Goal: Task Accomplishment & Management: Manage account settings

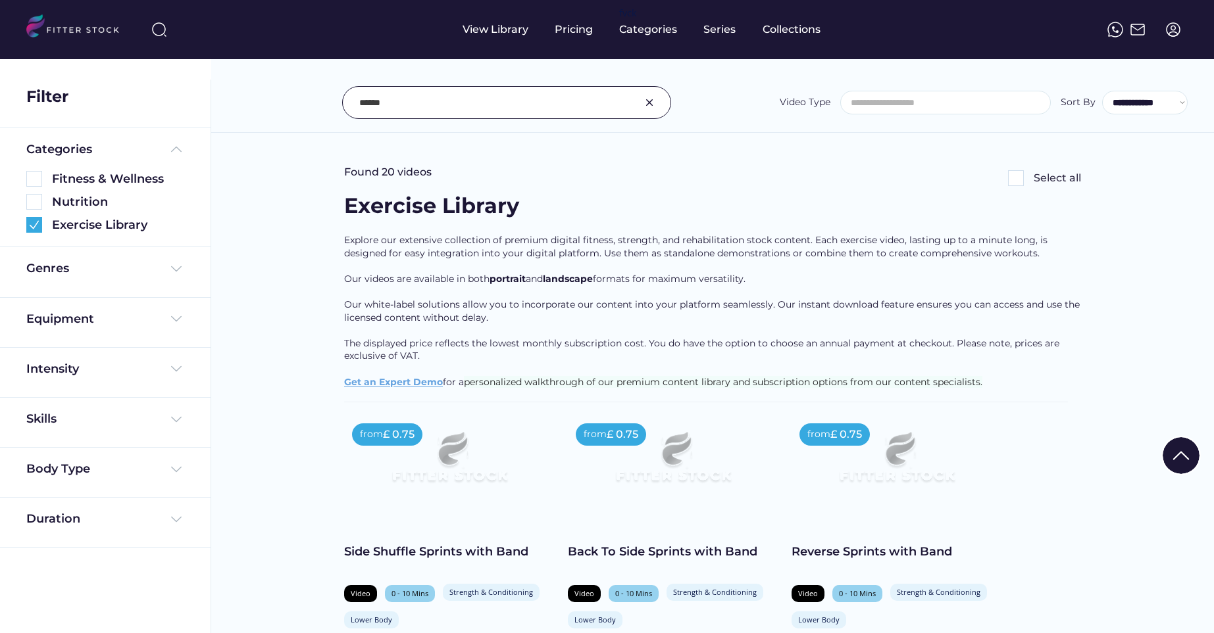
select select
select select "**********"
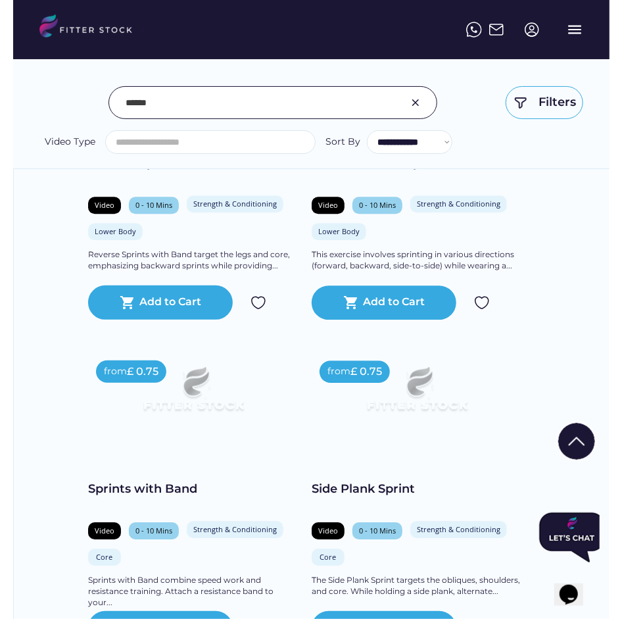
scroll to position [3017, 0]
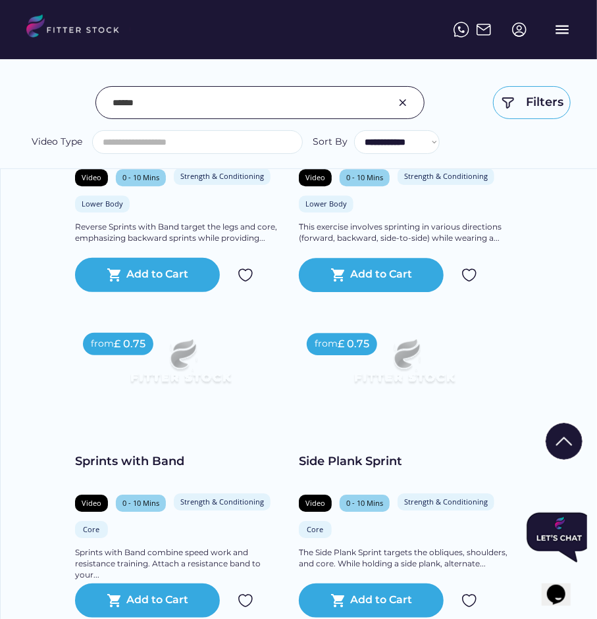
click at [266, 107] on input "input" at bounding box center [243, 103] width 262 height 28
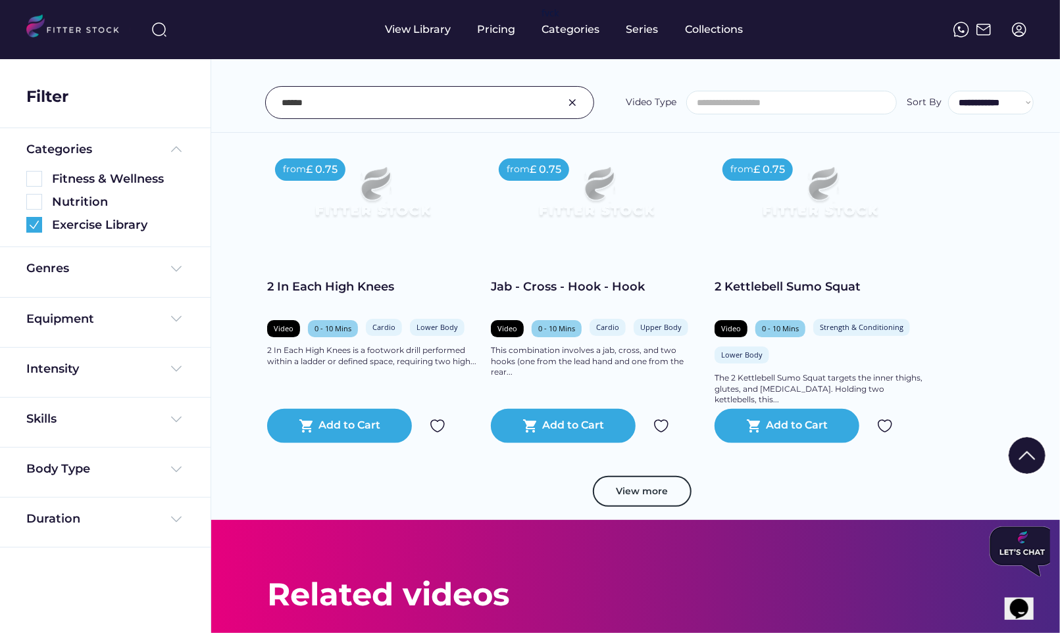
scroll to position [2531, 0]
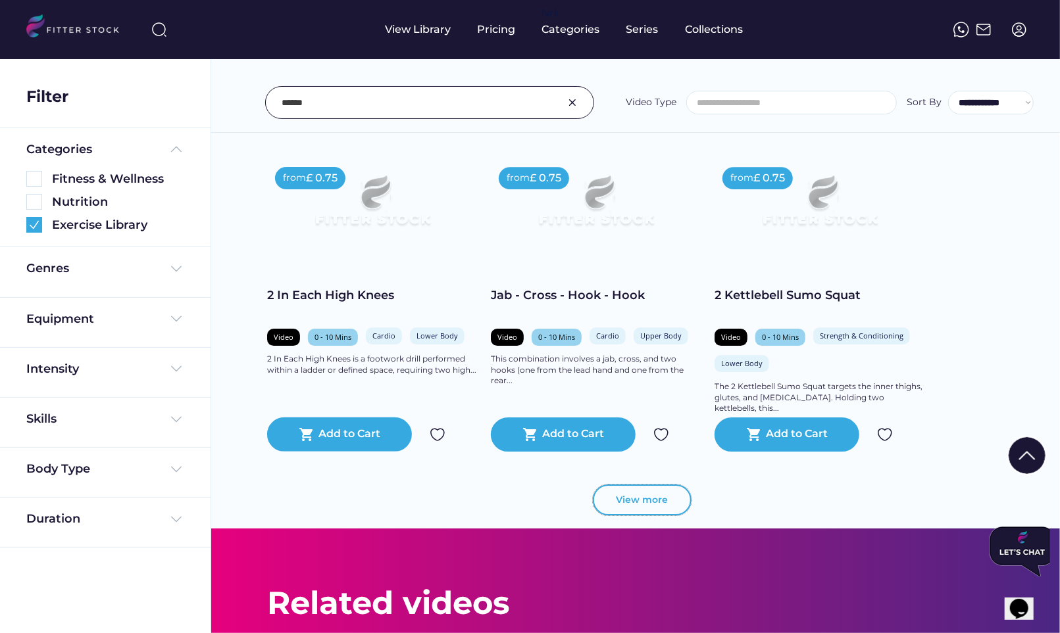
click at [634, 509] on button "View more" at bounding box center [642, 501] width 99 height 32
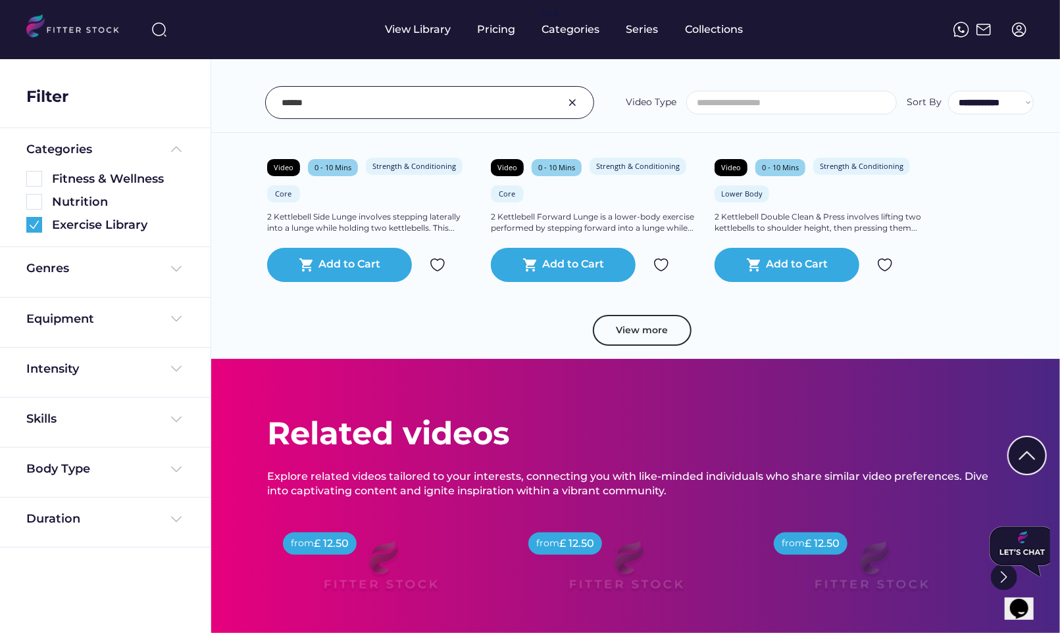
scroll to position [3397, 0]
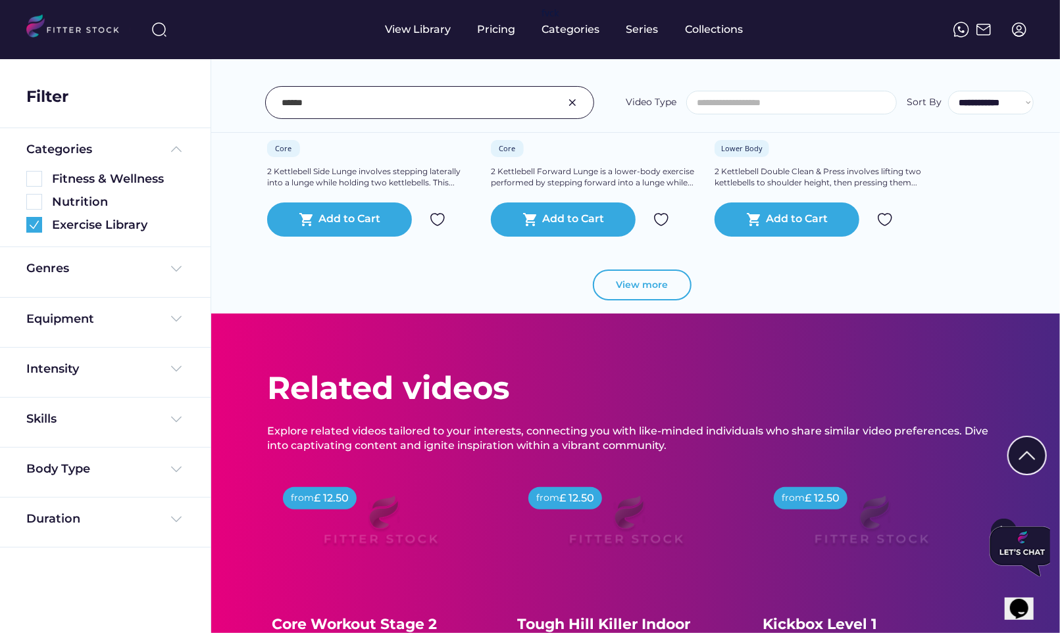
click at [630, 287] on button "View more" at bounding box center [642, 286] width 99 height 32
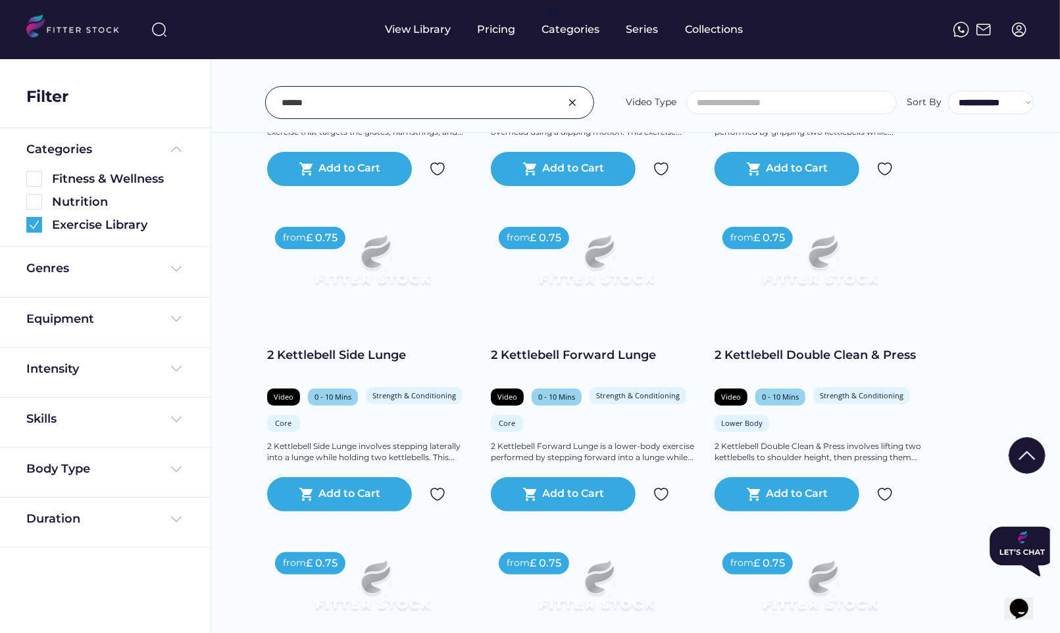
scroll to position [2771, 0]
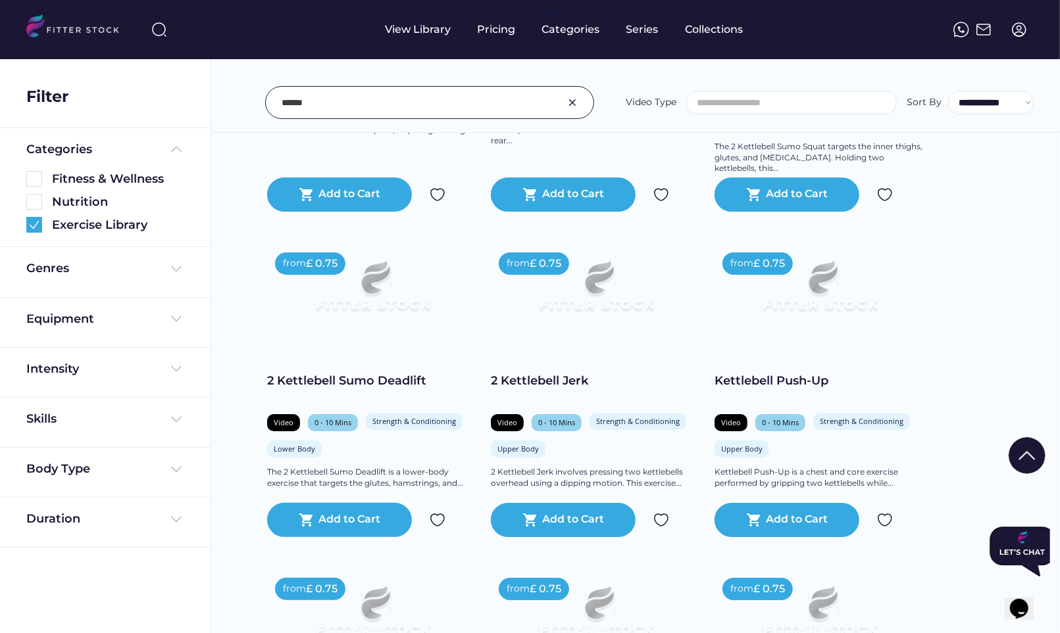
click at [449, 120] on div "**********" at bounding box center [635, 73] width 849 height 119
click at [443, 108] on input "input" at bounding box center [413, 103] width 262 height 28
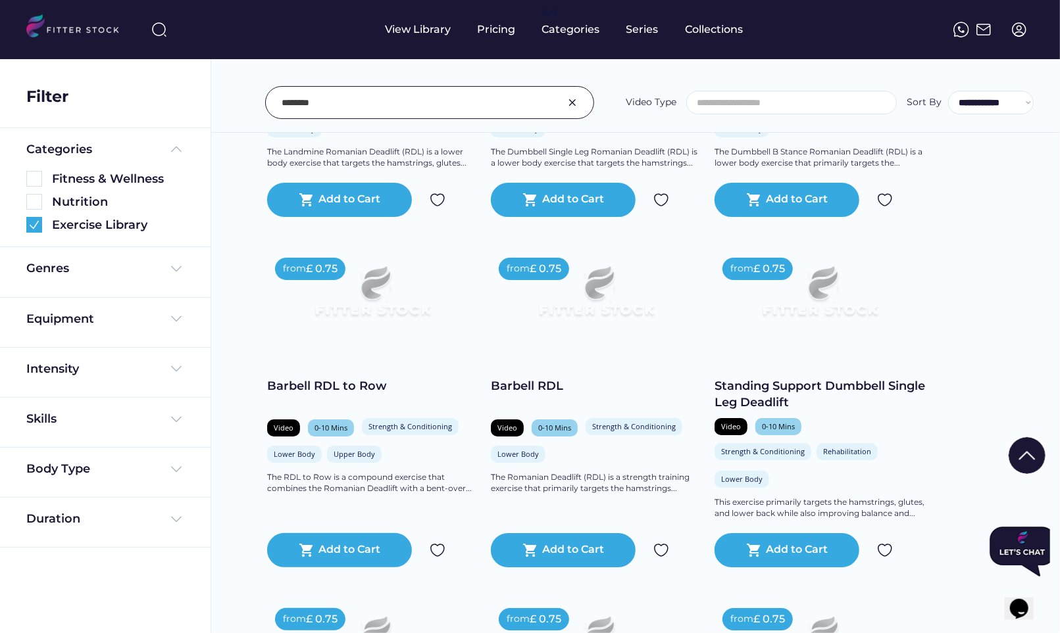
scroll to position [2776, 0]
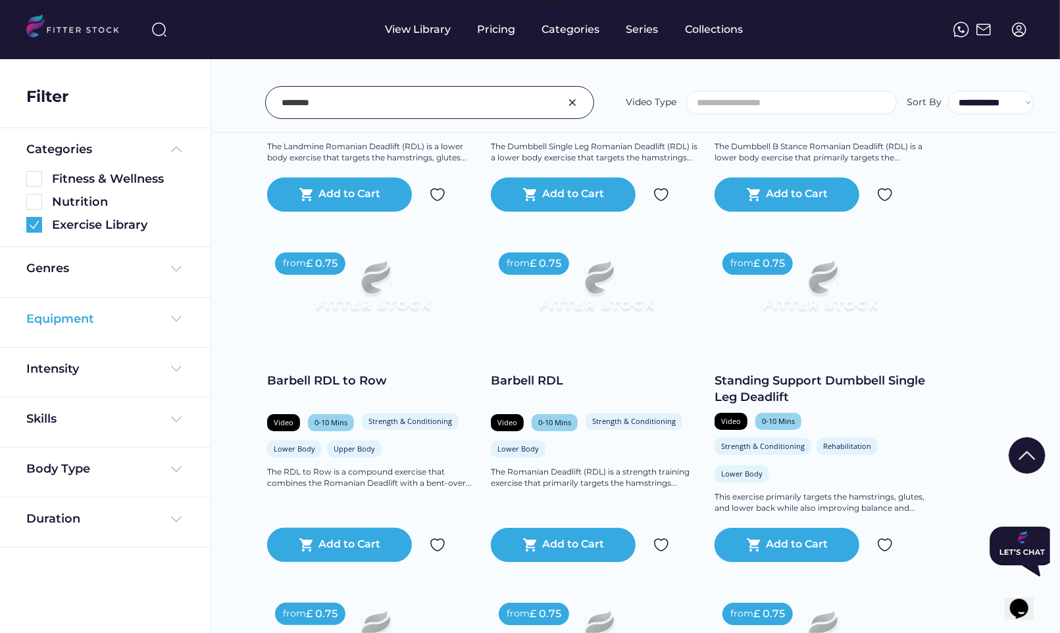
click at [49, 309] on div "Equipment Ab Wheel Bodyweight Barbell Bike Bosu Ball Box/Bench Boxing Bag Chair…" at bounding box center [105, 323] width 211 height 50
click at [51, 314] on div "Equipment" at bounding box center [60, 319] width 68 height 16
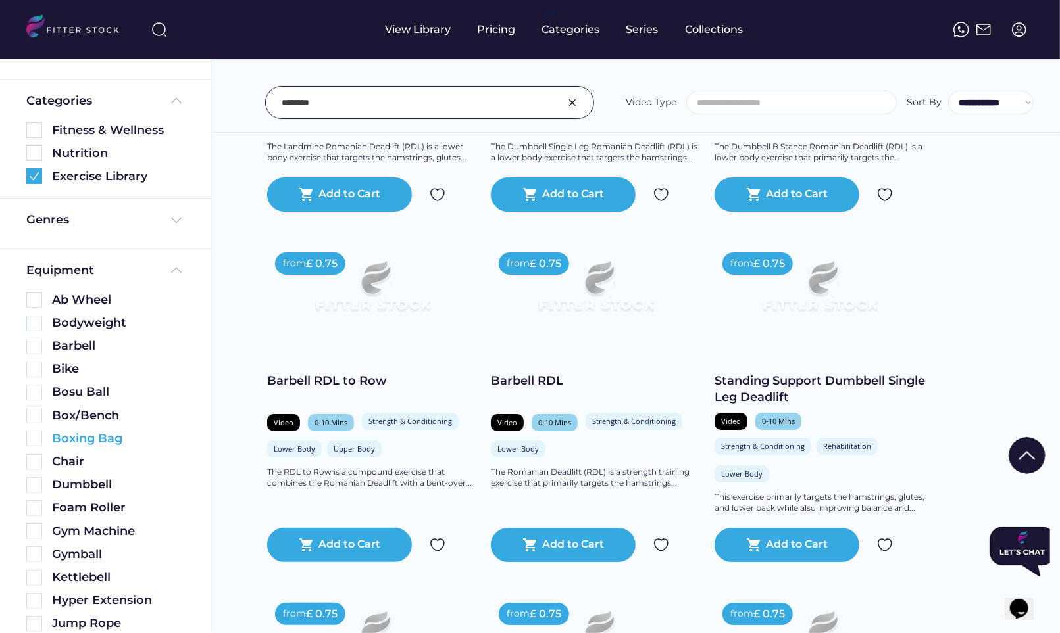
scroll to position [54, 0]
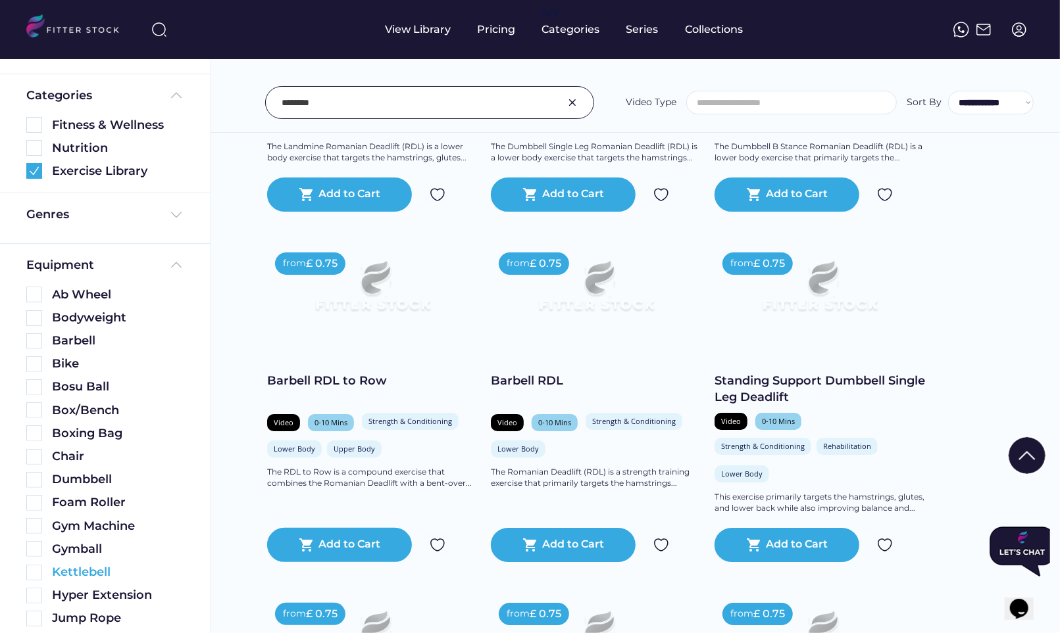
click at [36, 567] on img at bounding box center [34, 573] width 16 height 16
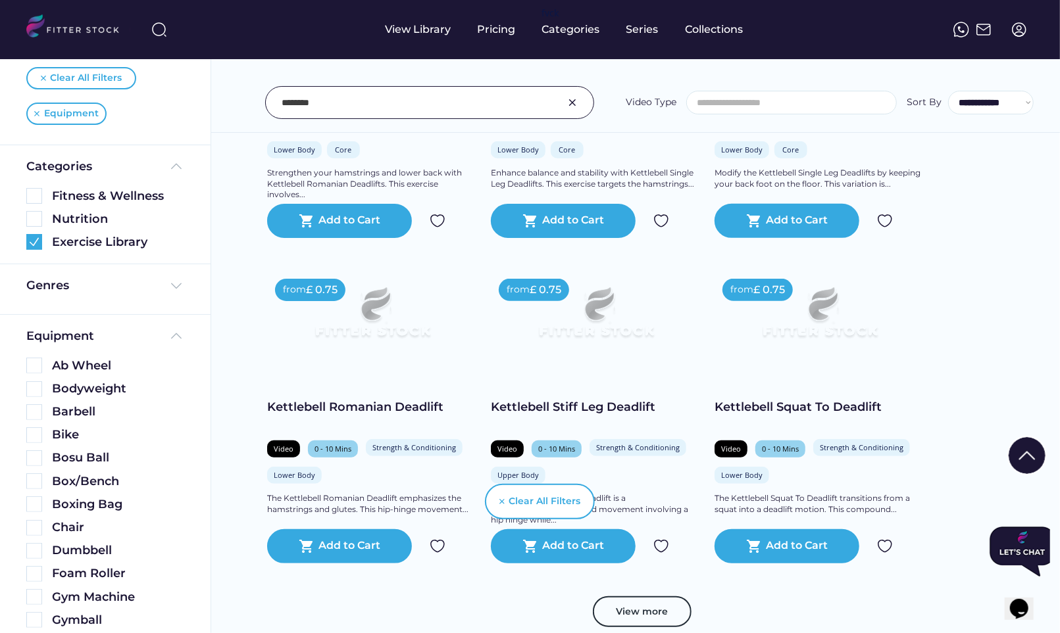
scroll to position [493, 0]
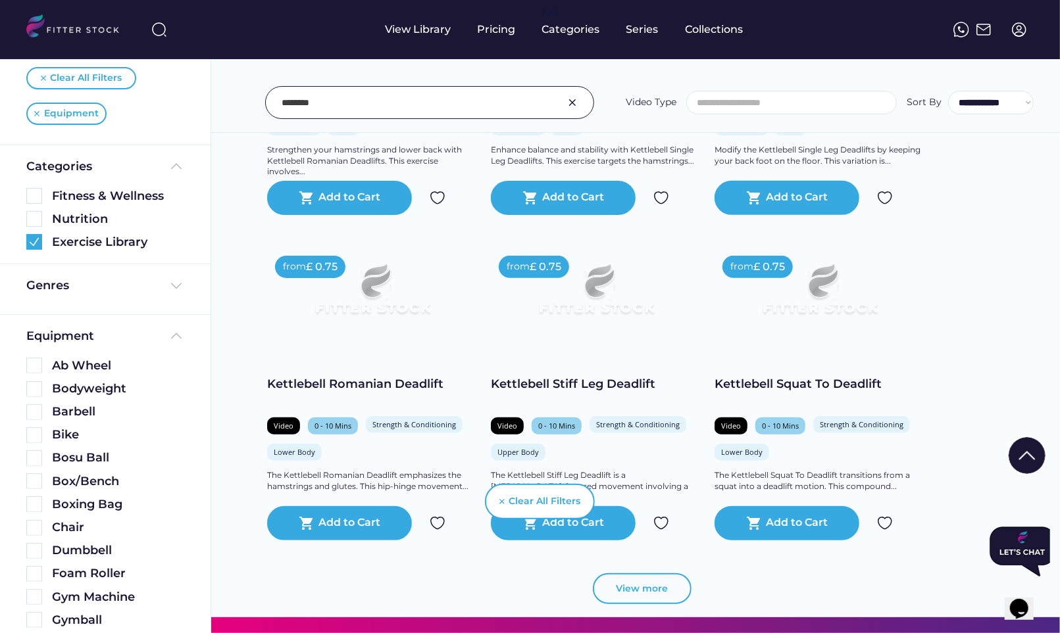
click at [641, 587] on button "View more" at bounding box center [642, 590] width 99 height 32
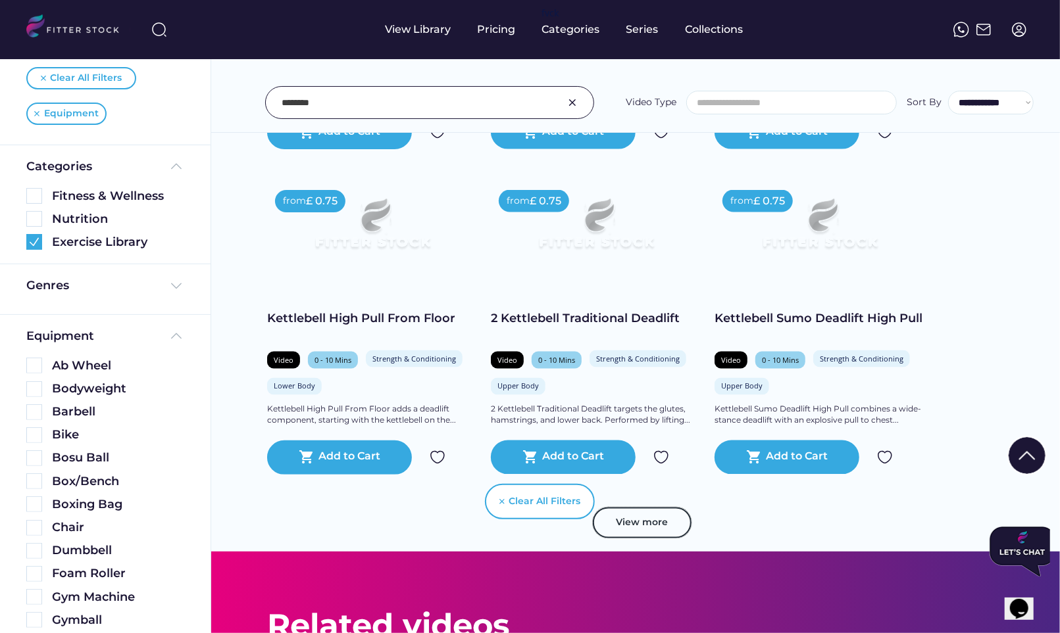
scroll to position [1212, 0]
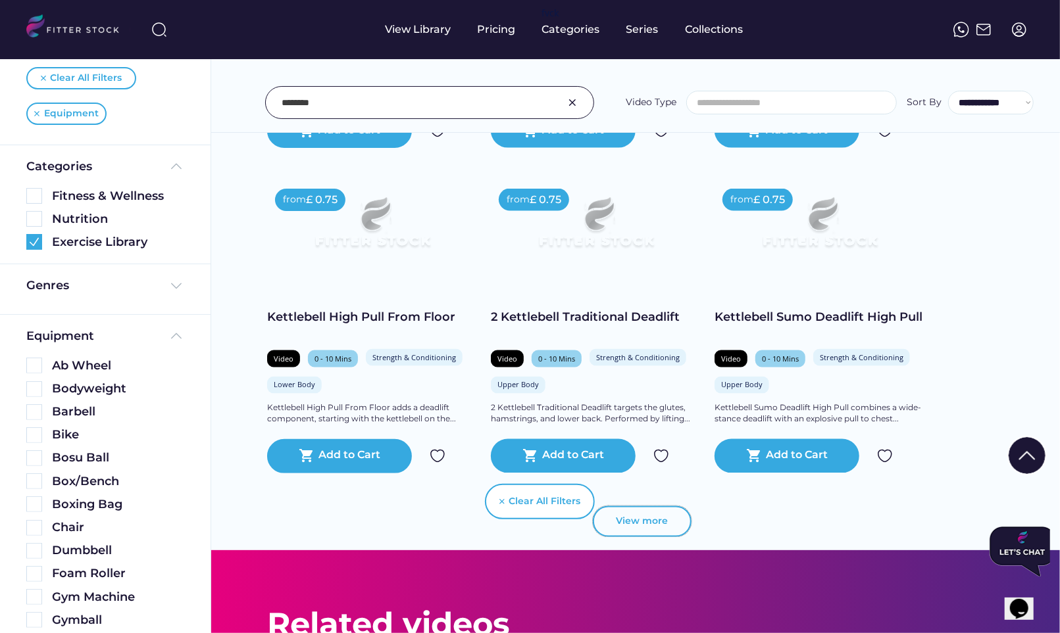
click at [639, 535] on button "View more" at bounding box center [642, 523] width 99 height 32
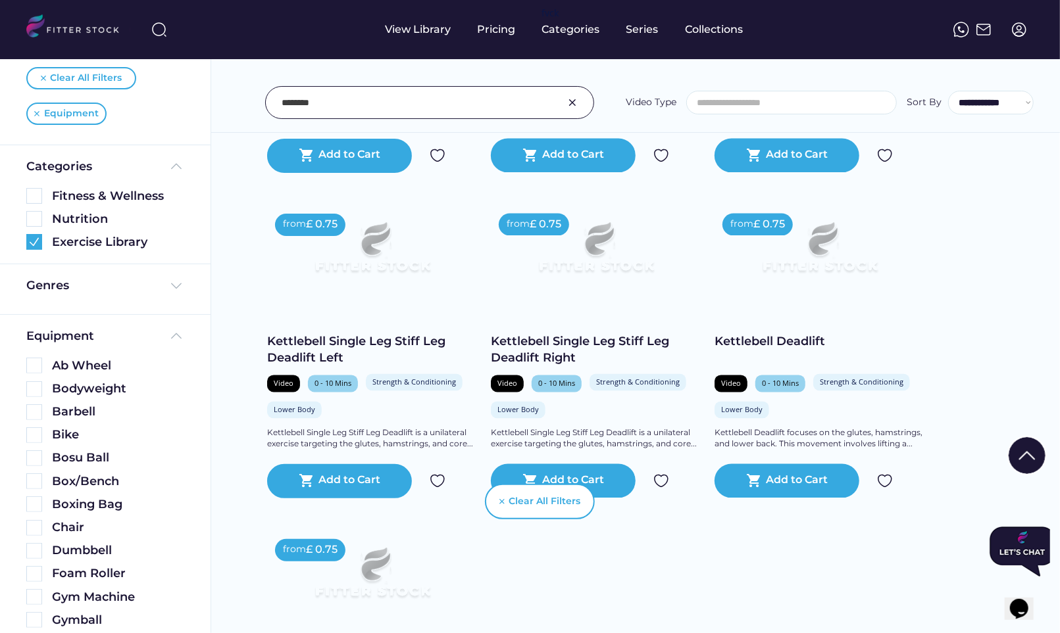
scroll to position [1510, 0]
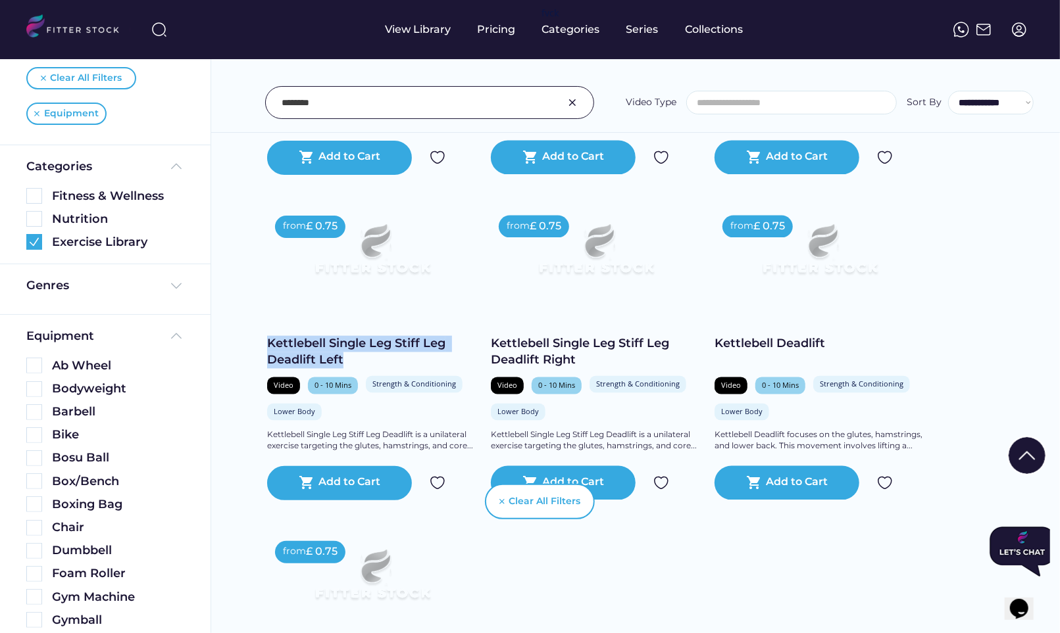
drag, startPoint x: 250, startPoint y: 341, endPoint x: 376, endPoint y: 370, distance: 129.4
click at [376, 370] on div "We couldn’t find any video results for "Deadlift" and selected filters Found vi…" at bounding box center [635, 5] width 849 height 2873
copy div "Kettlebell Single Leg Stiff Leg Deadlift Left"
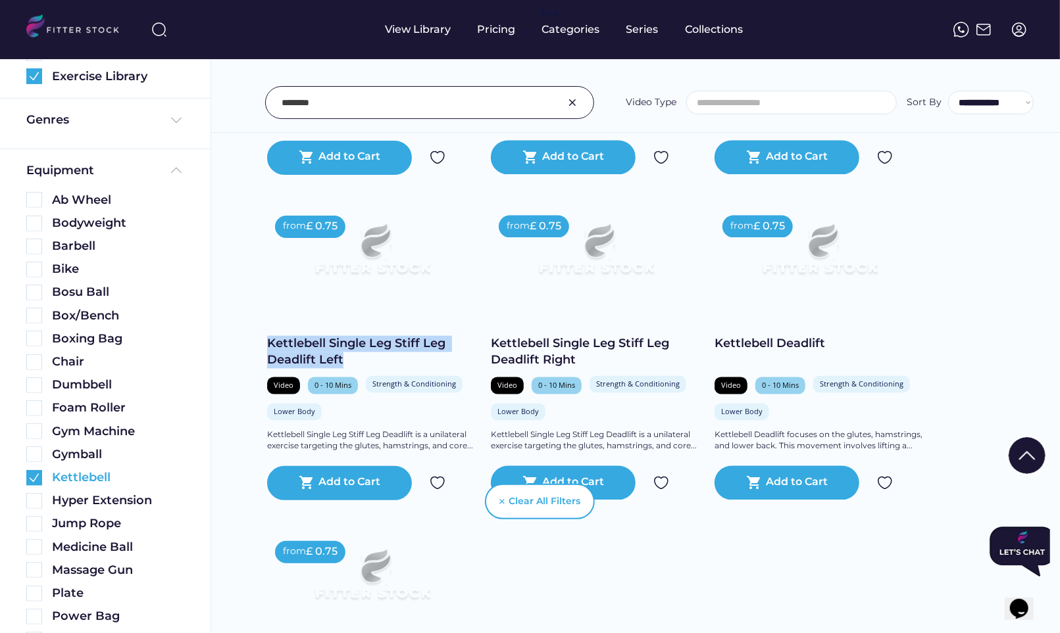
click at [36, 476] on img at bounding box center [34, 478] width 16 height 16
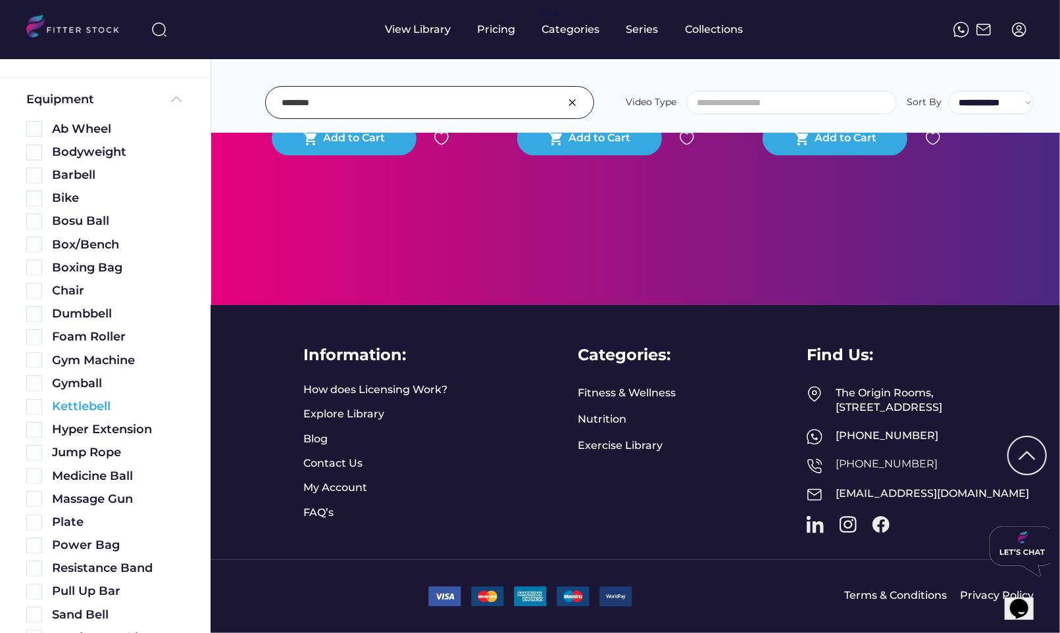
scroll to position [1403, 0]
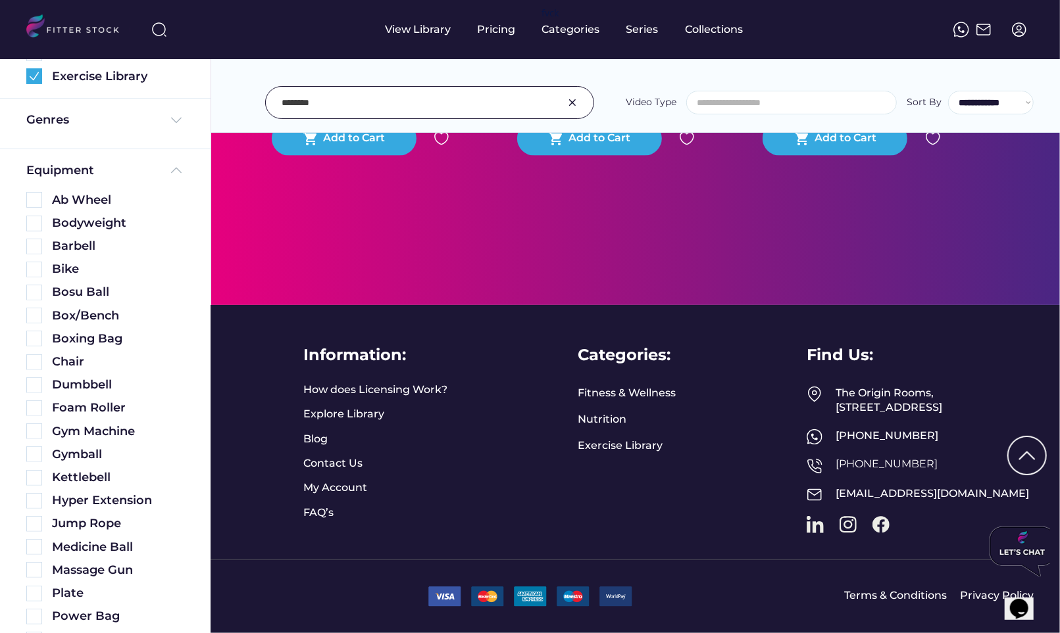
click at [426, 106] on input "input" at bounding box center [413, 103] width 262 height 28
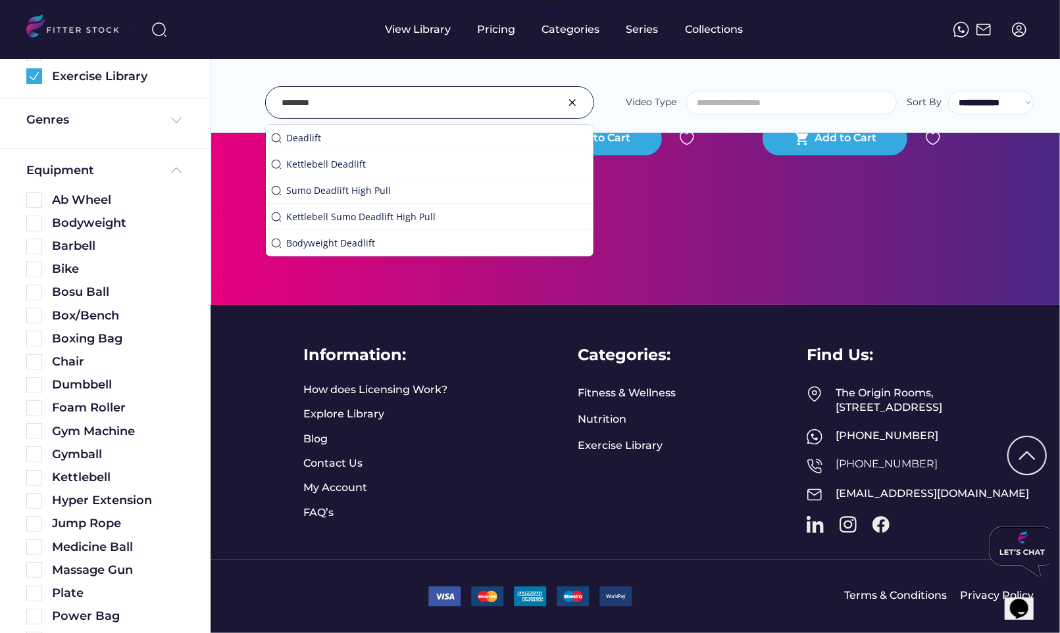
click at [426, 106] on input "input" at bounding box center [413, 103] width 262 height 28
type input "**********"
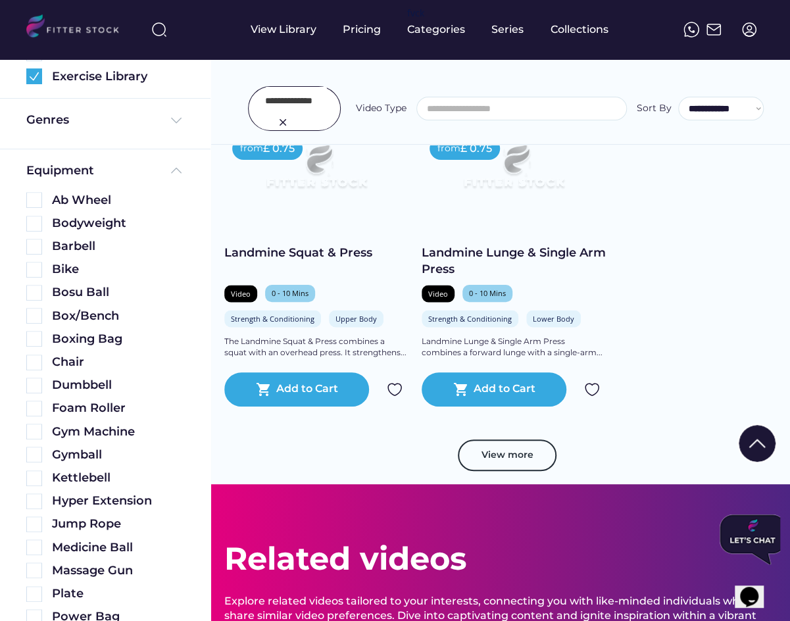
scroll to position [961, 0]
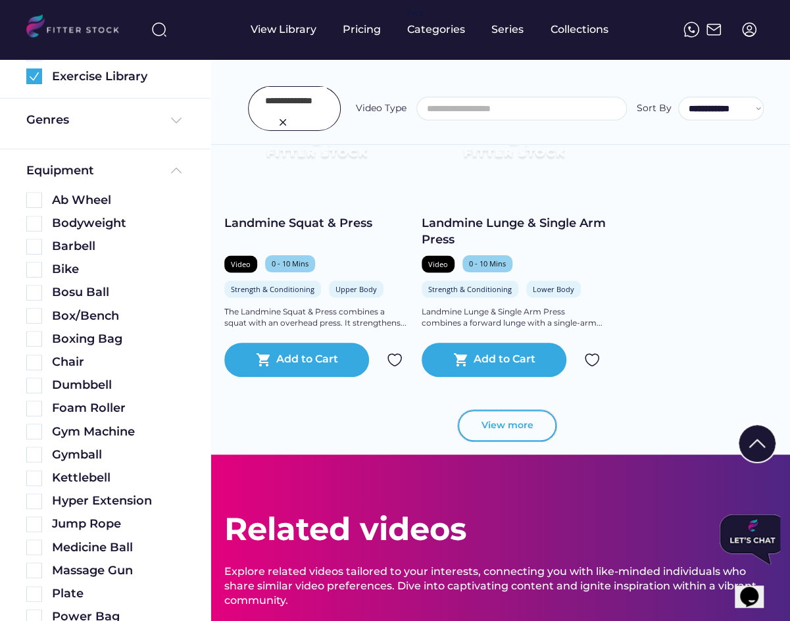
click at [510, 423] on button "View more" at bounding box center [507, 426] width 99 height 32
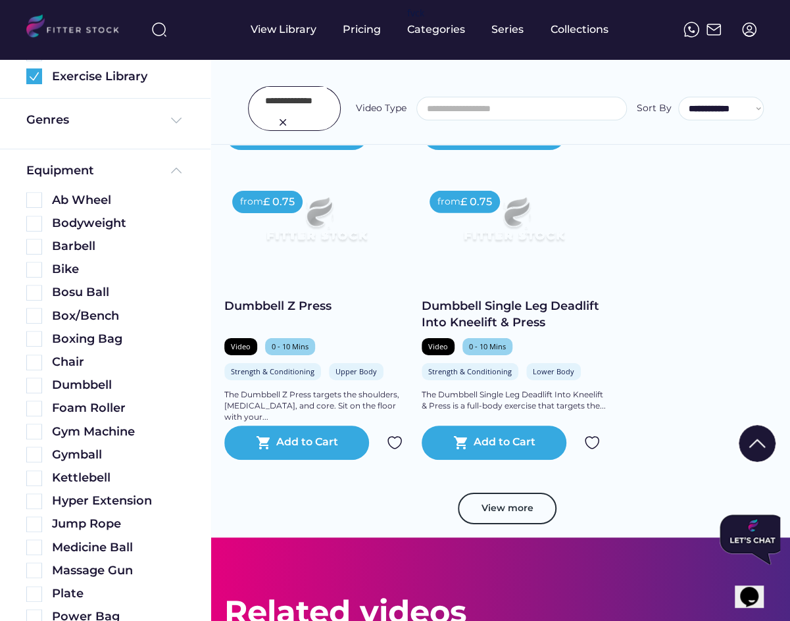
scroll to position [1808, 0]
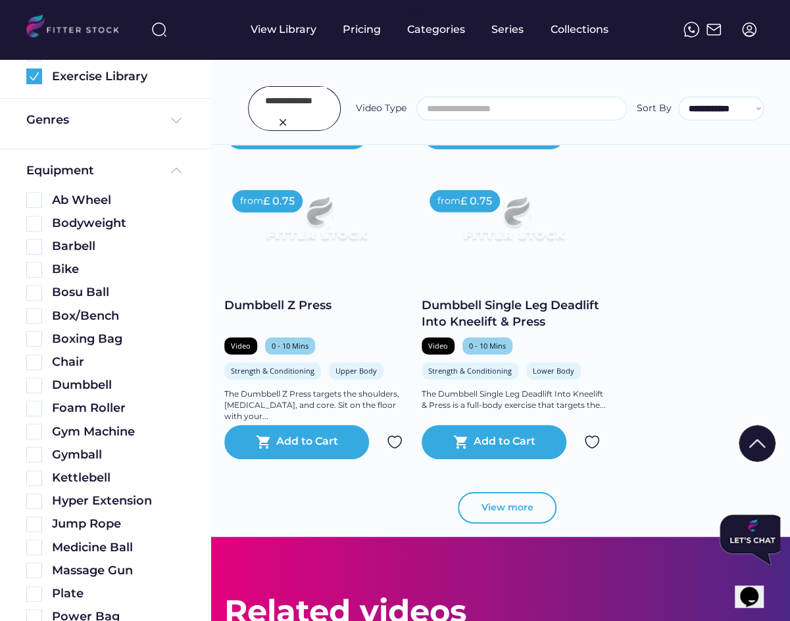
click at [518, 504] on button "View more" at bounding box center [507, 508] width 99 height 32
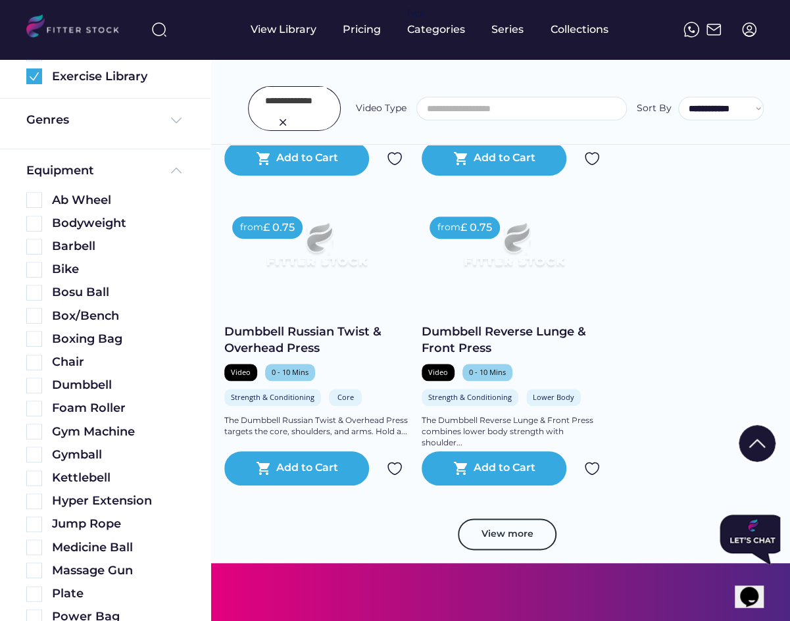
scroll to position [2742, 0]
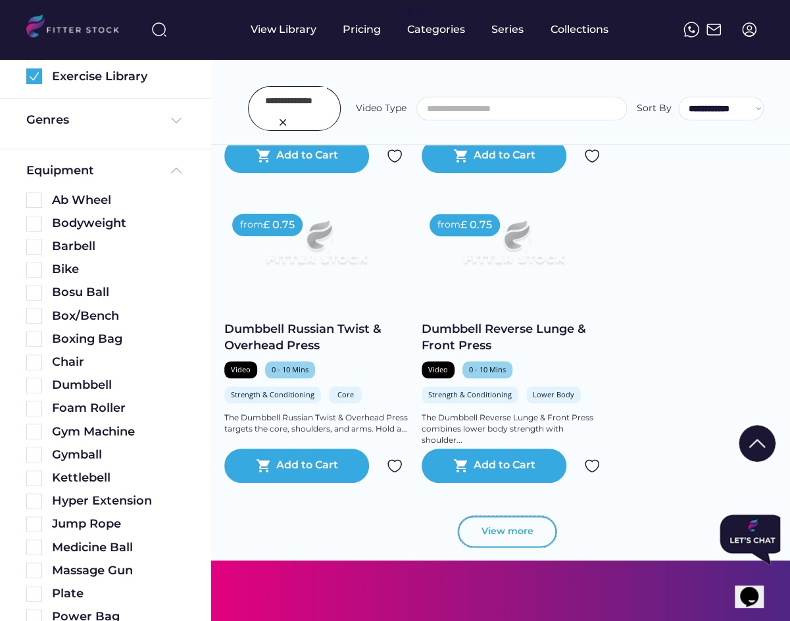
click at [498, 531] on button "View more" at bounding box center [507, 532] width 99 height 32
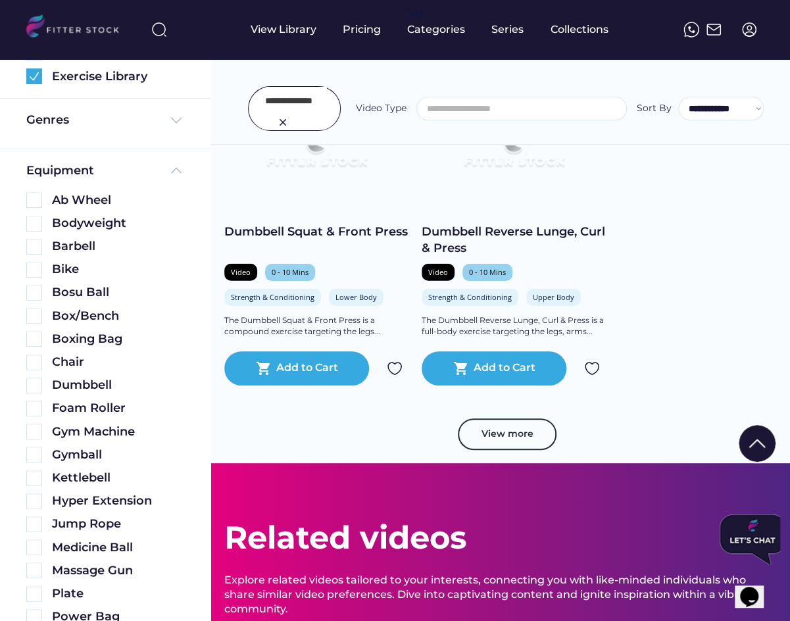
scroll to position [3772, 0]
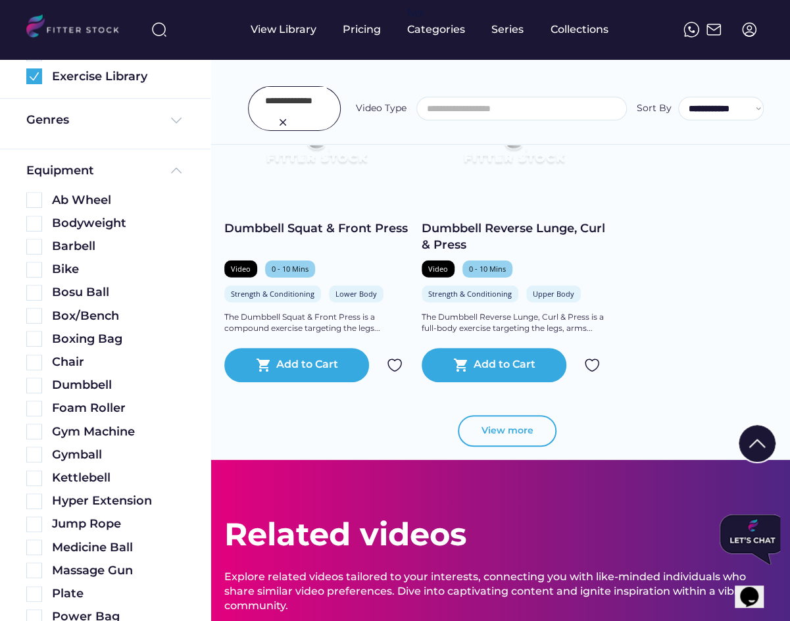
click at [509, 429] on button "View more" at bounding box center [507, 431] width 99 height 32
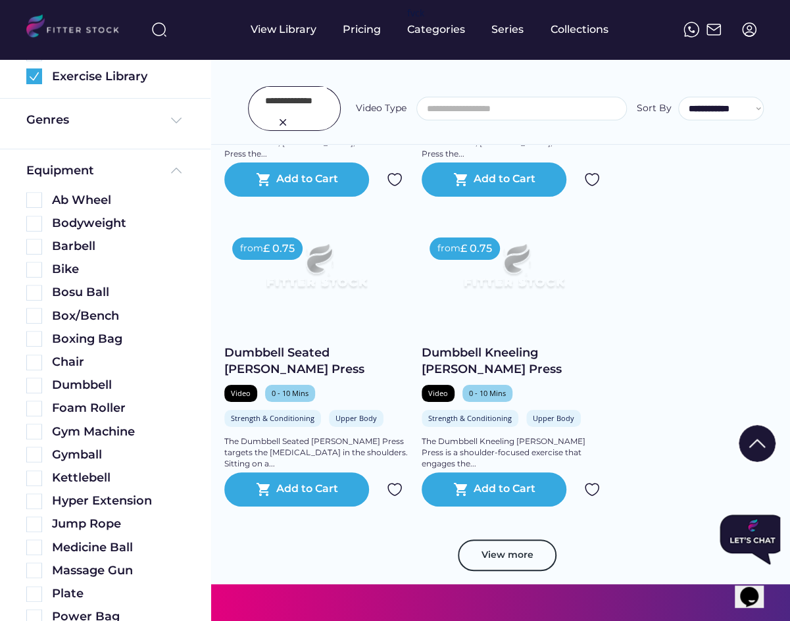
scroll to position [4587, 0]
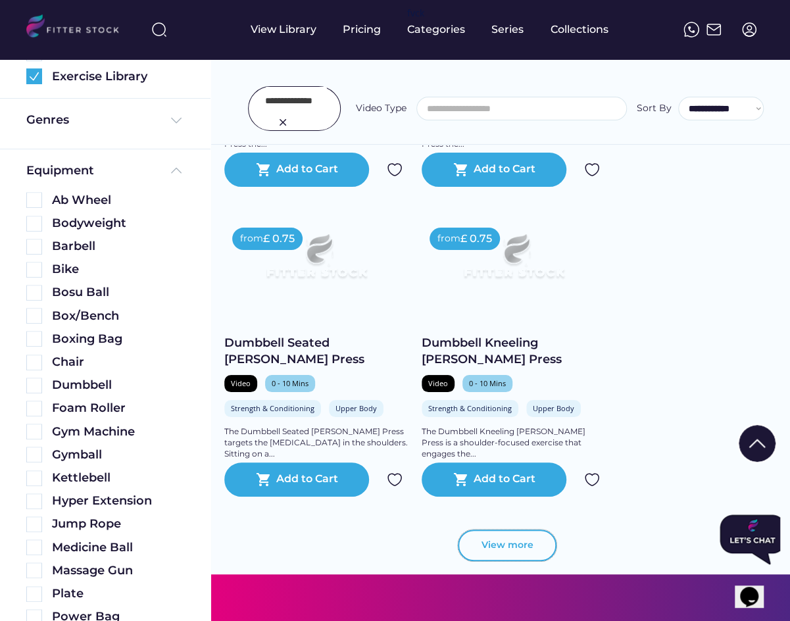
click at [519, 540] on button "View more" at bounding box center [507, 546] width 99 height 32
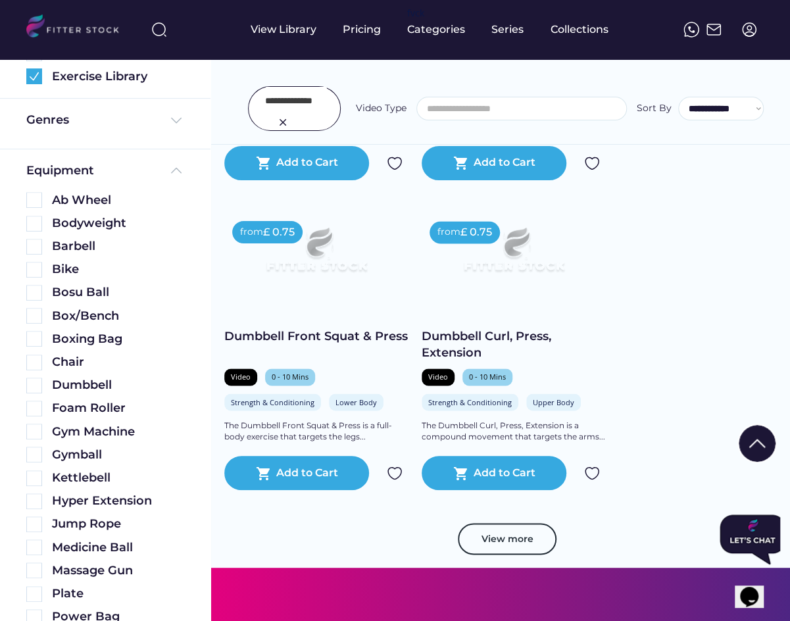
scroll to position [5522, 0]
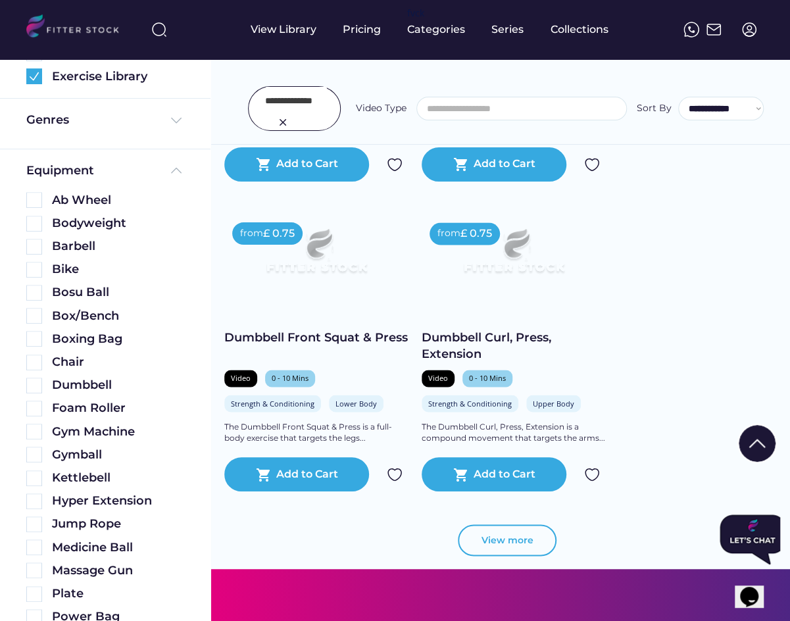
click at [510, 530] on button "View more" at bounding box center [507, 540] width 99 height 32
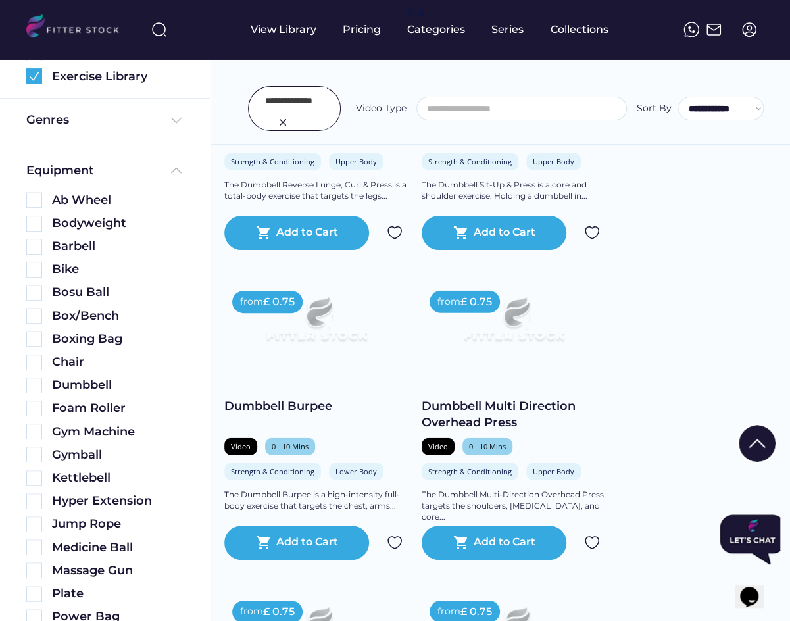
scroll to position [6093, 0]
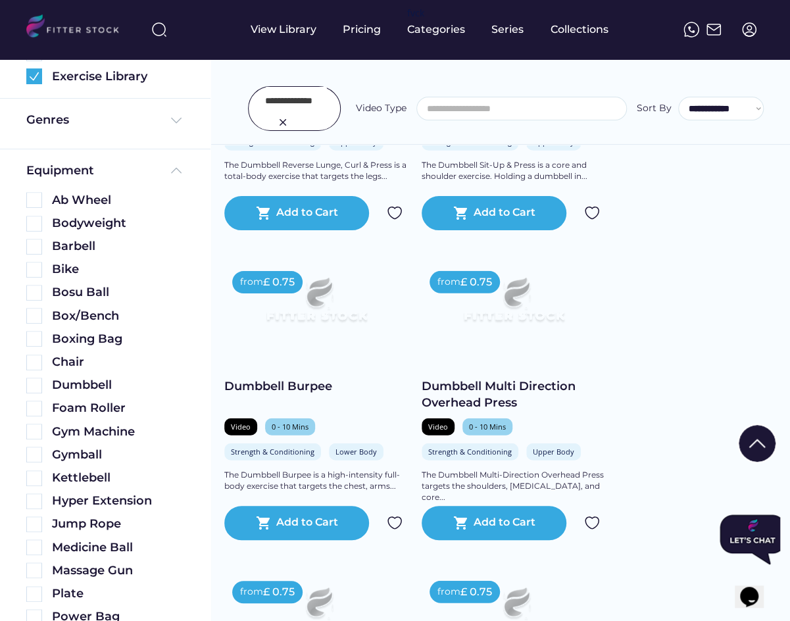
click at [278, 121] on img at bounding box center [283, 122] width 16 height 16
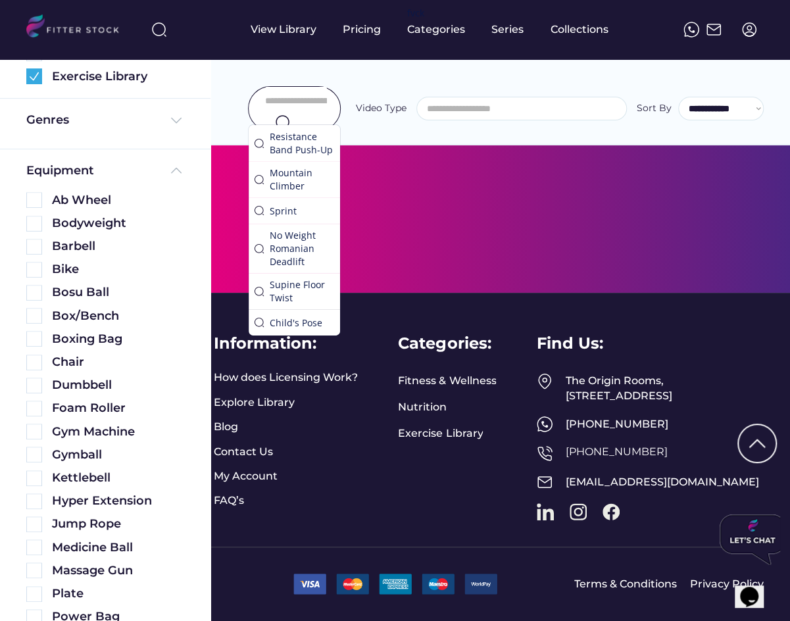
scroll to position [1707, 0]
click at [291, 110] on input "input" at bounding box center [296, 101] width 62 height 28
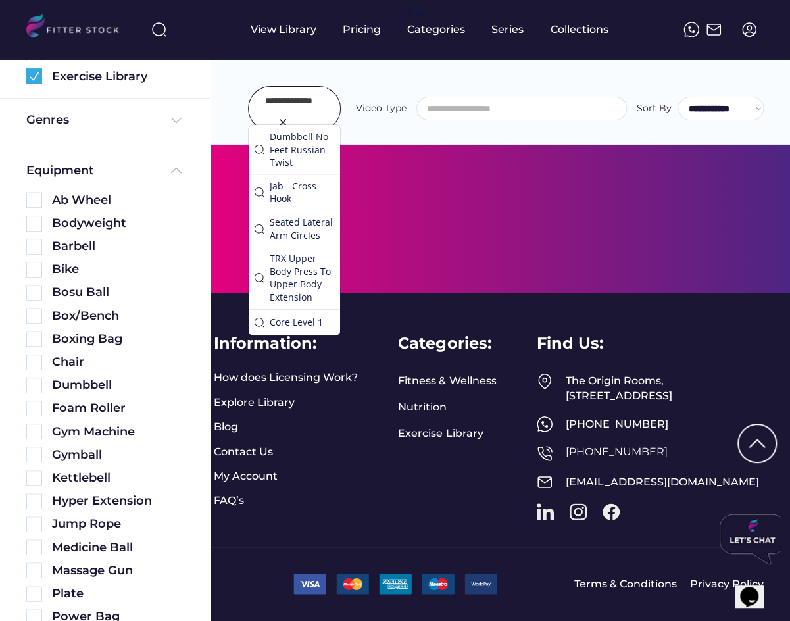
type input "**********"
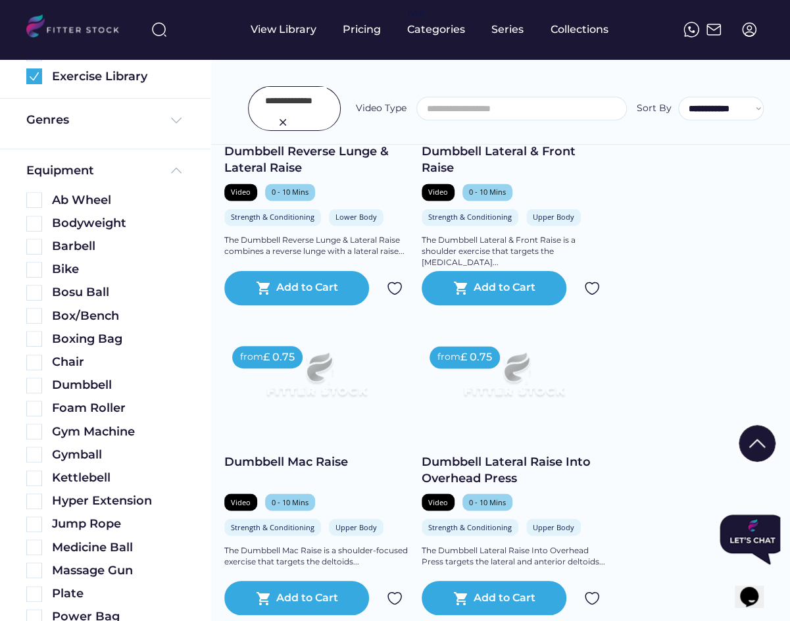
scroll to position [725, 0]
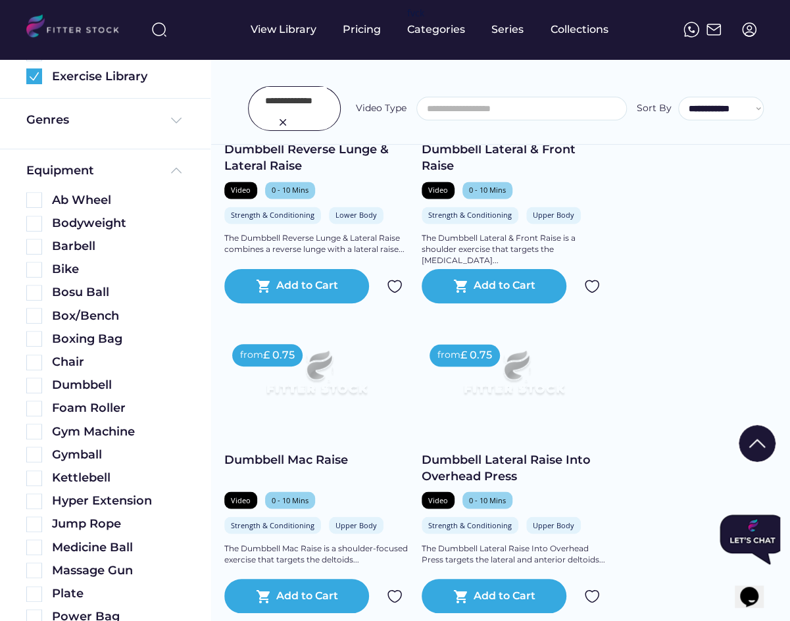
click at [308, 390] on img at bounding box center [316, 377] width 147 height 83
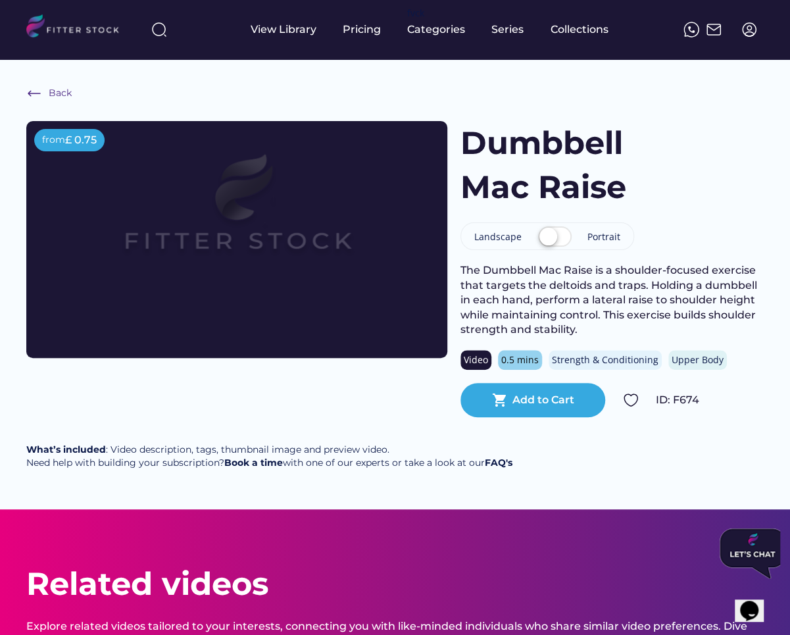
click at [161, 32] on img at bounding box center [159, 30] width 16 height 16
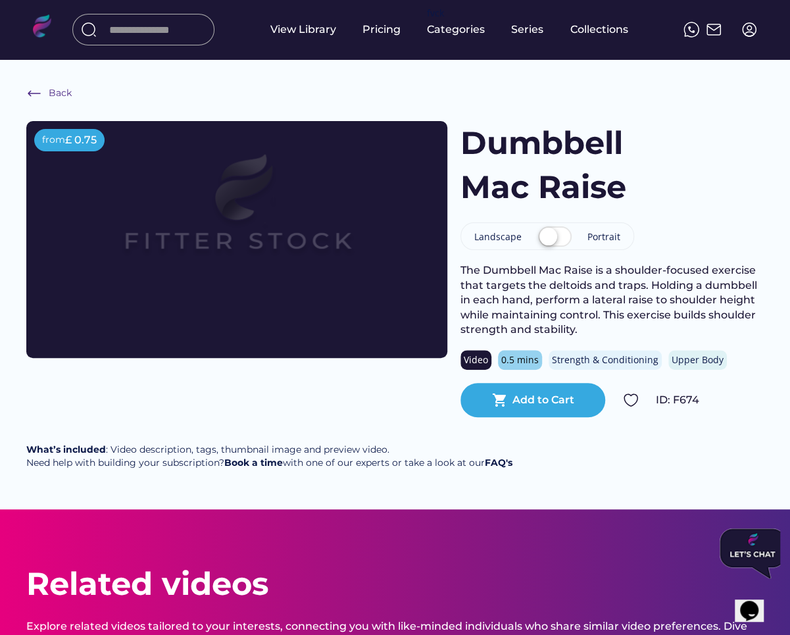
click at [161, 32] on input "input" at bounding box center [158, 30] width 99 height 24
type input "******"
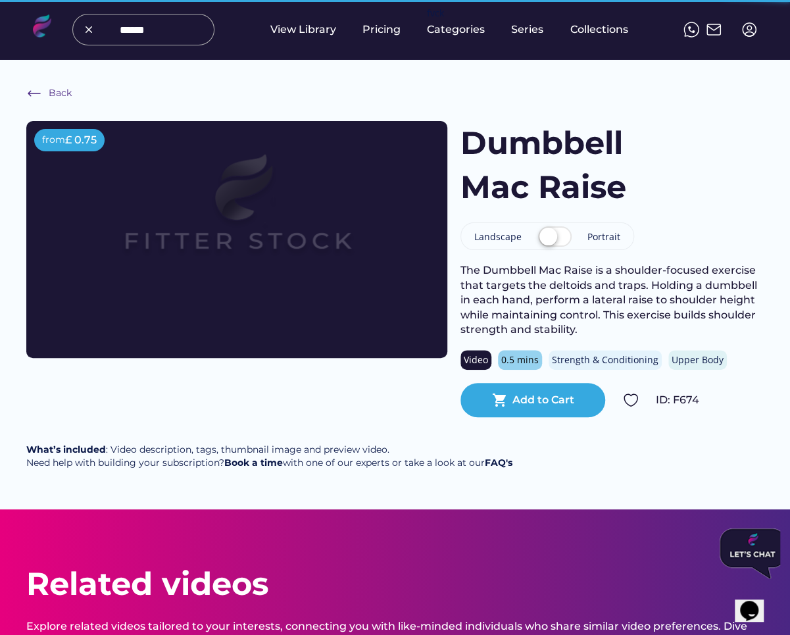
click at [111, 45] on div "View Library Pricing fvck Categories Series Collections" at bounding box center [394, 29] width 737 height 59
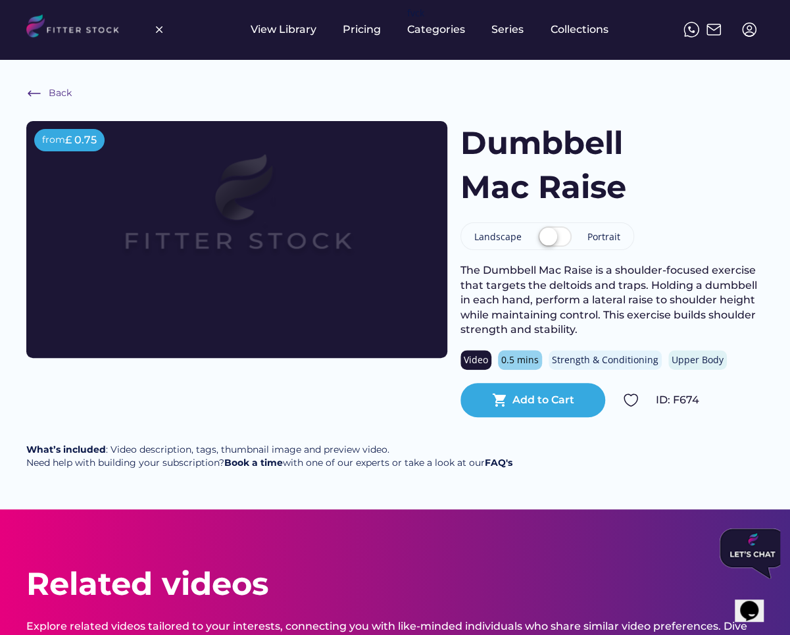
click at [141, 39] on div at bounding box center [100, 30] width 149 height 32
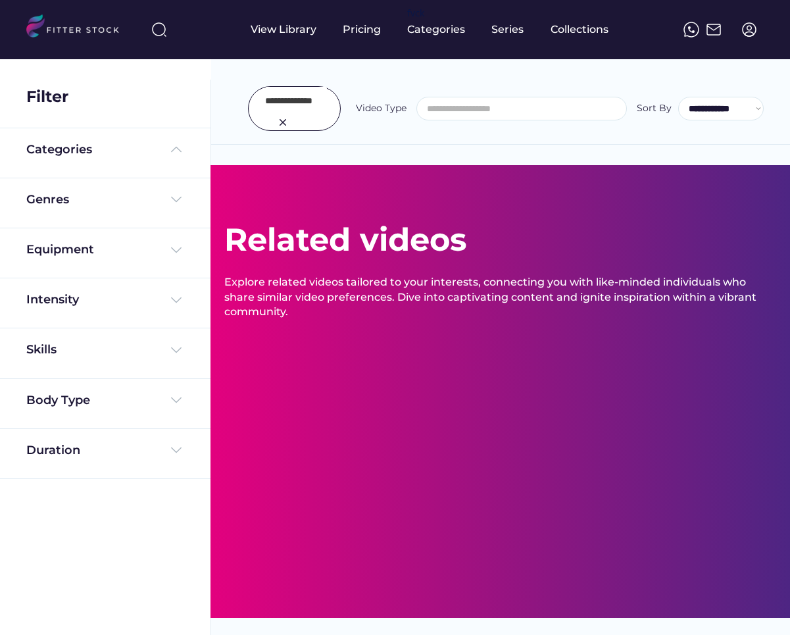
select select
select select "**********"
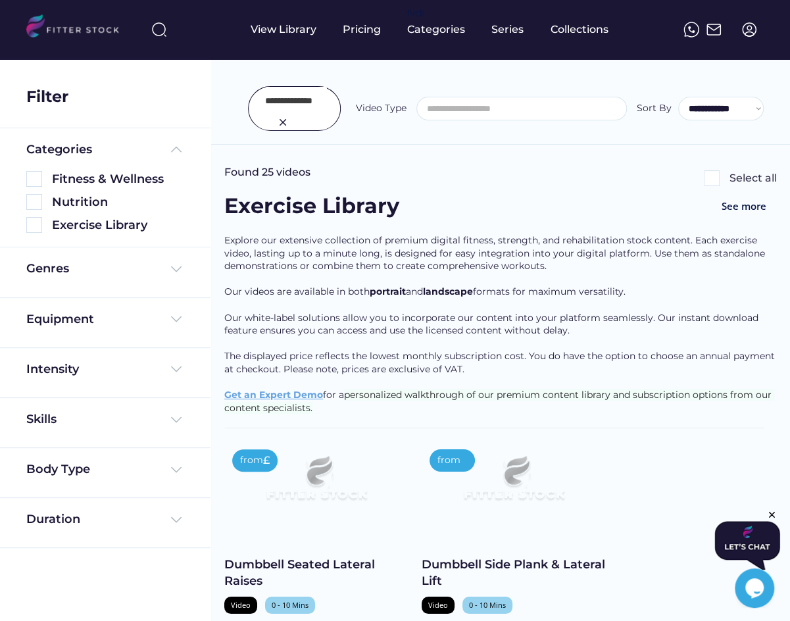
click at [314, 112] on input "input" at bounding box center [296, 101] width 62 height 28
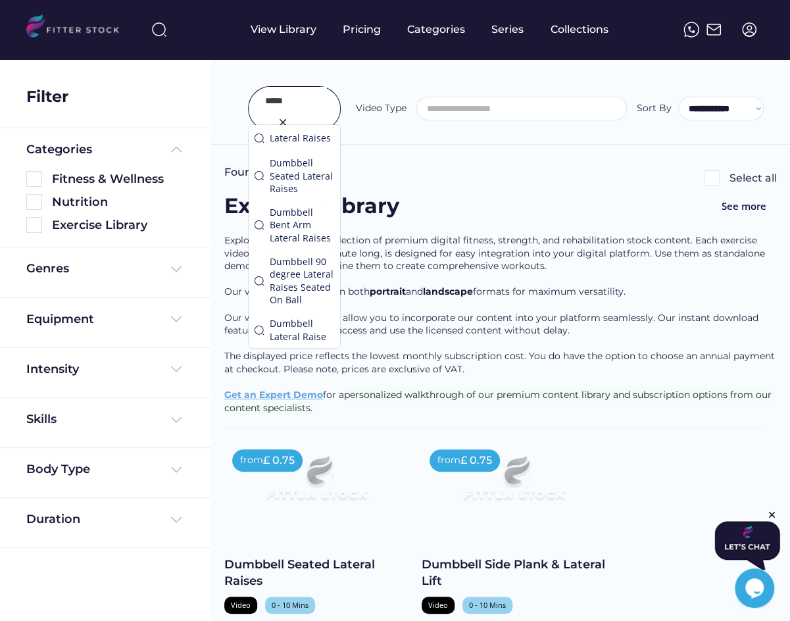
type input "*****"
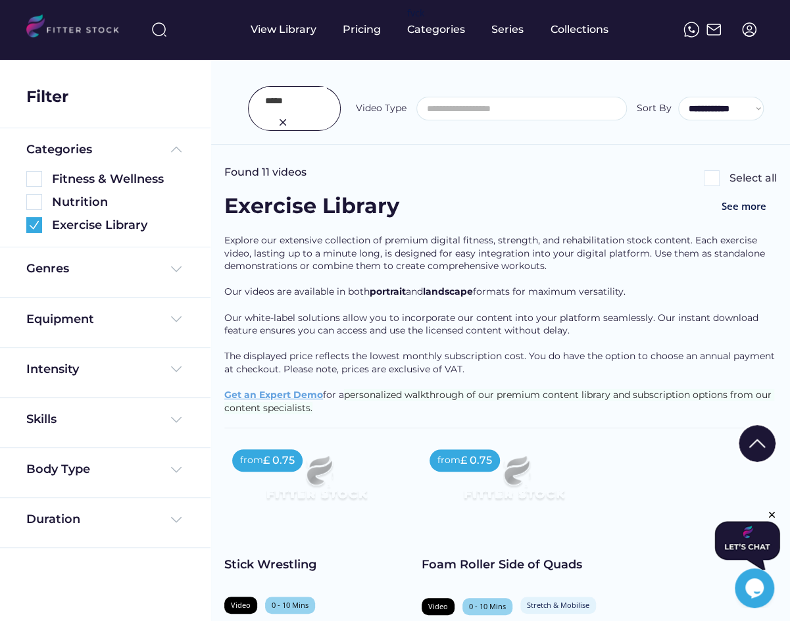
scroll to position [113, 0]
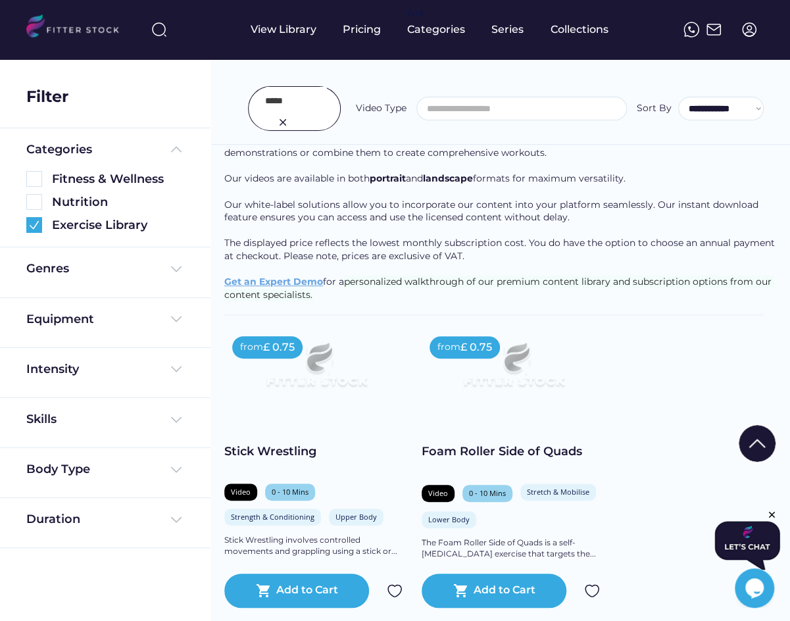
click at [280, 455] on div "Stick Wrestling" at bounding box center [316, 451] width 184 height 16
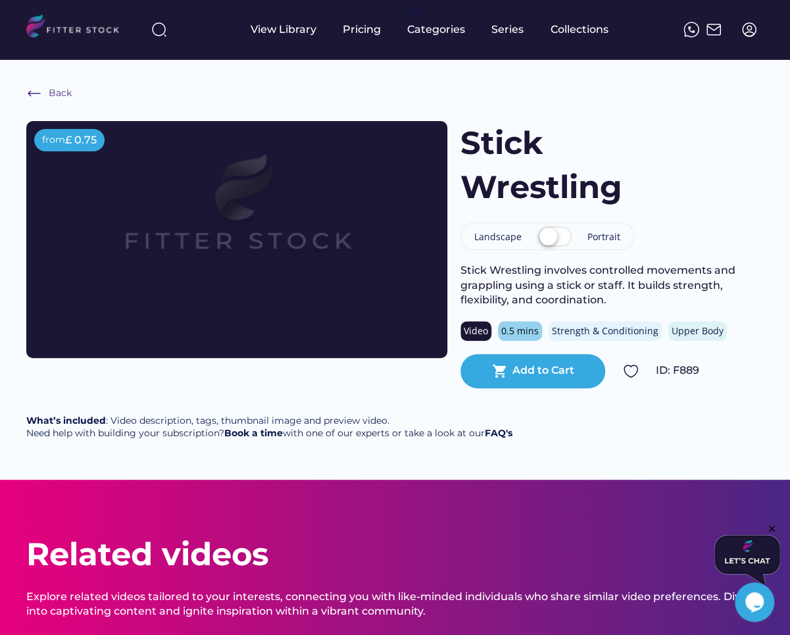
click at [149, 201] on img at bounding box center [236, 215] width 337 height 189
click at [56, 94] on div "Back" at bounding box center [61, 93] width 24 height 13
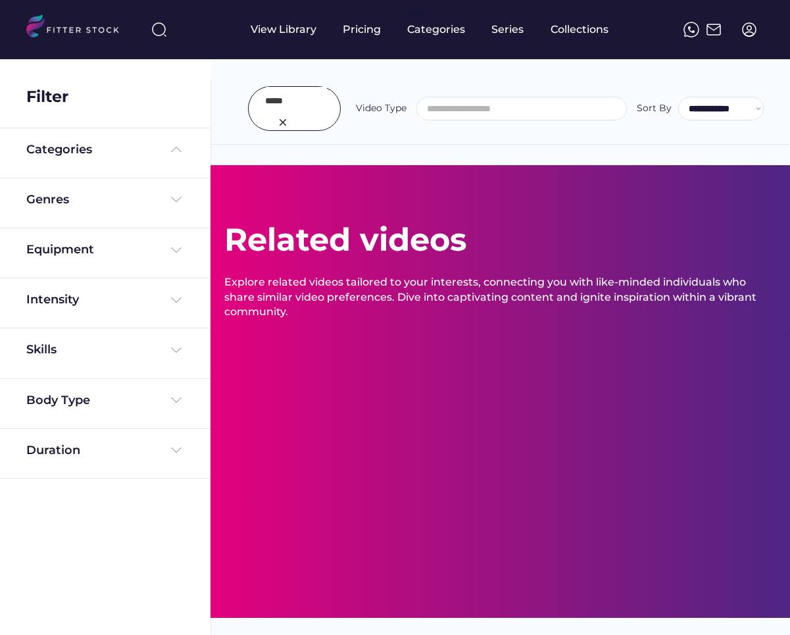
select select
select select "**********"
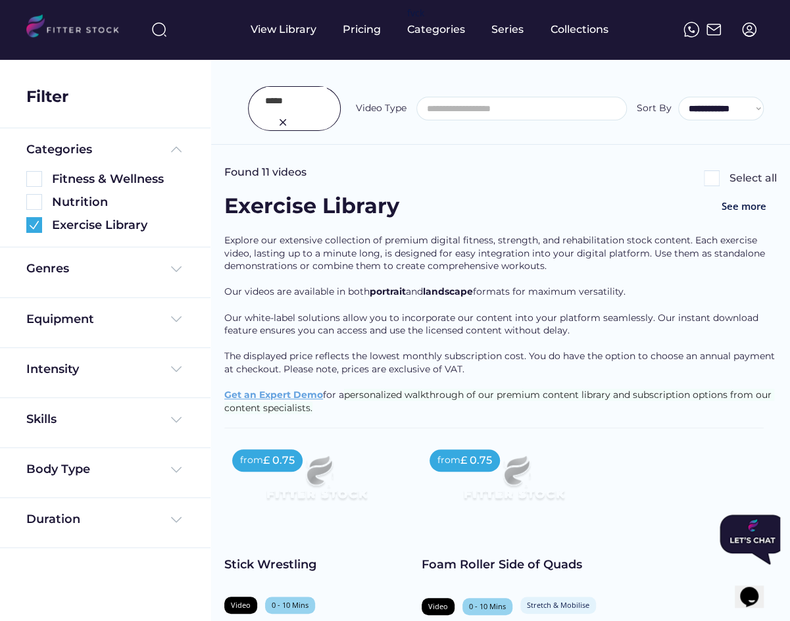
click at [279, 103] on input "input" at bounding box center [296, 101] width 62 height 28
click at [279, 104] on input "input" at bounding box center [296, 101] width 62 height 28
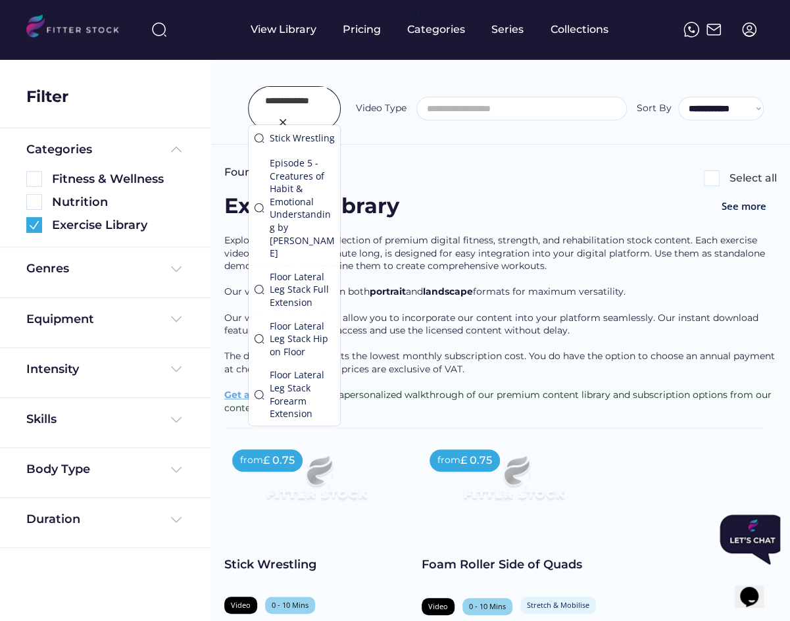
type input "**********"
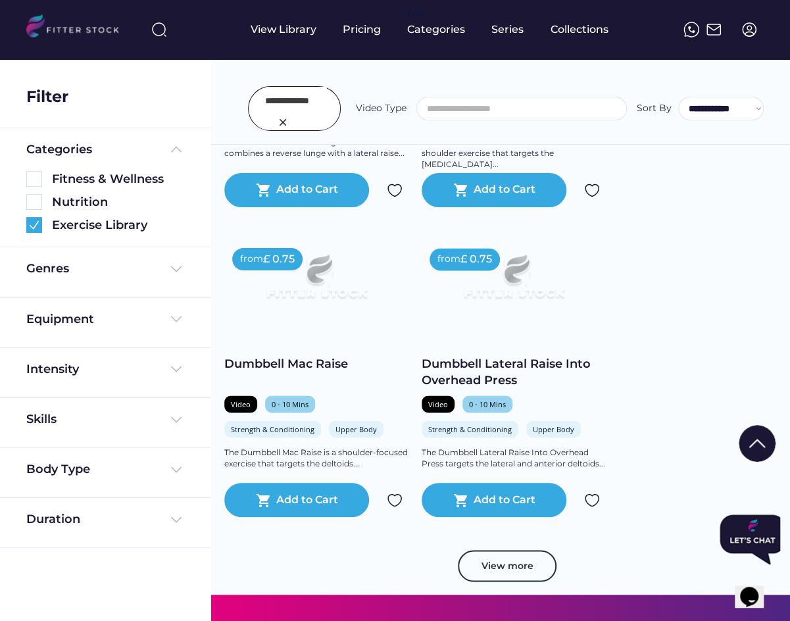
scroll to position [820, 0]
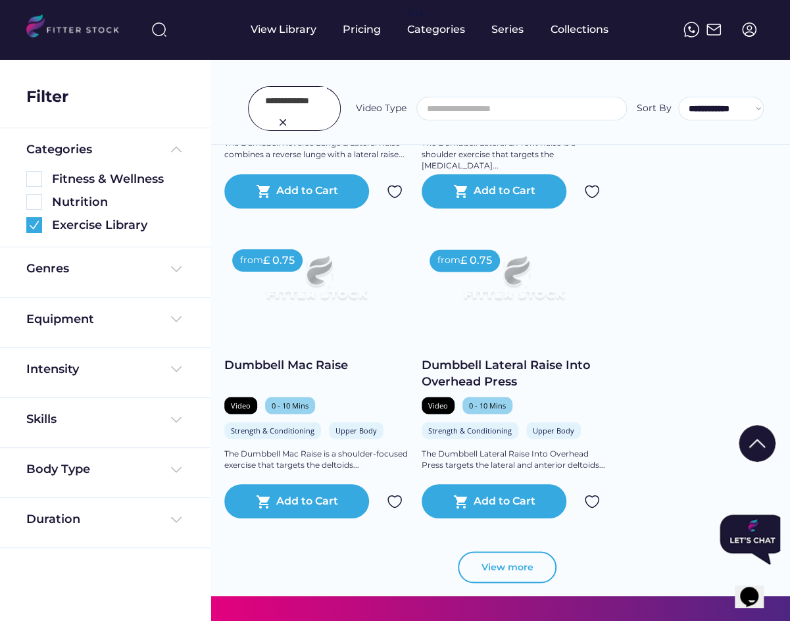
click at [501, 572] on button "View more" at bounding box center [507, 567] width 99 height 32
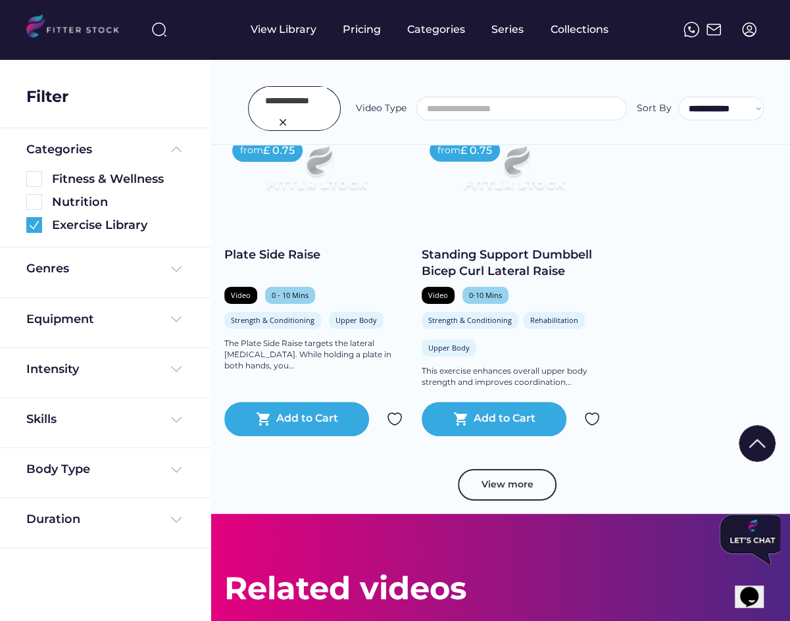
scroll to position [1879, 0]
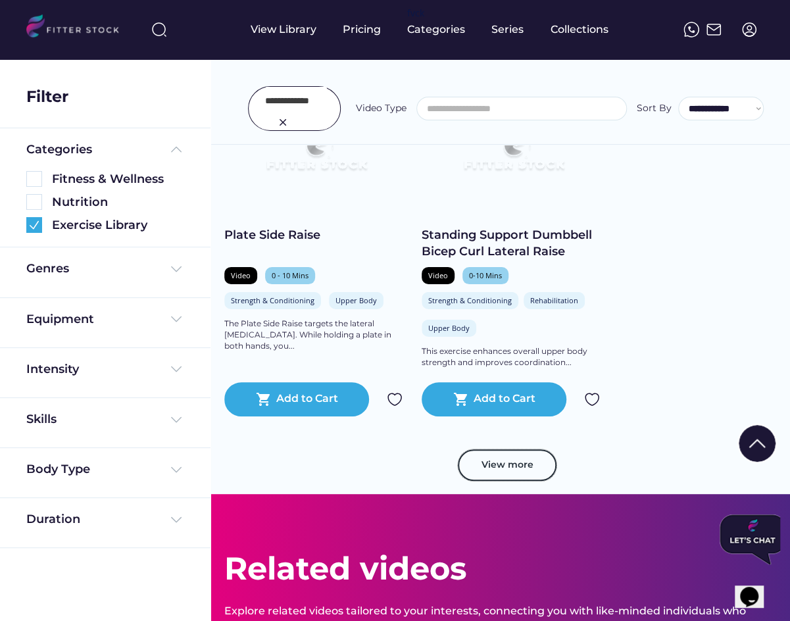
click at [530, 460] on button "View more" at bounding box center [507, 465] width 99 height 32
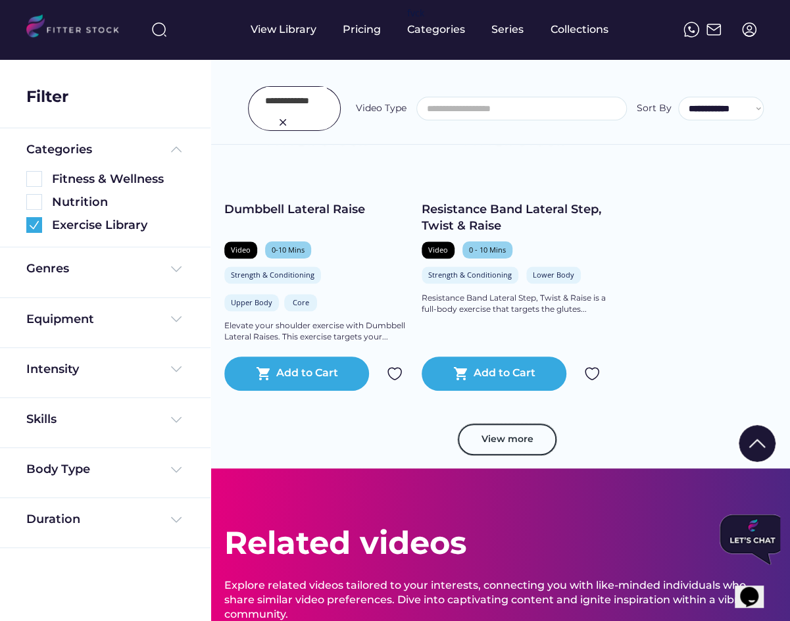
scroll to position [2921, 0]
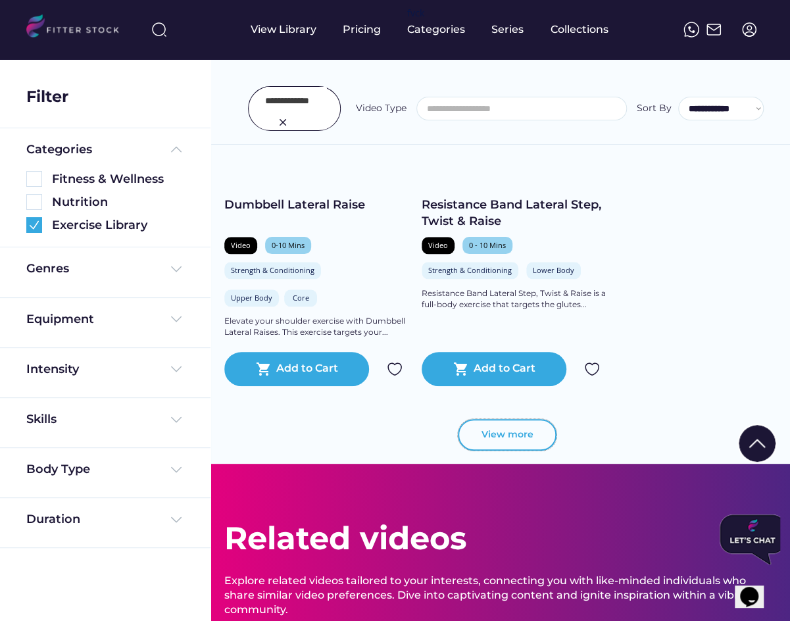
click at [522, 434] on button "View more" at bounding box center [507, 435] width 99 height 32
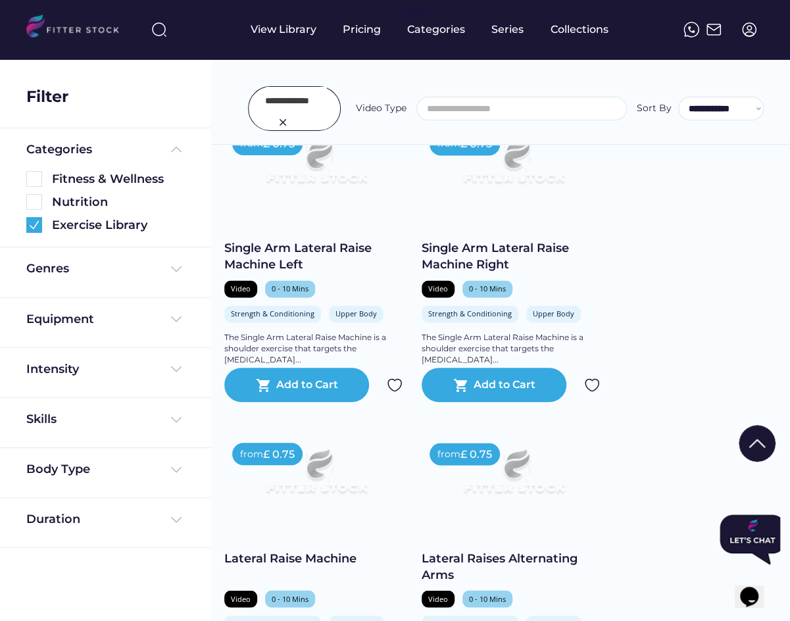
scroll to position [3213, 0]
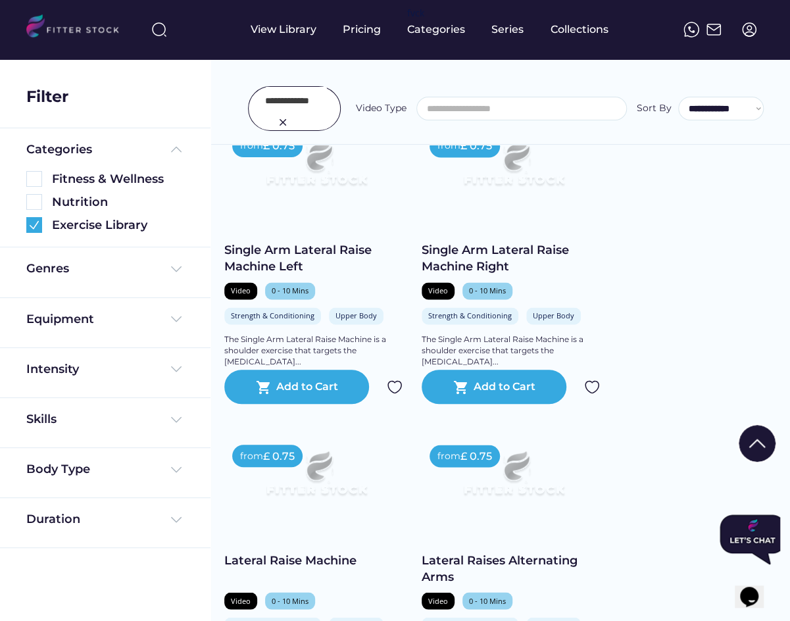
click at [282, 119] on img at bounding box center [283, 122] width 16 height 16
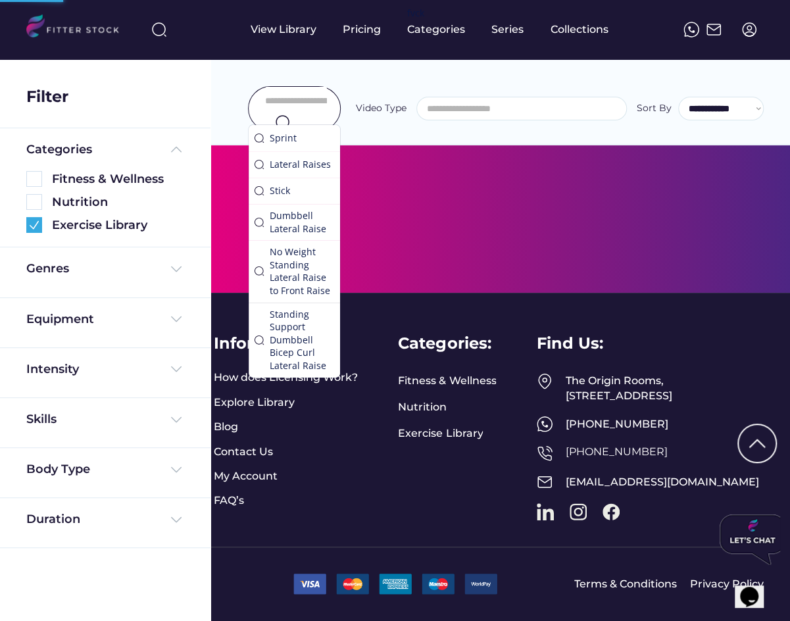
scroll to position [1549, 0]
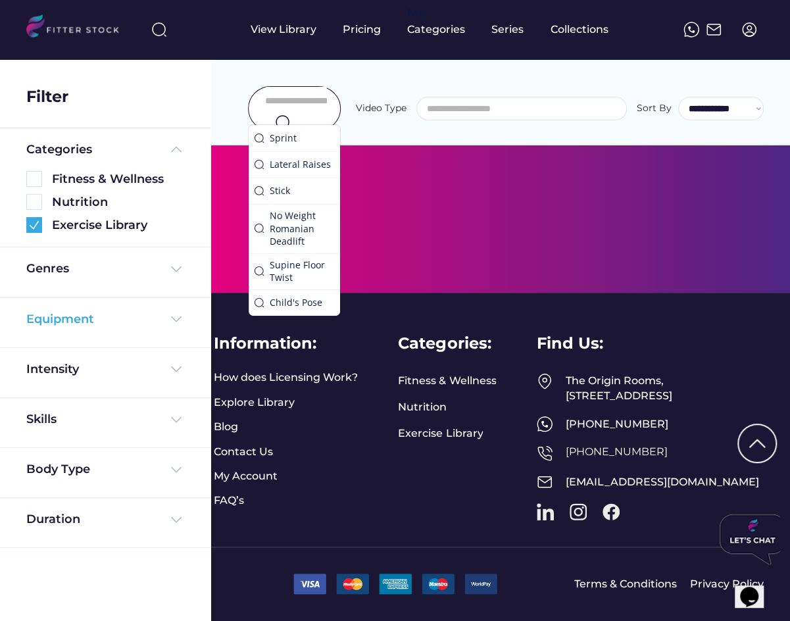
click at [62, 322] on div "Equipment" at bounding box center [60, 319] width 68 height 16
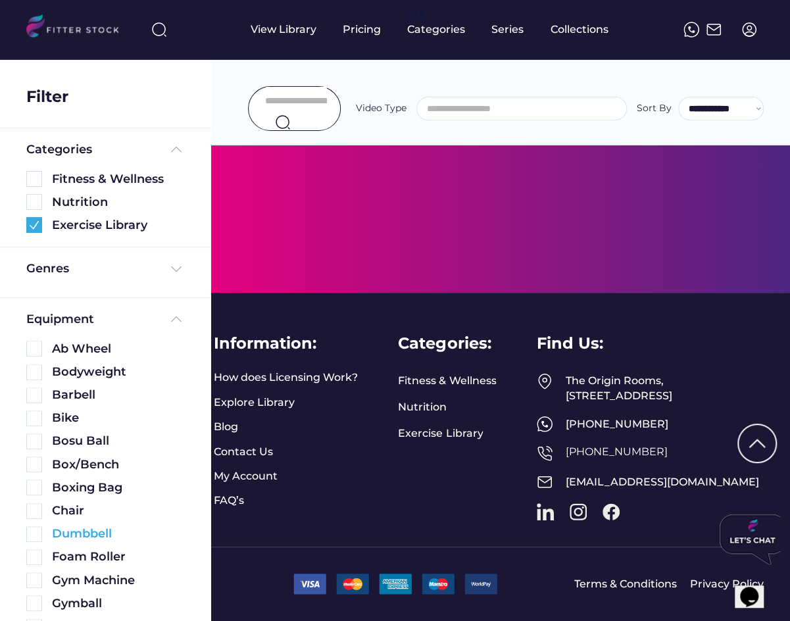
click at [32, 537] on img at bounding box center [34, 534] width 16 height 16
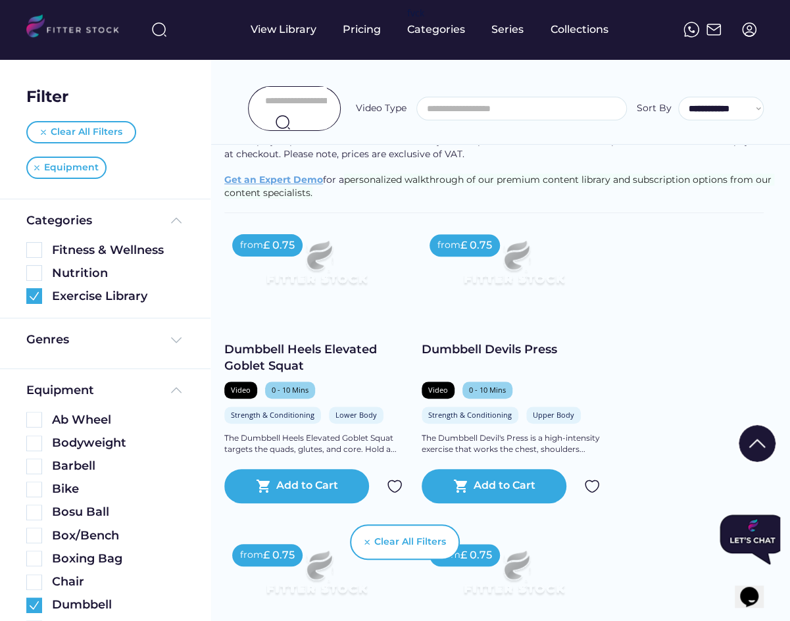
scroll to position [218, 0]
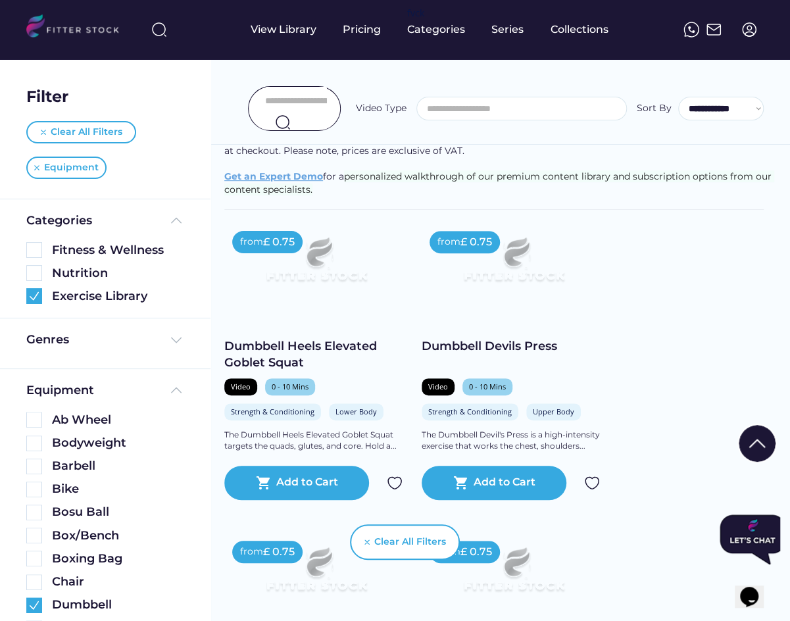
click at [292, 103] on input "input" at bounding box center [296, 101] width 62 height 28
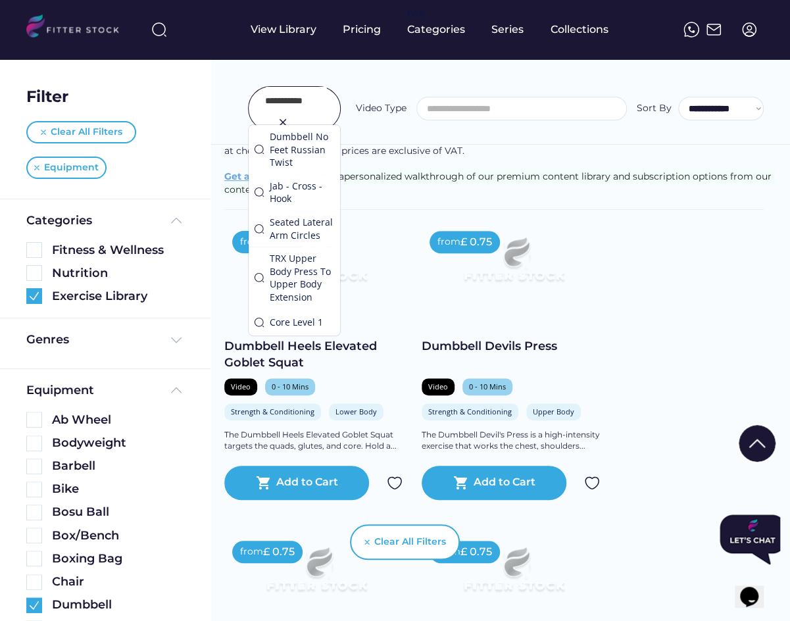
click at [32, 608] on img at bounding box center [34, 605] width 16 height 16
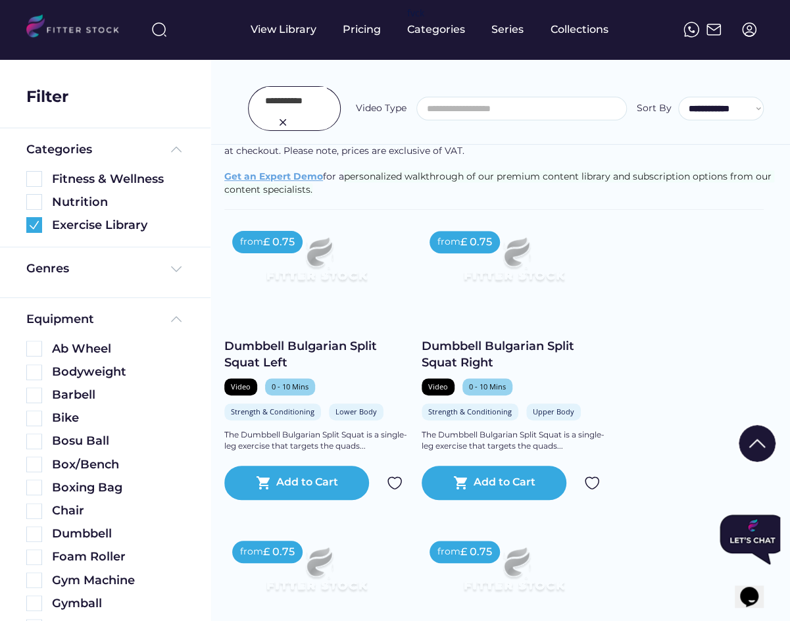
click at [300, 101] on input "input" at bounding box center [296, 101] width 62 height 28
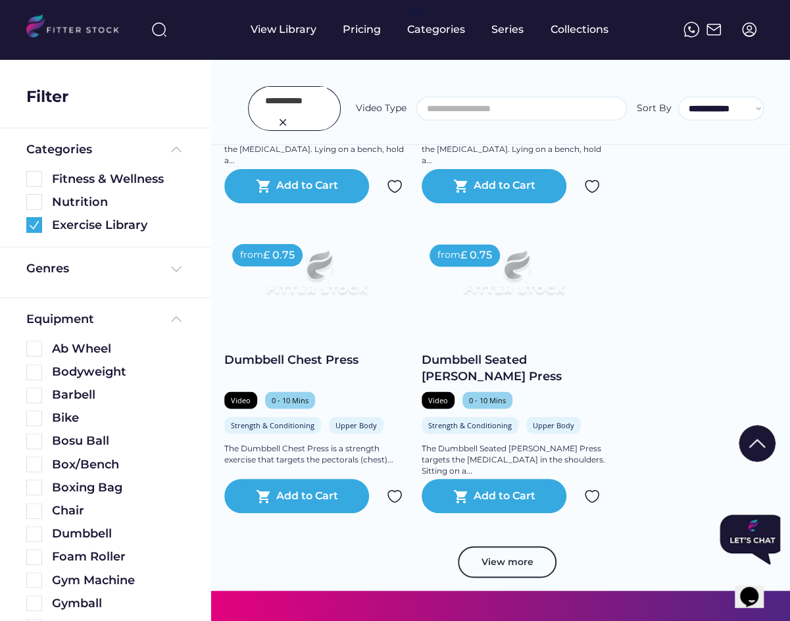
scroll to position [835, 0]
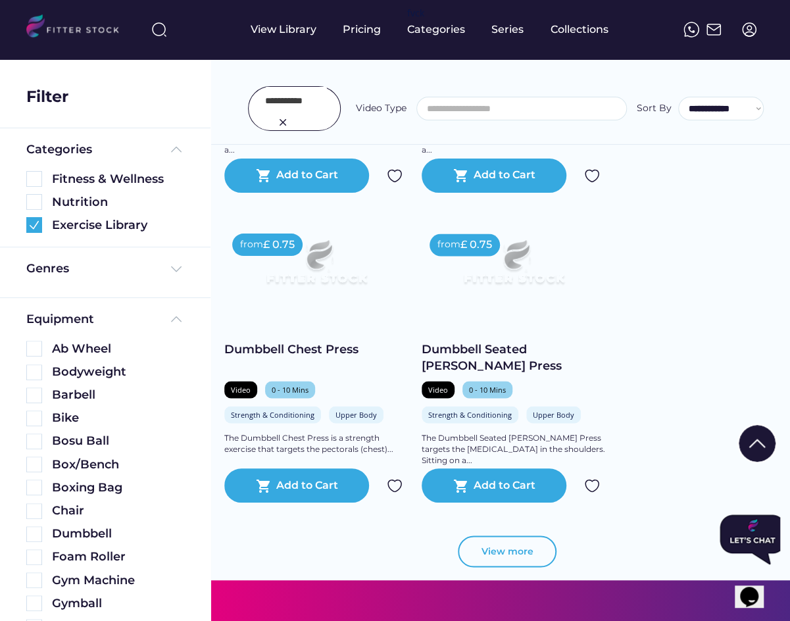
click at [517, 555] on button "View more" at bounding box center [507, 551] width 99 height 32
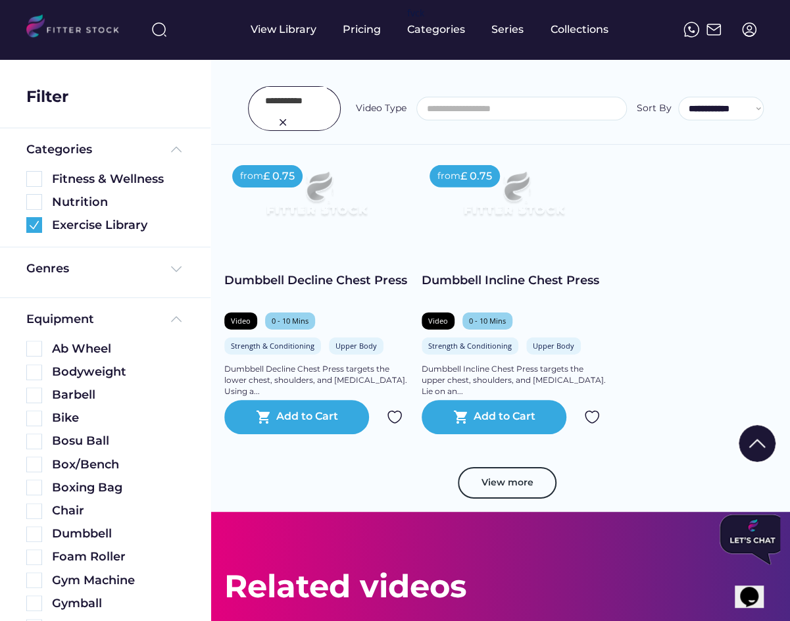
scroll to position [1886, 0]
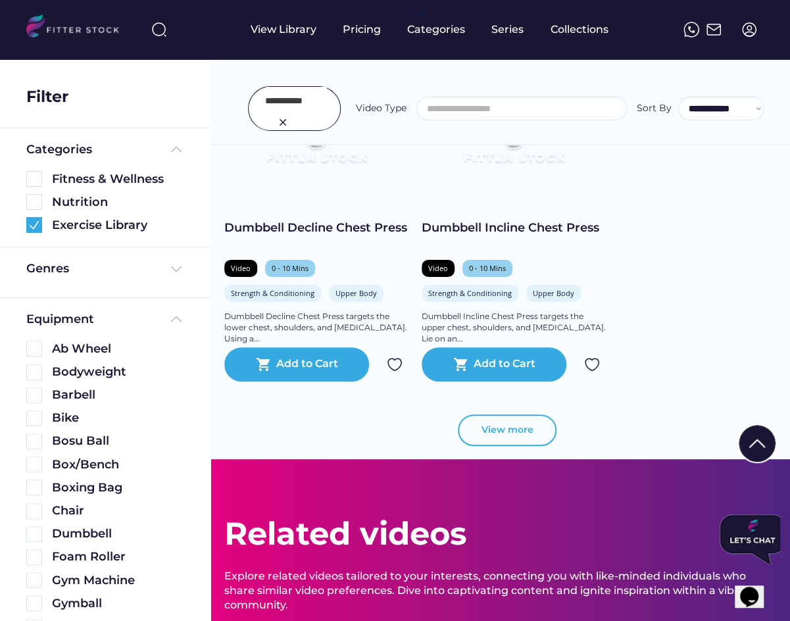
click at [499, 418] on button "View more" at bounding box center [507, 430] width 99 height 32
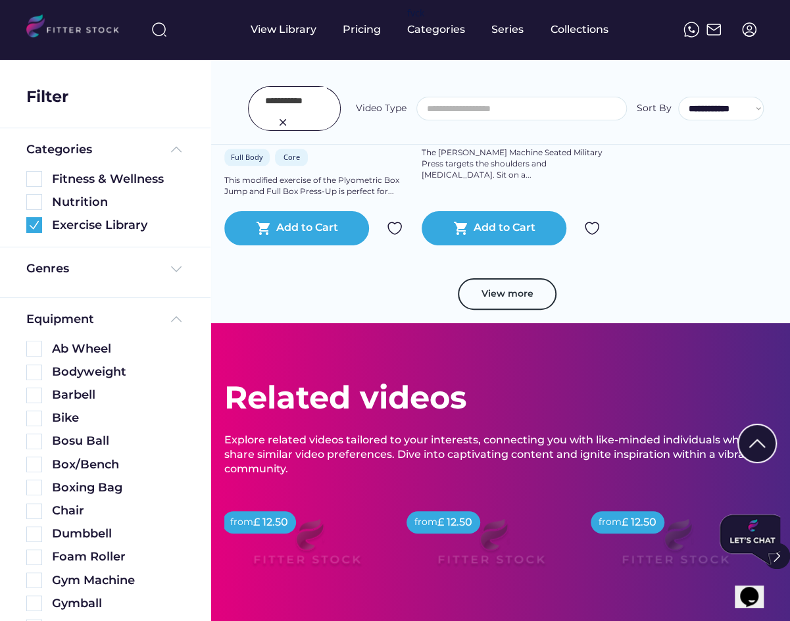
scroll to position [3012, 0]
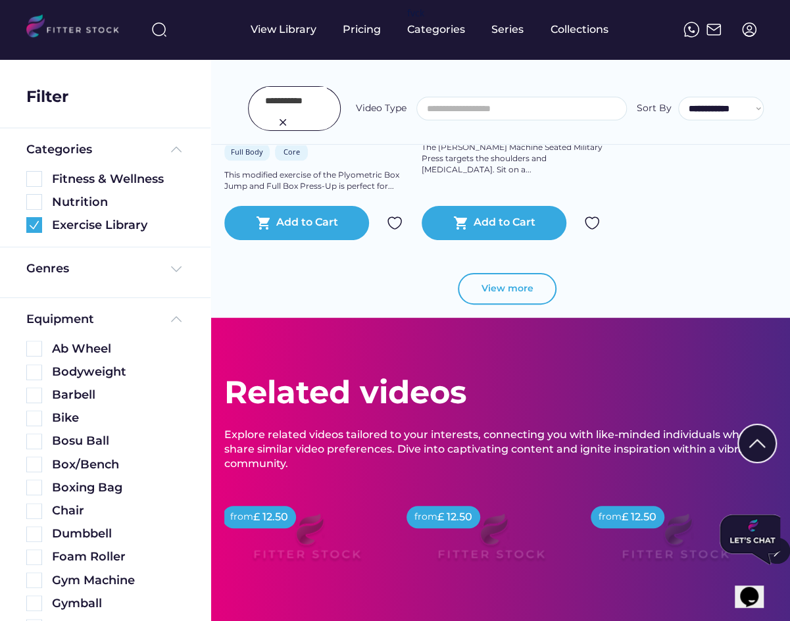
click at [489, 280] on button "View more" at bounding box center [507, 289] width 99 height 32
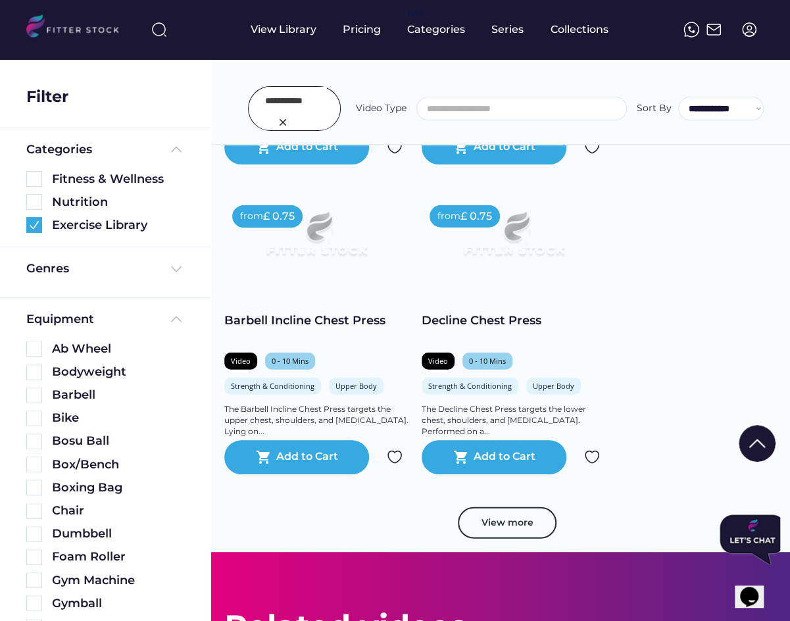
scroll to position [3754, 0]
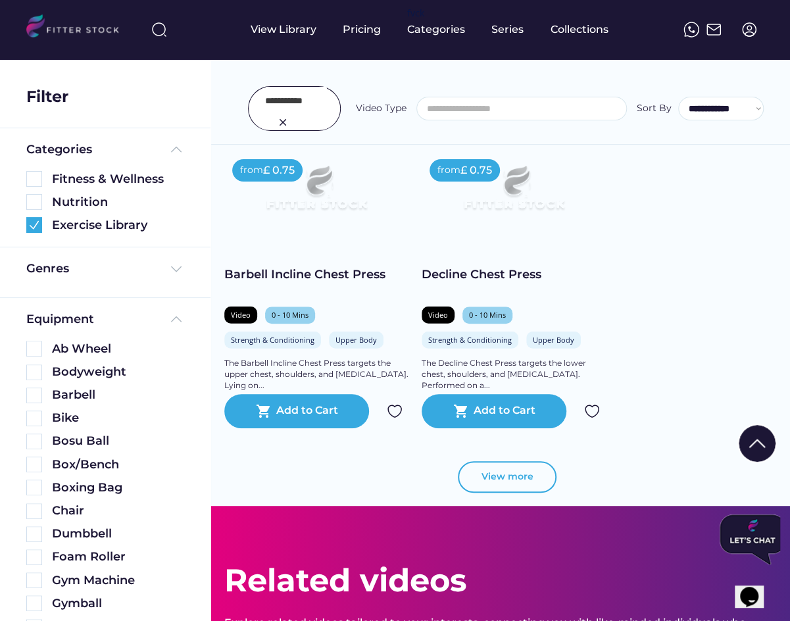
click at [505, 475] on button "View more" at bounding box center [507, 477] width 99 height 32
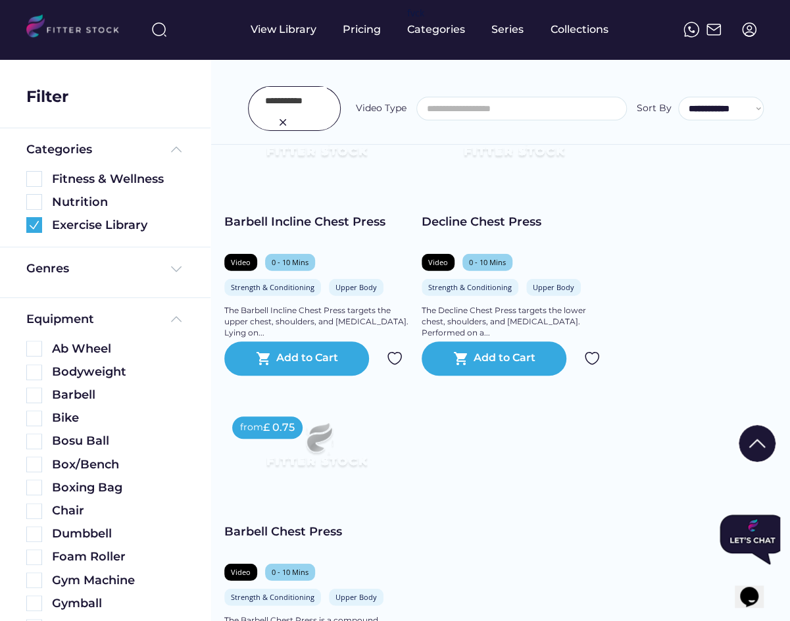
scroll to position [3809, 0]
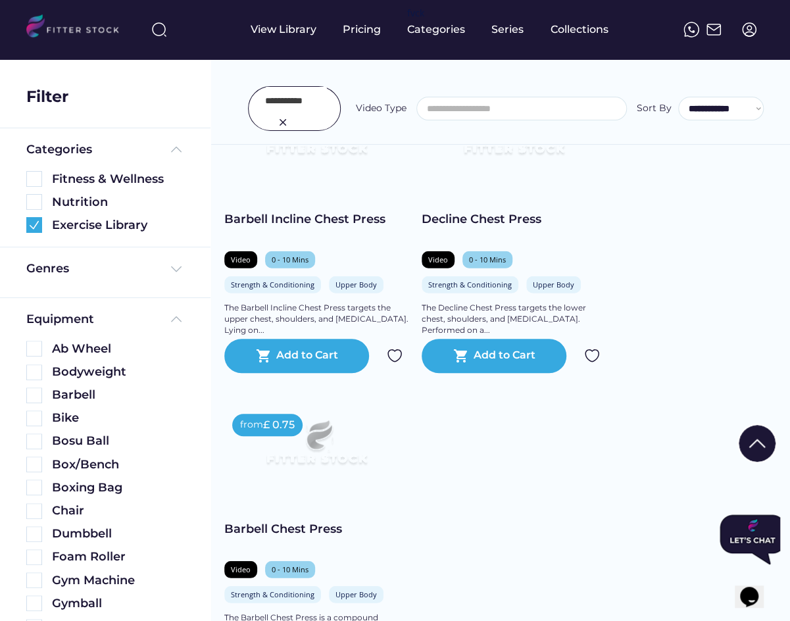
click at [289, 99] on input "input" at bounding box center [296, 101] width 62 height 28
type input "**********"
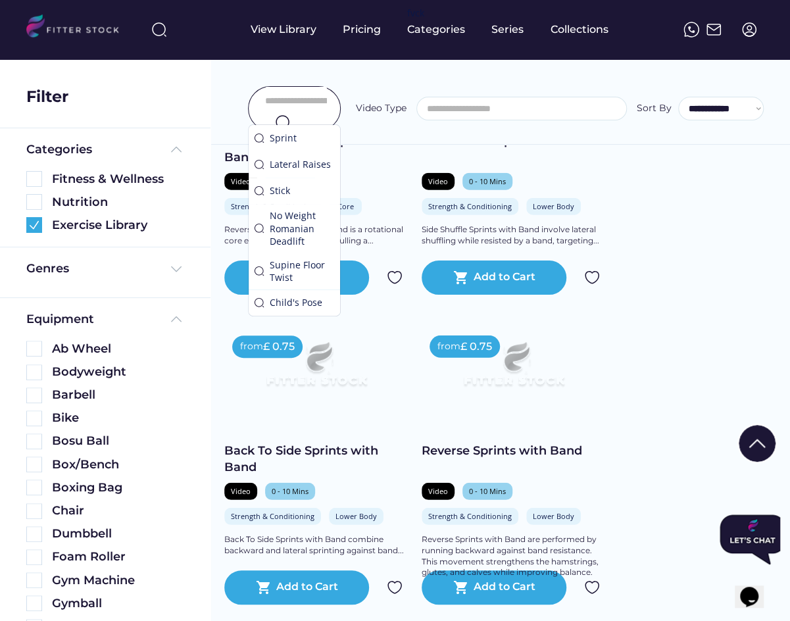
scroll to position [3731, 0]
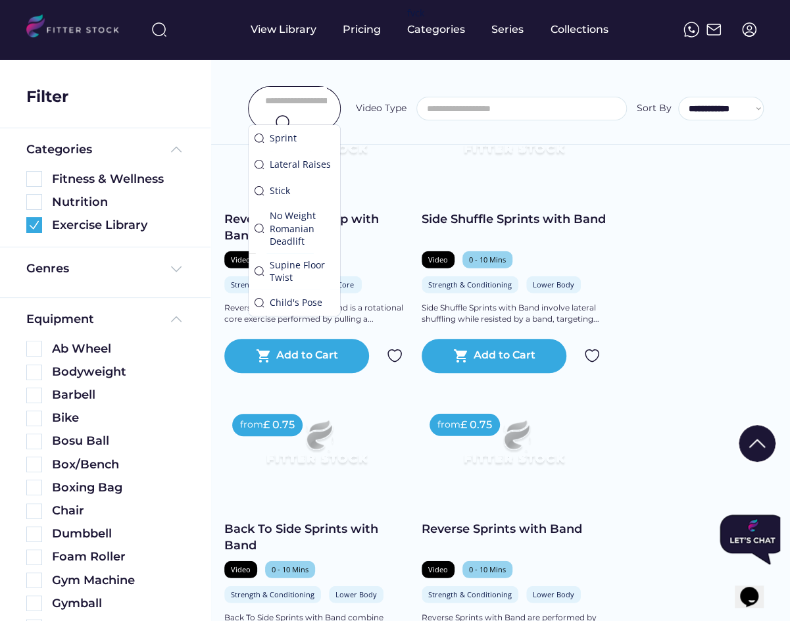
click at [294, 99] on input "input" at bounding box center [296, 101] width 62 height 28
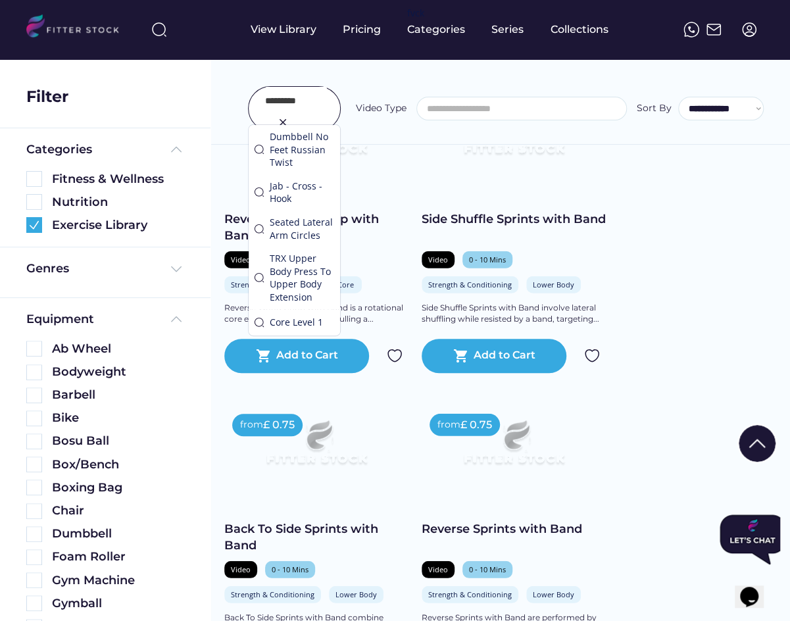
type input "*********"
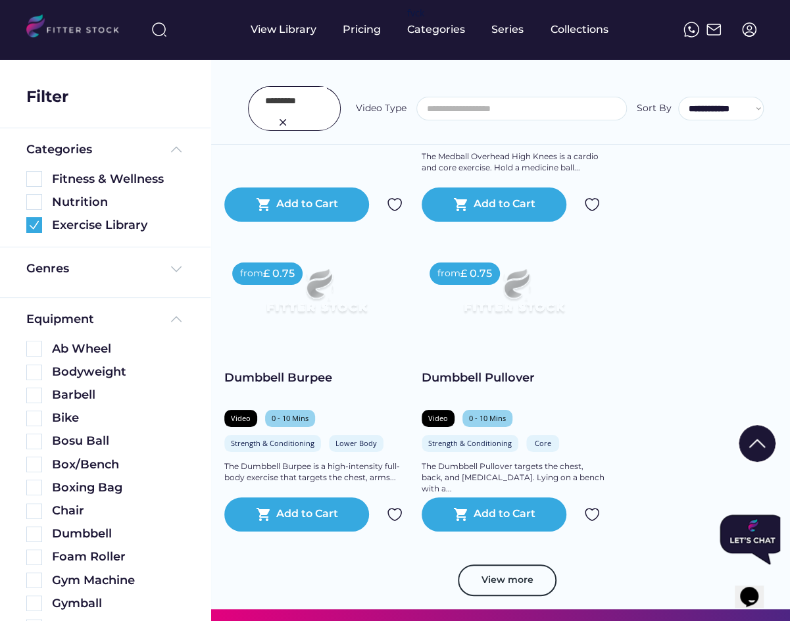
scroll to position [4556, 0]
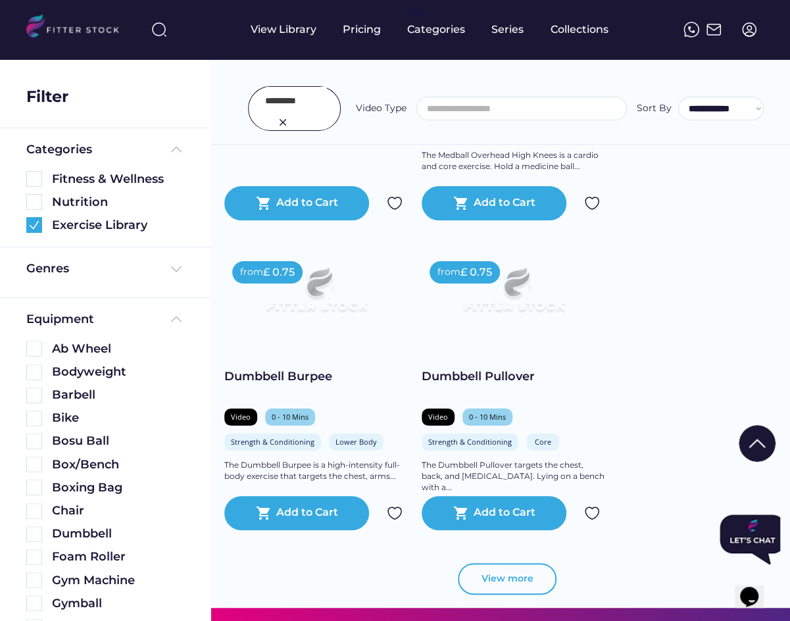
click at [491, 581] on button "View more" at bounding box center [507, 579] width 99 height 32
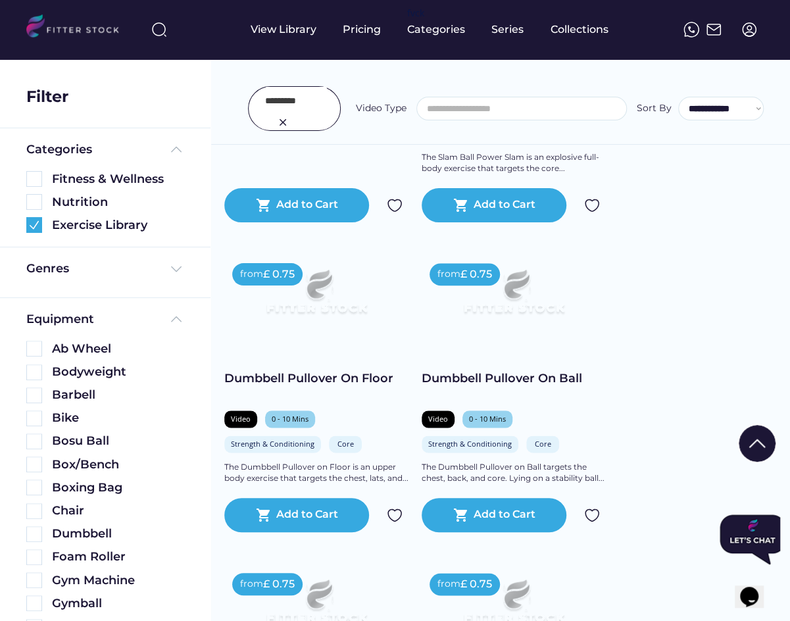
scroll to position [5202, 0]
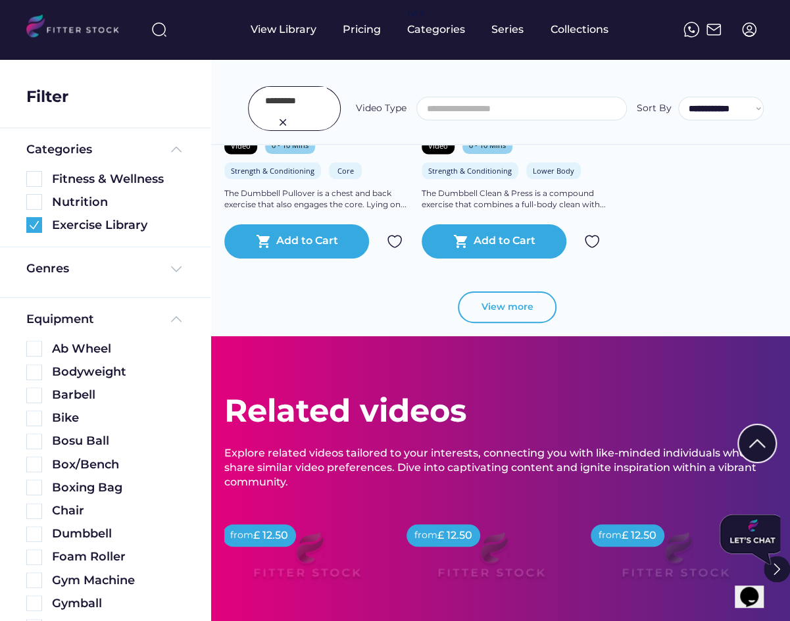
click at [511, 298] on button "View more" at bounding box center [507, 307] width 99 height 32
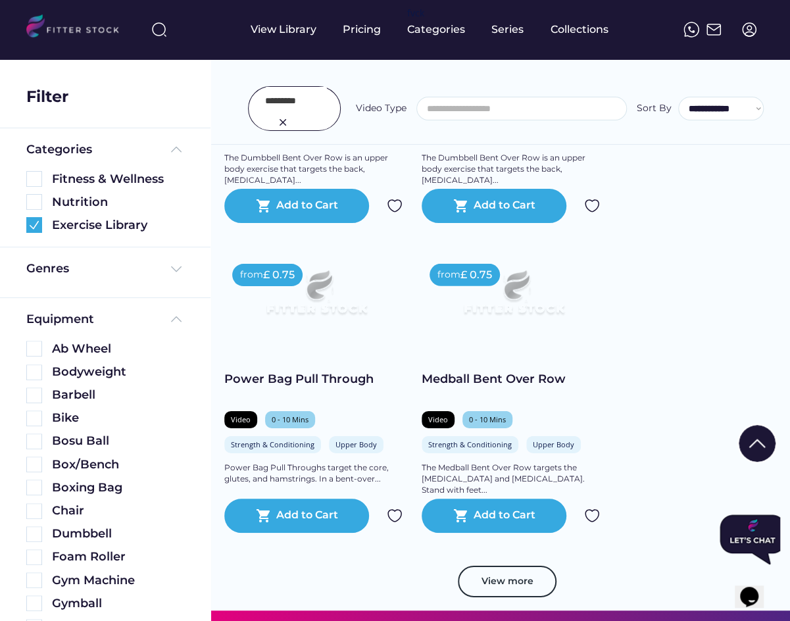
scroll to position [6441, 0]
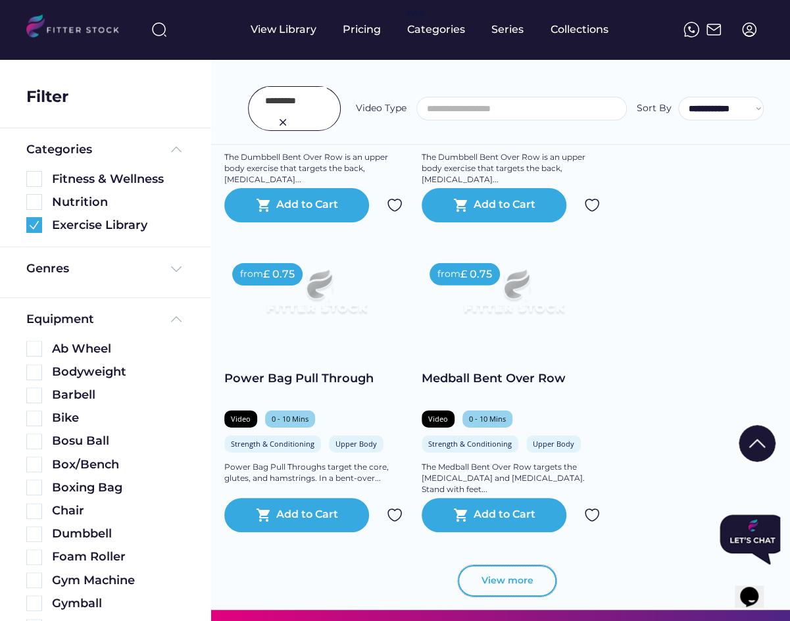
click at [504, 579] on button "View more" at bounding box center [507, 581] width 99 height 32
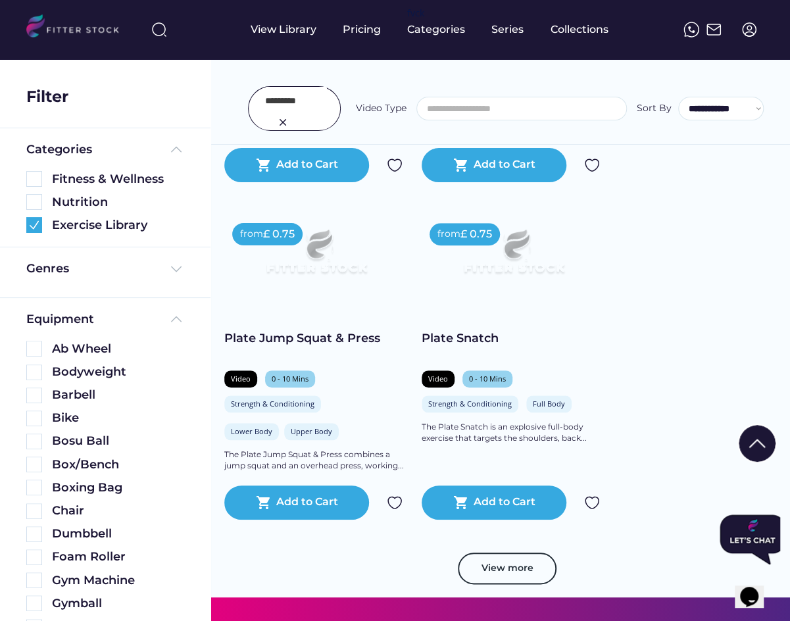
scroll to position [7451, 0]
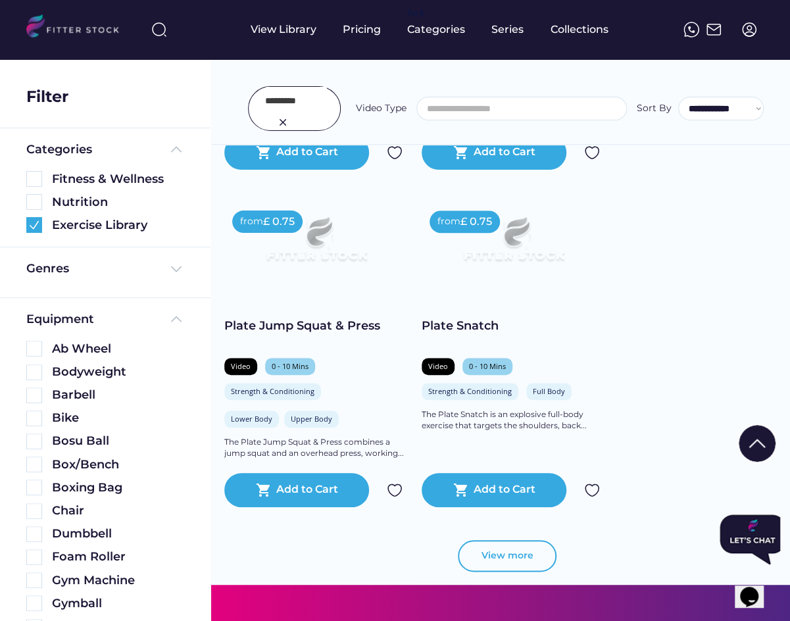
click at [495, 558] on button "View more" at bounding box center [507, 556] width 99 height 32
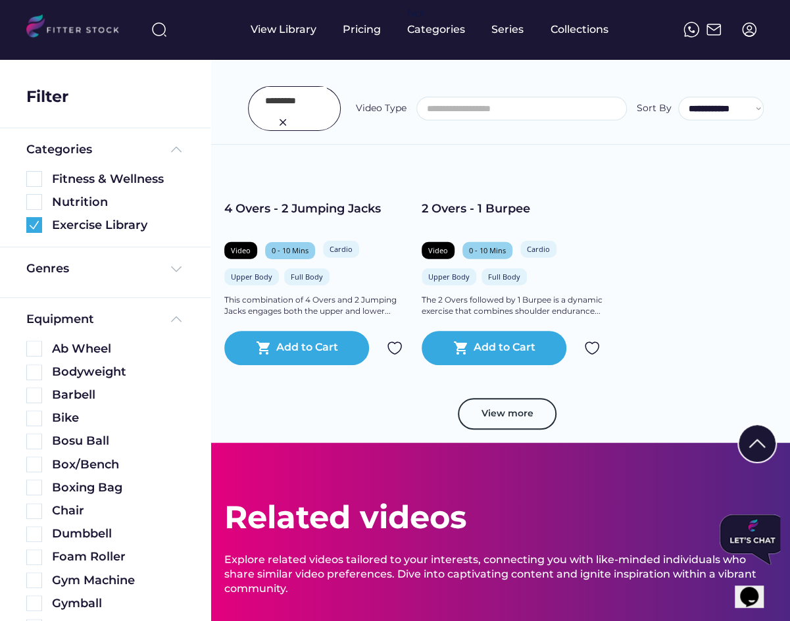
scroll to position [8640, 0]
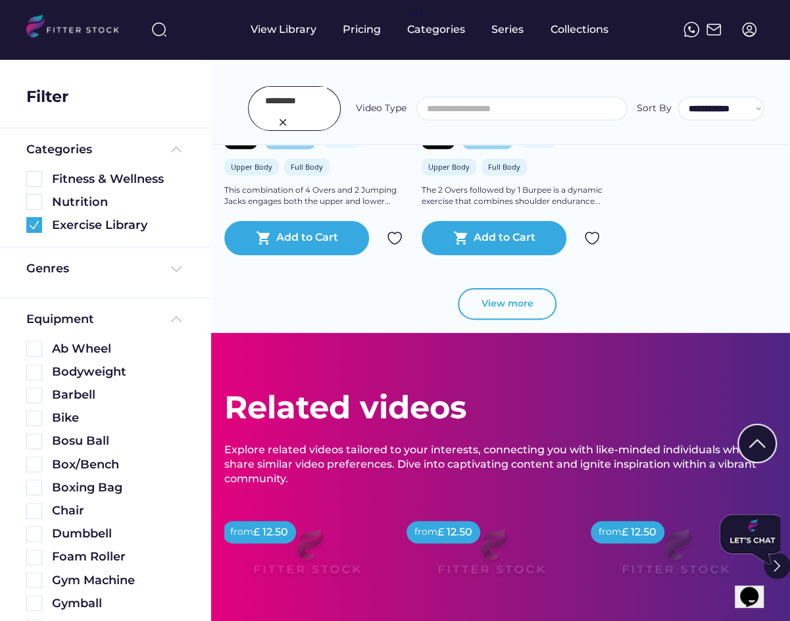
click at [490, 307] on button "View more" at bounding box center [507, 304] width 99 height 32
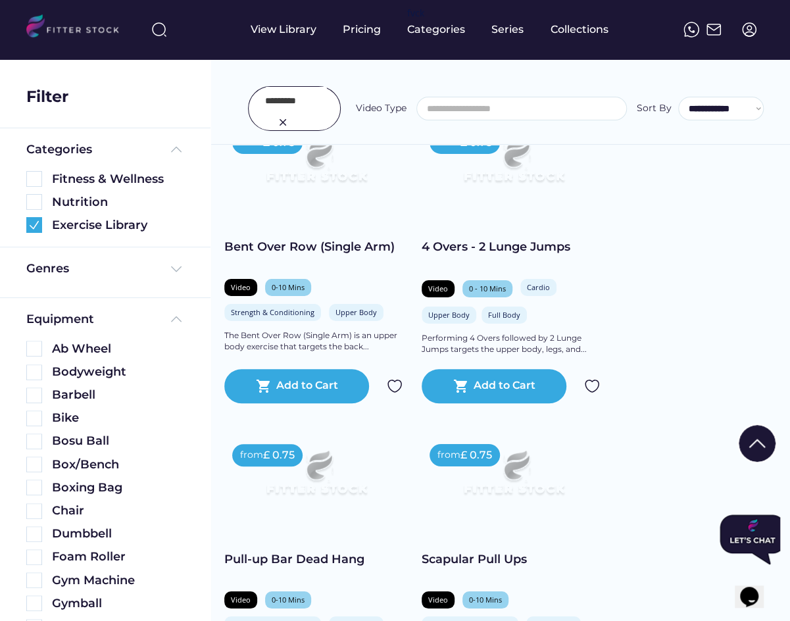
scroll to position [8827, 0]
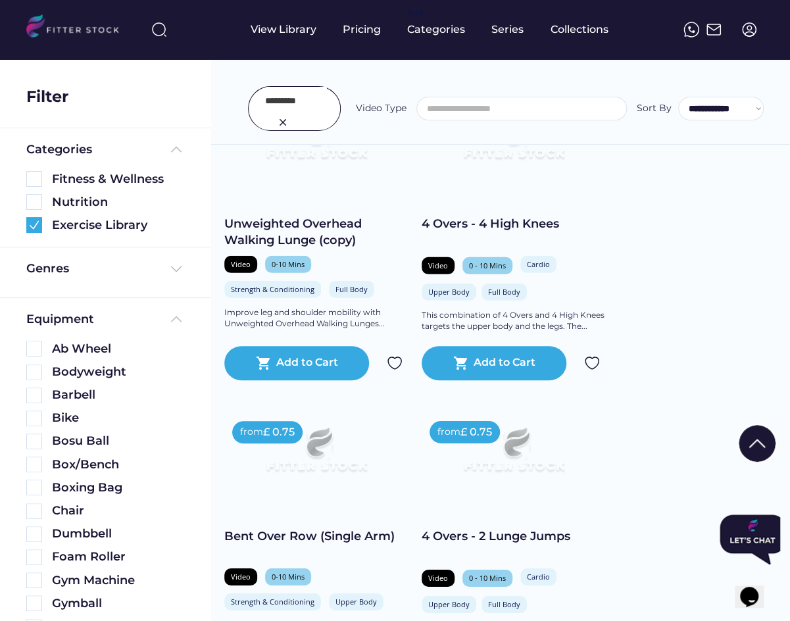
click at [284, 122] on img at bounding box center [283, 122] width 16 height 16
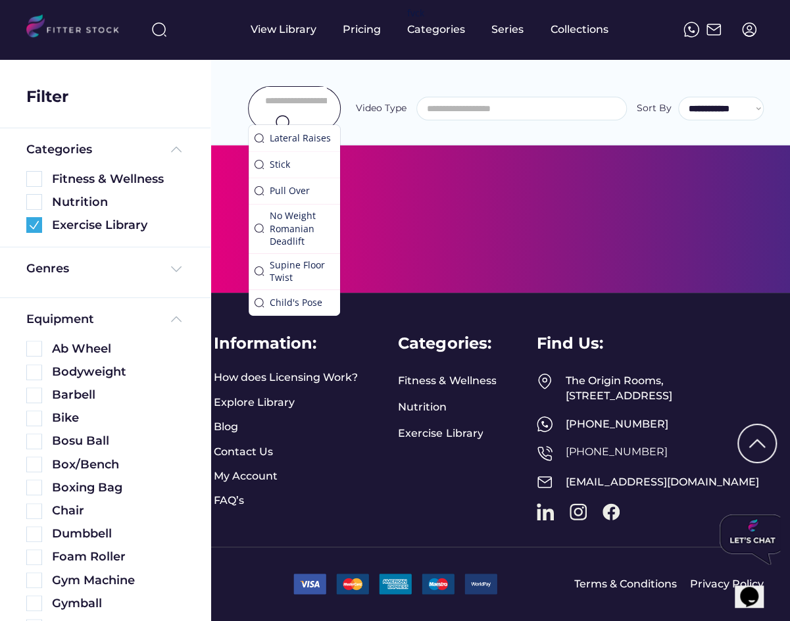
scroll to position [1707, 0]
click at [286, 99] on input "input" at bounding box center [296, 101] width 62 height 28
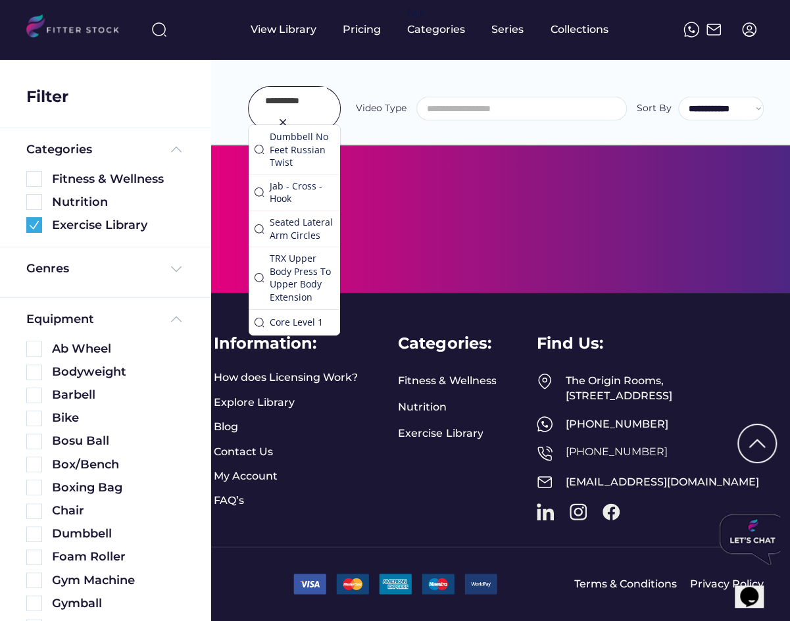
type input "**********"
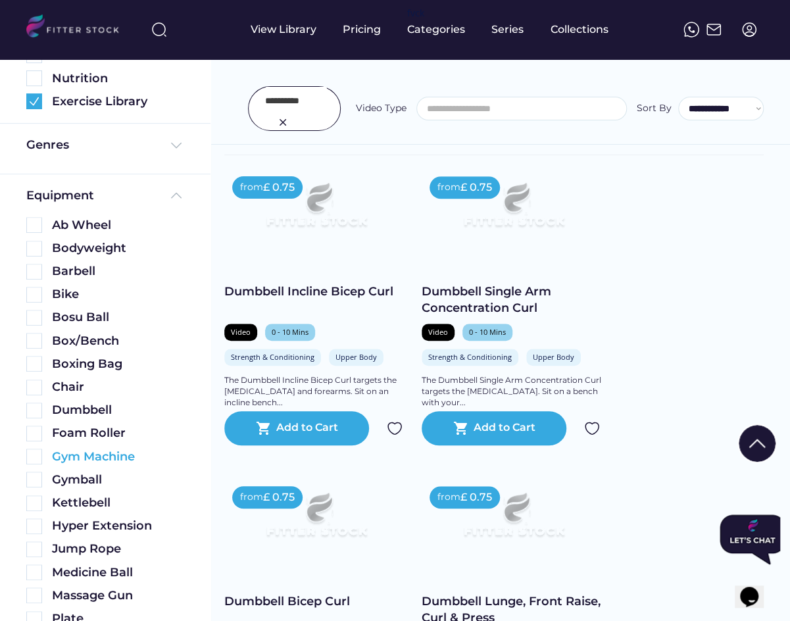
scroll to position [151, 0]
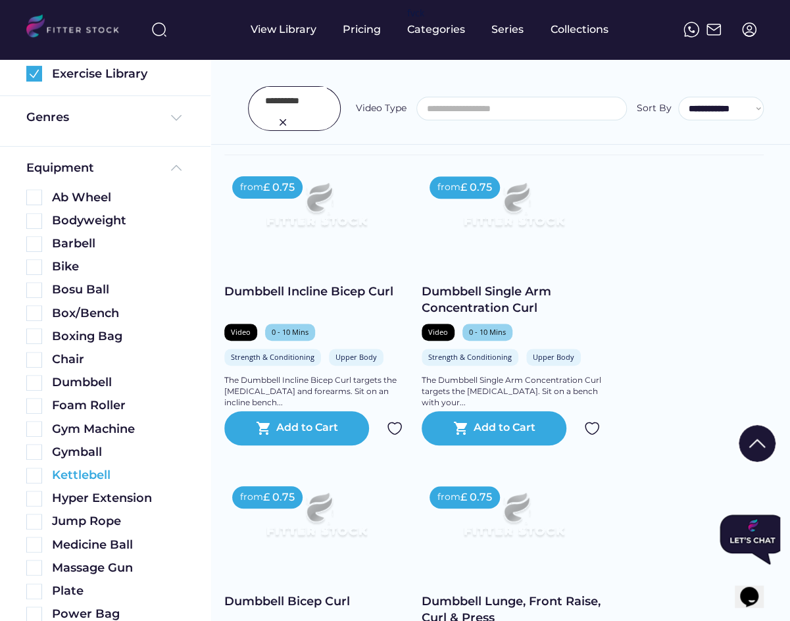
click at [35, 457] on img at bounding box center [34, 452] width 16 height 16
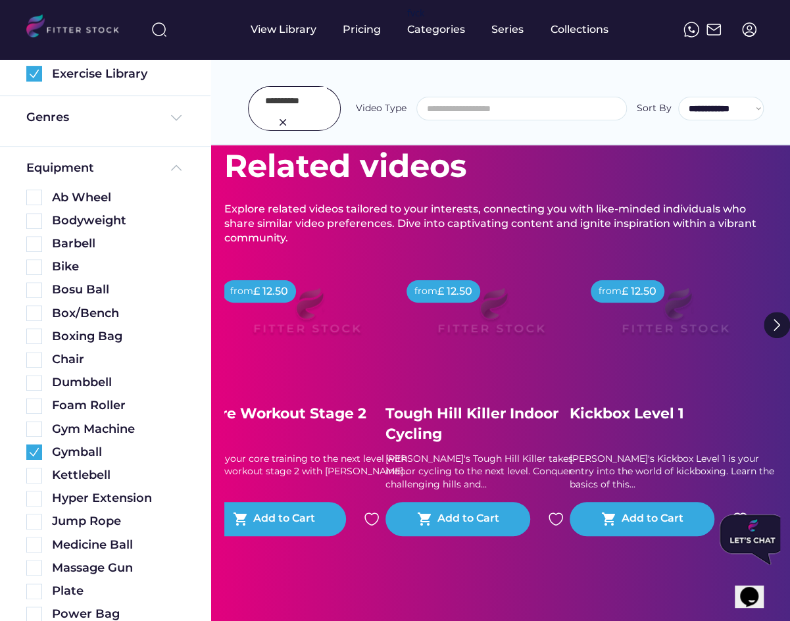
scroll to position [0, 0]
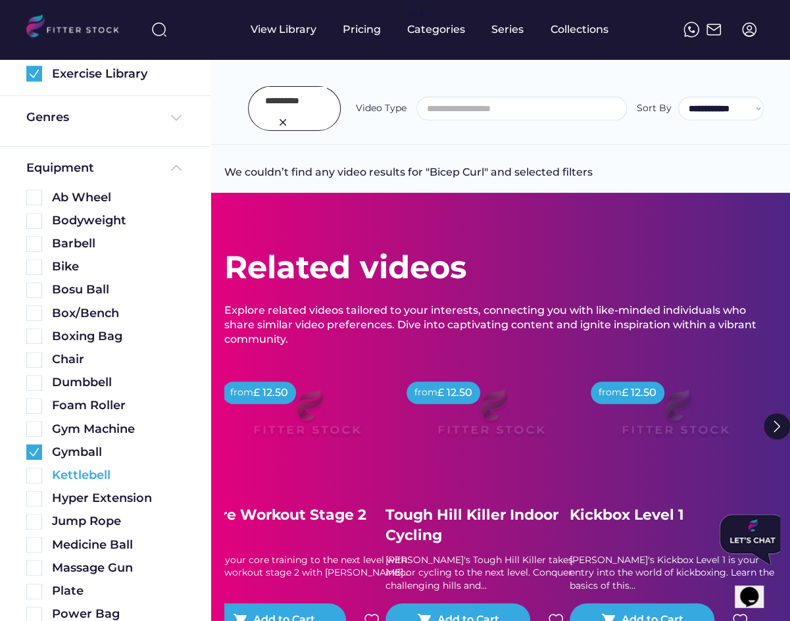
click at [33, 472] on img at bounding box center [34, 476] width 16 height 16
click at [33, 449] on img at bounding box center [34, 452] width 16 height 16
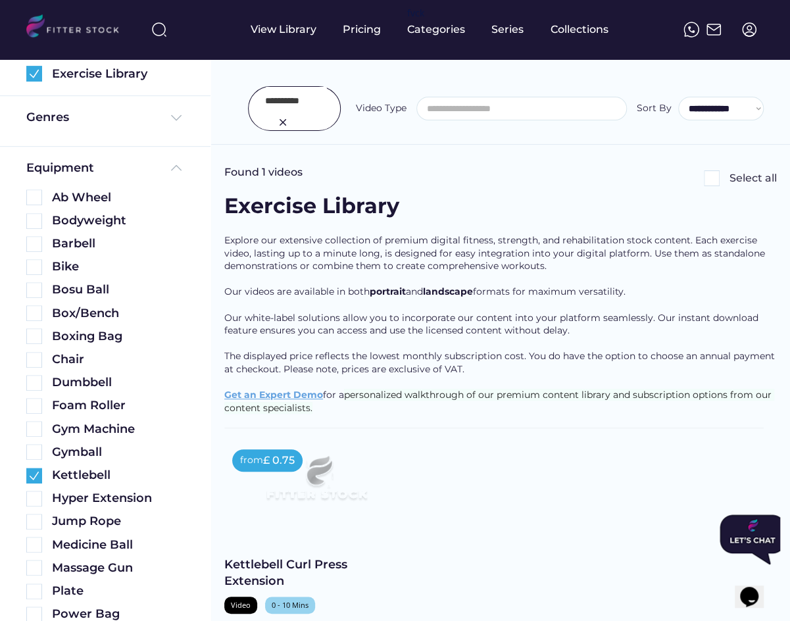
click at [284, 122] on img at bounding box center [283, 122] width 16 height 16
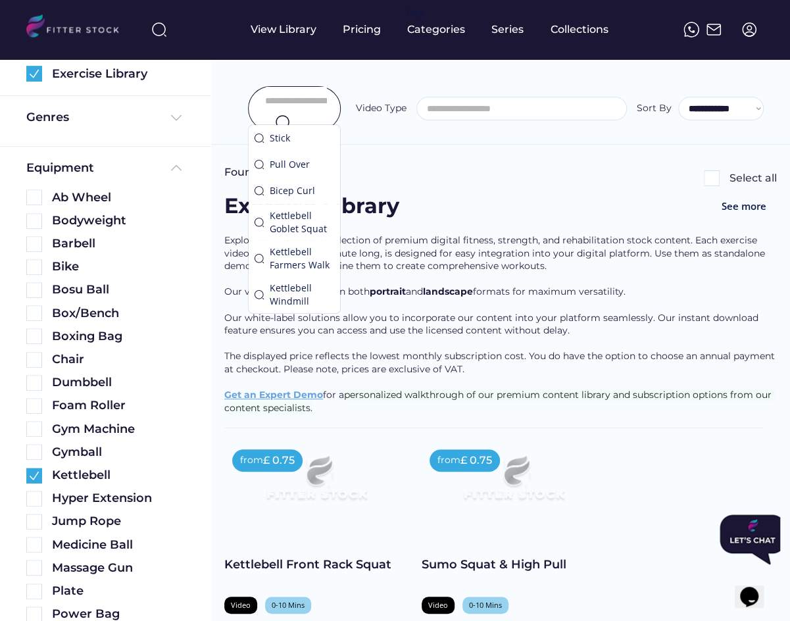
click at [467, 338] on div "Explore our extensive collection of premium digital fitness, strength, and reha…" at bounding box center [500, 330] width 553 height 193
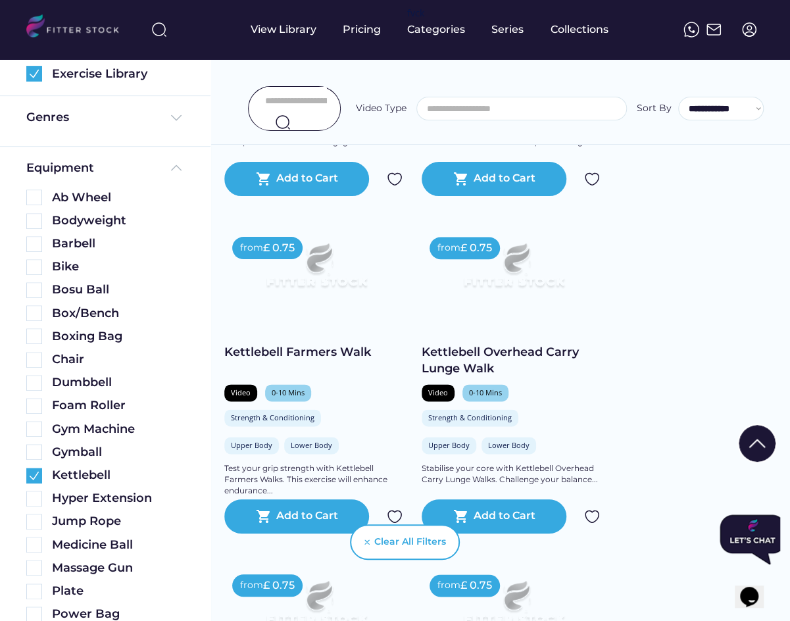
scroll to position [622, 0]
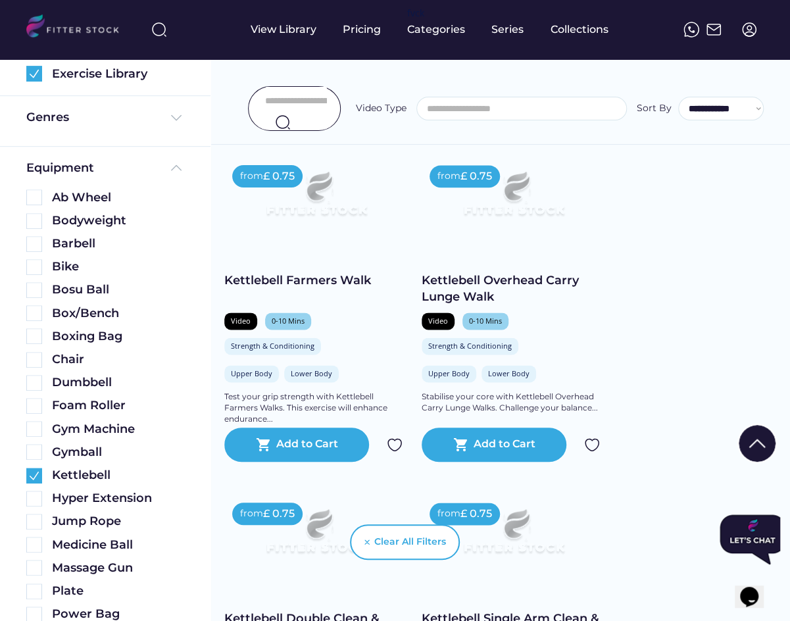
click at [302, 101] on input "input" at bounding box center [296, 101] width 62 height 28
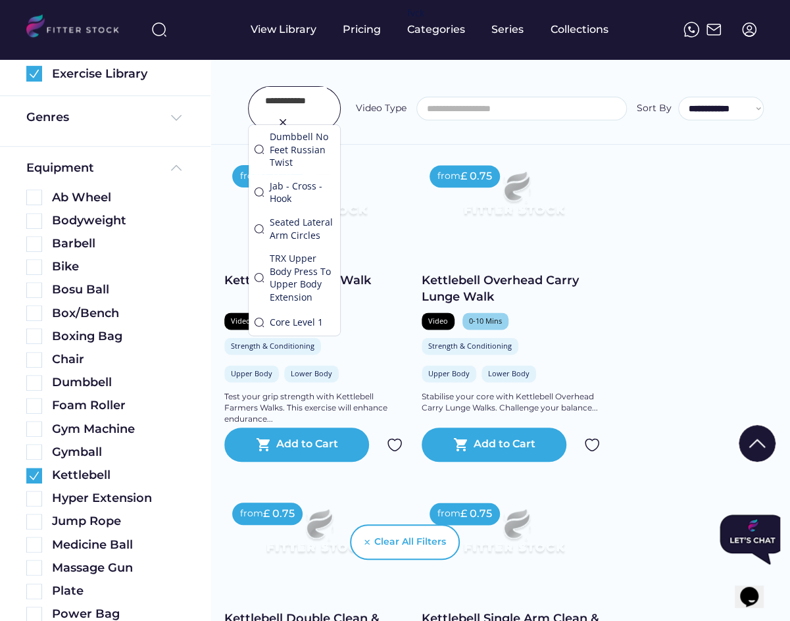
type input "**********"
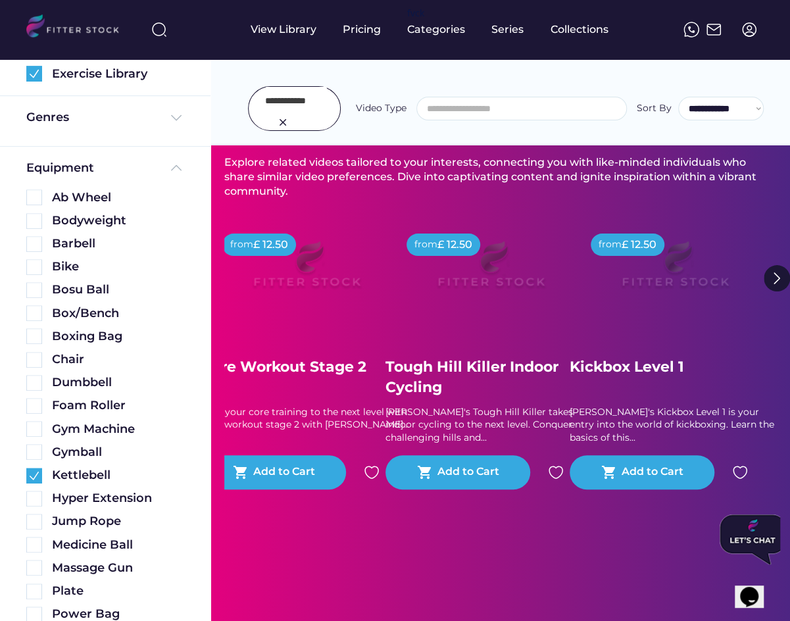
scroll to position [0, 0]
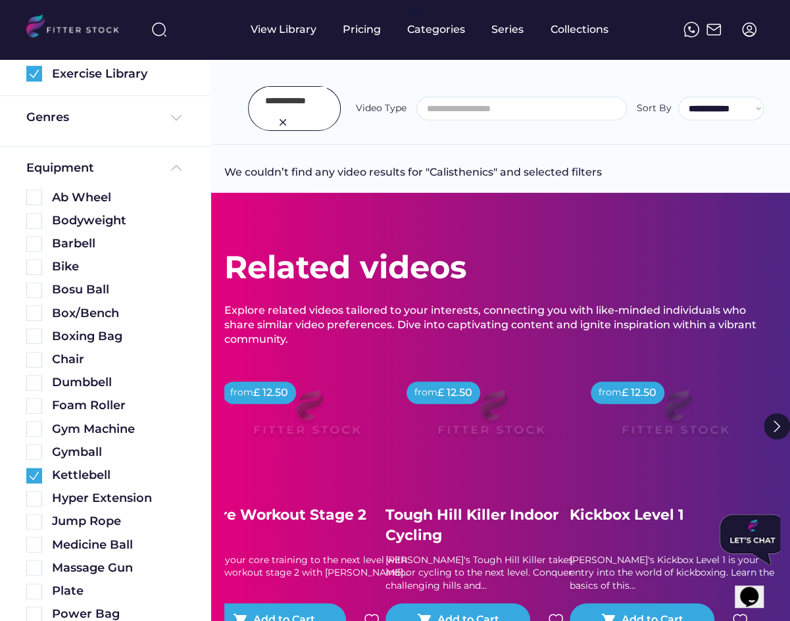
click at [276, 123] on img at bounding box center [283, 122] width 16 height 16
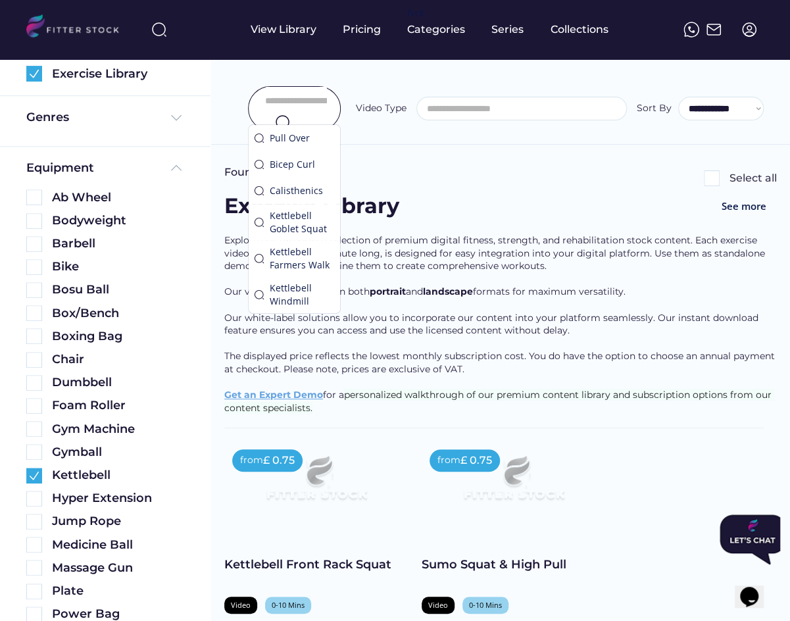
click at [291, 105] on input "input" at bounding box center [296, 101] width 62 height 28
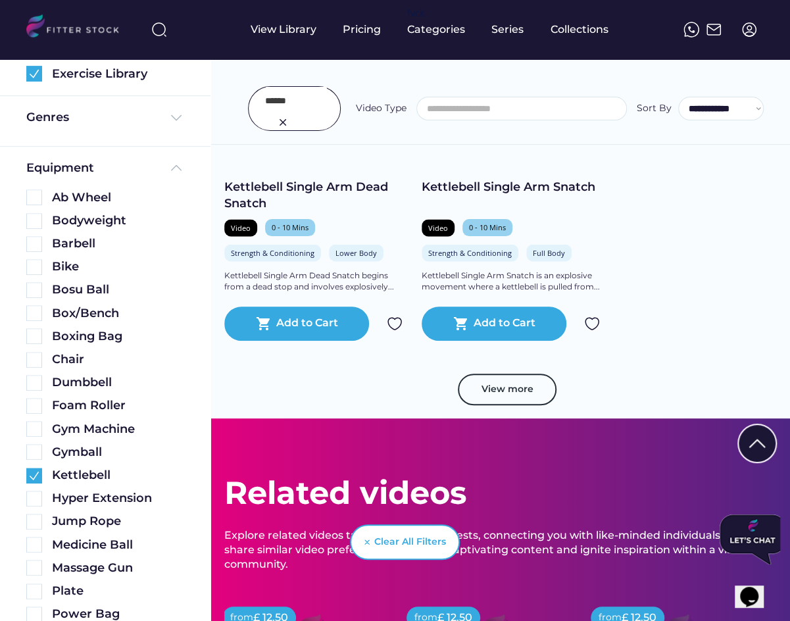
scroll to position [1070, 0]
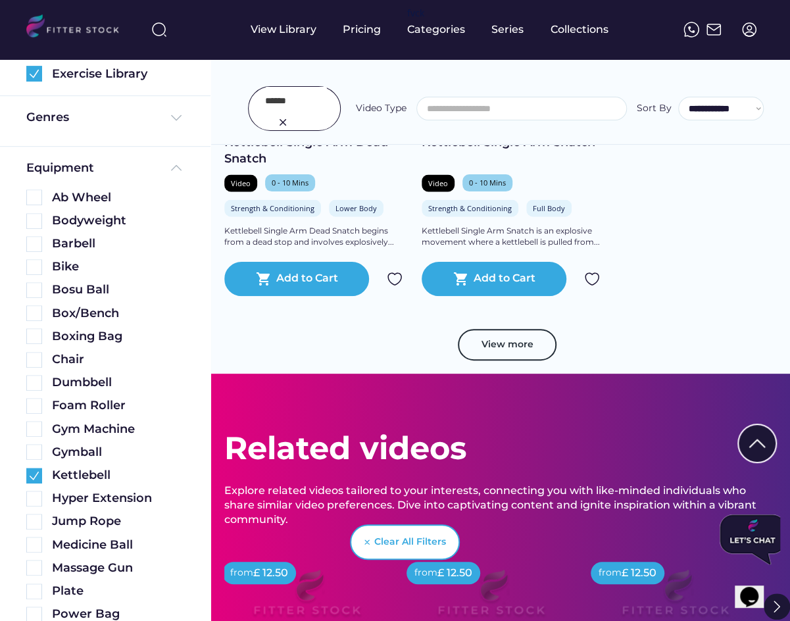
click at [294, 97] on input "input" at bounding box center [296, 101] width 62 height 28
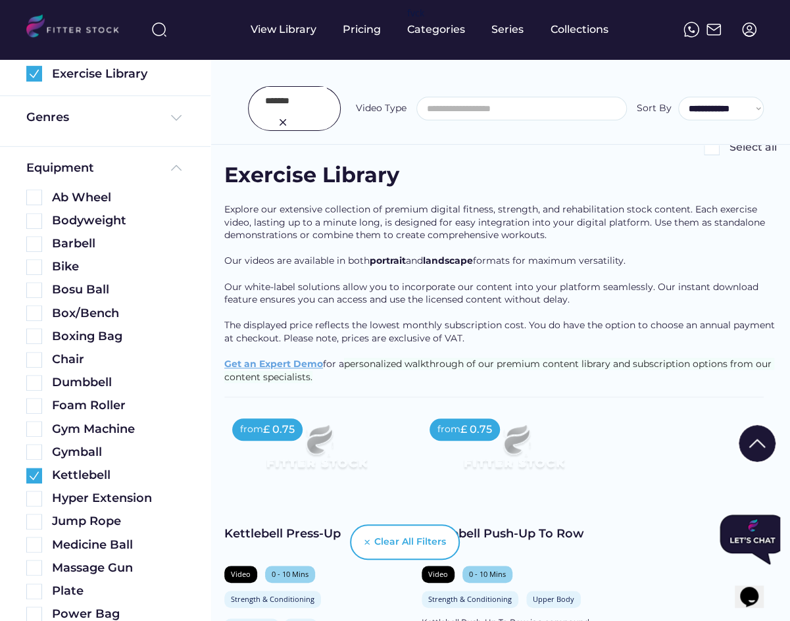
scroll to position [0, 0]
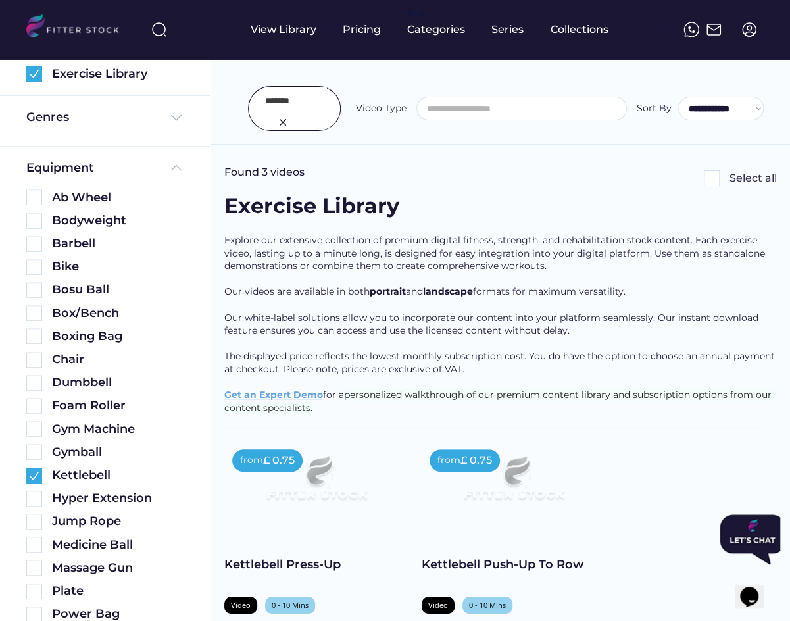
click at [27, 472] on img at bounding box center [34, 476] width 16 height 16
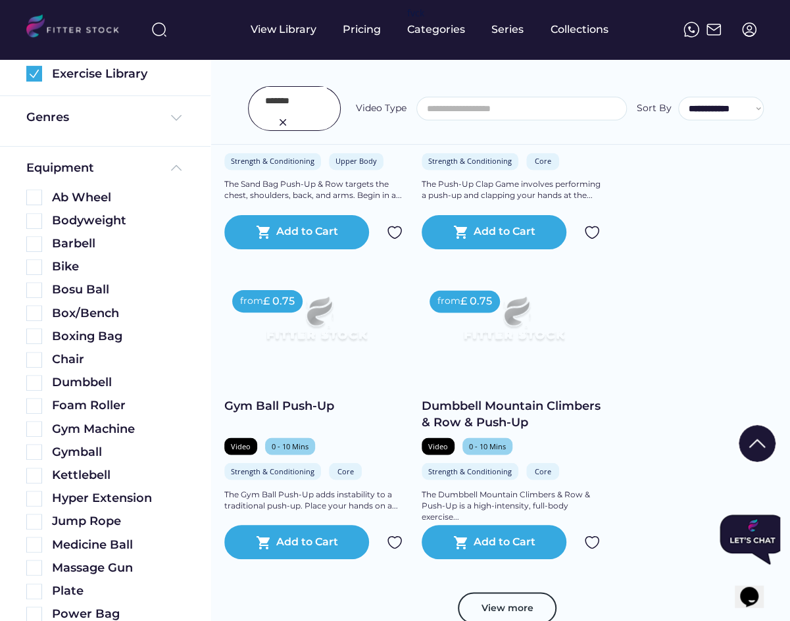
scroll to position [782, 0]
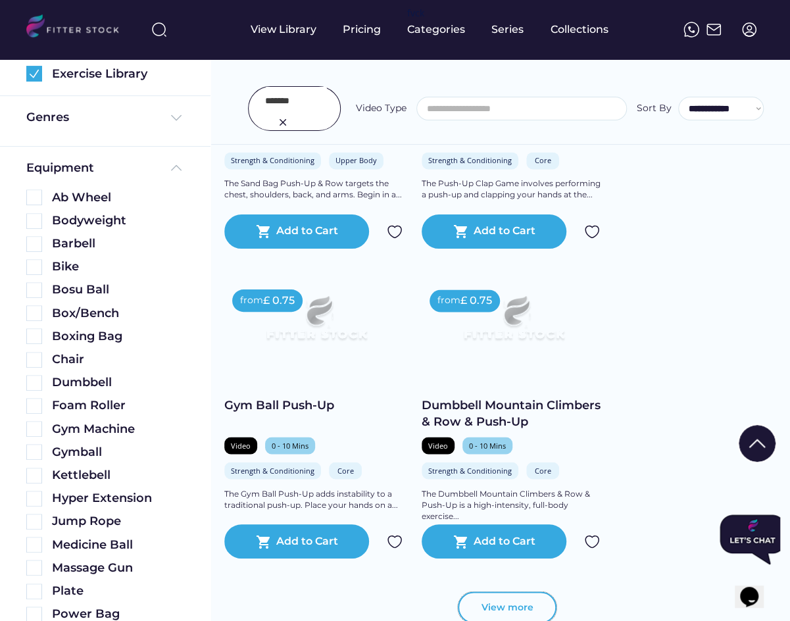
click at [477, 602] on button "View more" at bounding box center [507, 607] width 99 height 32
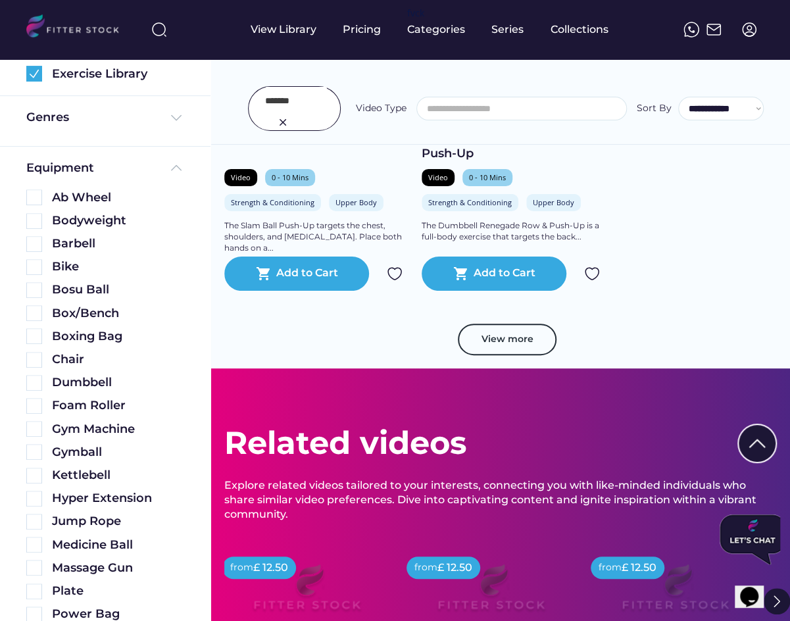
scroll to position [1983, 0]
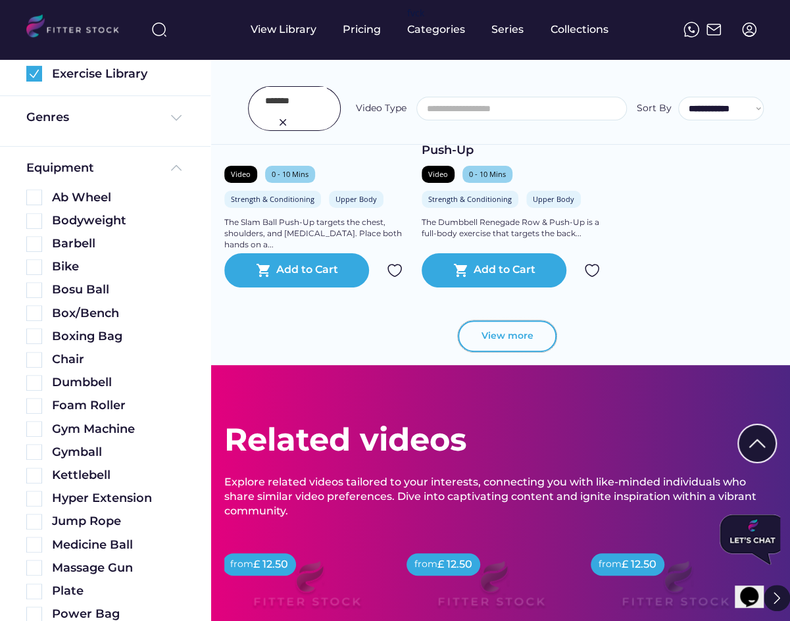
click at [518, 346] on button "View more" at bounding box center [507, 336] width 99 height 32
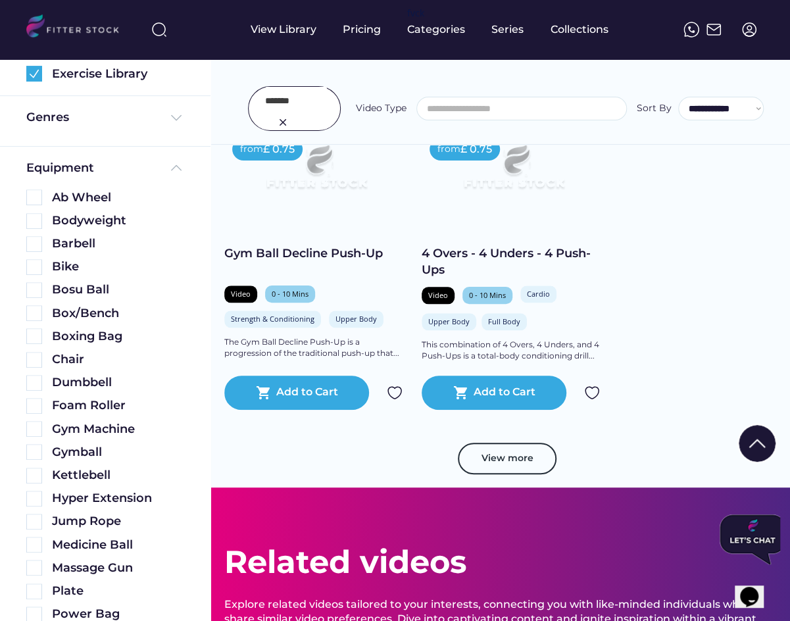
scroll to position [2831, 0]
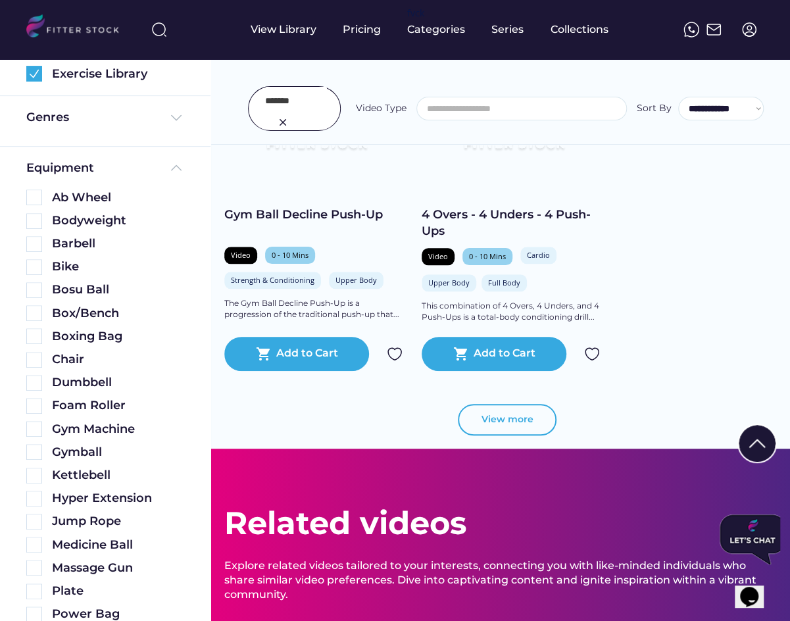
click at [502, 416] on button "View more" at bounding box center [507, 420] width 99 height 32
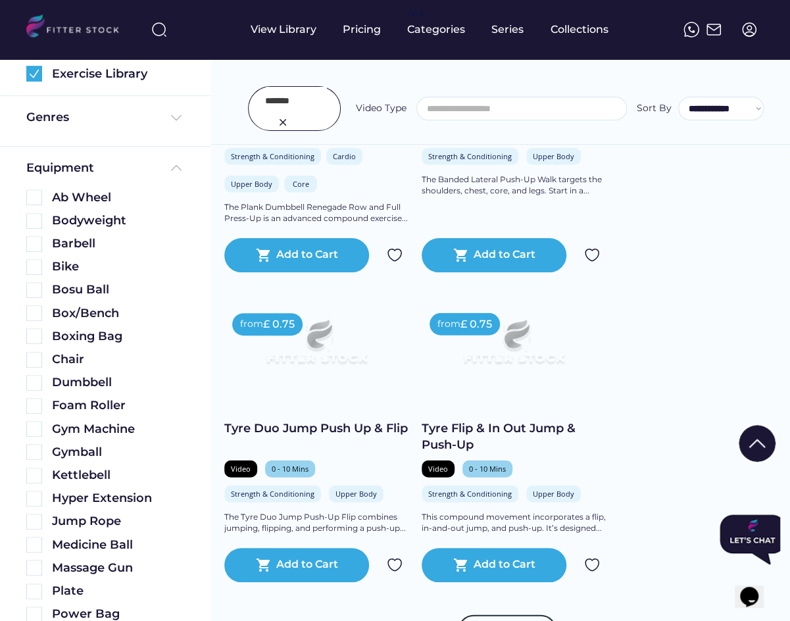
scroll to position [3875, 0]
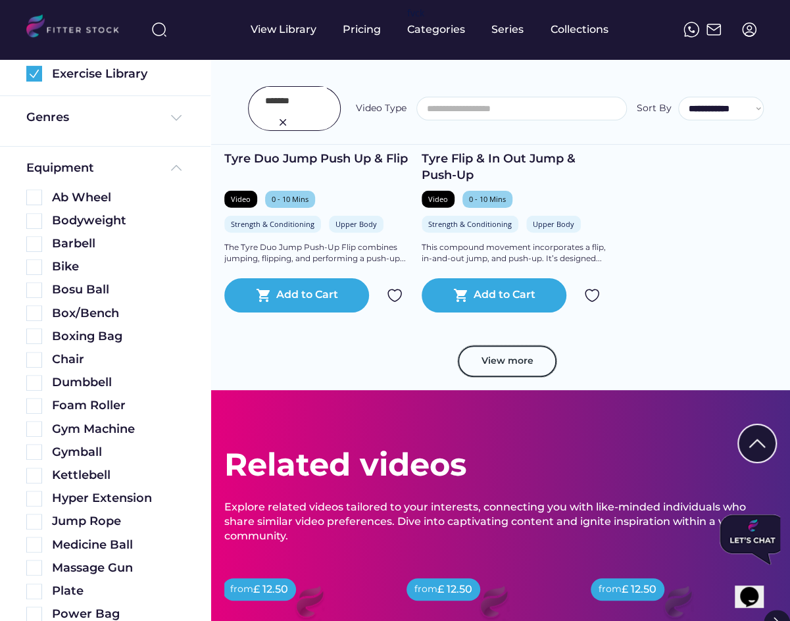
click at [511, 360] on button "View more" at bounding box center [507, 361] width 99 height 32
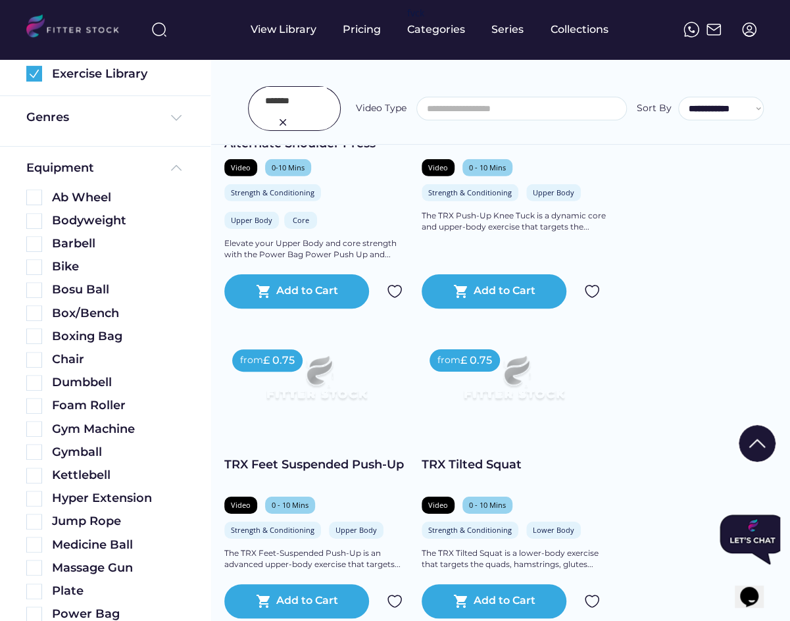
scroll to position [4274, 0]
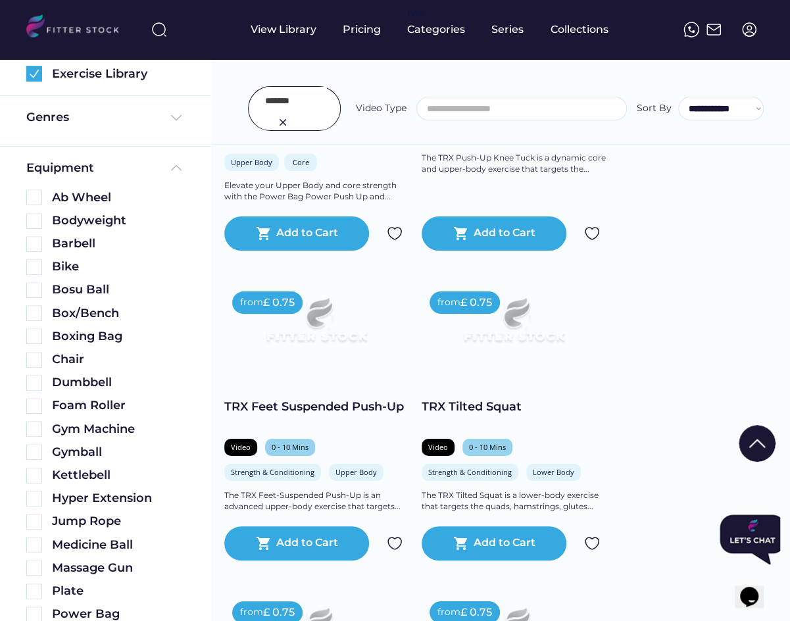
click at [288, 96] on input "input" at bounding box center [296, 101] width 62 height 28
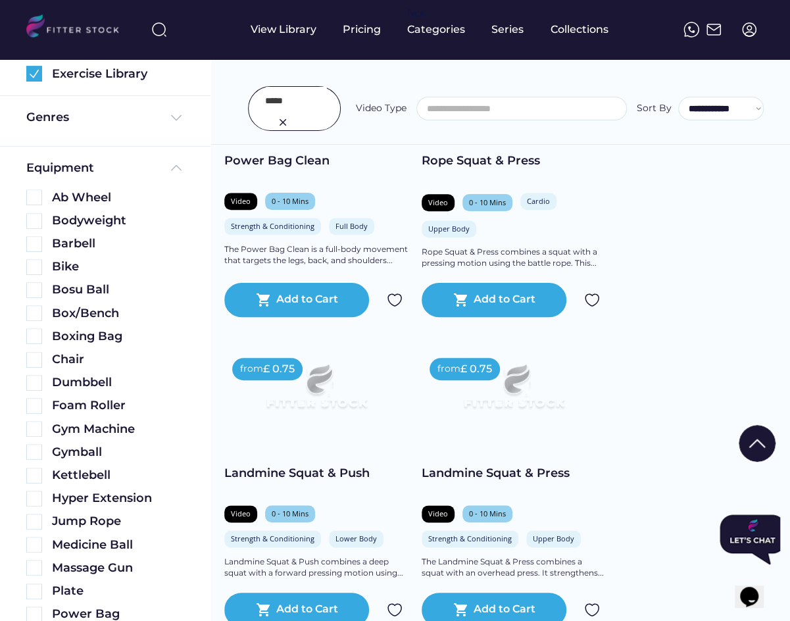
scroll to position [504, 0]
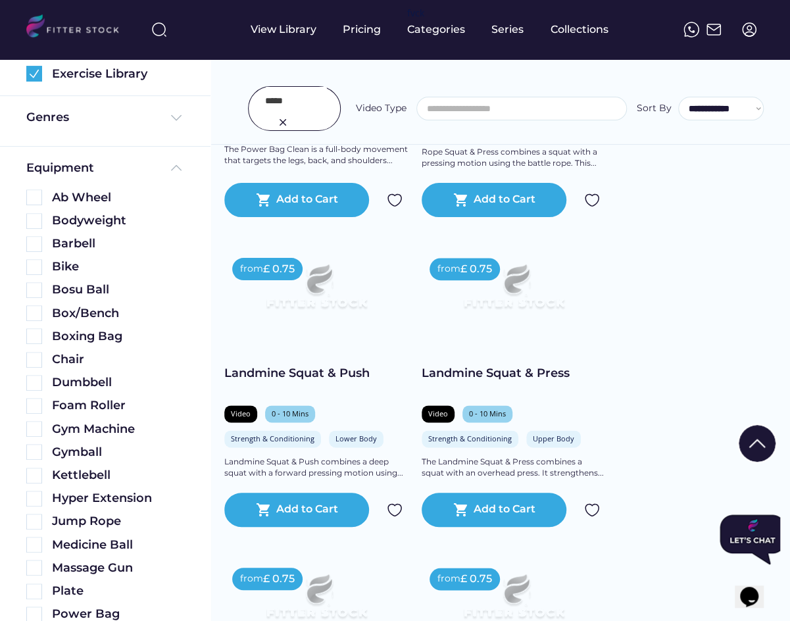
click at [296, 101] on input "input" at bounding box center [296, 101] width 62 height 28
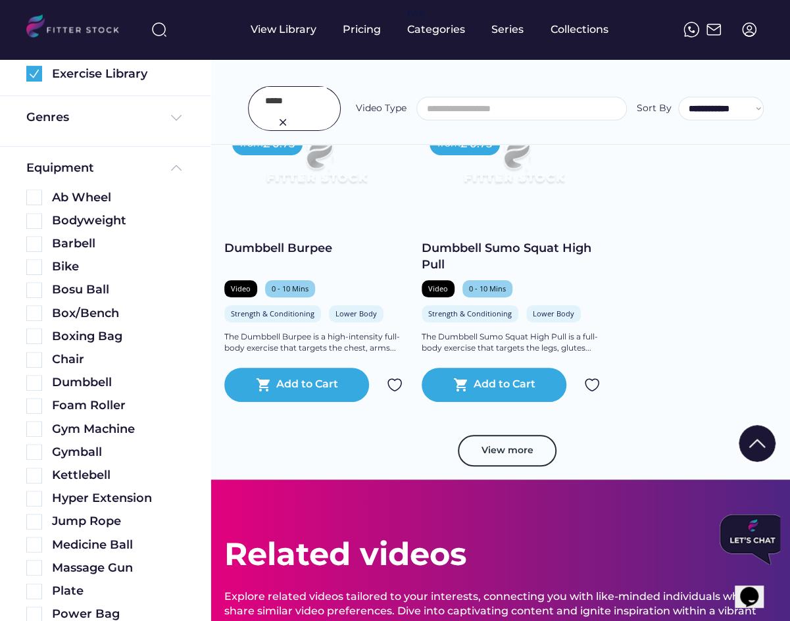
scroll to position [4749, 0]
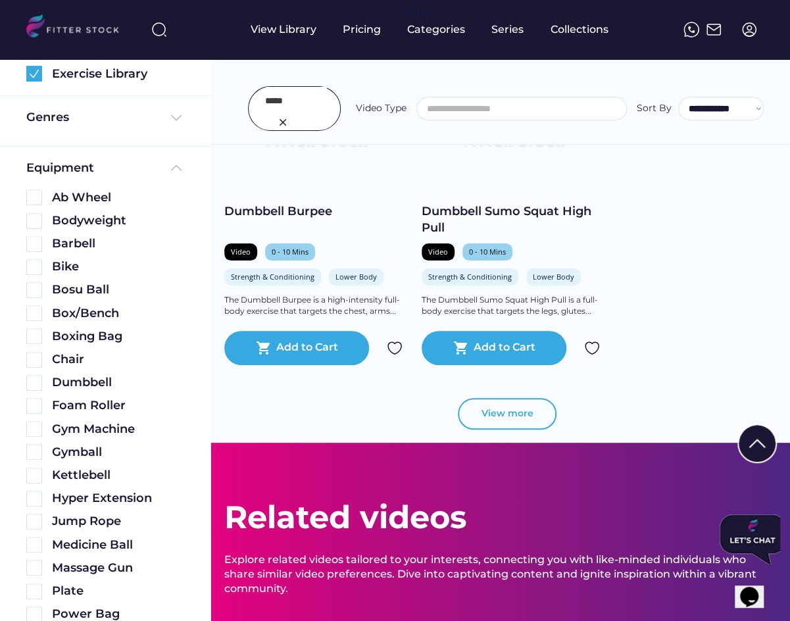
click at [497, 418] on button "View more" at bounding box center [507, 414] width 99 height 32
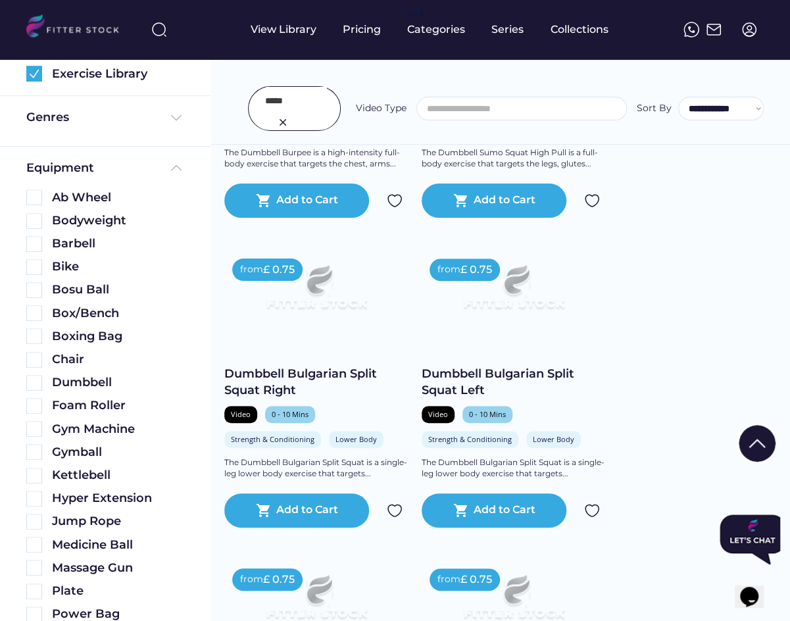
scroll to position [4923, 0]
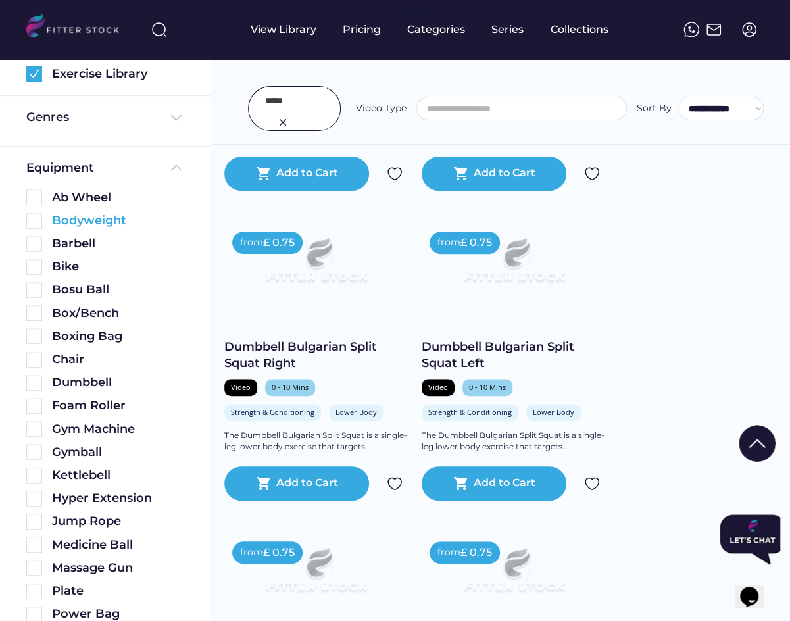
click at [36, 216] on img at bounding box center [34, 221] width 16 height 16
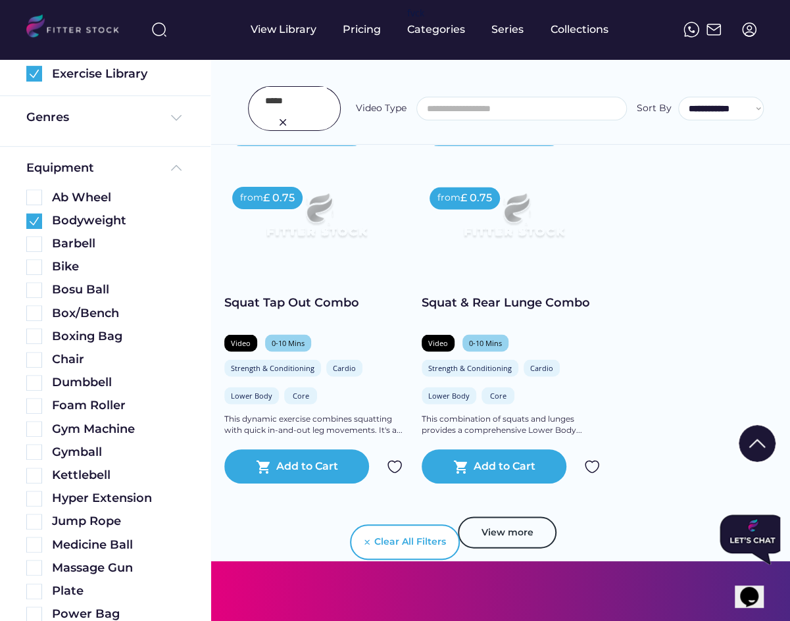
scroll to position [935, 0]
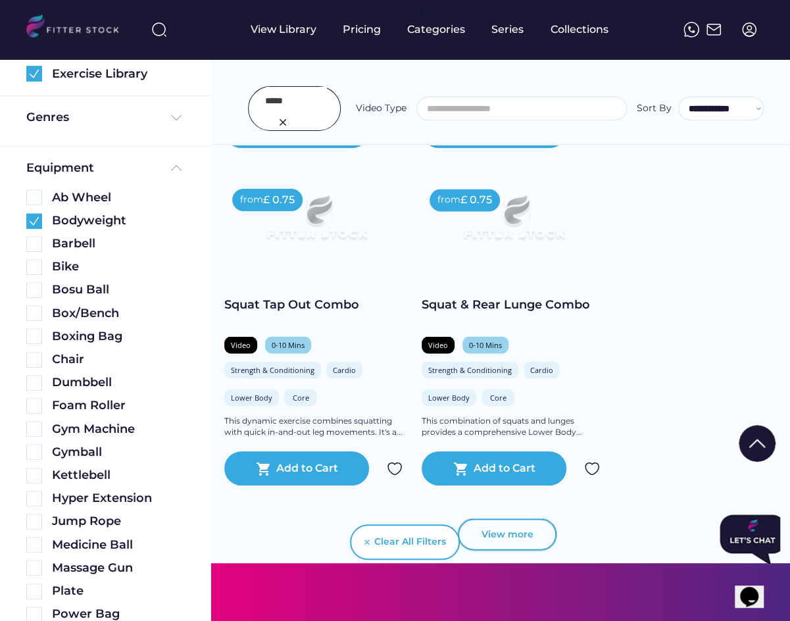
click at [497, 531] on button "View more" at bounding box center [507, 534] width 99 height 32
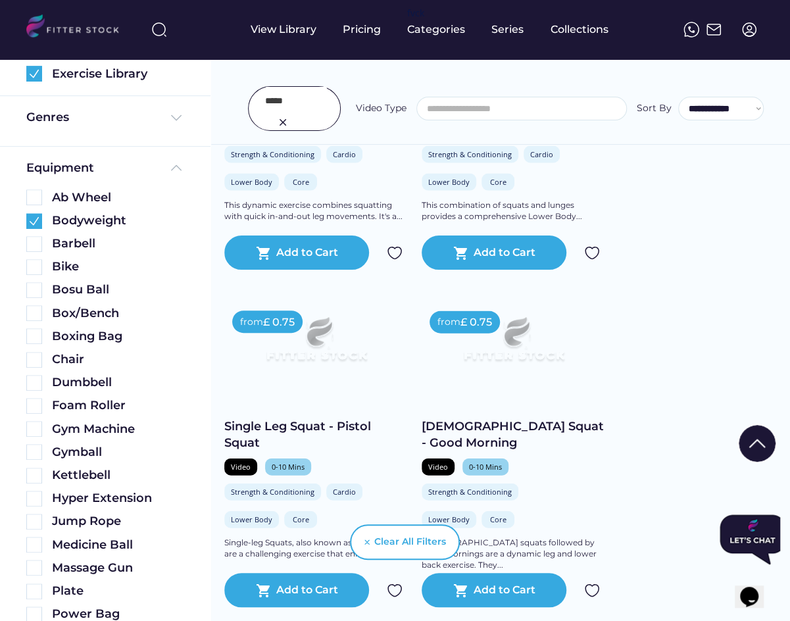
scroll to position [1151, 0]
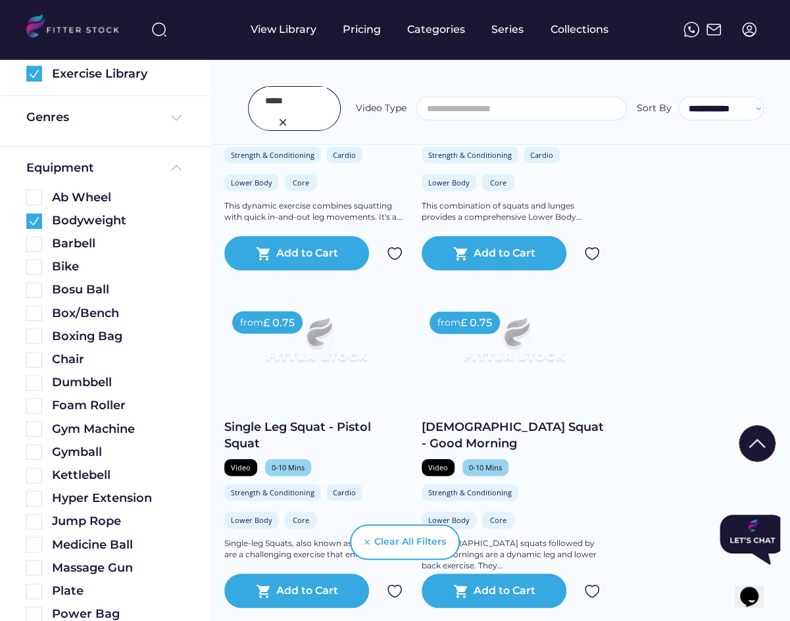
click at [276, 108] on input "input" at bounding box center [296, 101] width 62 height 28
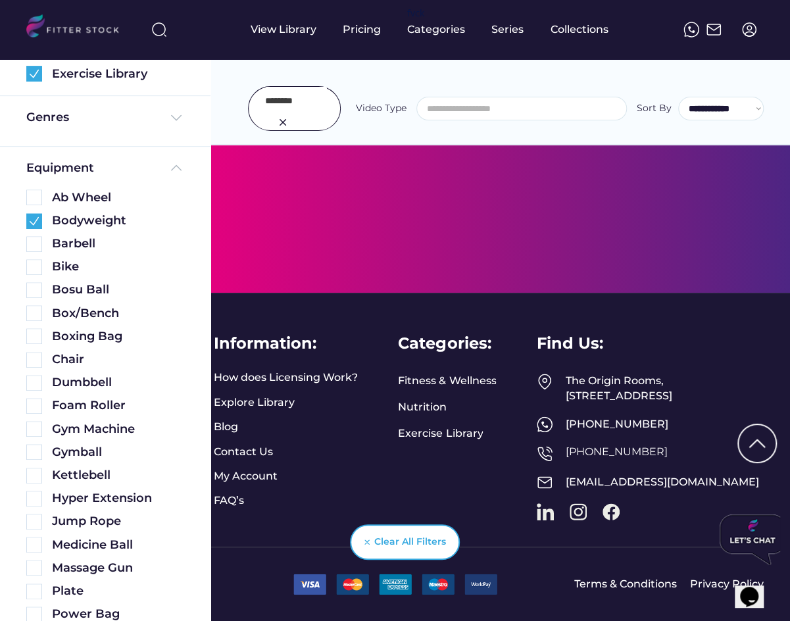
scroll to position [526, 0]
click at [39, 212] on div "Bodyweight" at bounding box center [105, 220] width 158 height 16
click at [36, 222] on img at bounding box center [34, 221] width 16 height 16
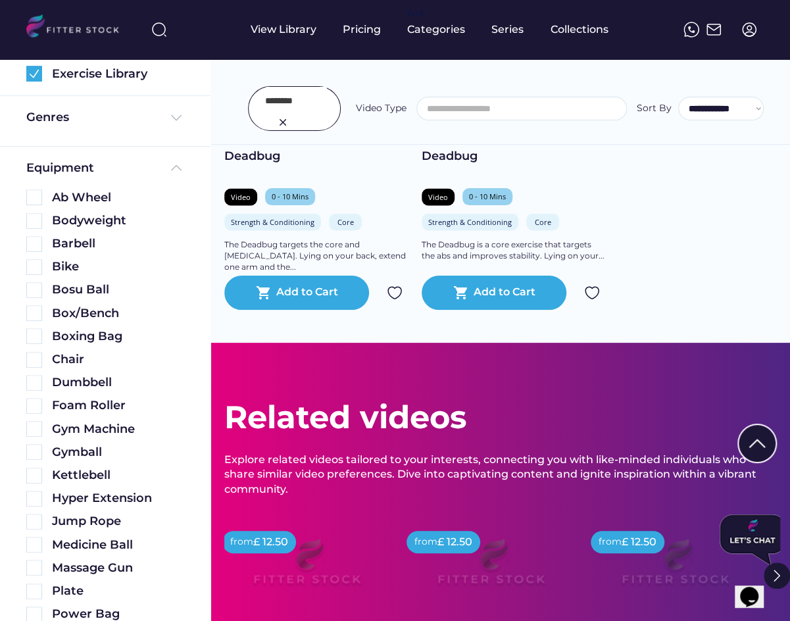
scroll to position [1060, 0]
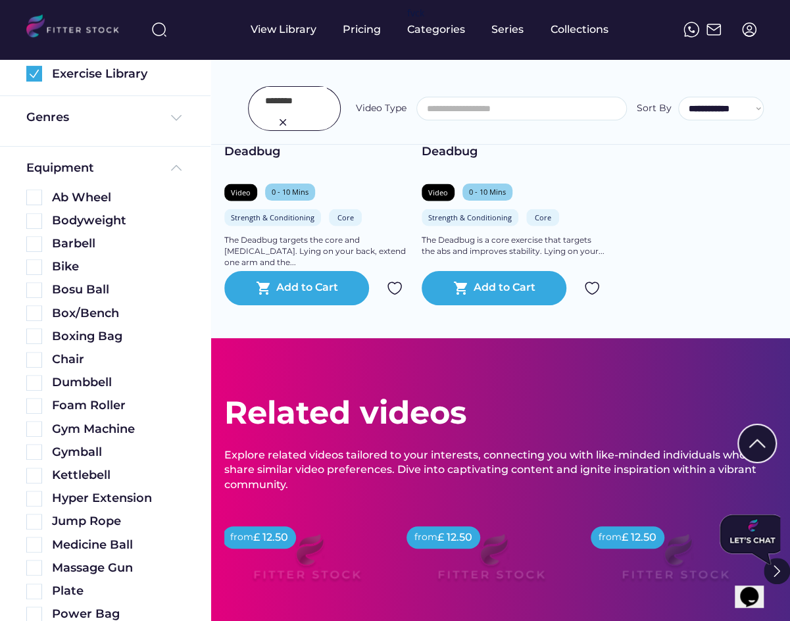
click at [274, 112] on input "input" at bounding box center [296, 101] width 62 height 28
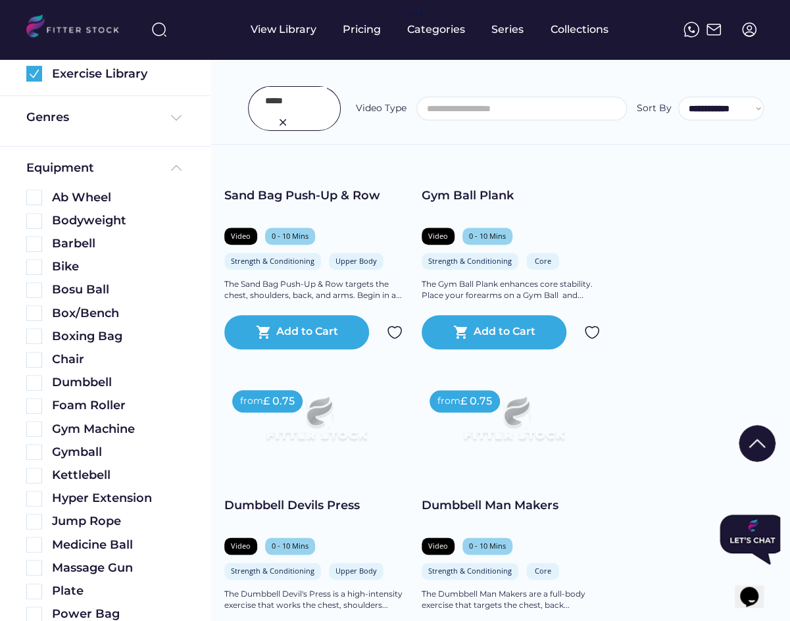
scroll to position [372, 0]
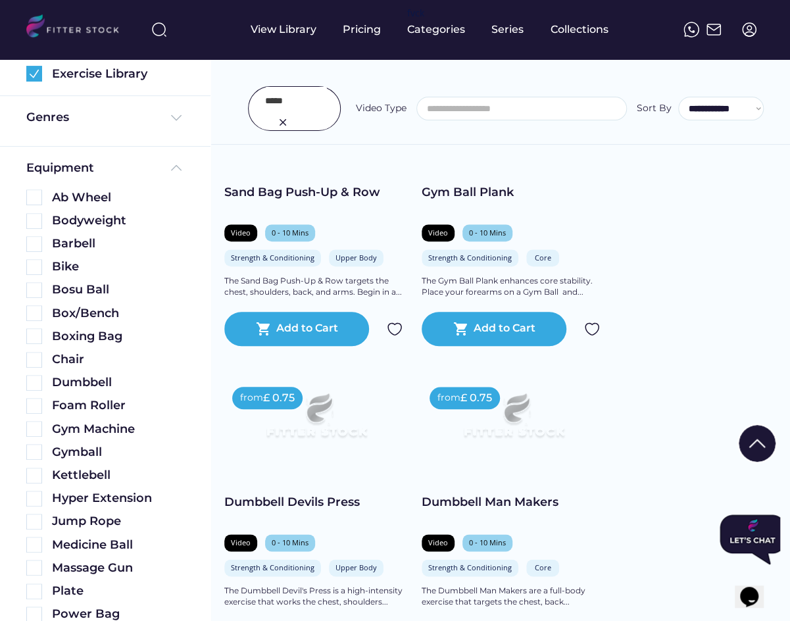
click at [285, 101] on input "input" at bounding box center [296, 101] width 62 height 28
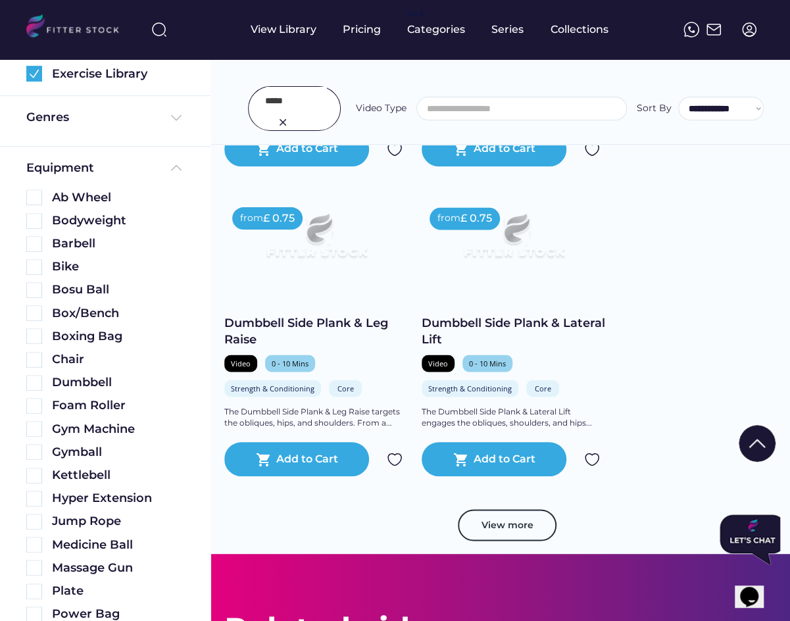
scroll to position [1016, 0]
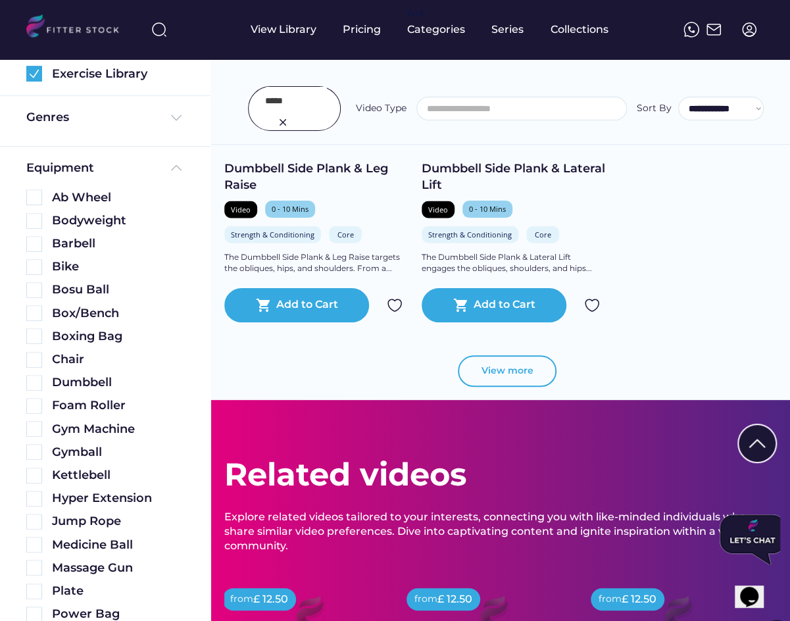
click at [538, 378] on button "View more" at bounding box center [507, 371] width 99 height 32
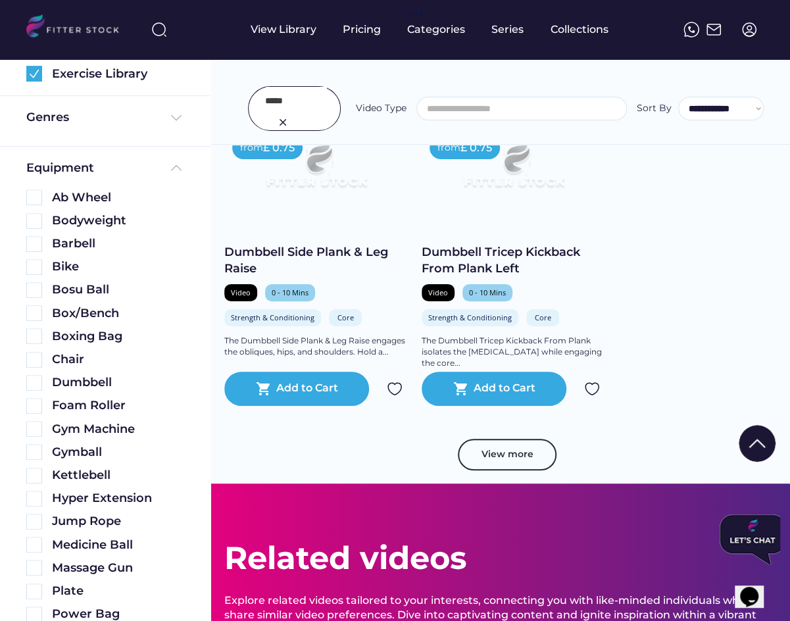
scroll to position [1874, 0]
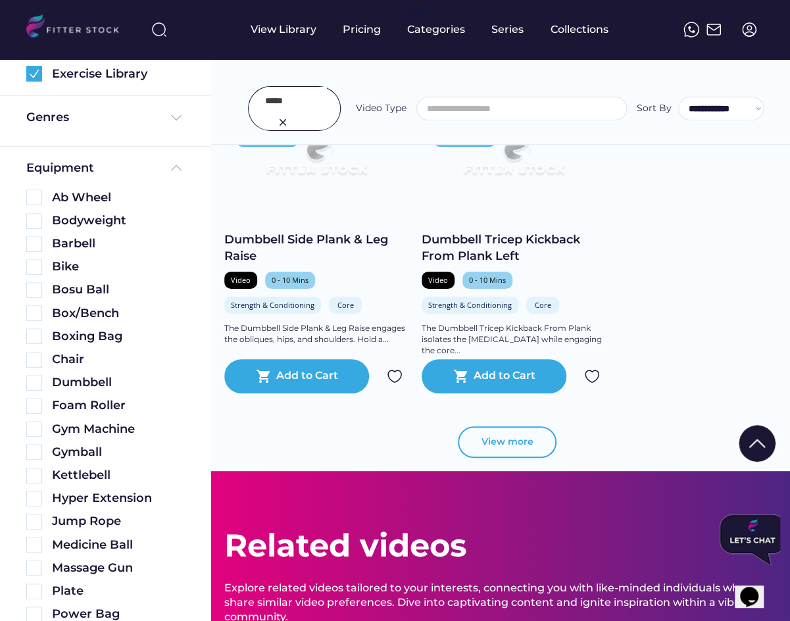
click at [524, 451] on button "View more" at bounding box center [507, 442] width 99 height 32
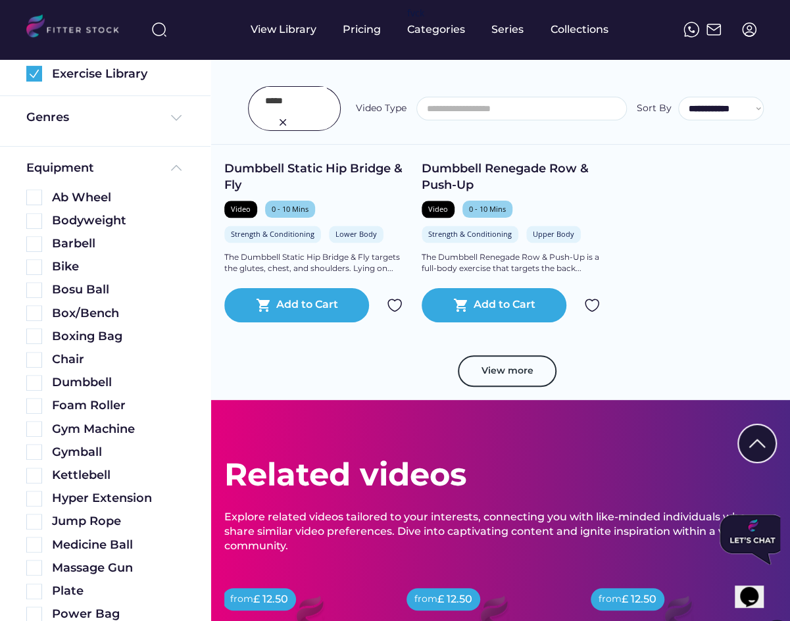
scroll to position [2889, 0]
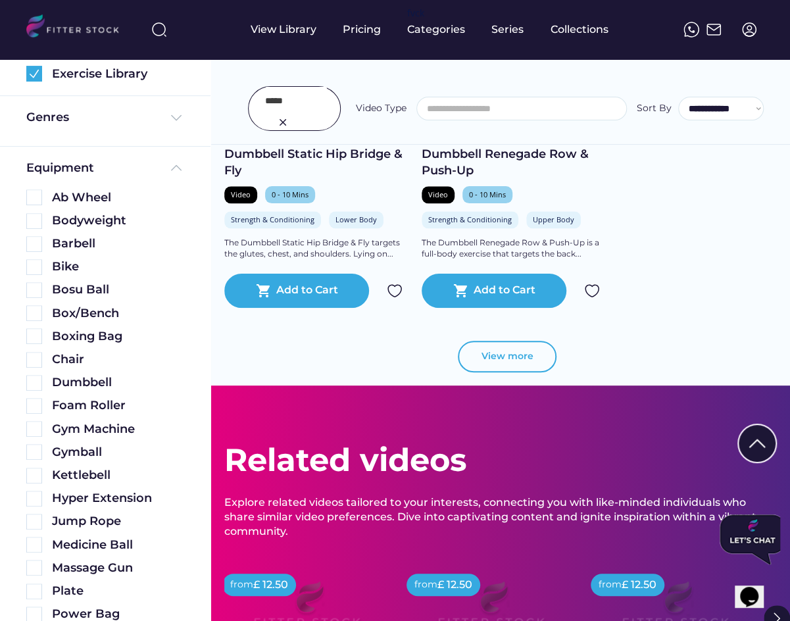
click at [526, 347] on button "View more" at bounding box center [507, 357] width 99 height 32
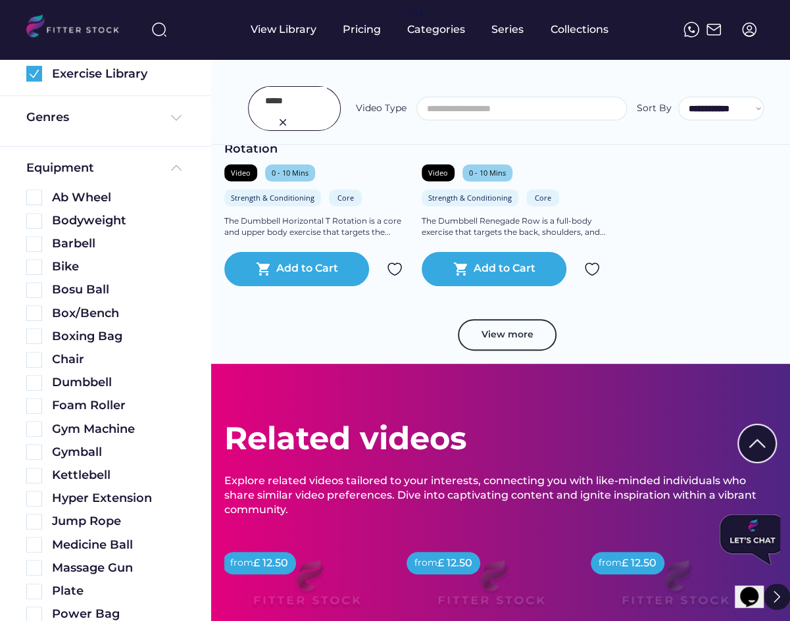
scroll to position [3845, 0]
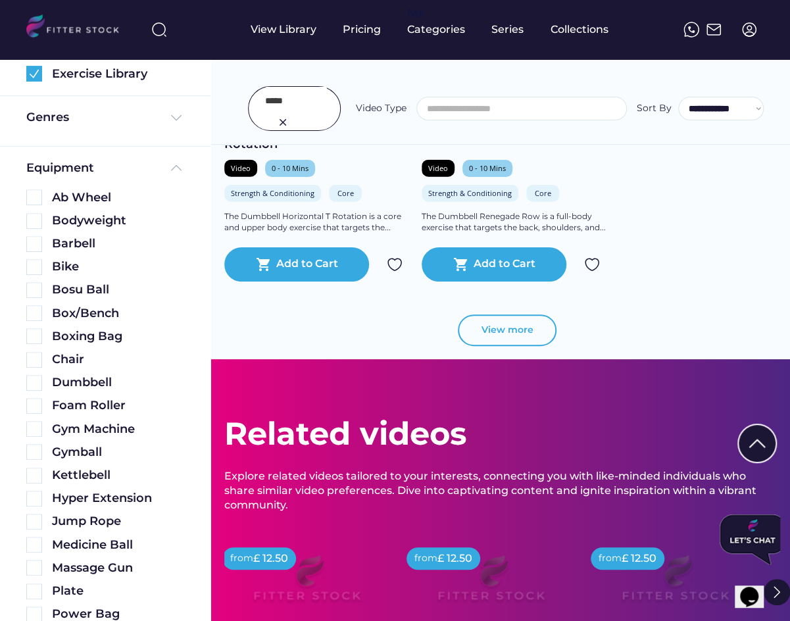
click at [506, 320] on button "View more" at bounding box center [507, 330] width 99 height 32
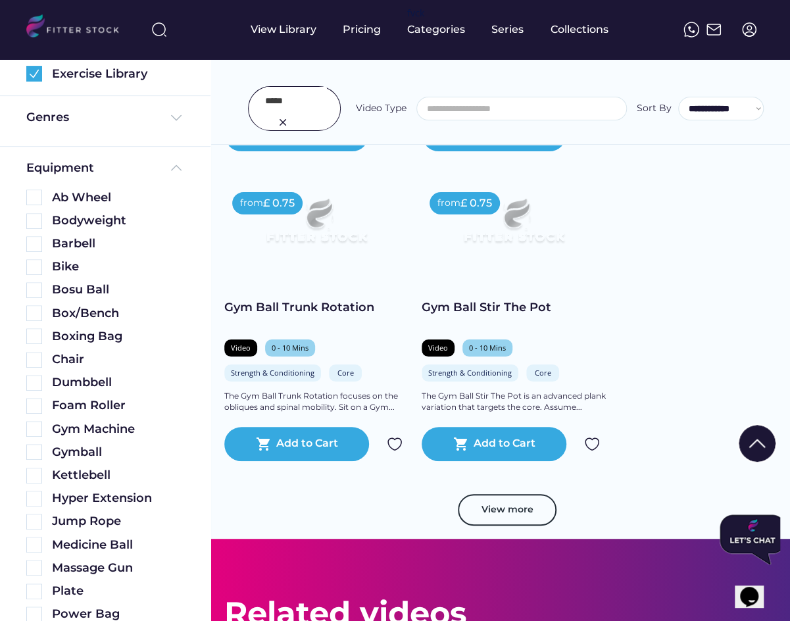
scroll to position [4616, 0]
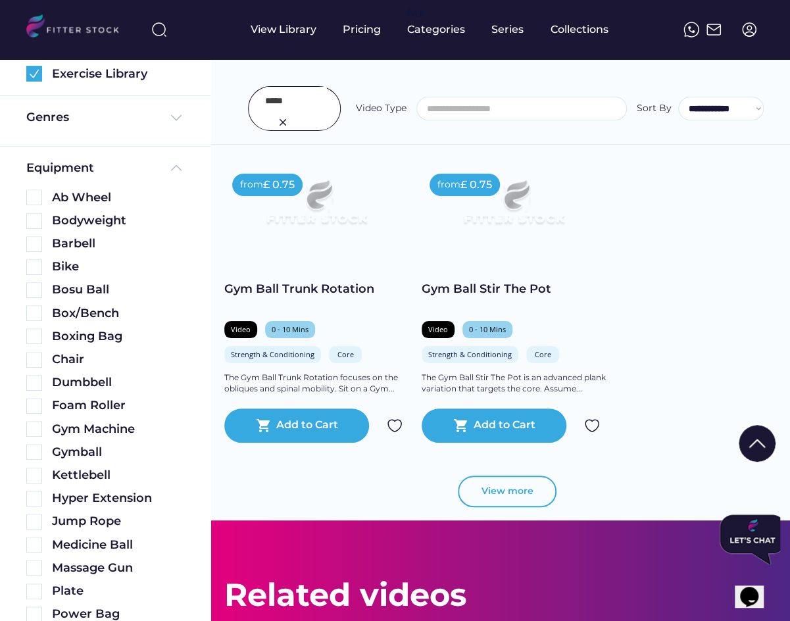
click at [520, 480] on button "View more" at bounding box center [507, 492] width 99 height 32
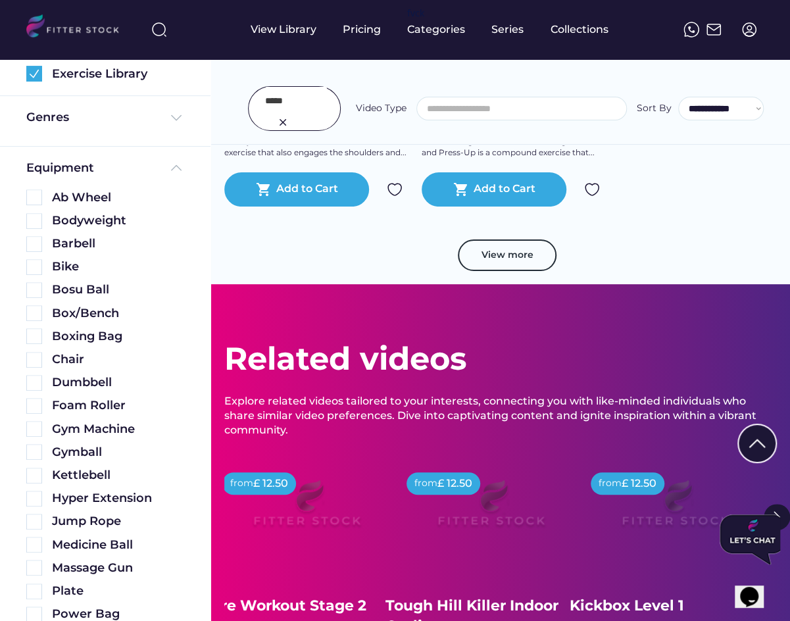
scroll to position [5861, 0]
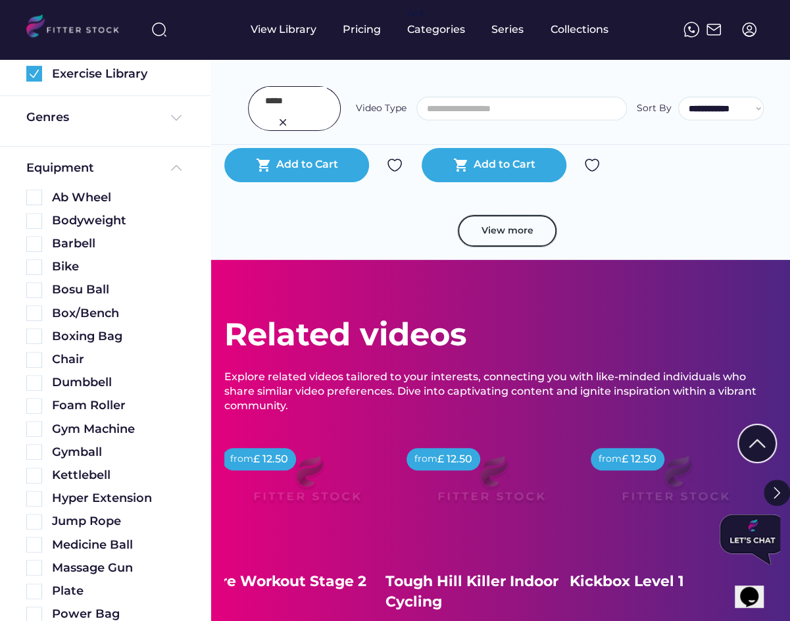
click at [511, 232] on button "View more" at bounding box center [507, 231] width 99 height 32
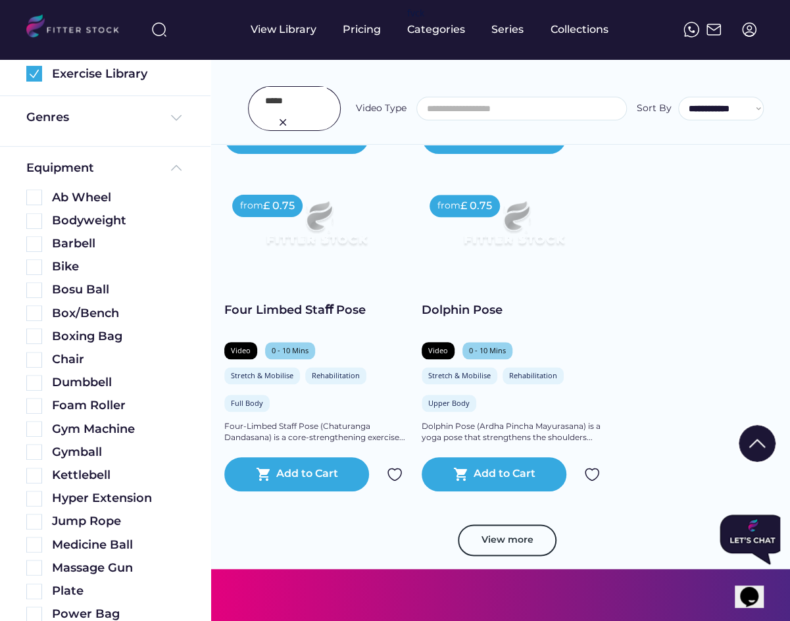
scroll to position [7576, 0]
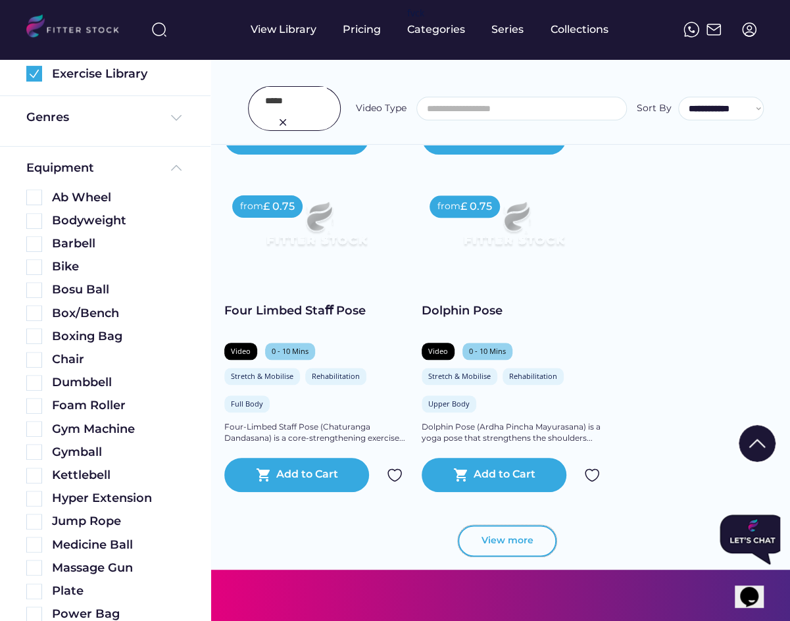
click at [494, 525] on button "View more" at bounding box center [507, 541] width 99 height 32
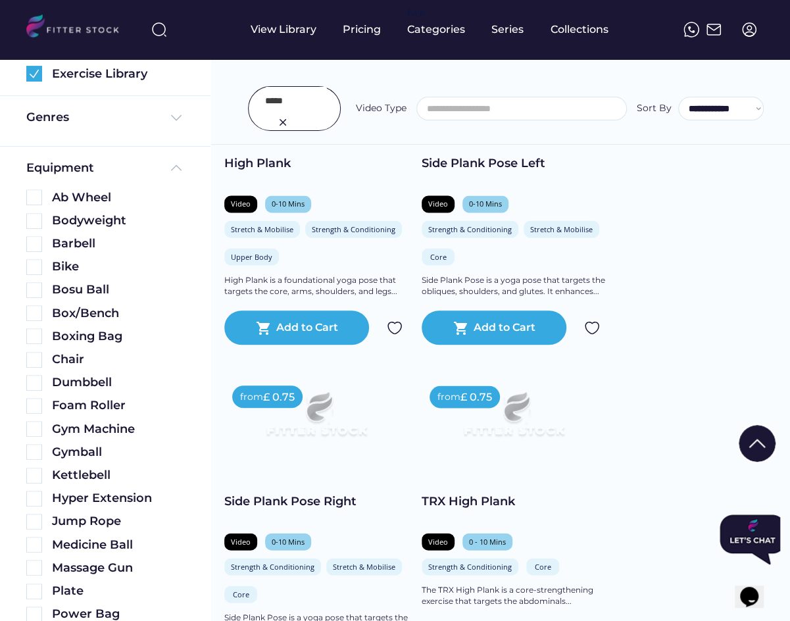
scroll to position [8076, 0]
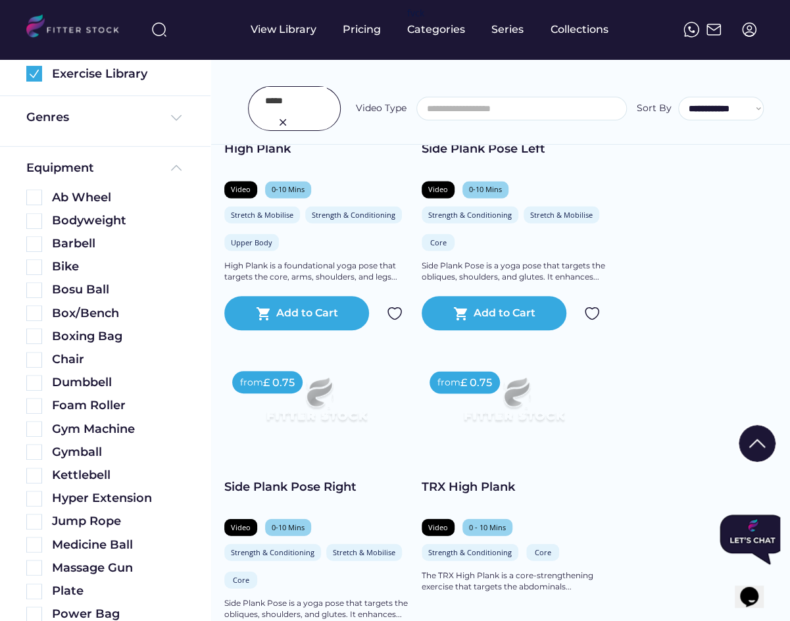
click at [284, 103] on input "input" at bounding box center [296, 101] width 62 height 28
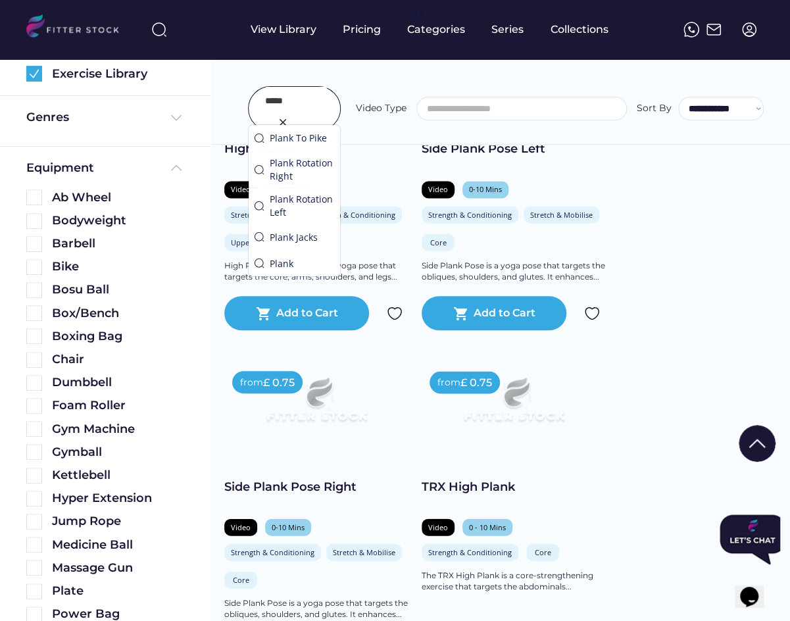
click at [284, 103] on input "input" at bounding box center [296, 101] width 62 height 28
type input "**********"
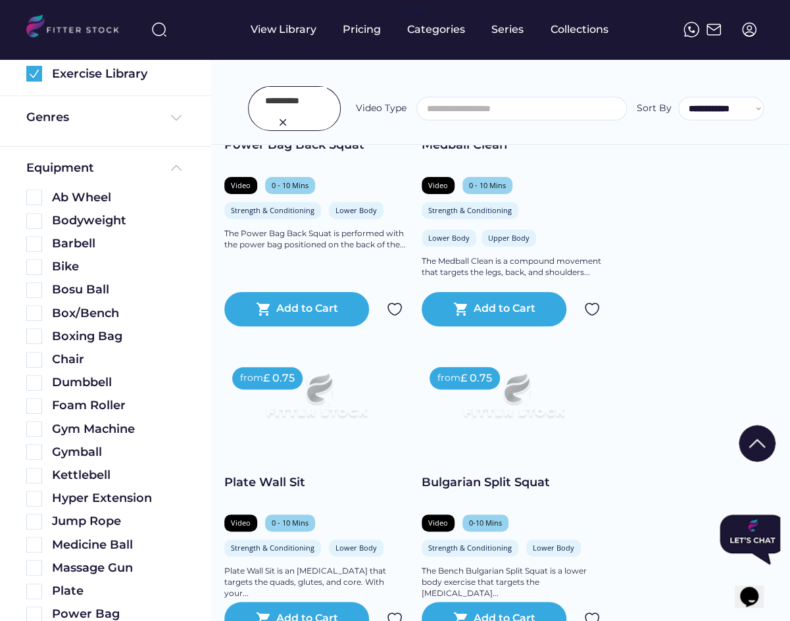
scroll to position [2293, 0]
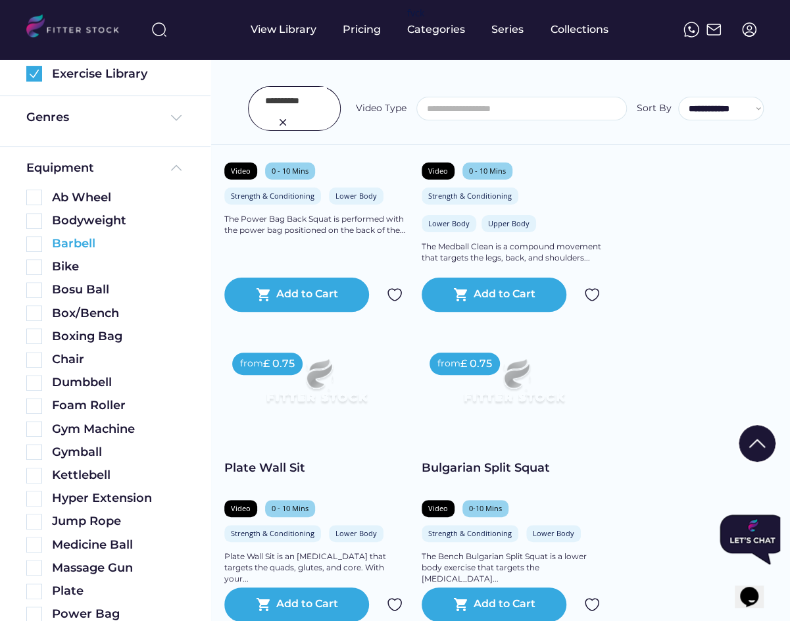
click at [34, 240] on img at bounding box center [34, 244] width 16 height 16
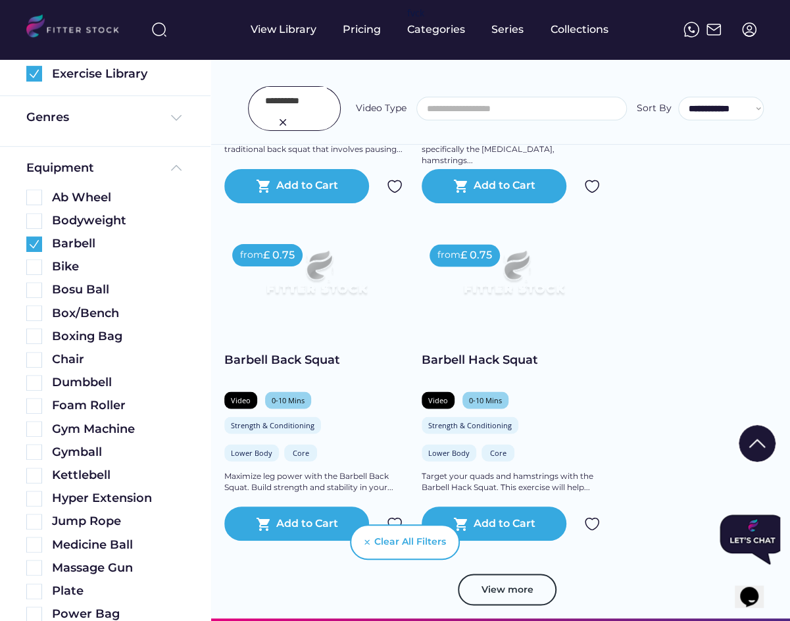
scroll to position [885, 0]
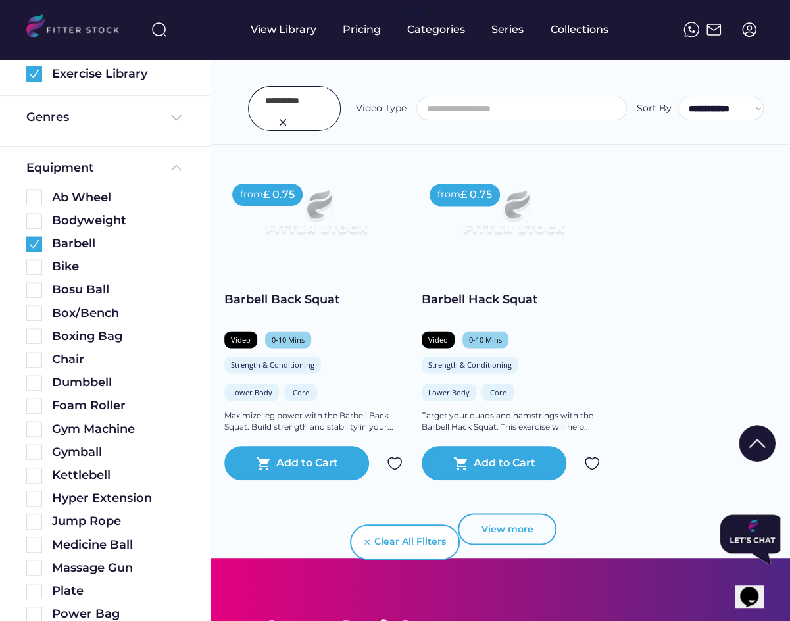
click at [510, 530] on button "View more" at bounding box center [507, 529] width 99 height 32
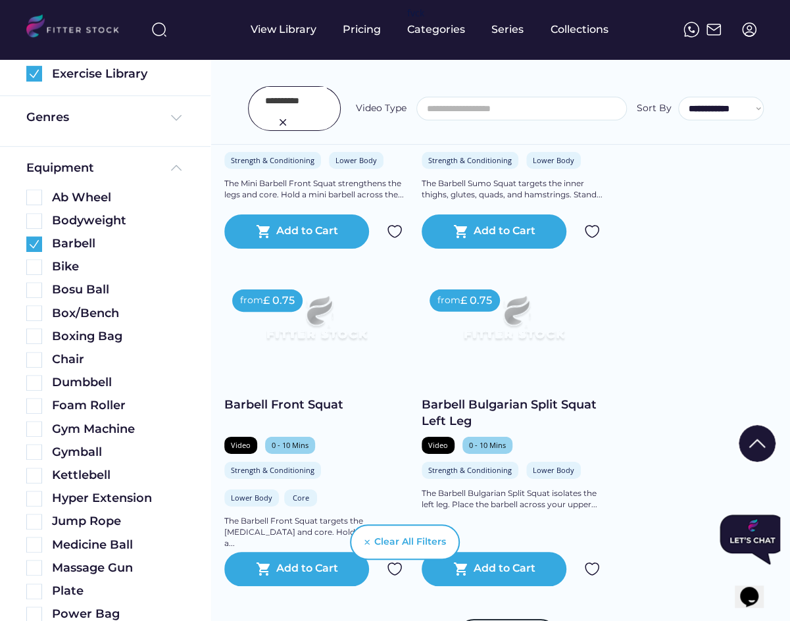
scroll to position [1769, 0]
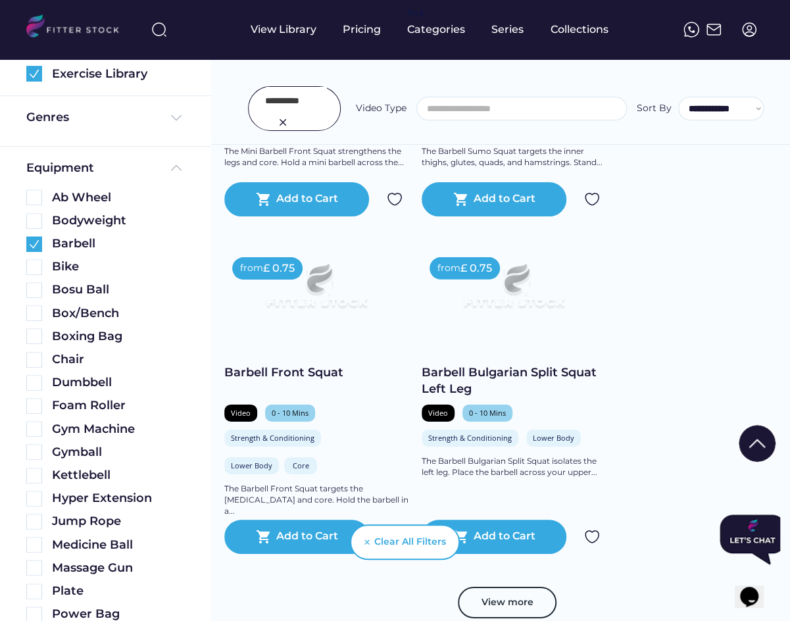
click at [284, 100] on input "input" at bounding box center [296, 101] width 62 height 28
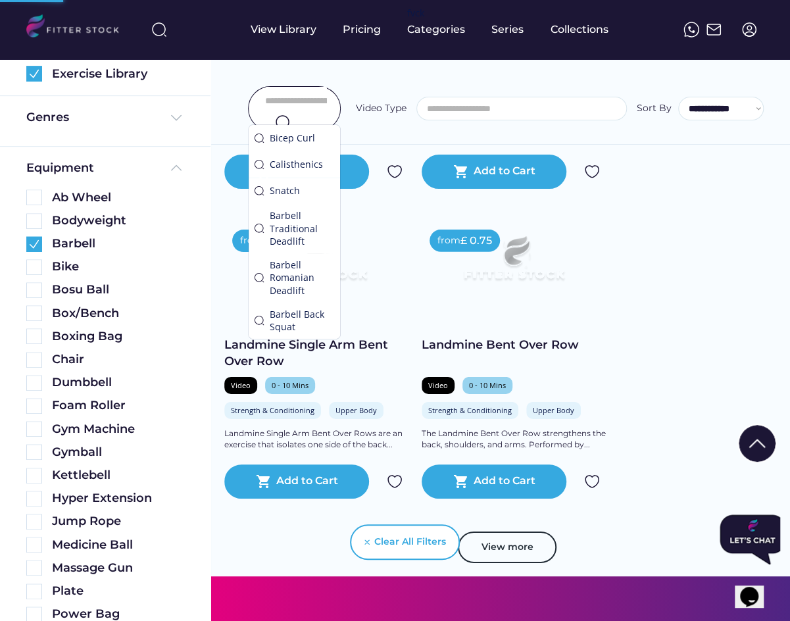
scroll to position [1741, 0]
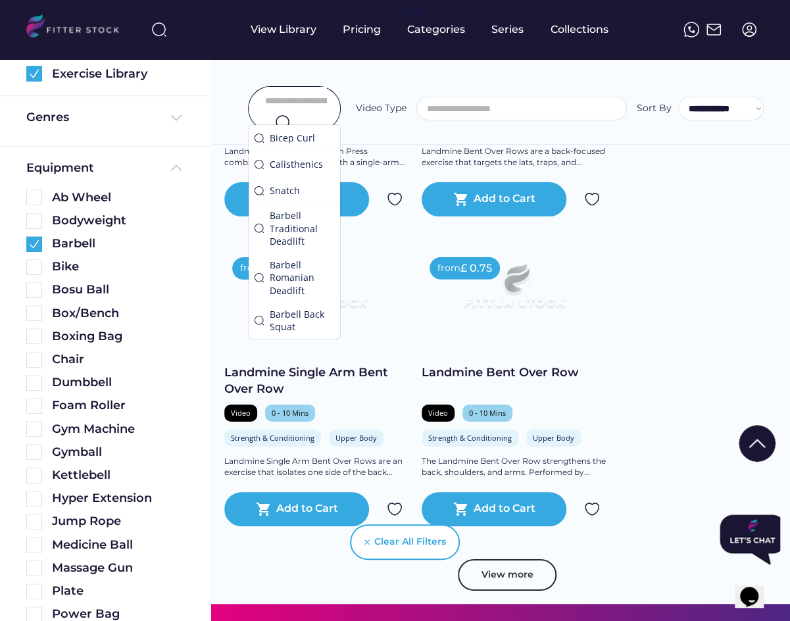
click at [295, 94] on input "input" at bounding box center [296, 101] width 62 height 28
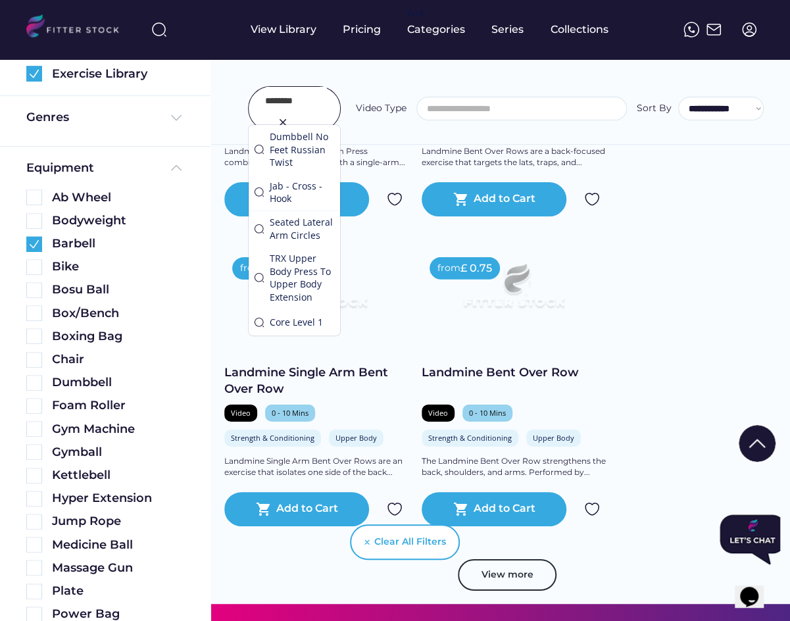
type input "********"
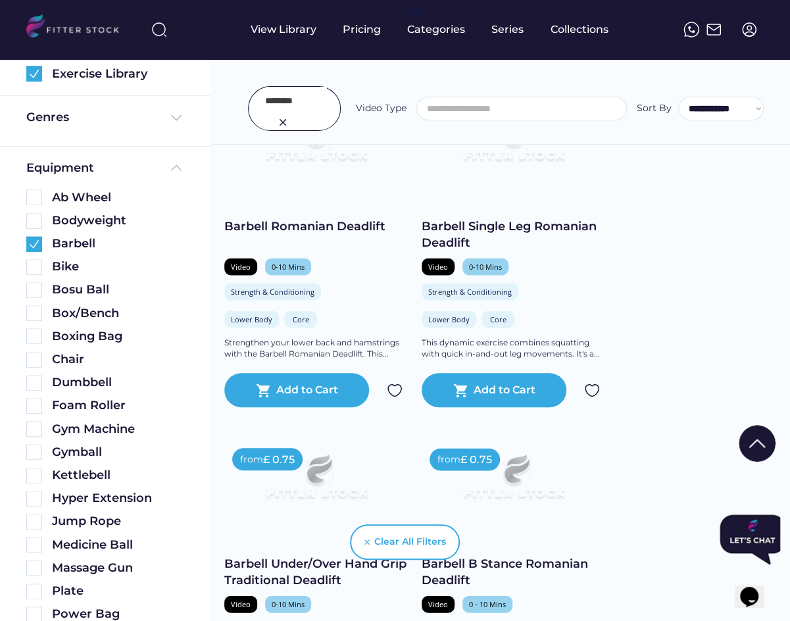
scroll to position [1141, 0]
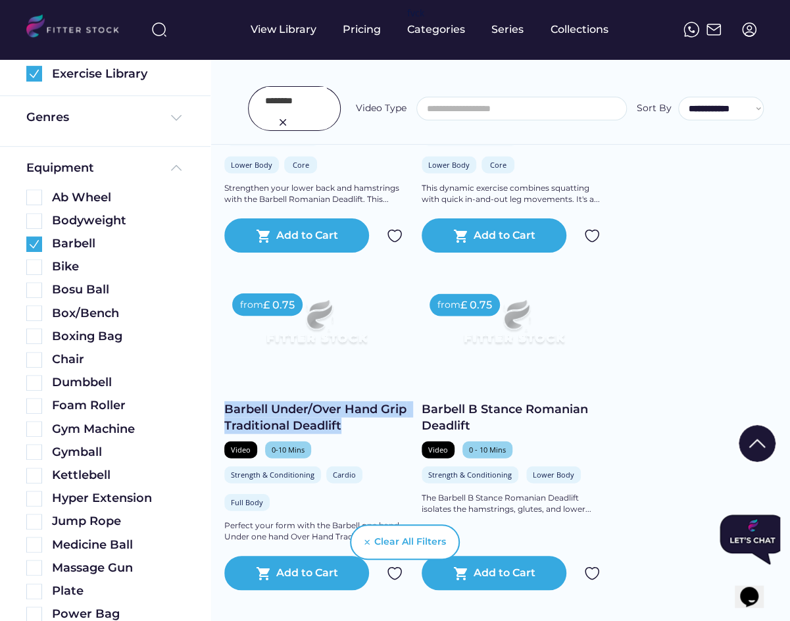
drag, startPoint x: 227, startPoint y: 408, endPoint x: 342, endPoint y: 423, distance: 116.1
click at [342, 423] on div "Barbell Under/Over Hand Grip Traditional Deadlift" at bounding box center [316, 417] width 184 height 33
copy div "Barbell Under/Over Hand Grip Traditional Deadlift"
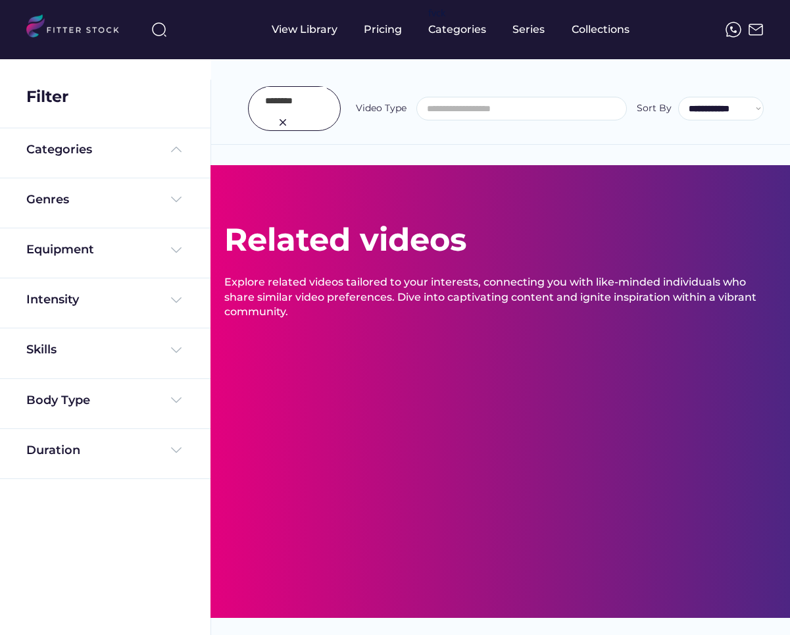
select select
select select "**********"
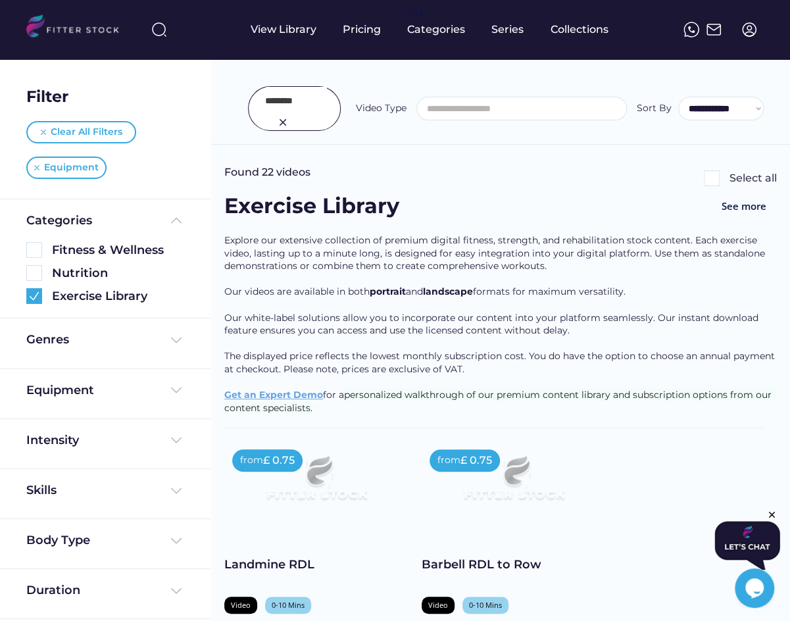
click at [288, 94] on input "input" at bounding box center [296, 101] width 62 height 28
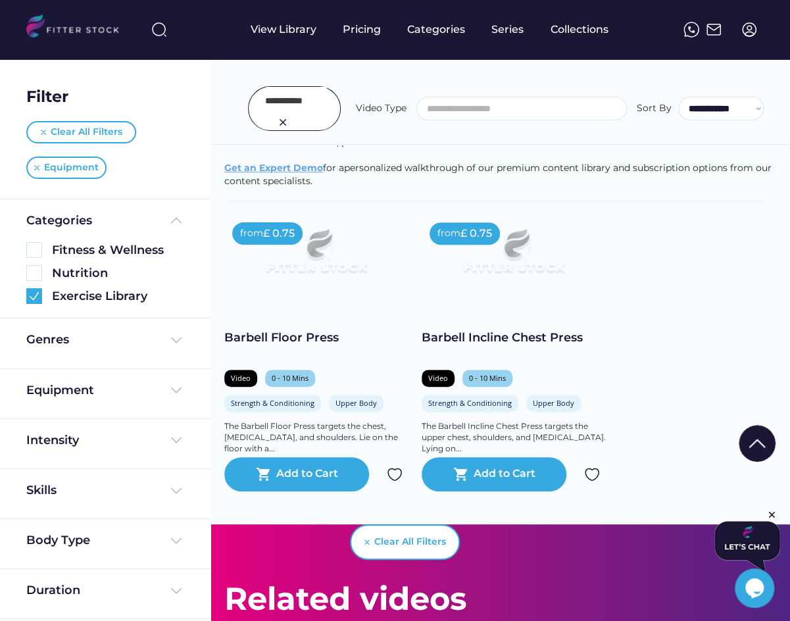
scroll to position [232, 0]
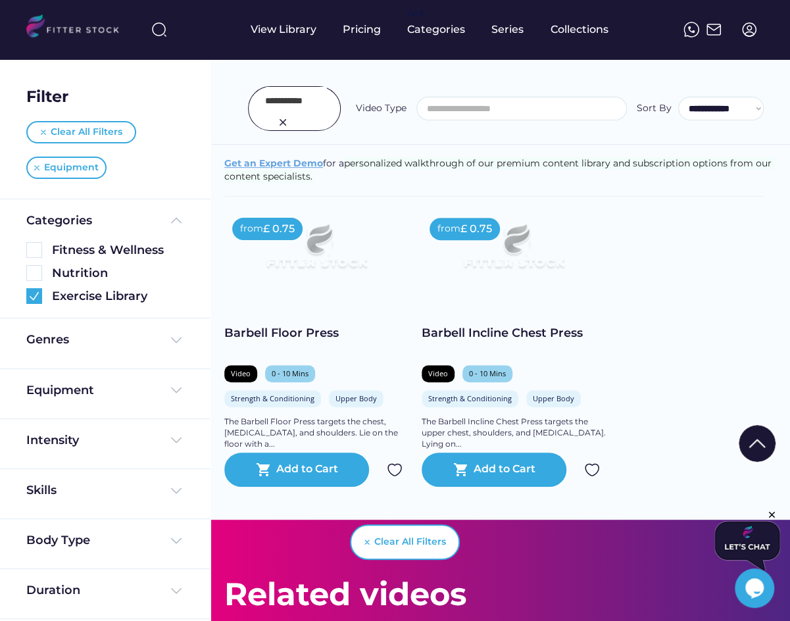
click at [277, 107] on input "input" at bounding box center [296, 101] width 62 height 28
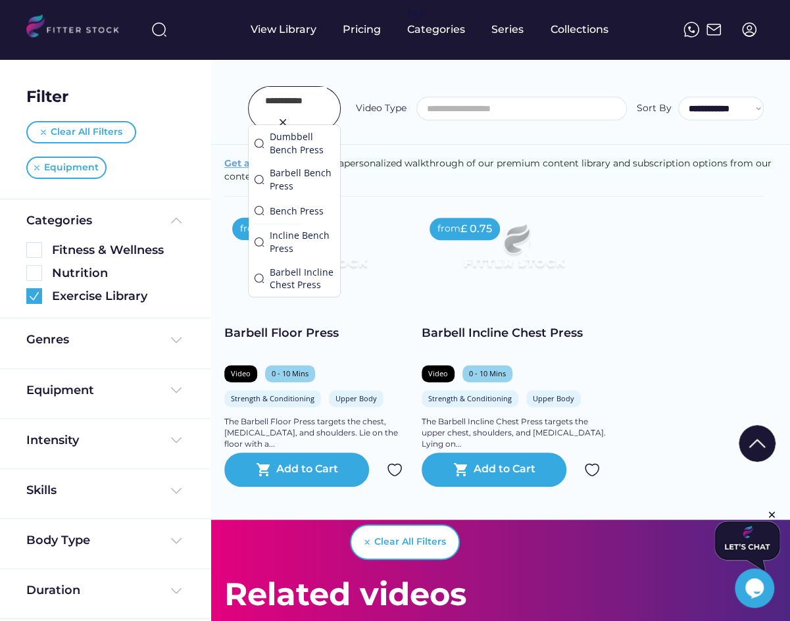
type input "**********"
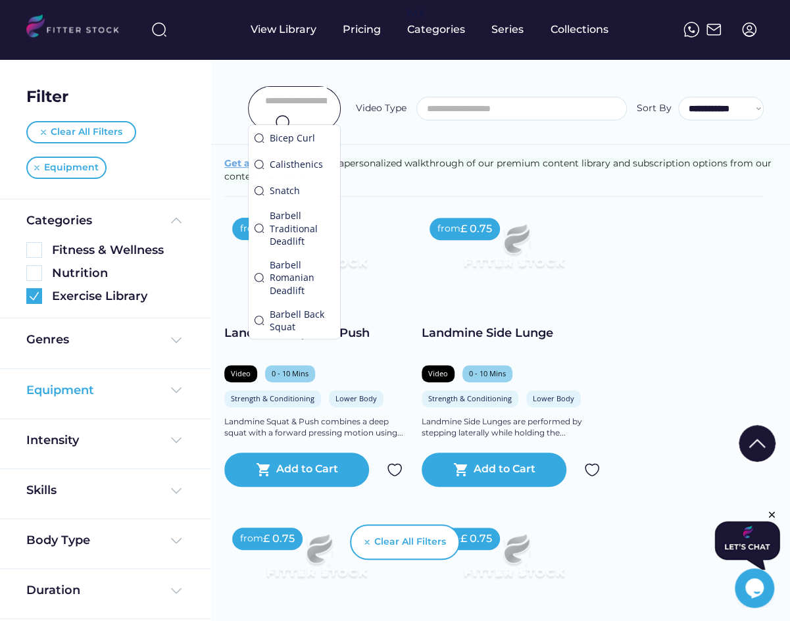
click at [69, 385] on div "Equipment" at bounding box center [60, 390] width 68 height 16
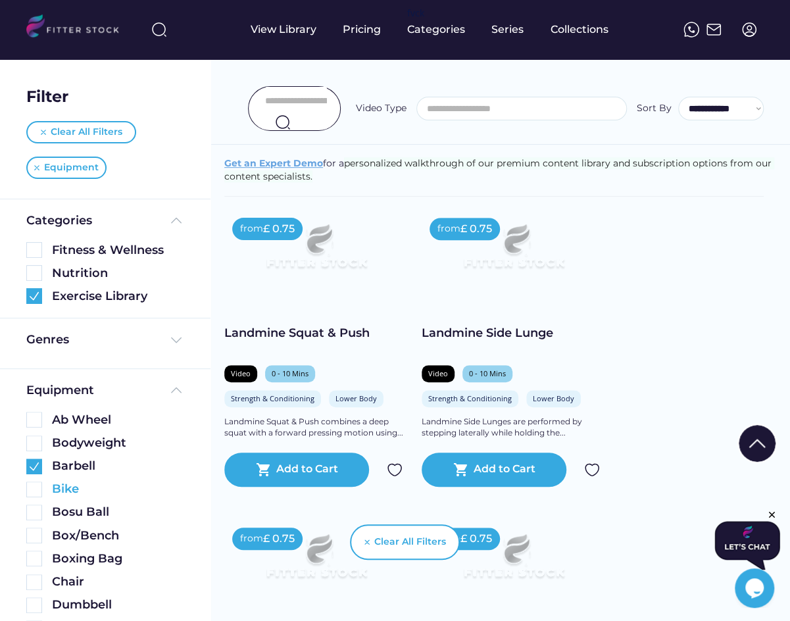
scroll to position [239, 0]
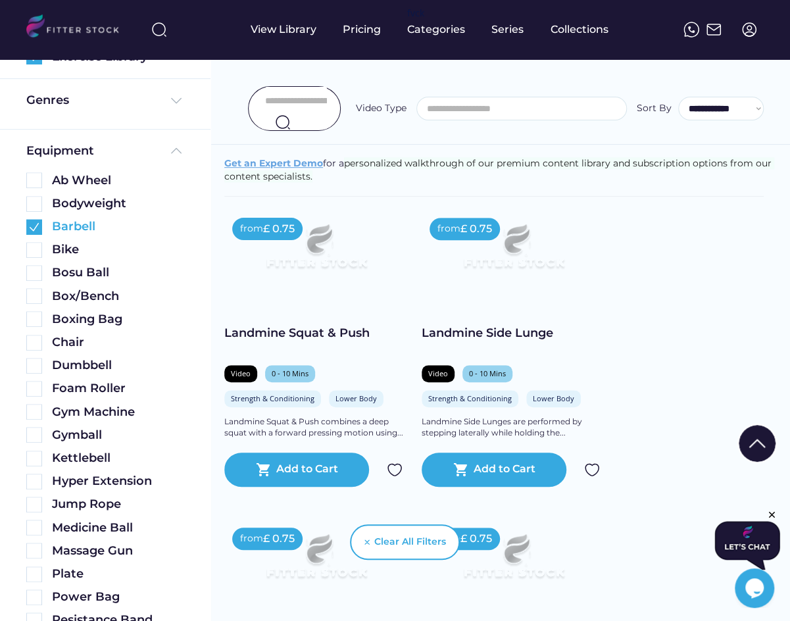
click at [41, 226] on img at bounding box center [34, 227] width 16 height 16
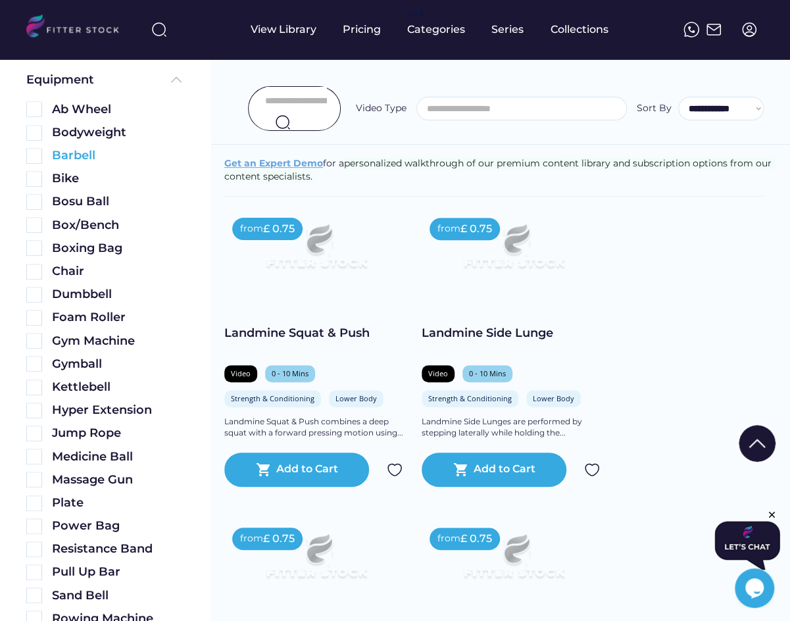
scroll to position [168, 0]
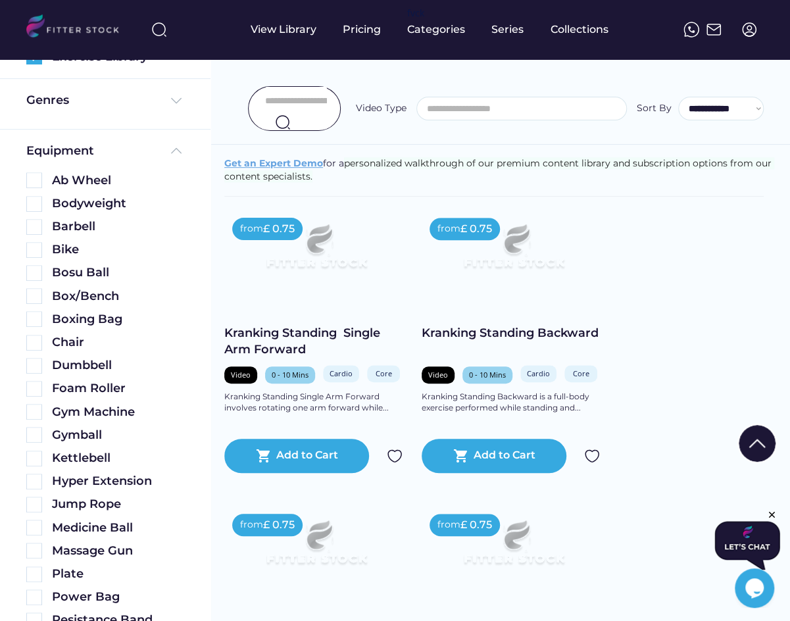
click at [26, 414] on img at bounding box center [34, 412] width 16 height 16
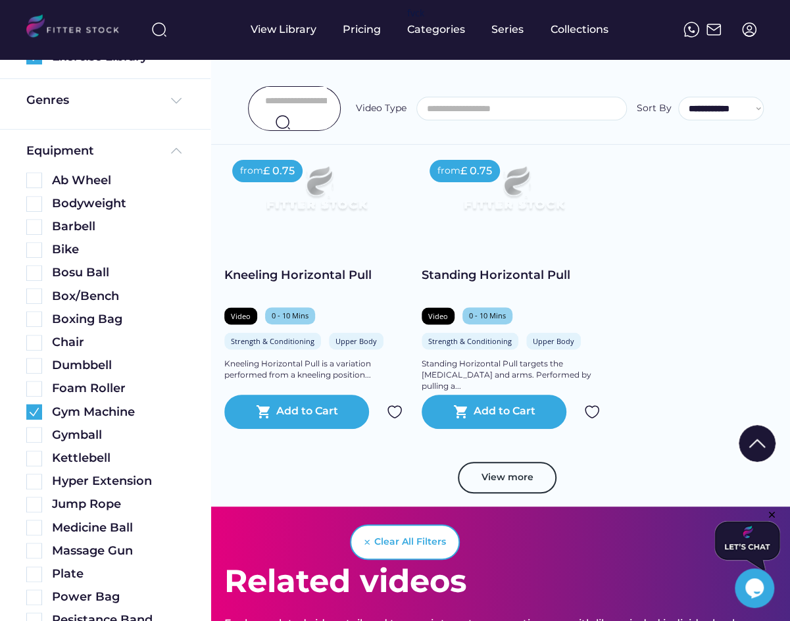
scroll to position [930, 0]
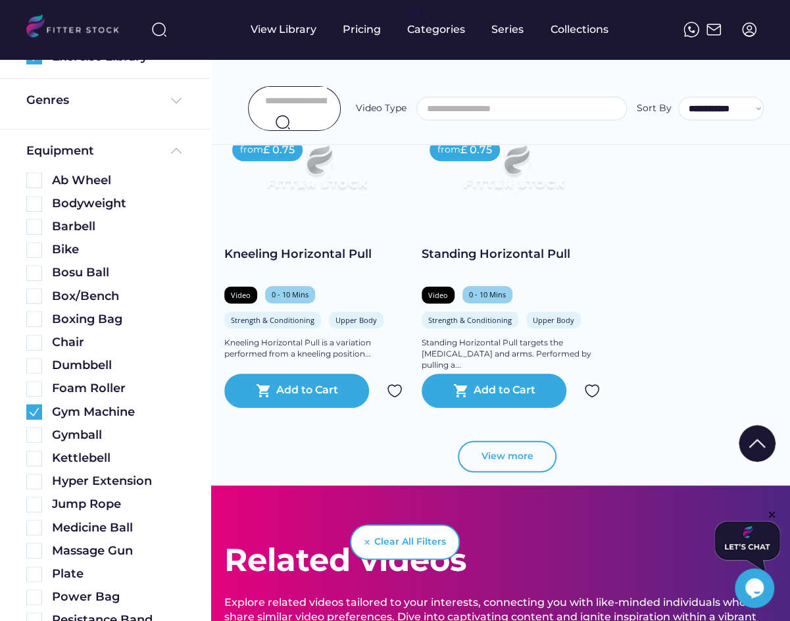
click at [532, 448] on button "View more" at bounding box center [507, 457] width 99 height 32
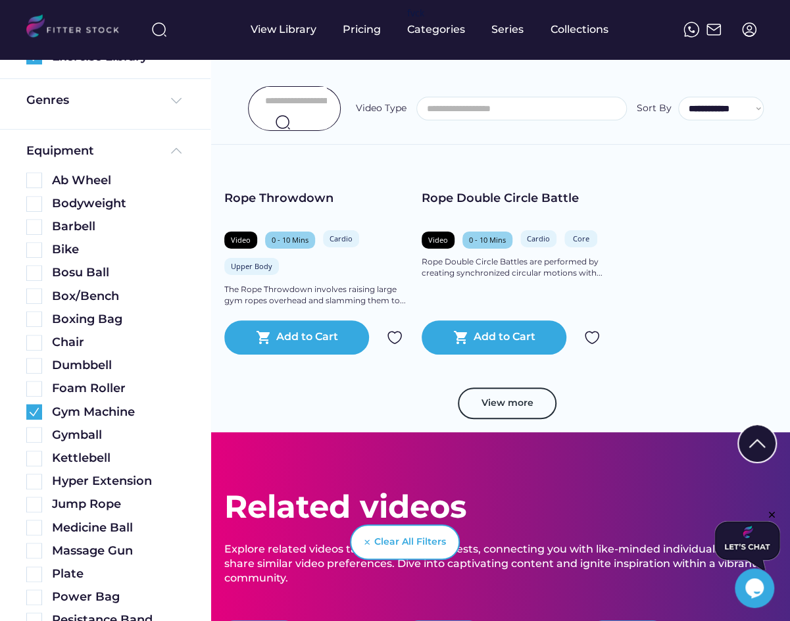
scroll to position [1967, 0]
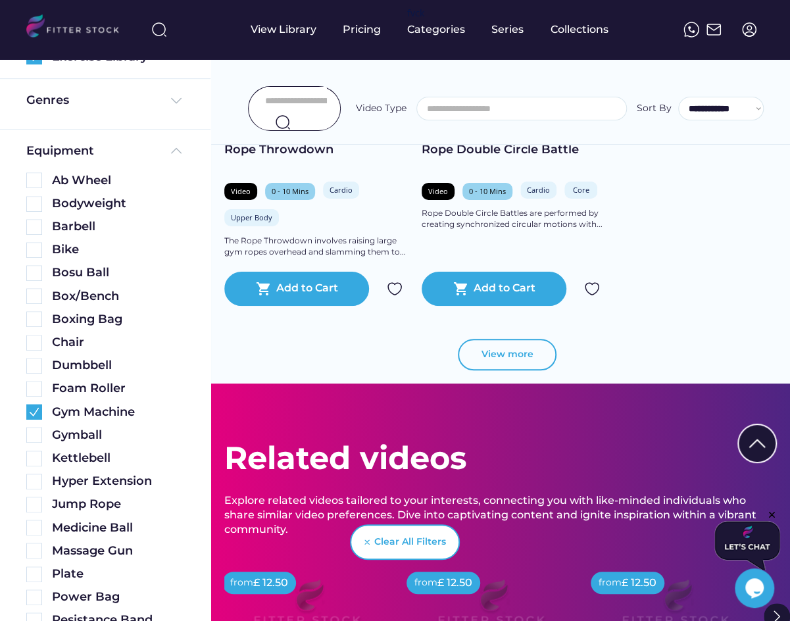
click at [532, 351] on button "View more" at bounding box center [507, 355] width 99 height 32
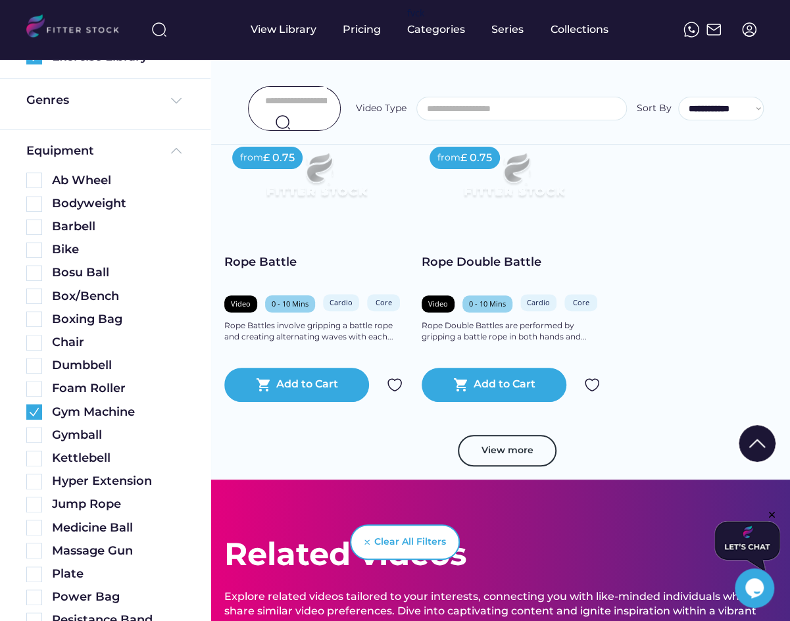
scroll to position [2762, 0]
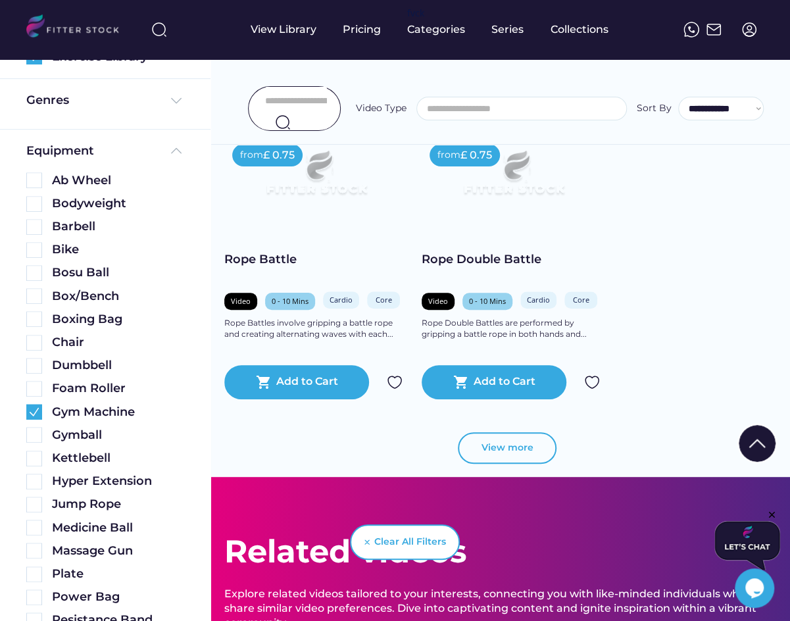
click at [527, 447] on button "View more" at bounding box center [507, 448] width 99 height 32
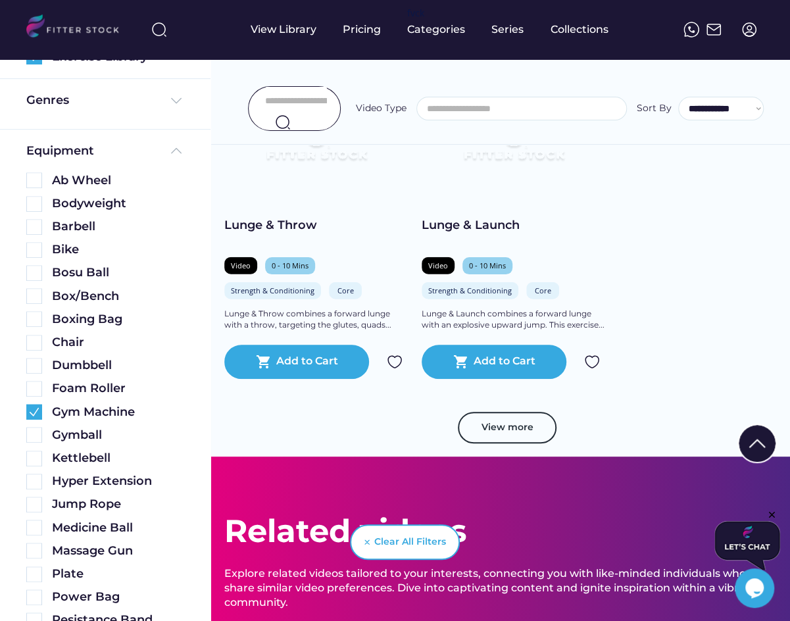
scroll to position [3722, 0]
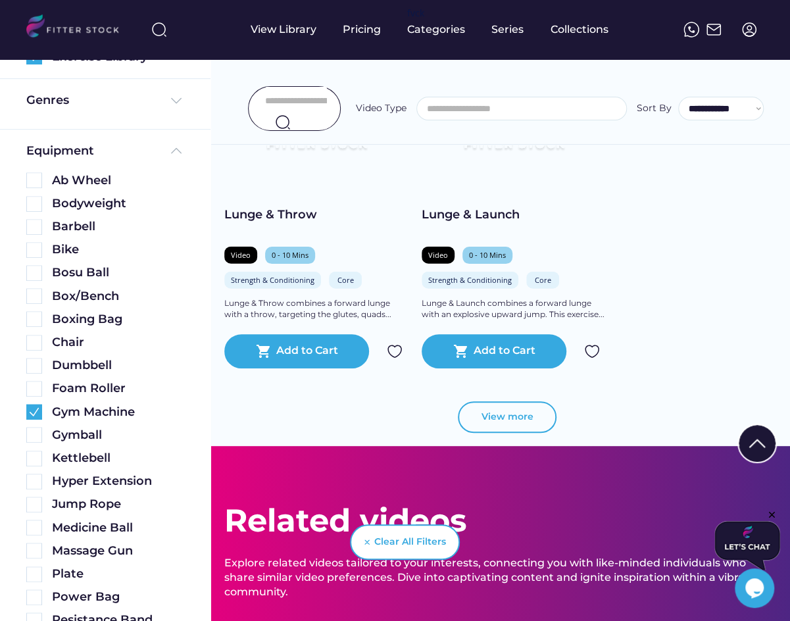
click at [486, 422] on button "View more" at bounding box center [507, 417] width 99 height 32
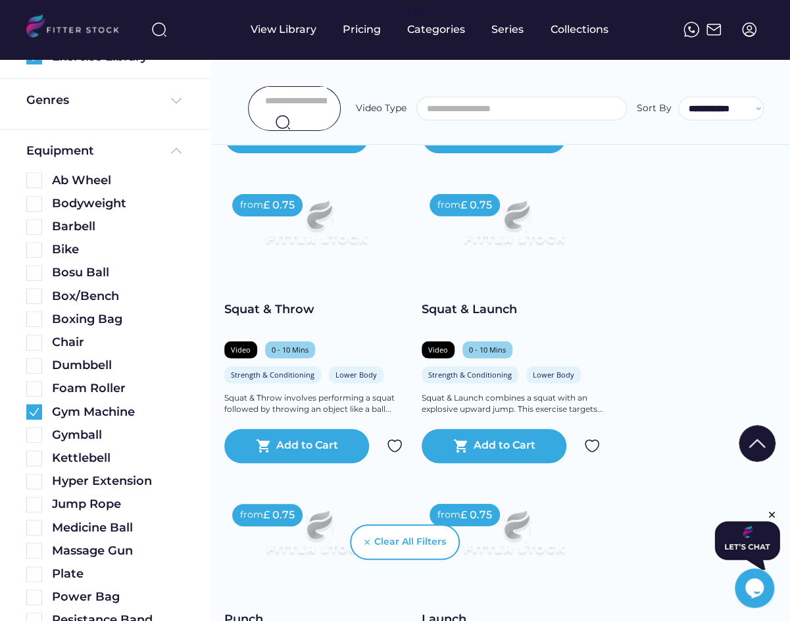
scroll to position [4086, 0]
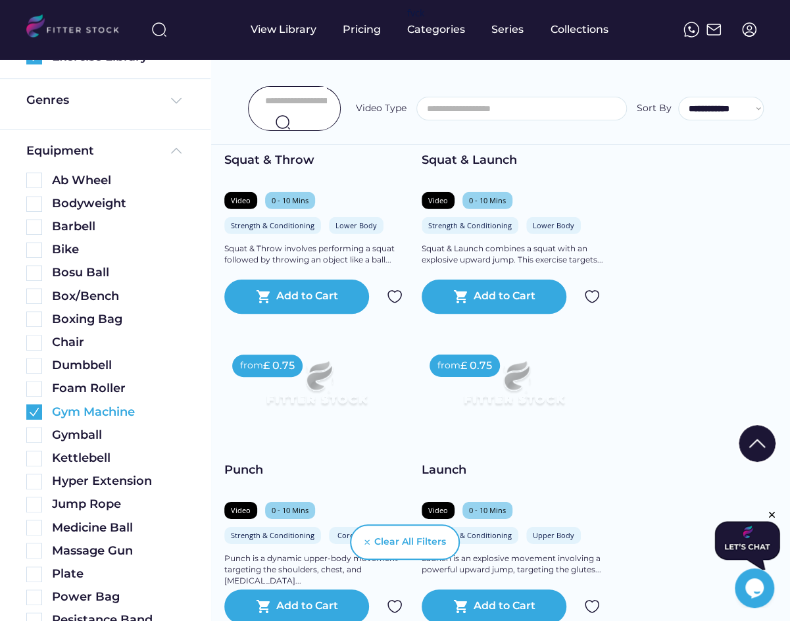
click at [30, 412] on img at bounding box center [34, 412] width 16 height 16
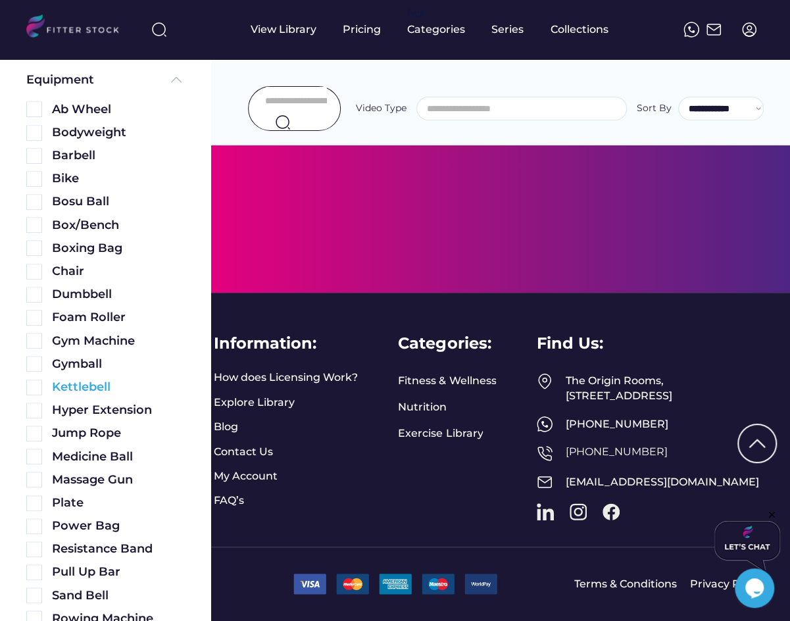
scroll to position [168, 0]
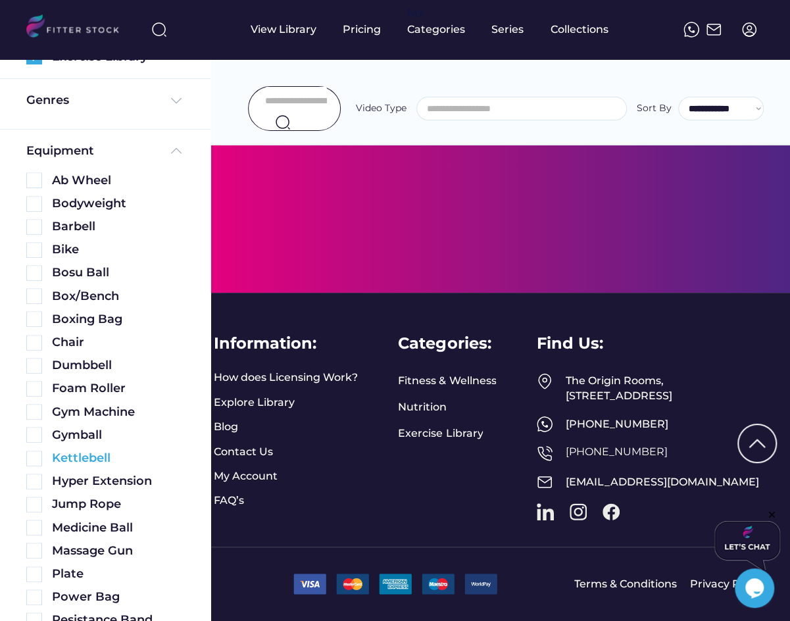
click at [36, 459] on img at bounding box center [34, 459] width 16 height 16
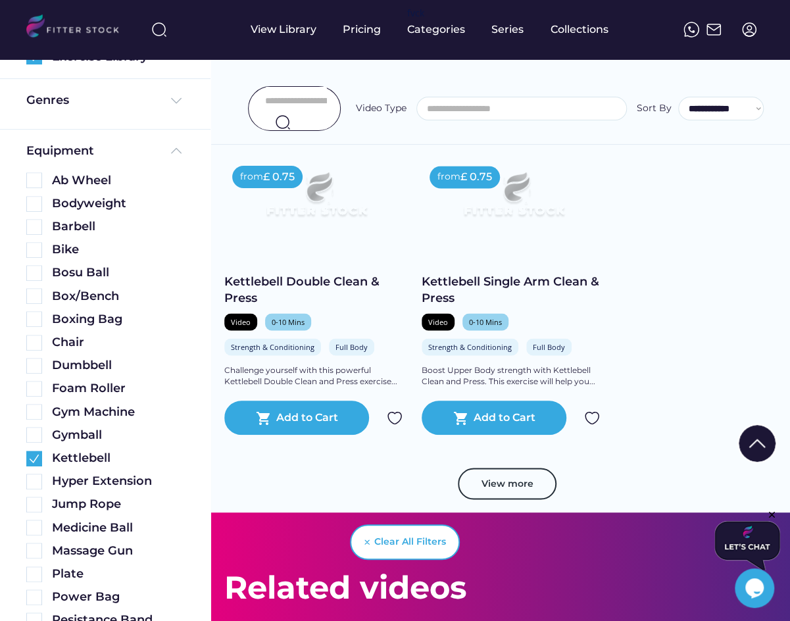
scroll to position [997, 0]
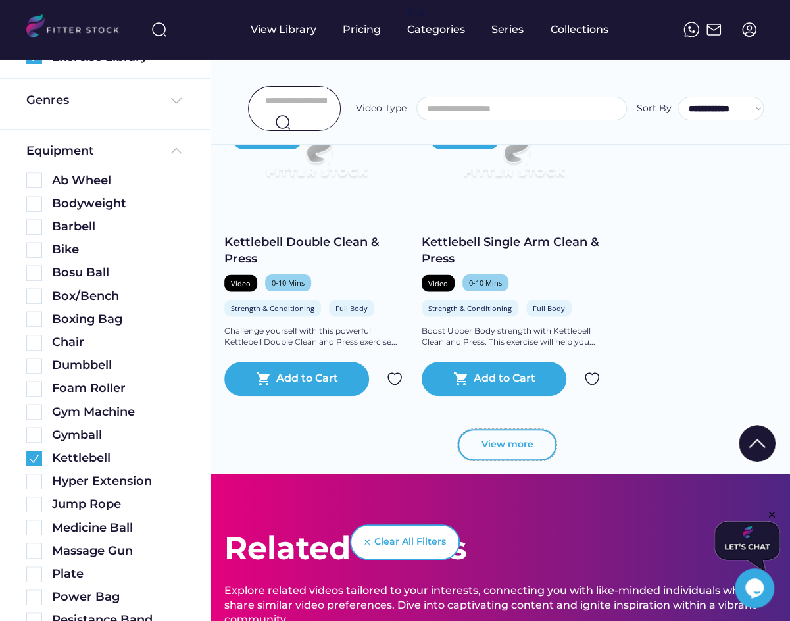
click at [506, 453] on button "View more" at bounding box center [507, 445] width 99 height 32
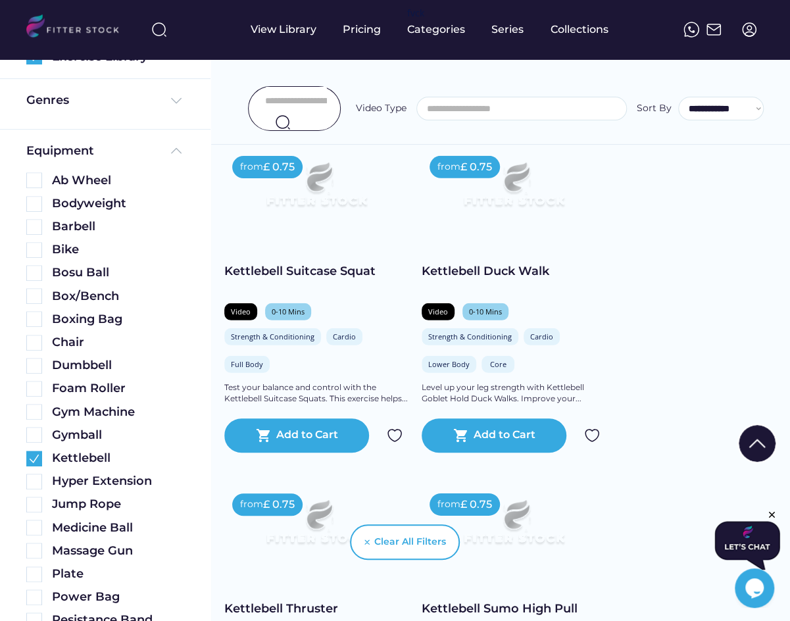
scroll to position [1952, 0]
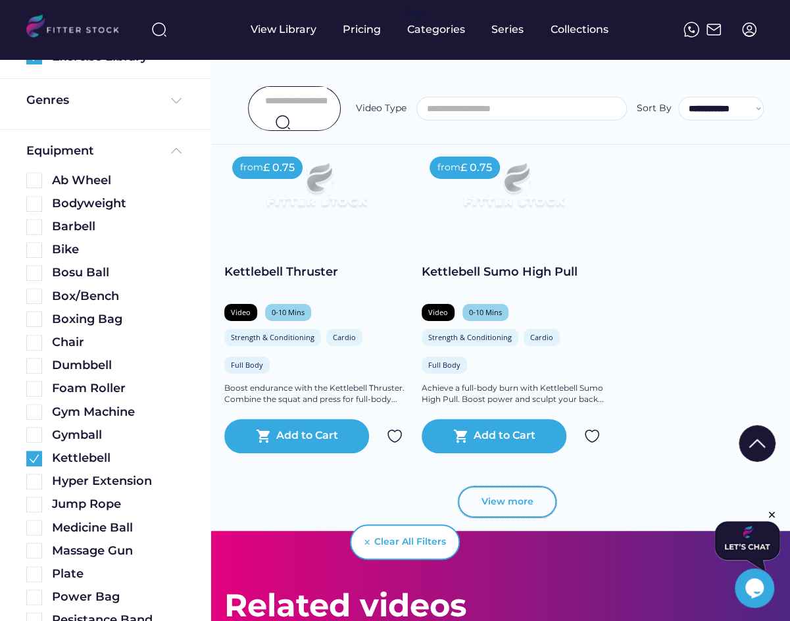
click at [509, 501] on button "View more" at bounding box center [507, 502] width 99 height 32
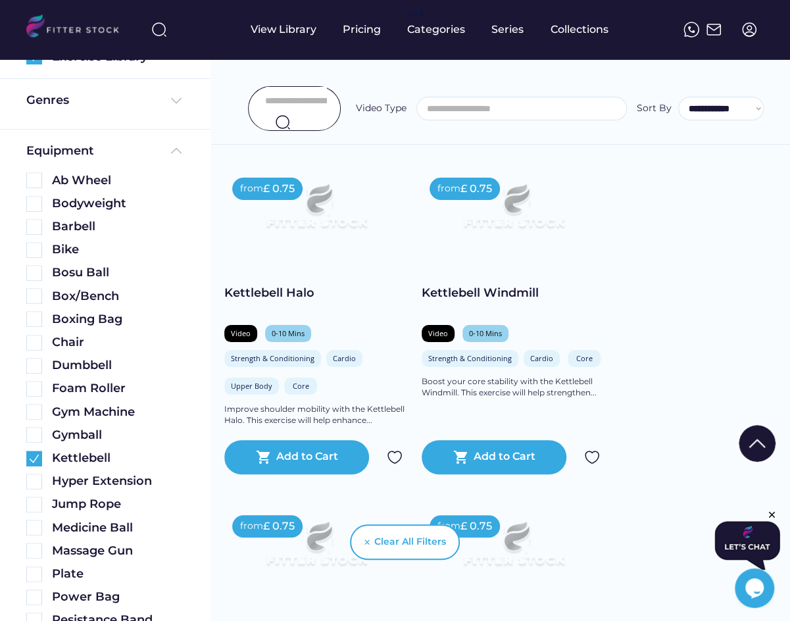
scroll to position [2253, 0]
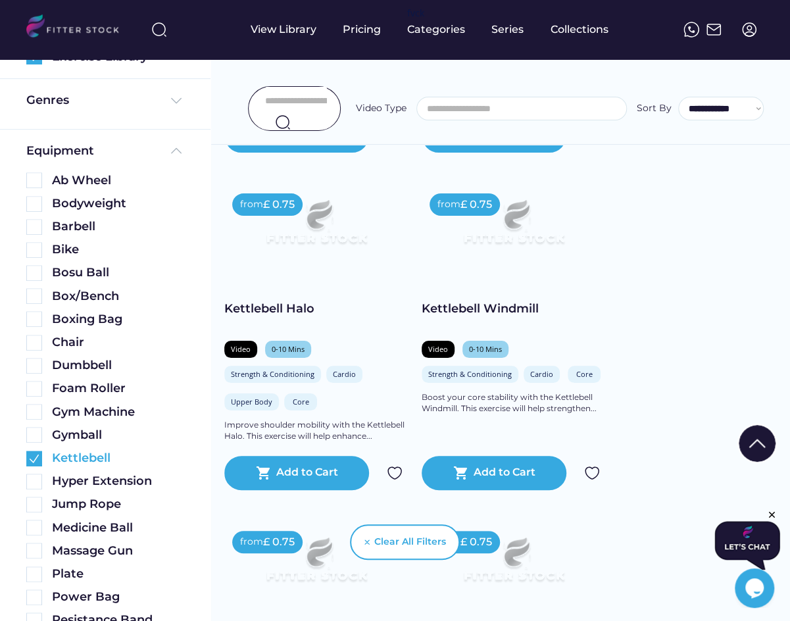
click at [37, 454] on img at bounding box center [34, 459] width 16 height 16
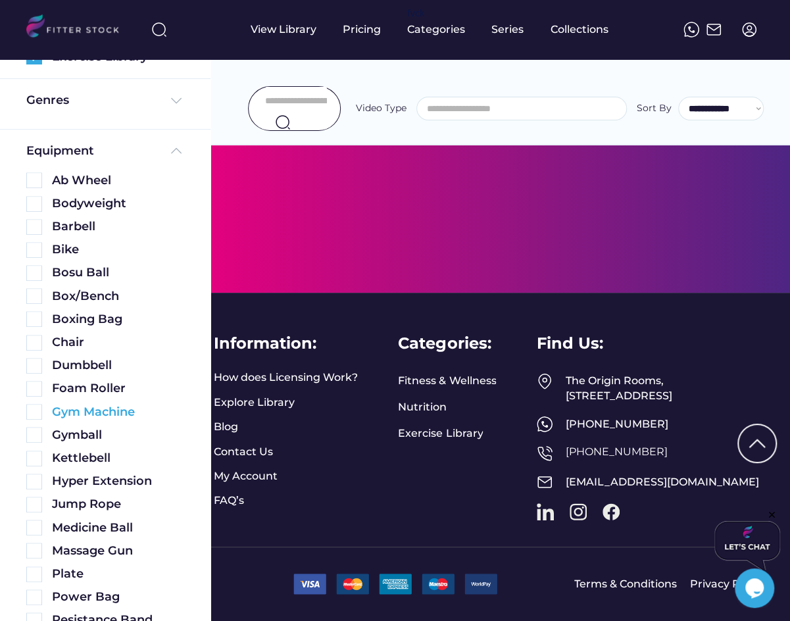
click at [36, 414] on img at bounding box center [34, 412] width 16 height 16
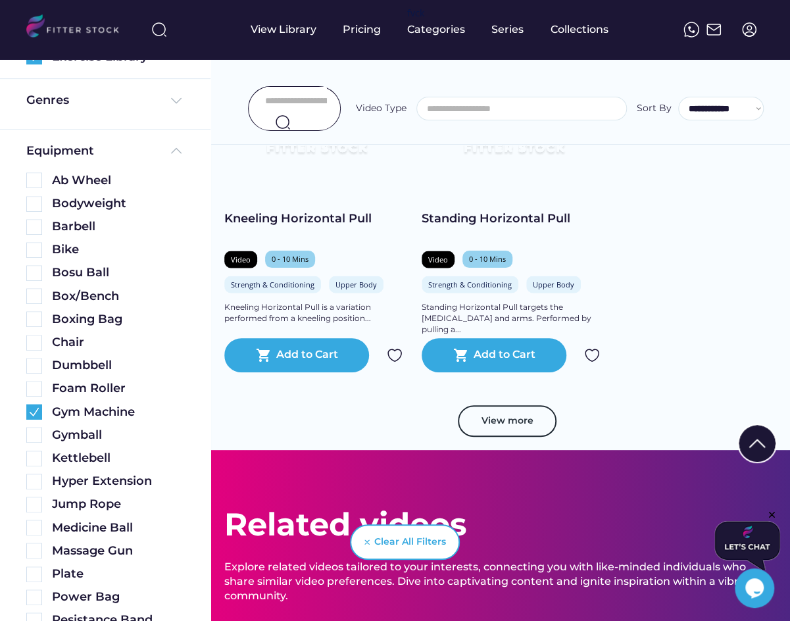
scroll to position [989, 0]
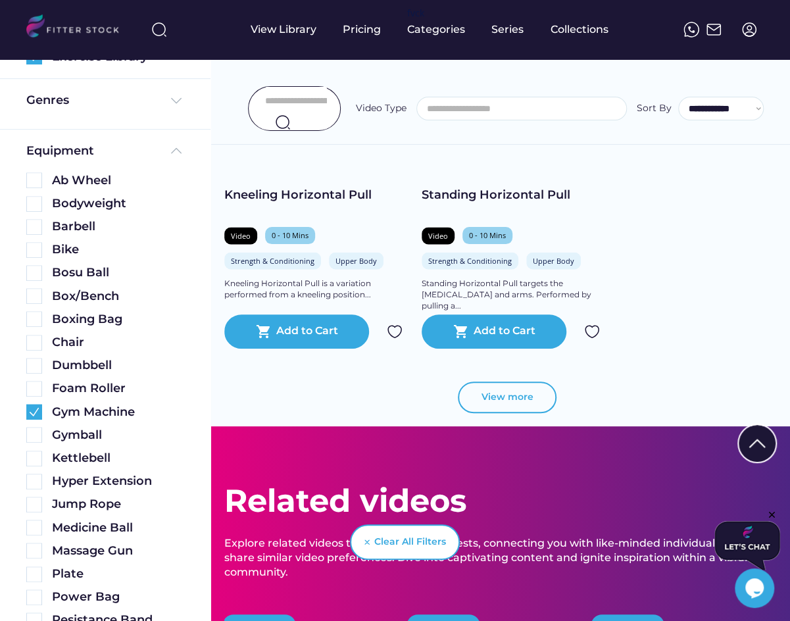
click at [499, 401] on button "View more" at bounding box center [507, 398] width 99 height 32
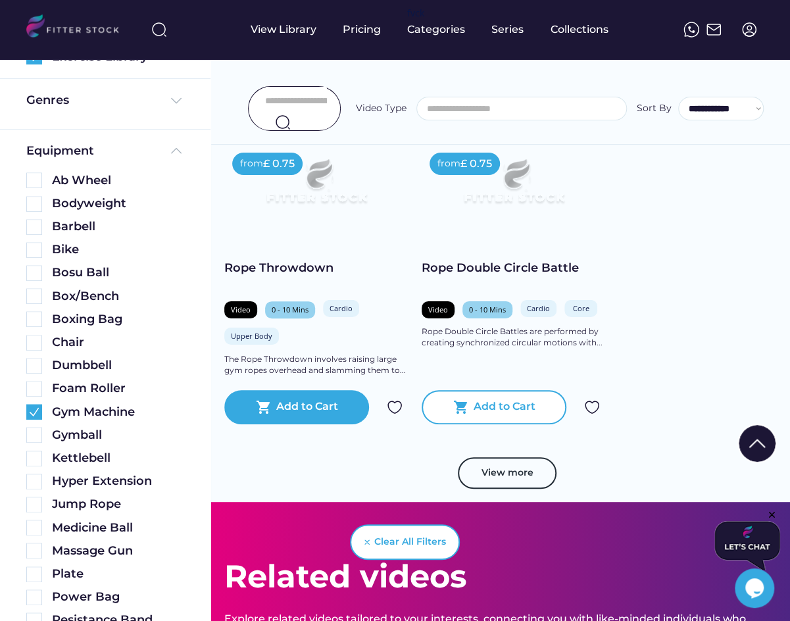
scroll to position [1851, 0]
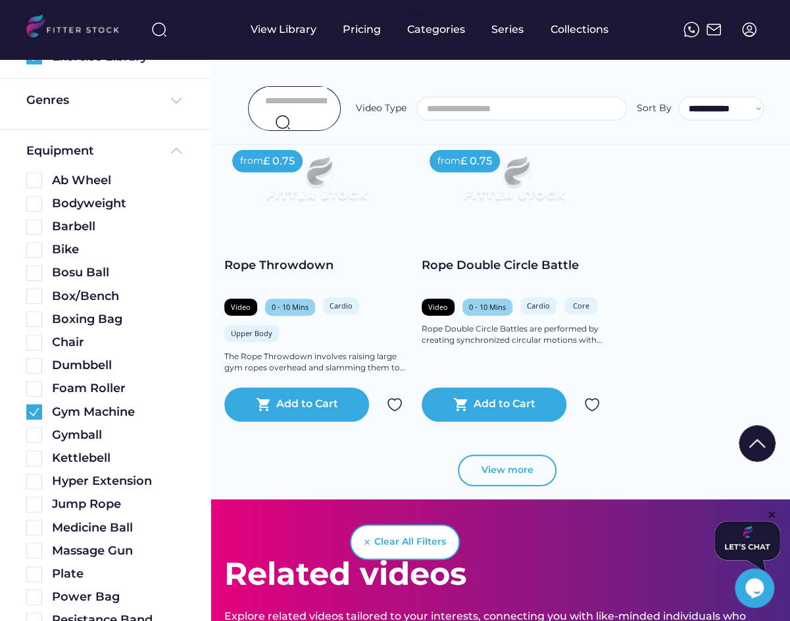
click at [500, 460] on button "View more" at bounding box center [507, 471] width 99 height 32
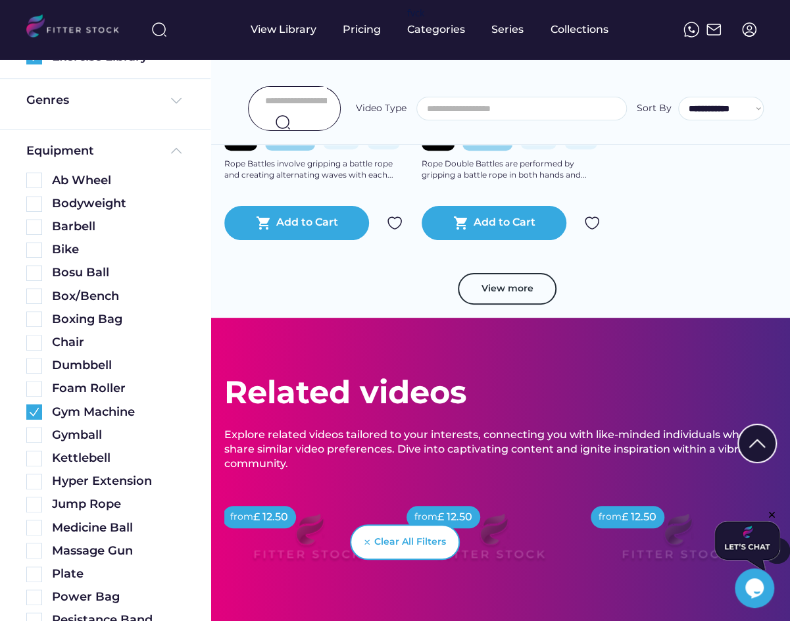
scroll to position [2921, 0]
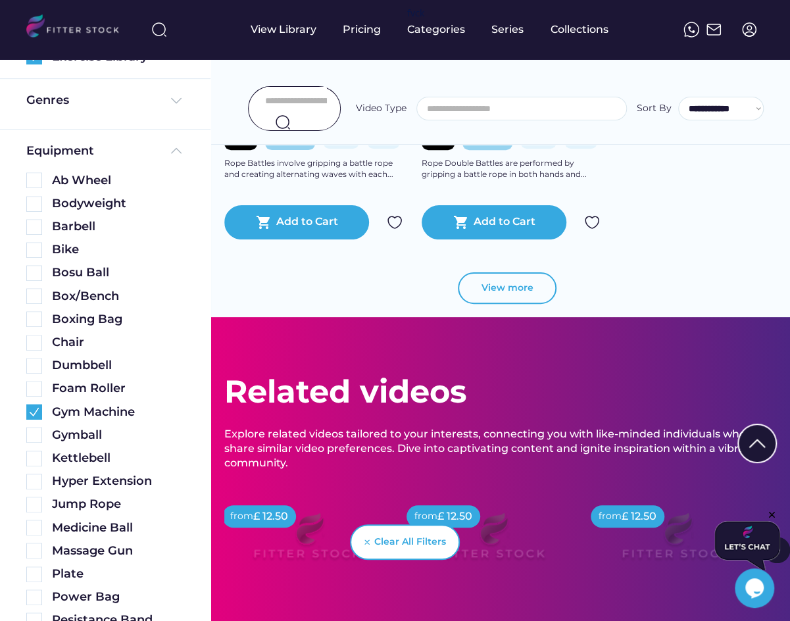
click at [497, 289] on button "View more" at bounding box center [507, 288] width 99 height 32
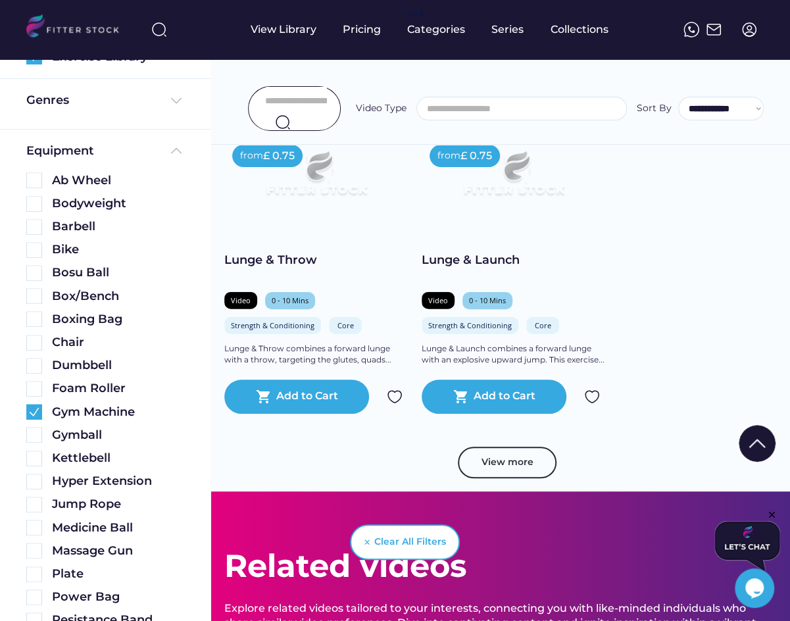
scroll to position [3682, 0]
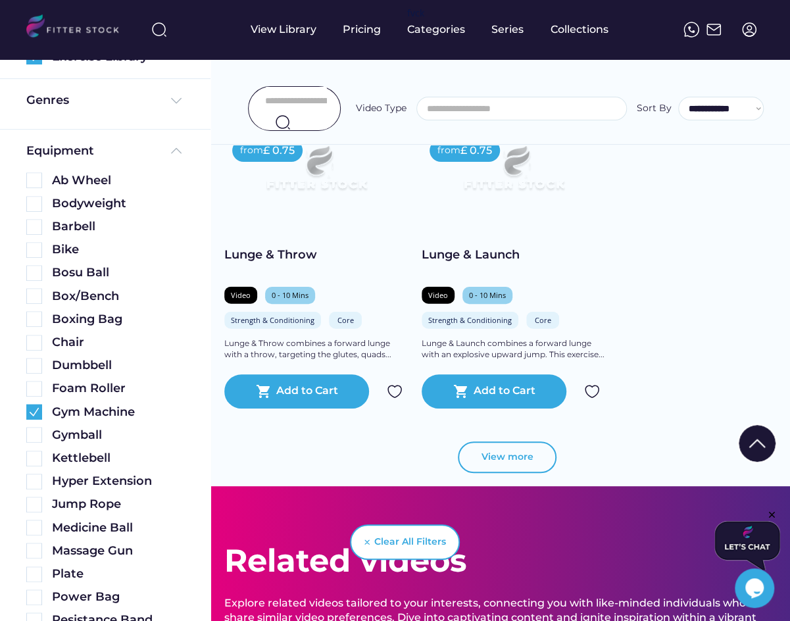
click at [484, 450] on button "View more" at bounding box center [507, 457] width 99 height 32
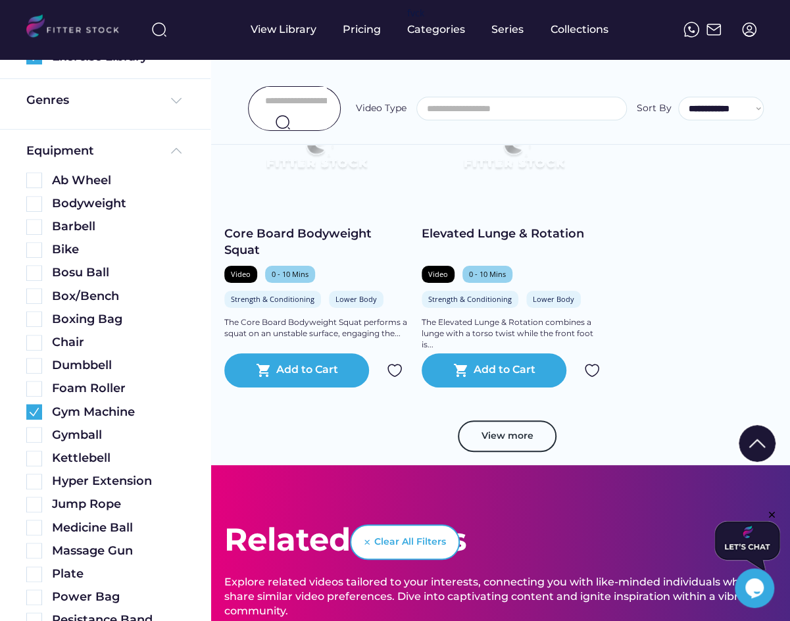
scroll to position [4645, 0]
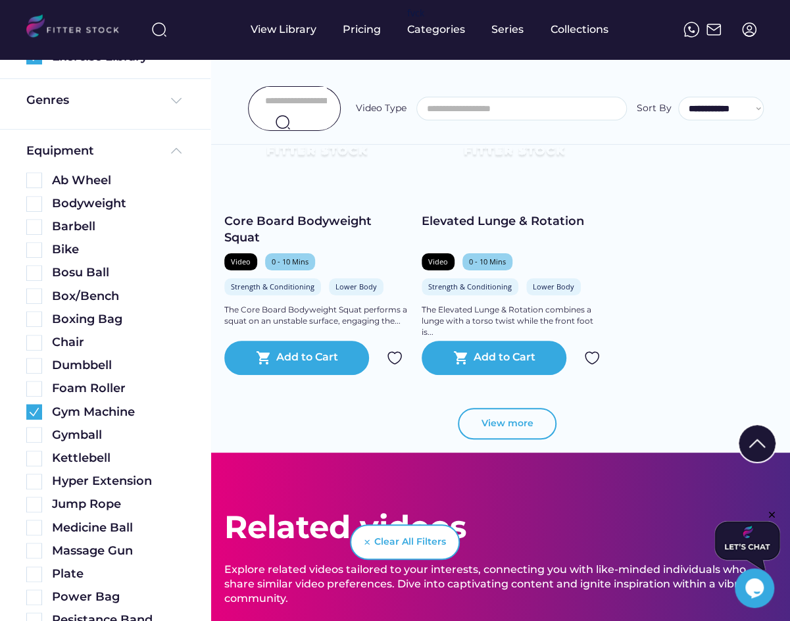
click at [522, 422] on button "View more" at bounding box center [507, 424] width 99 height 32
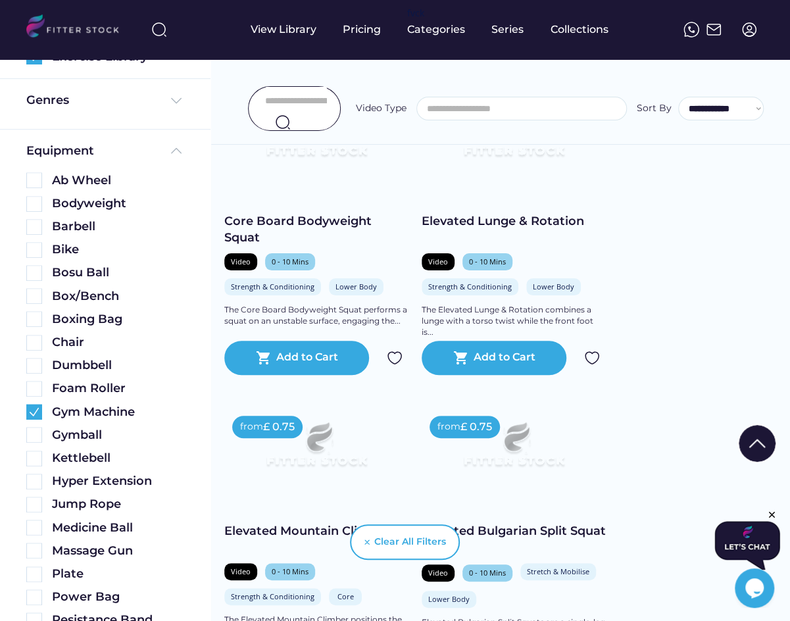
click at [301, 101] on input "input" at bounding box center [296, 101] width 62 height 28
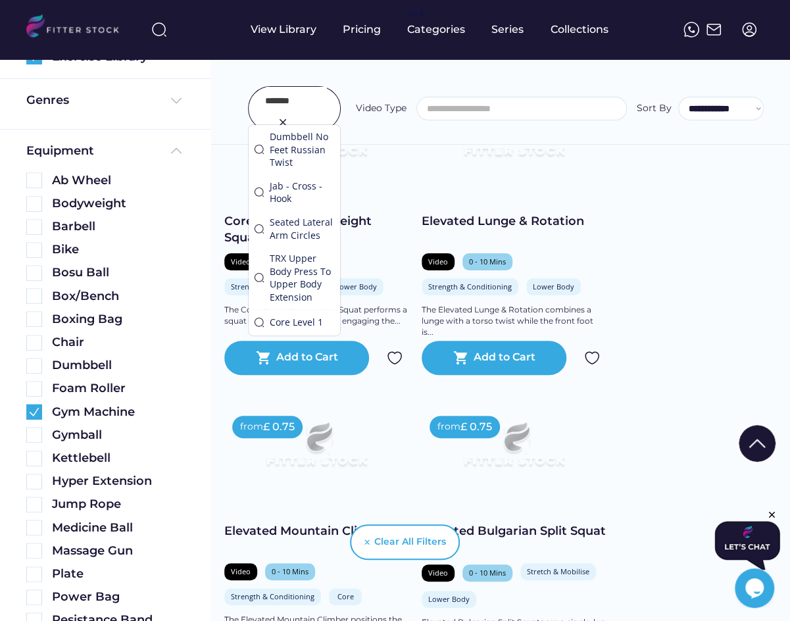
type input "*******"
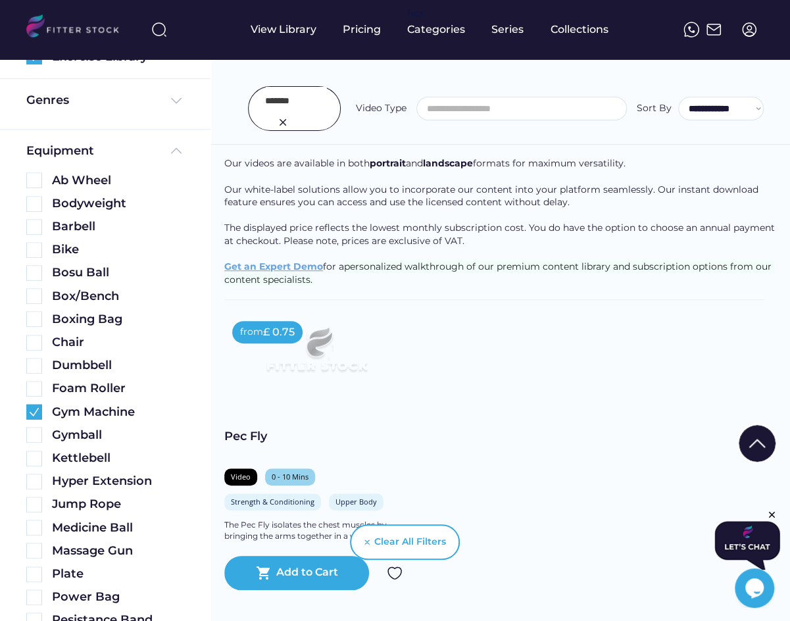
scroll to position [144, 0]
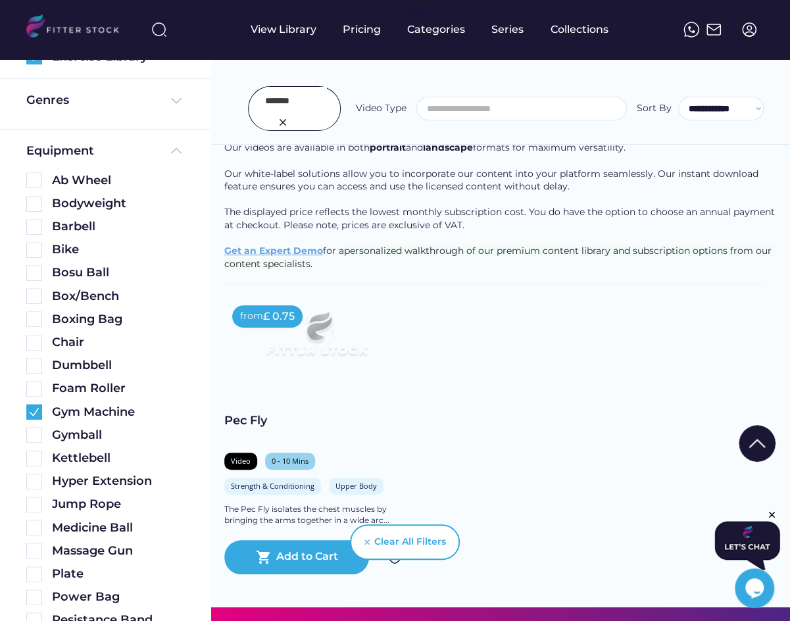
drag, startPoint x: 309, startPoint y: 100, endPoint x: 214, endPoint y: 100, distance: 94.7
click at [214, 100] on div "**********" at bounding box center [500, 79] width 579 height 131
type input "**********"
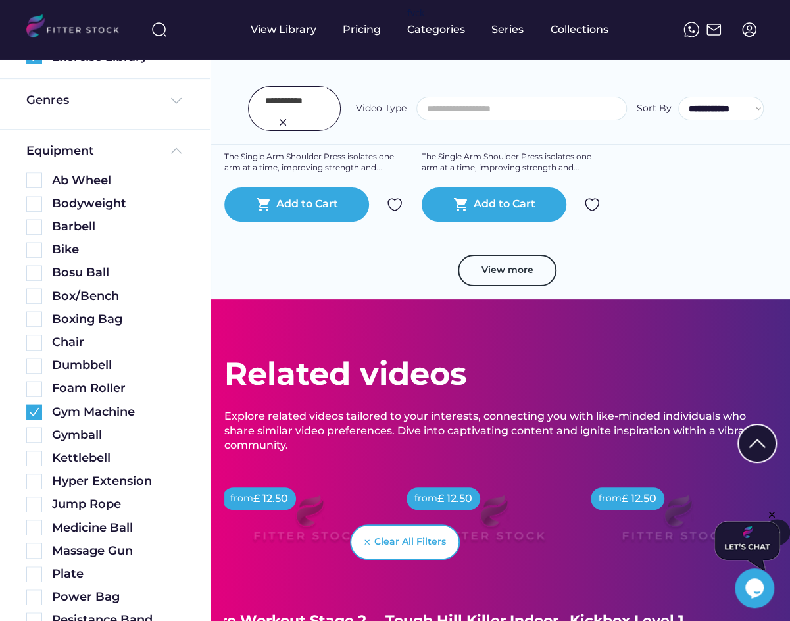
scroll to position [5770, 0]
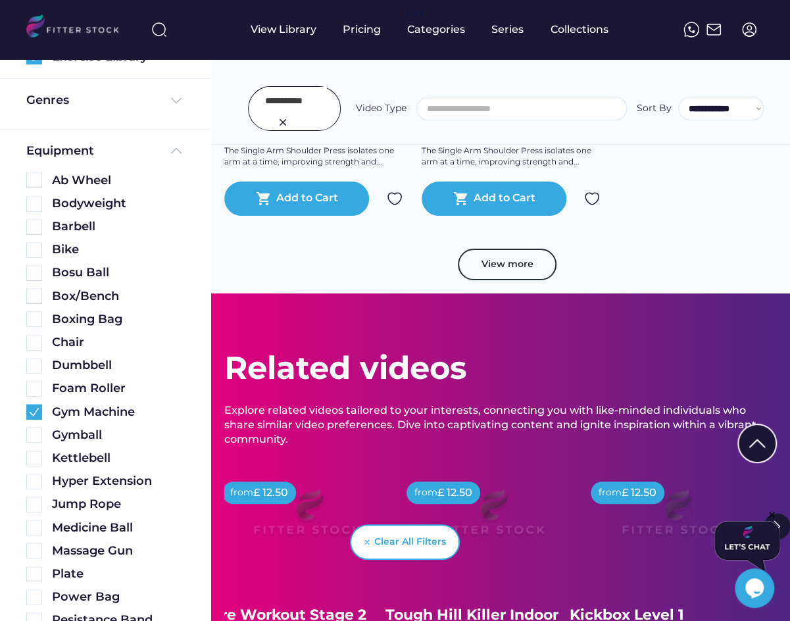
click at [276, 128] on img at bounding box center [283, 122] width 16 height 16
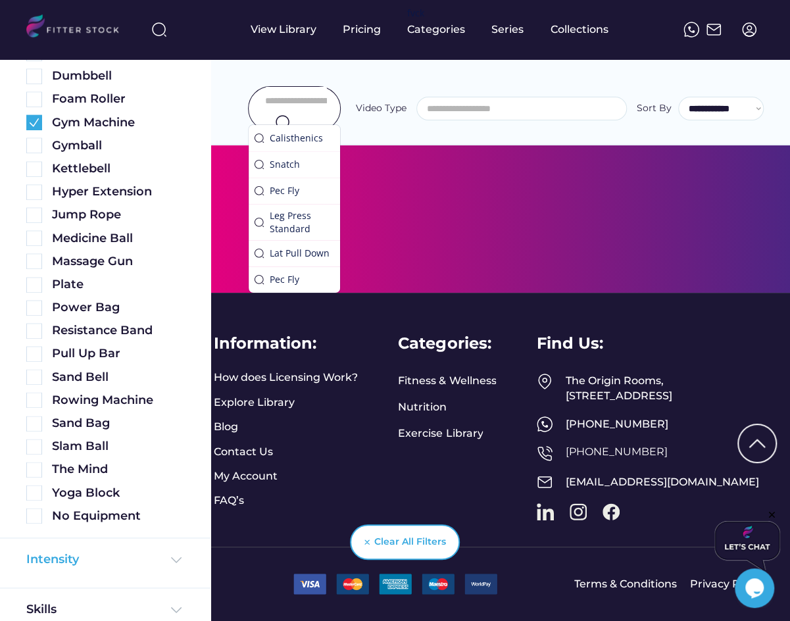
scroll to position [645, 0]
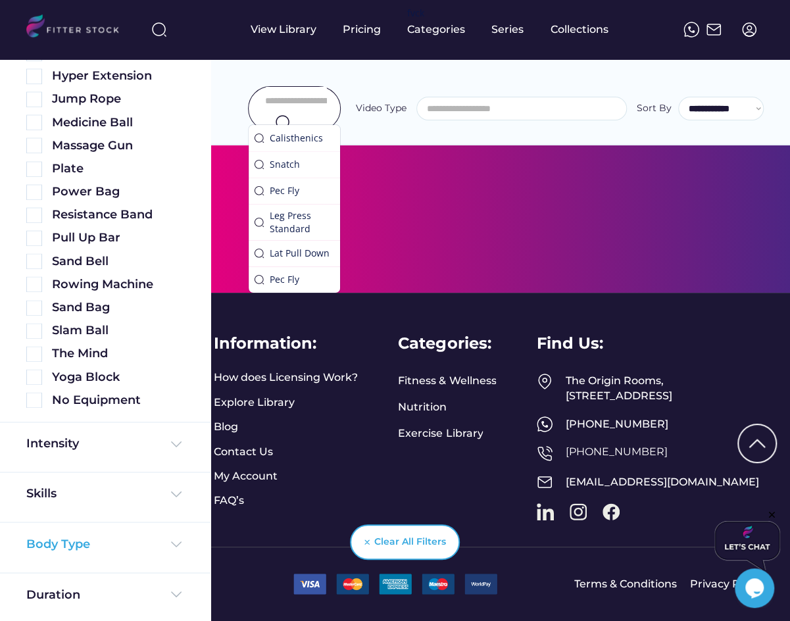
click at [54, 545] on div "Body Type" at bounding box center [58, 543] width 64 height 16
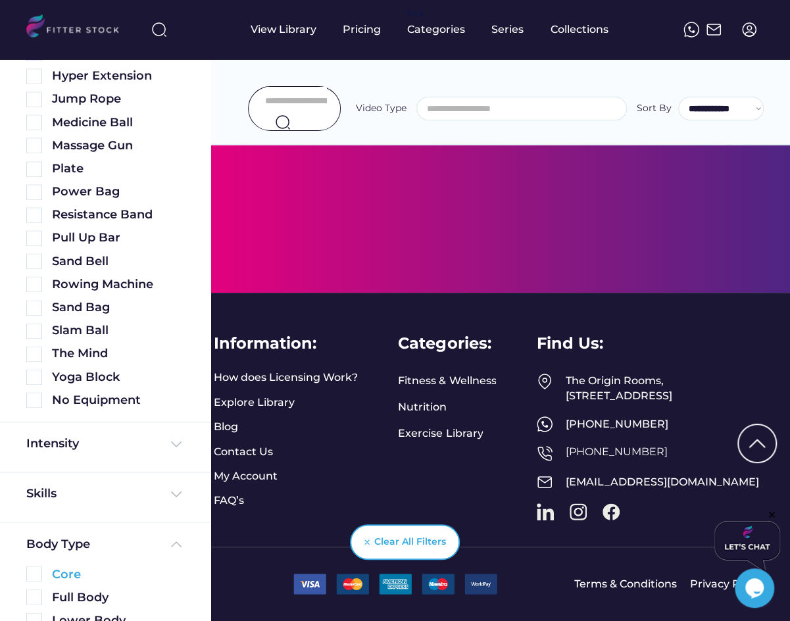
scroll to position [760, 0]
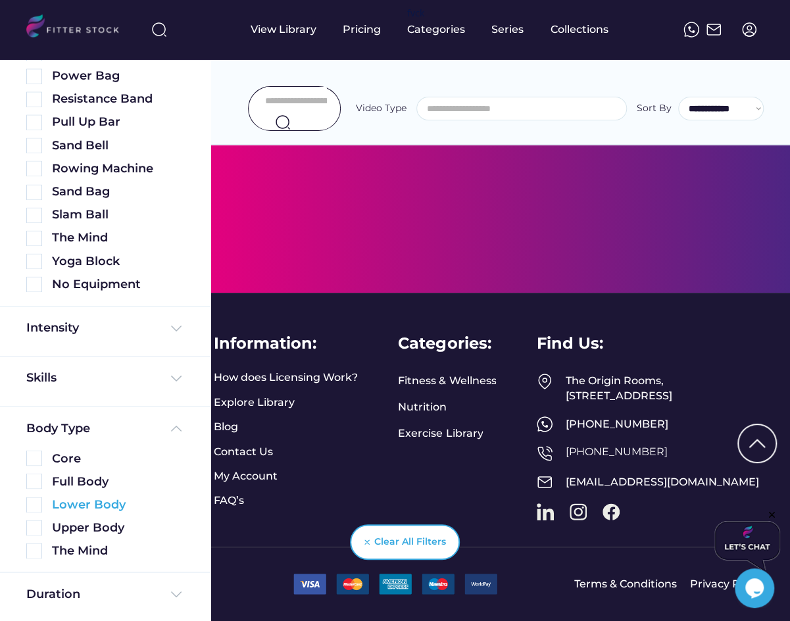
click at [30, 499] on img at bounding box center [34, 505] width 16 height 16
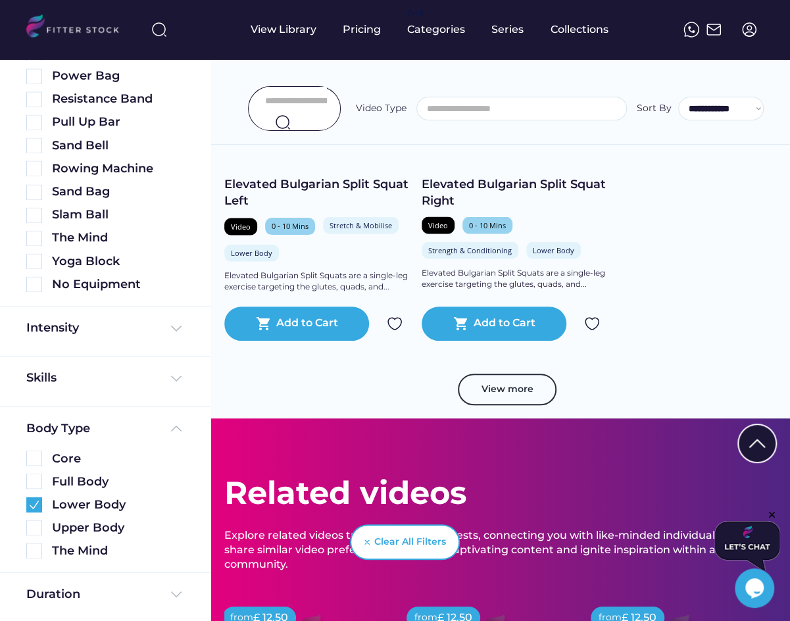
scroll to position [1003, 0]
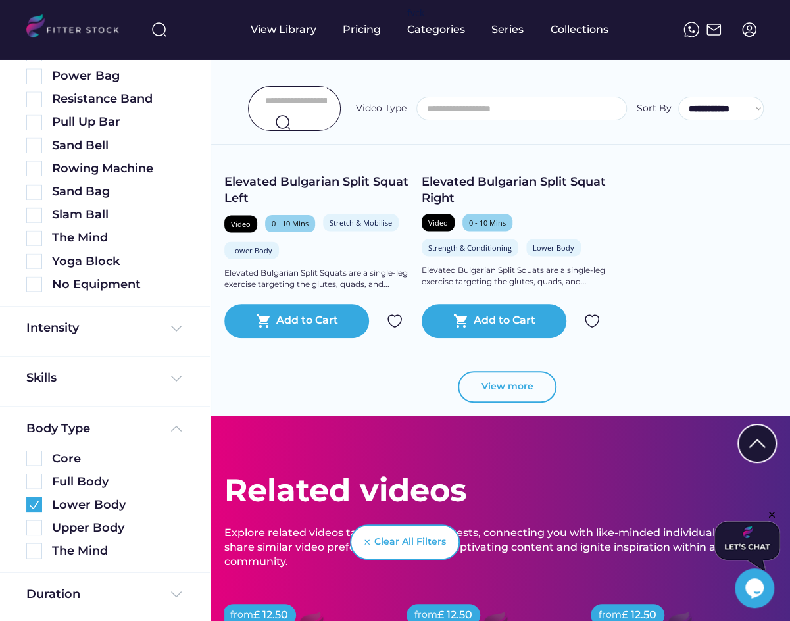
click at [509, 389] on button "View more" at bounding box center [507, 387] width 99 height 32
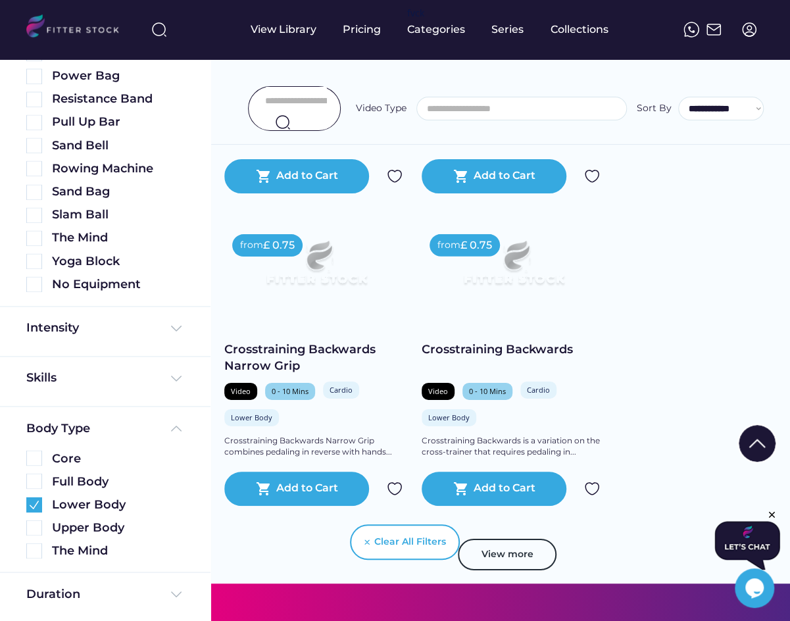
scroll to position [1770, 0]
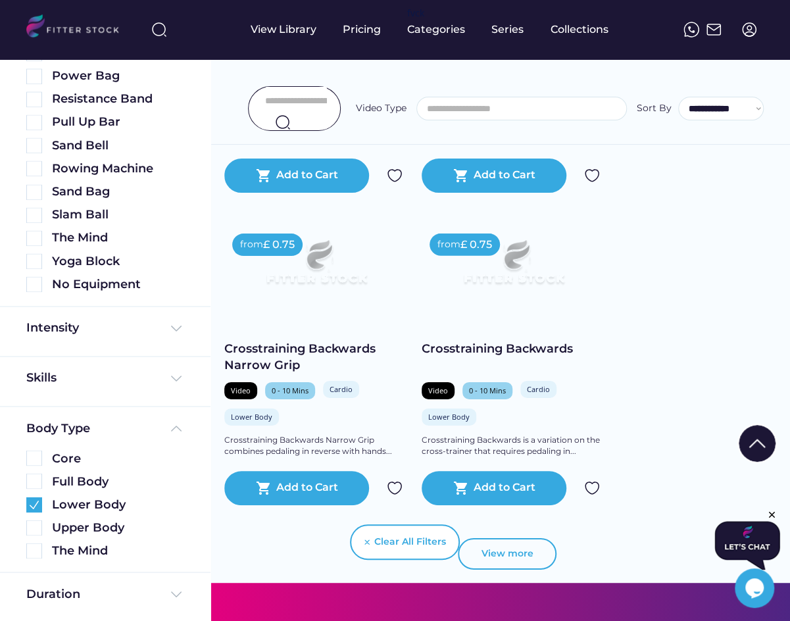
click at [511, 556] on button "View more" at bounding box center [507, 554] width 99 height 32
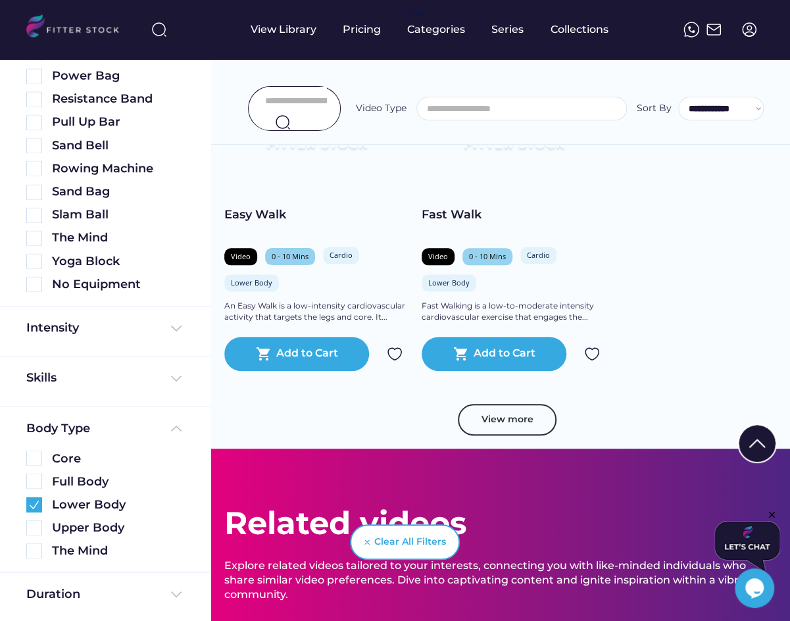
scroll to position [2858, 0]
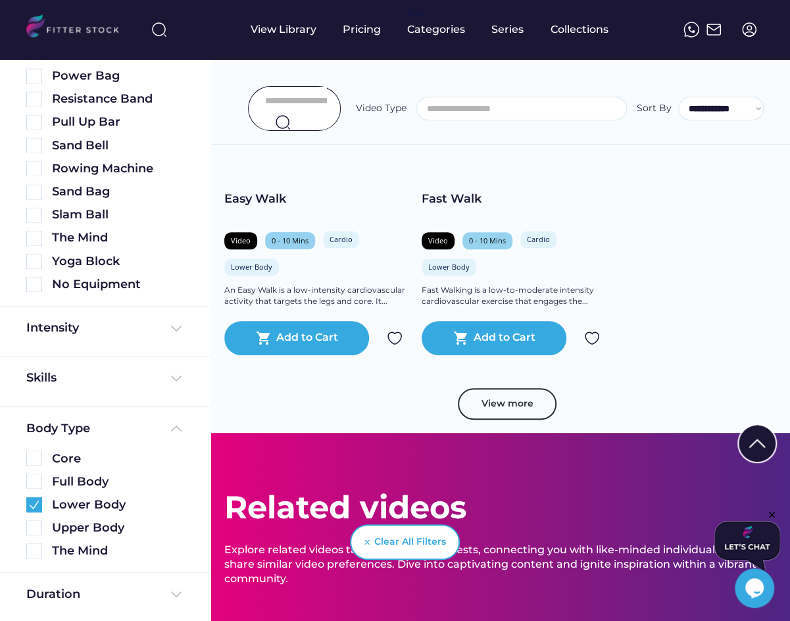
click at [477, 419] on div "View more" at bounding box center [500, 410] width 553 height 45
click at [480, 411] on button "View more" at bounding box center [507, 404] width 99 height 32
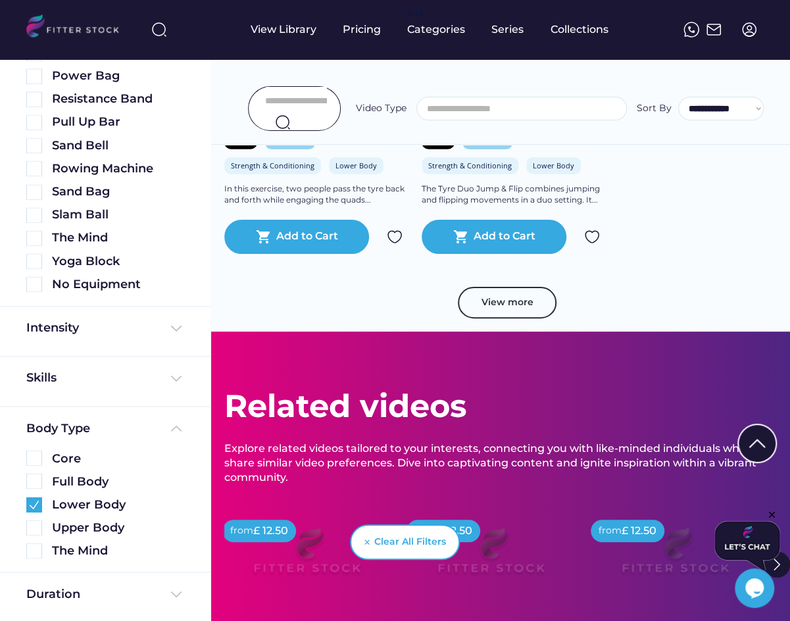
scroll to position [3898, 0]
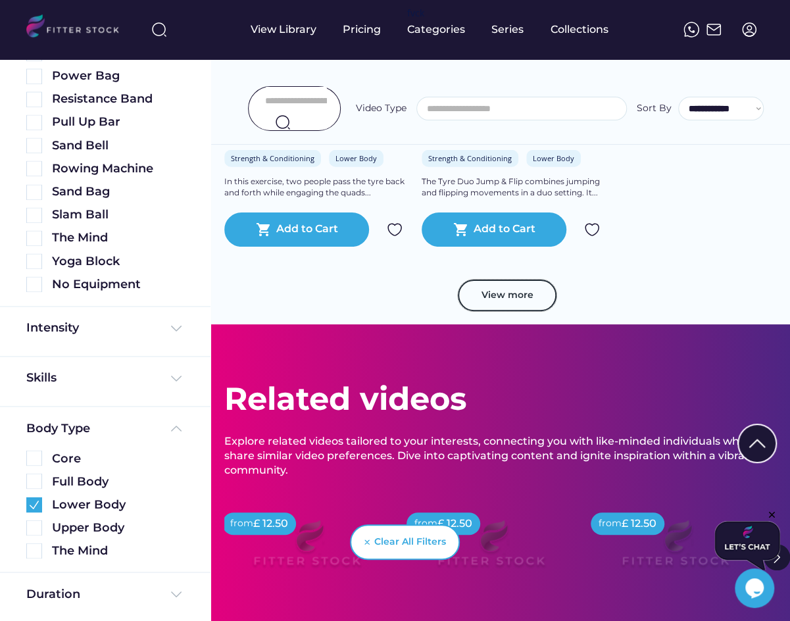
click at [510, 288] on button "View more" at bounding box center [507, 296] width 99 height 32
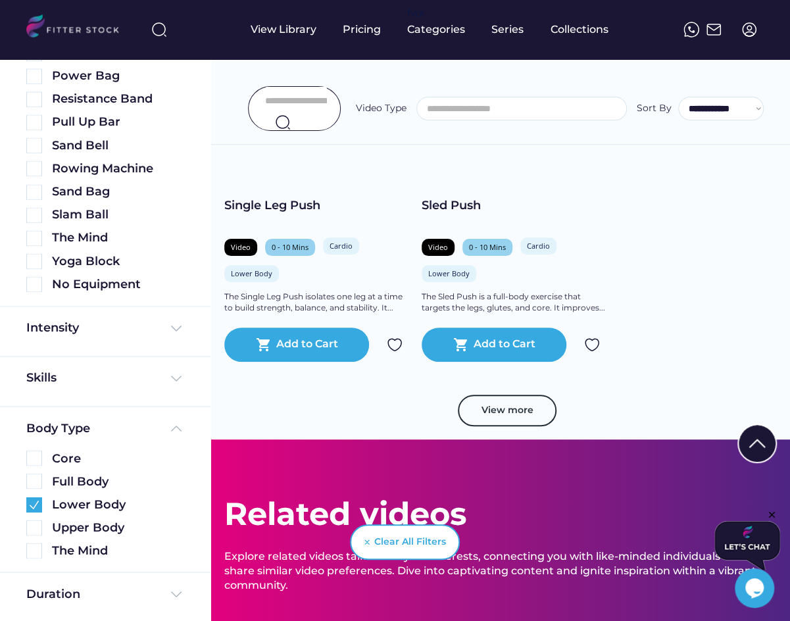
scroll to position [4753, 0]
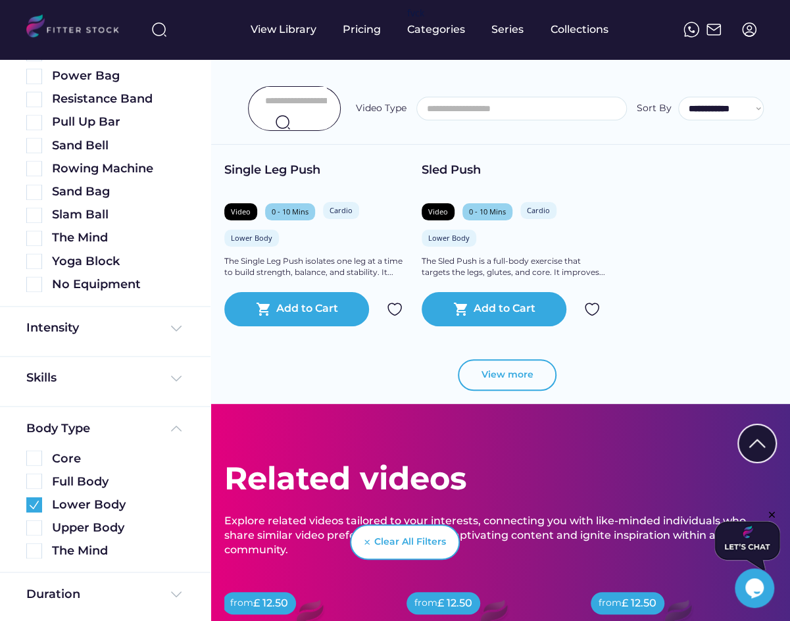
click at [502, 386] on button "View more" at bounding box center [507, 375] width 99 height 32
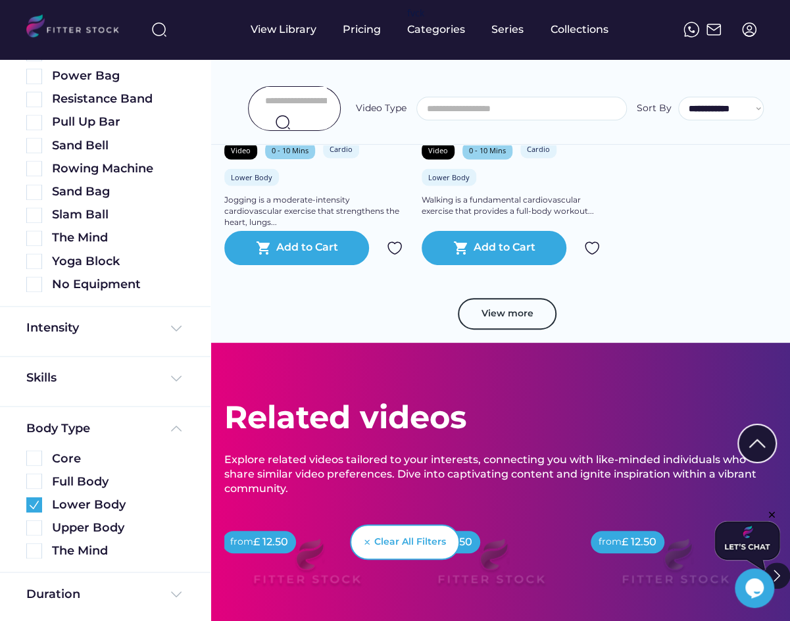
scroll to position [5786, 0]
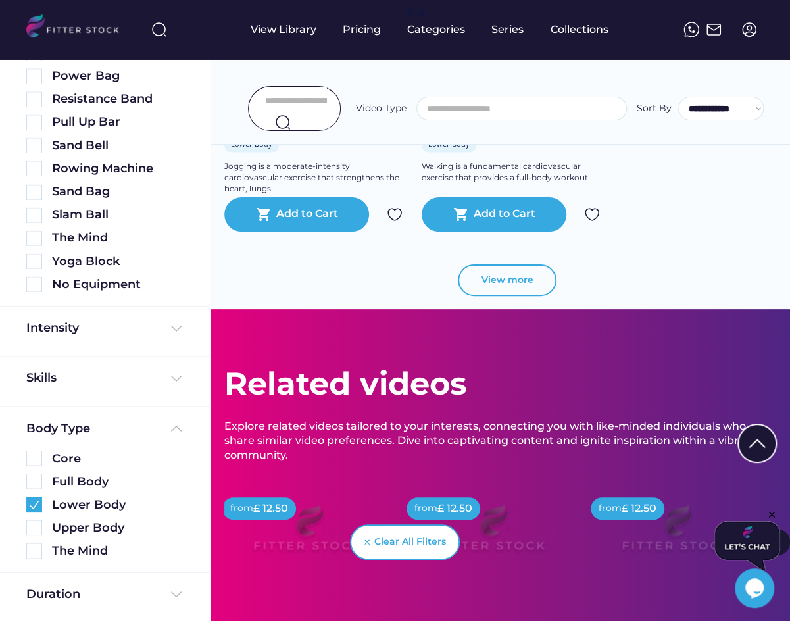
click at [500, 272] on button "View more" at bounding box center [507, 280] width 99 height 32
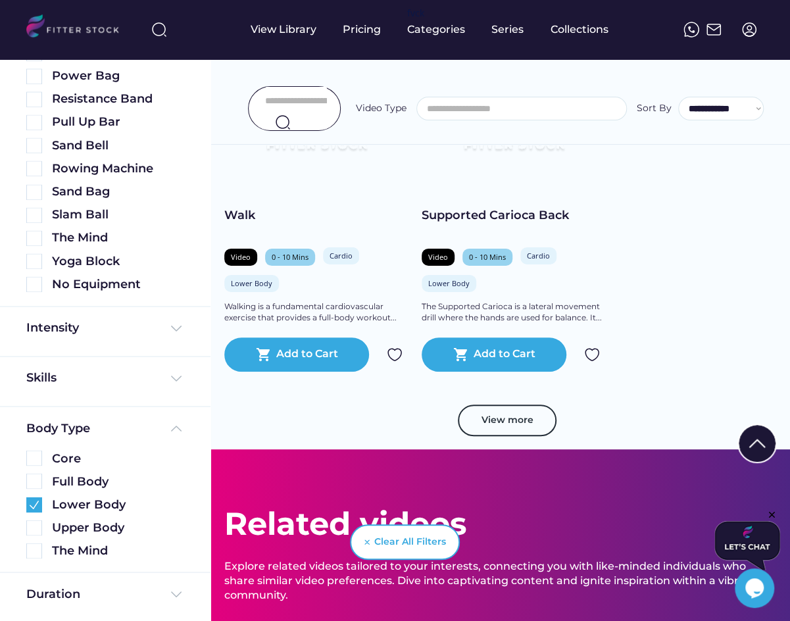
scroll to position [6586, 0]
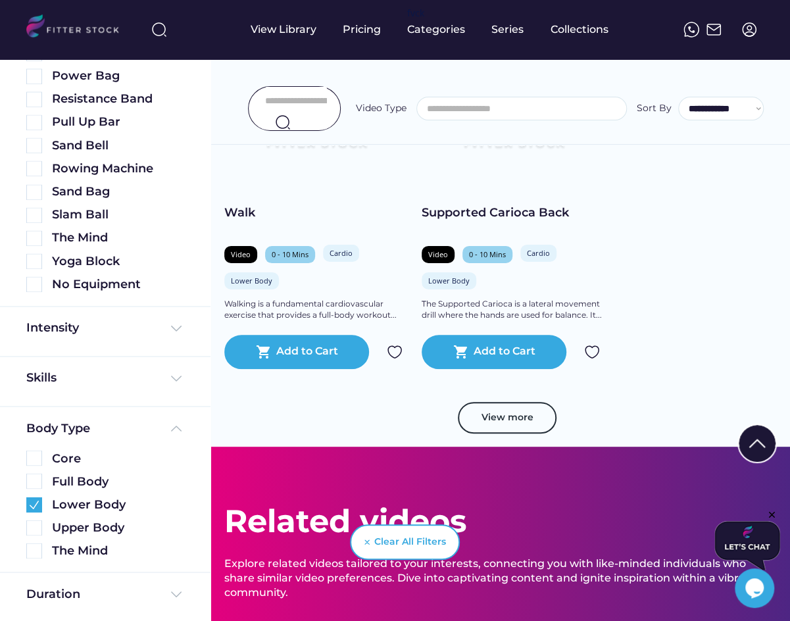
click at [522, 426] on button "View more" at bounding box center [507, 418] width 99 height 32
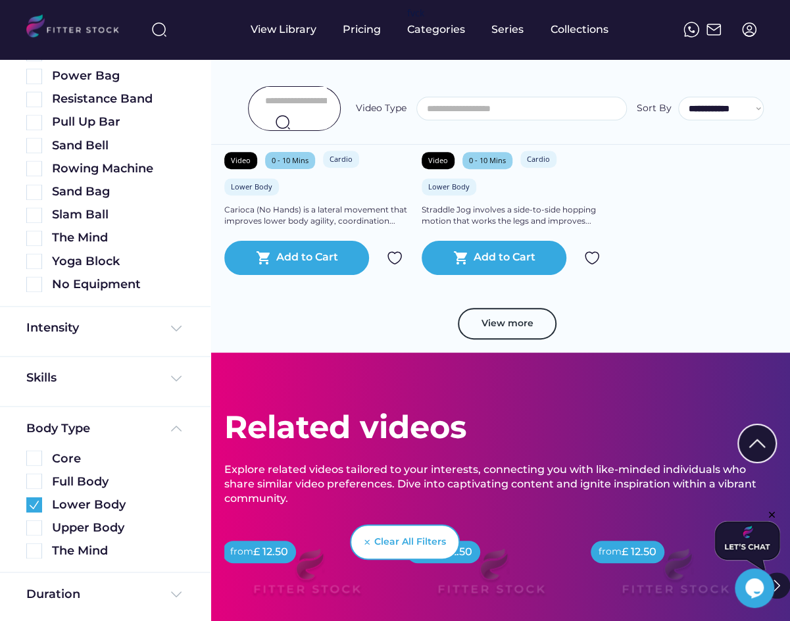
scroll to position [7633, 0]
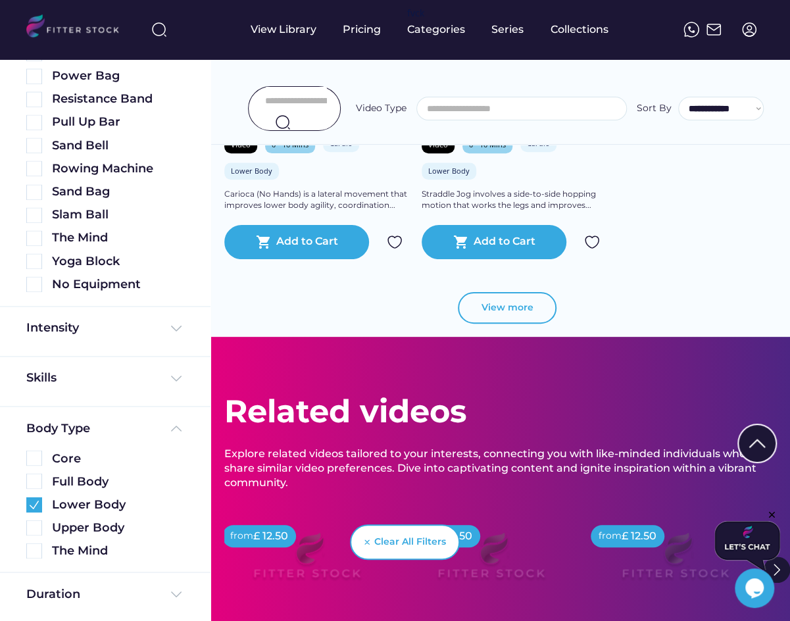
click at [534, 311] on button "View more" at bounding box center [507, 308] width 99 height 32
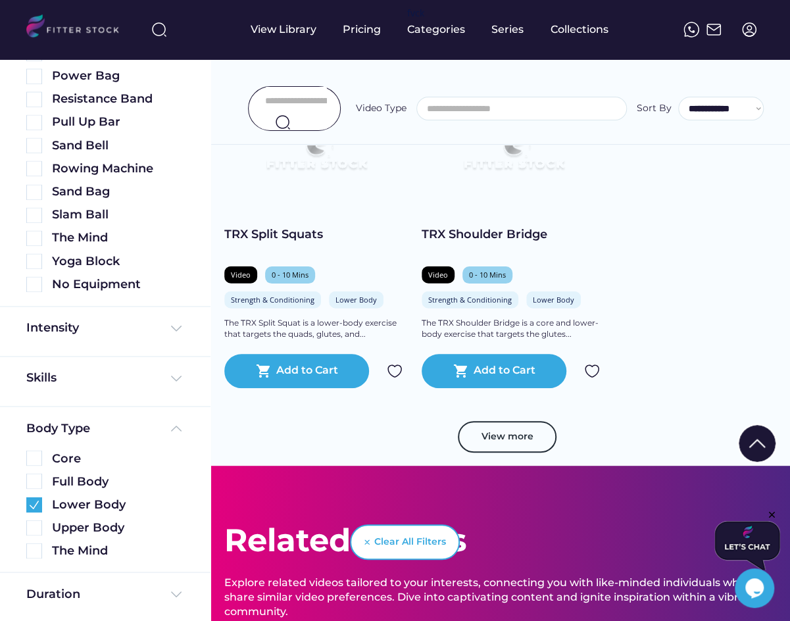
scroll to position [8470, 0]
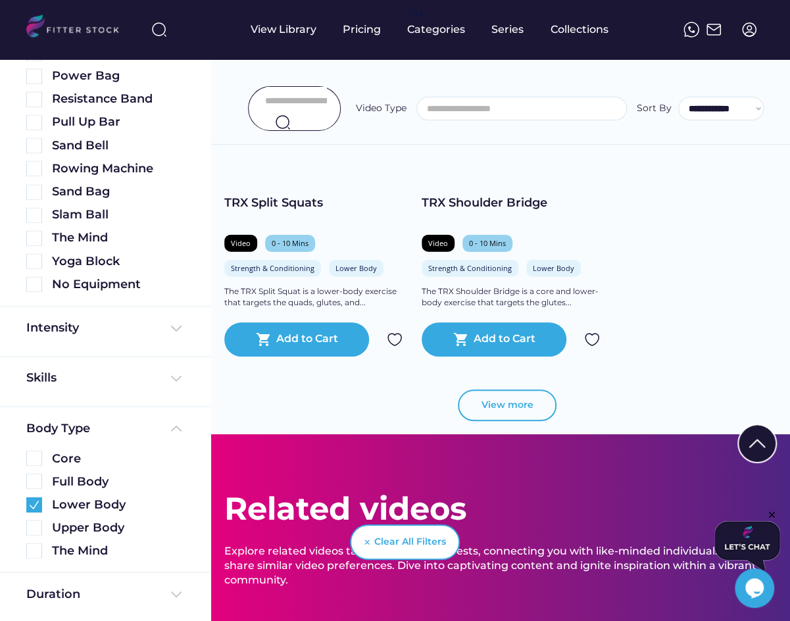
click at [502, 393] on button "View more" at bounding box center [507, 405] width 99 height 32
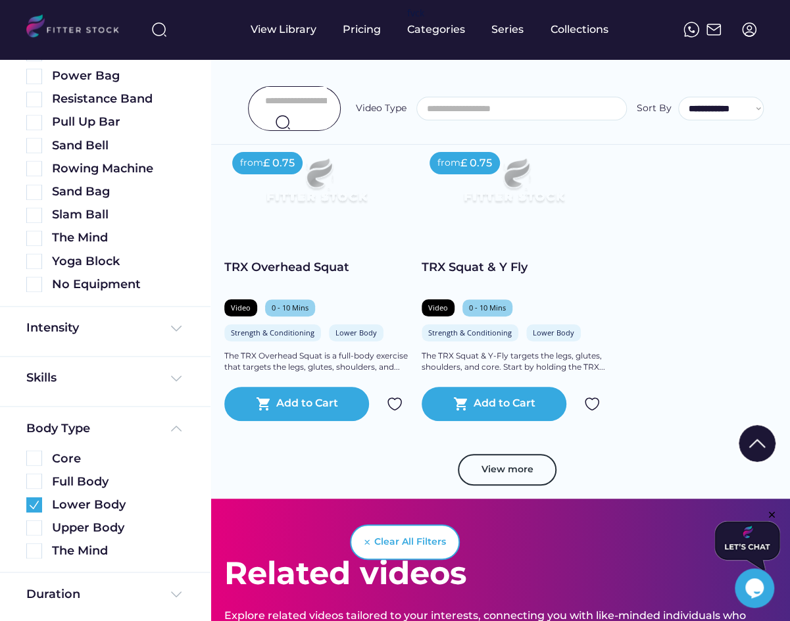
scroll to position [9342, 0]
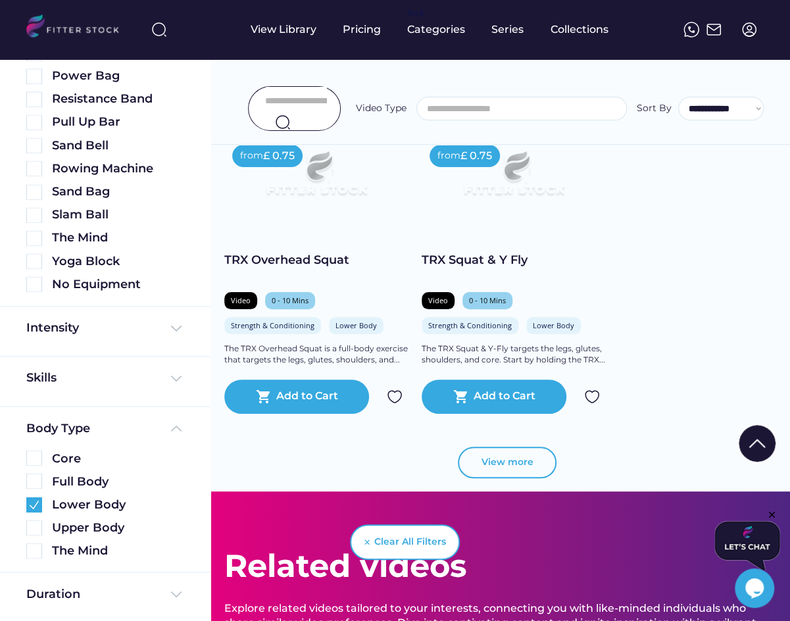
click at [540, 460] on button "View more" at bounding box center [507, 463] width 99 height 32
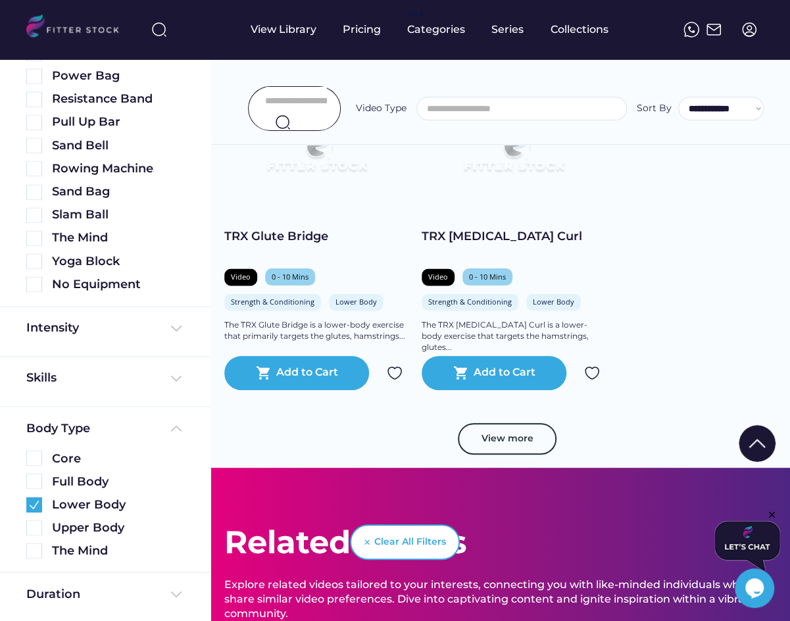
scroll to position [10298, 0]
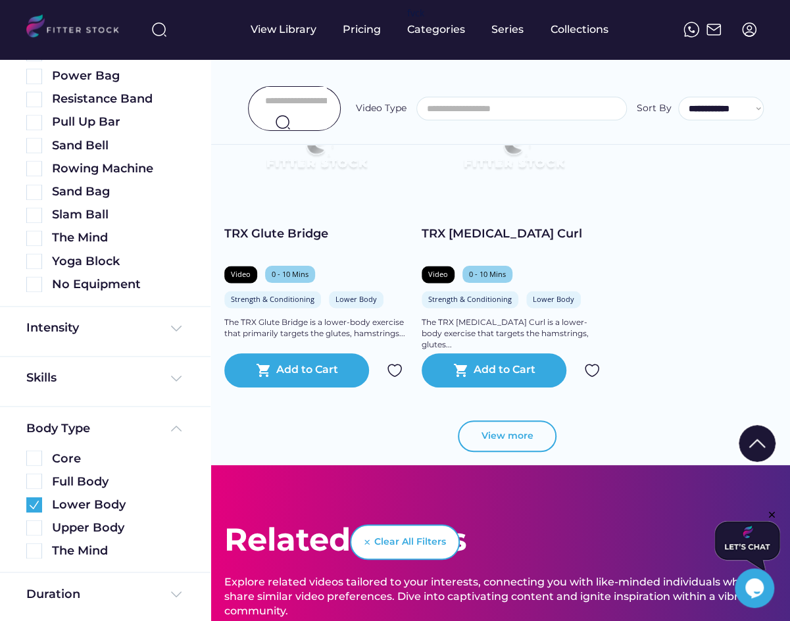
click at [510, 444] on button "View more" at bounding box center [507, 436] width 99 height 32
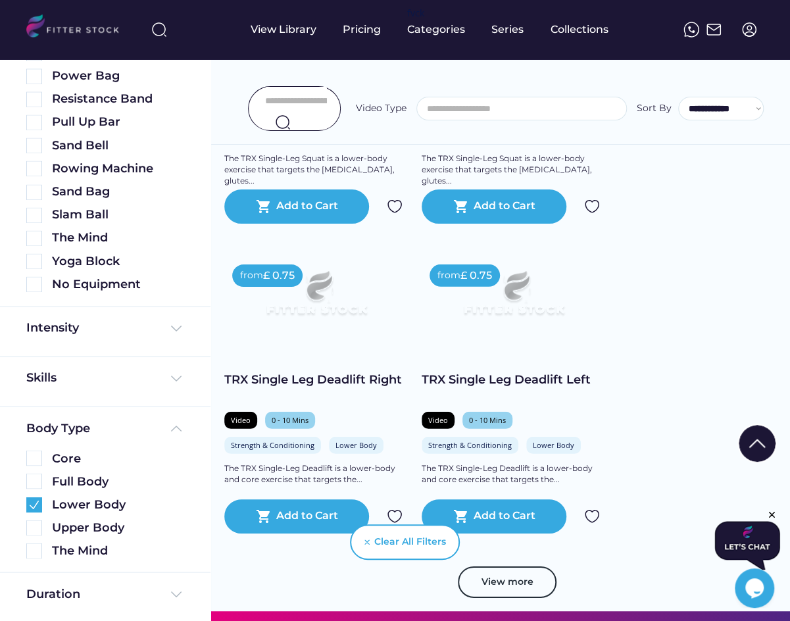
scroll to position [11101, 0]
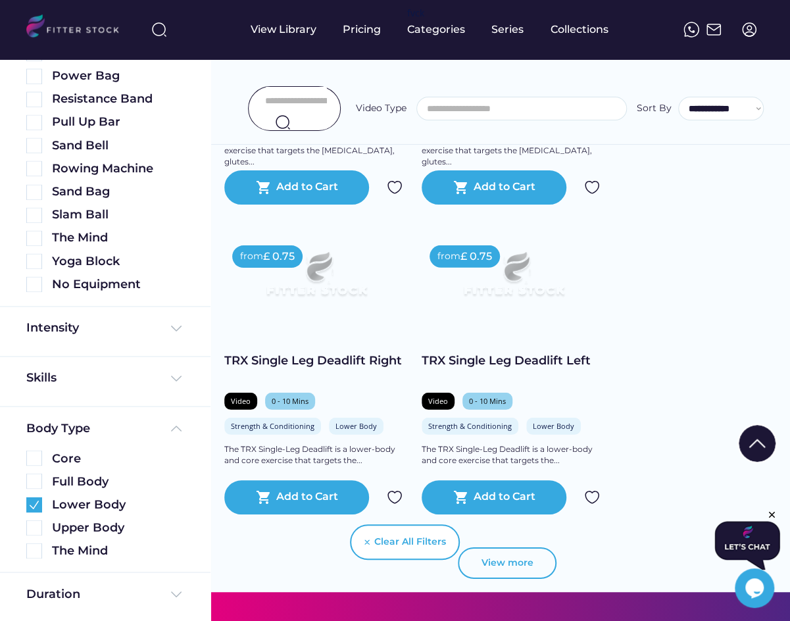
click at [516, 566] on button "View more" at bounding box center [507, 563] width 99 height 32
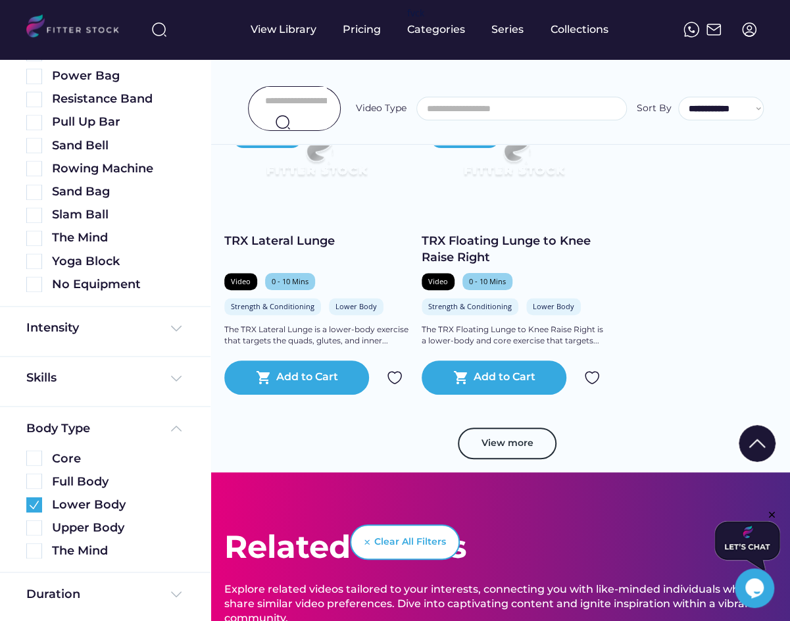
scroll to position [12164, 0]
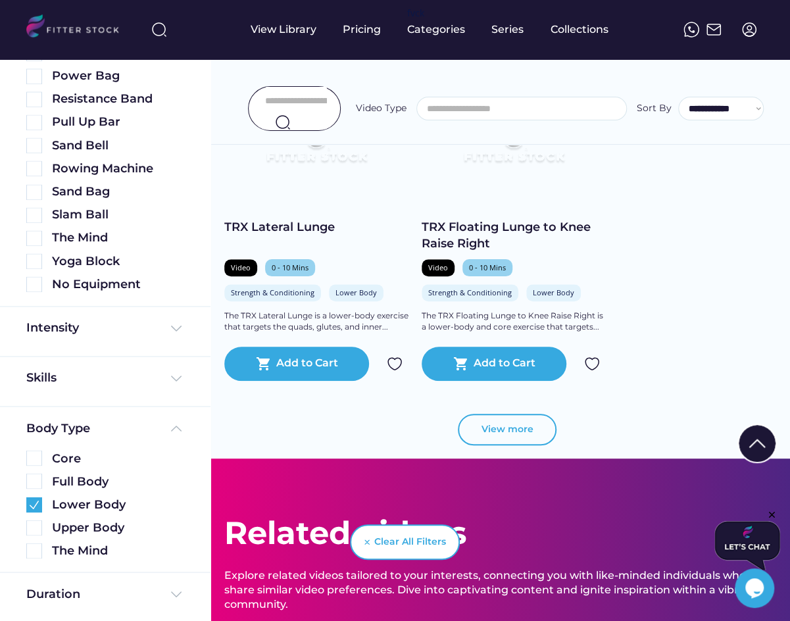
click at [508, 427] on button "View more" at bounding box center [507, 430] width 99 height 32
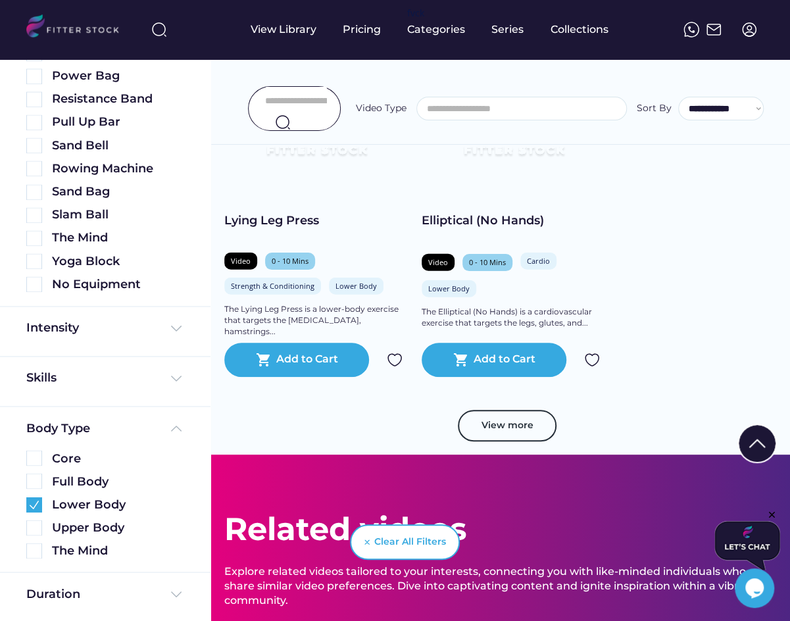
scroll to position [13129, 0]
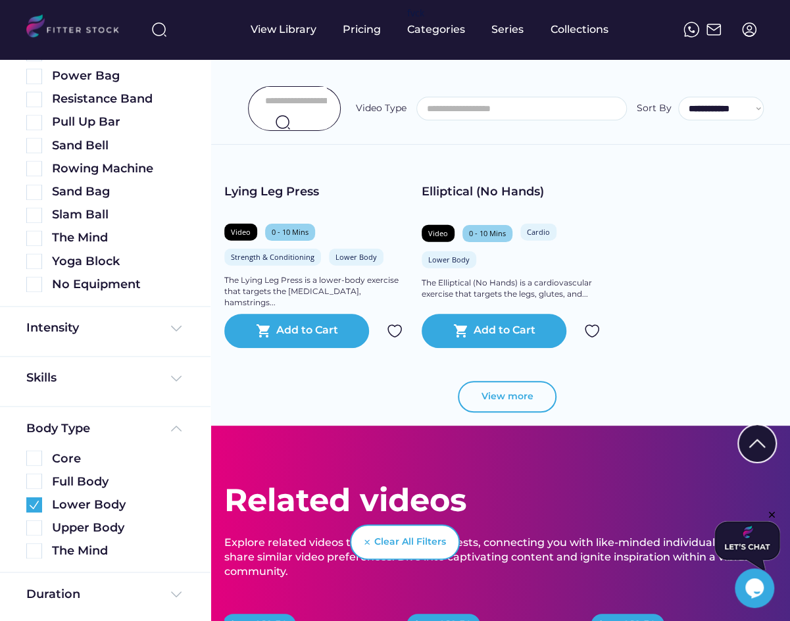
click at [523, 410] on button "View more" at bounding box center [507, 397] width 99 height 32
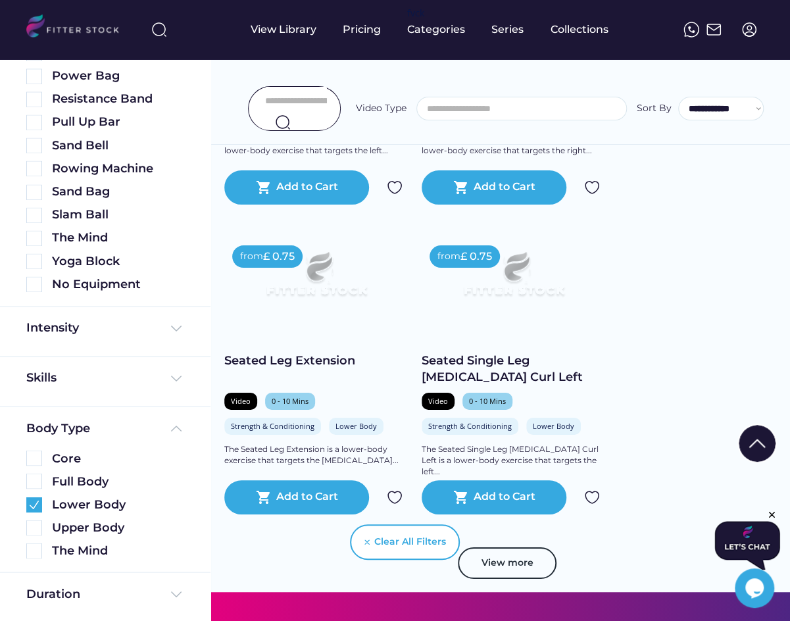
scroll to position [13895, 0]
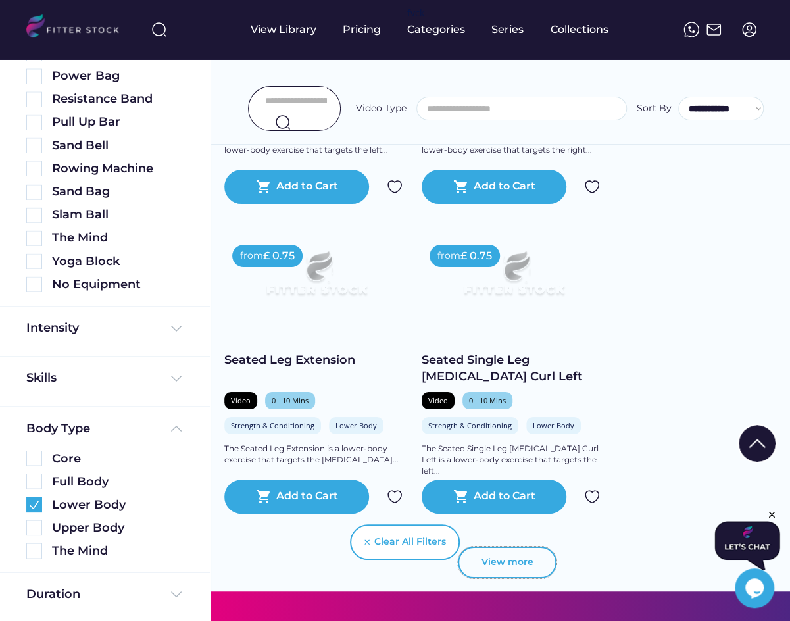
click at [511, 572] on button "View more" at bounding box center [507, 563] width 99 height 32
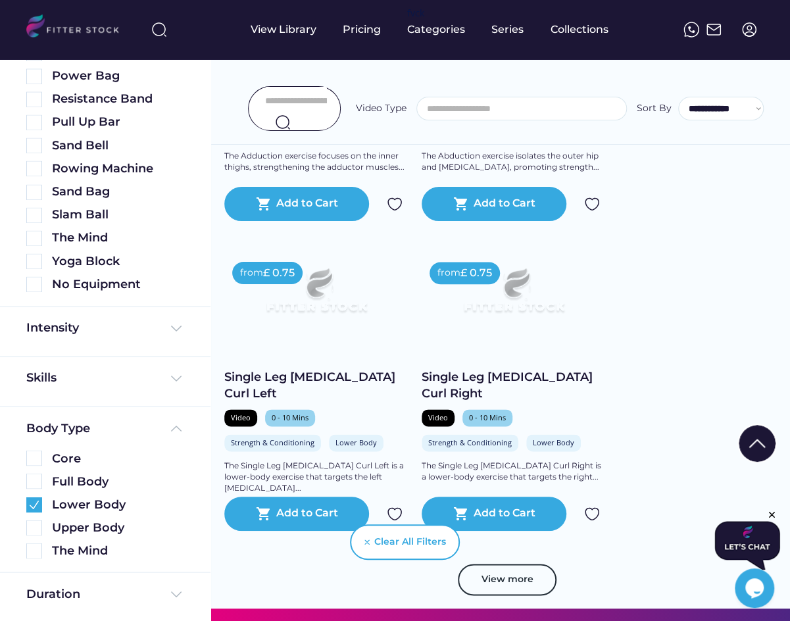
scroll to position [14806, 0]
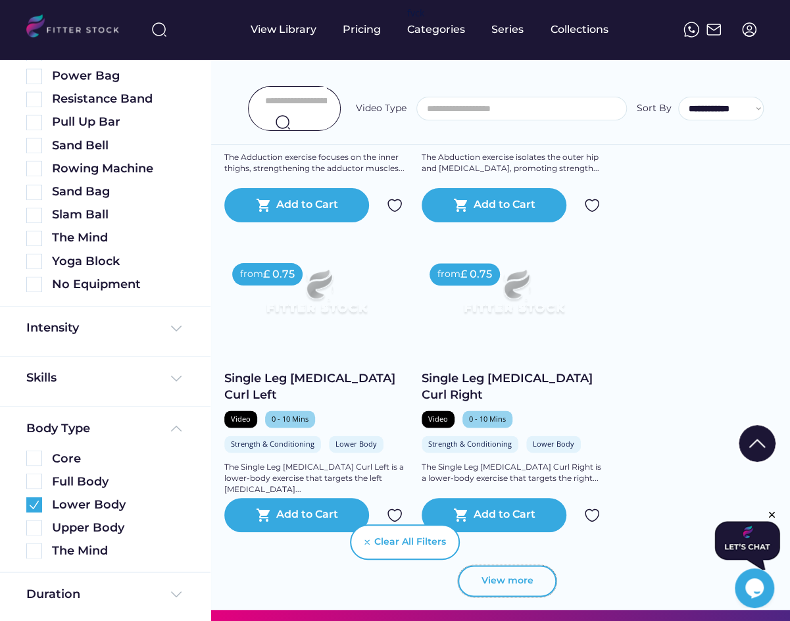
click at [510, 580] on button "View more" at bounding box center [507, 581] width 99 height 32
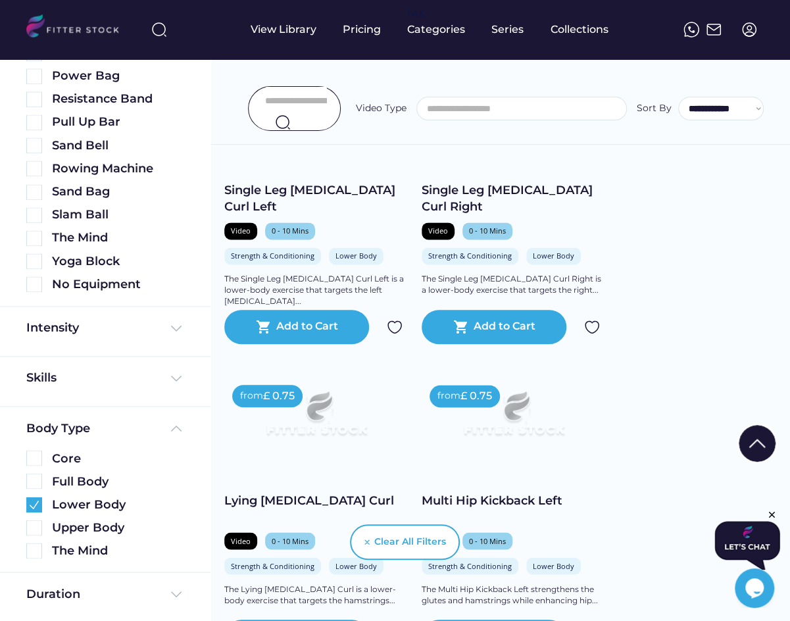
scroll to position [15022, 0]
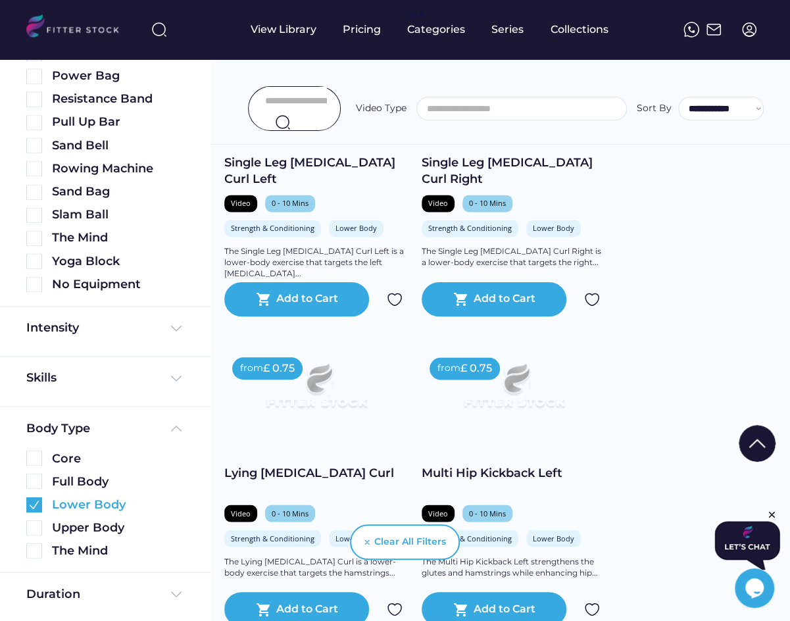
click at [34, 499] on img at bounding box center [34, 505] width 16 height 16
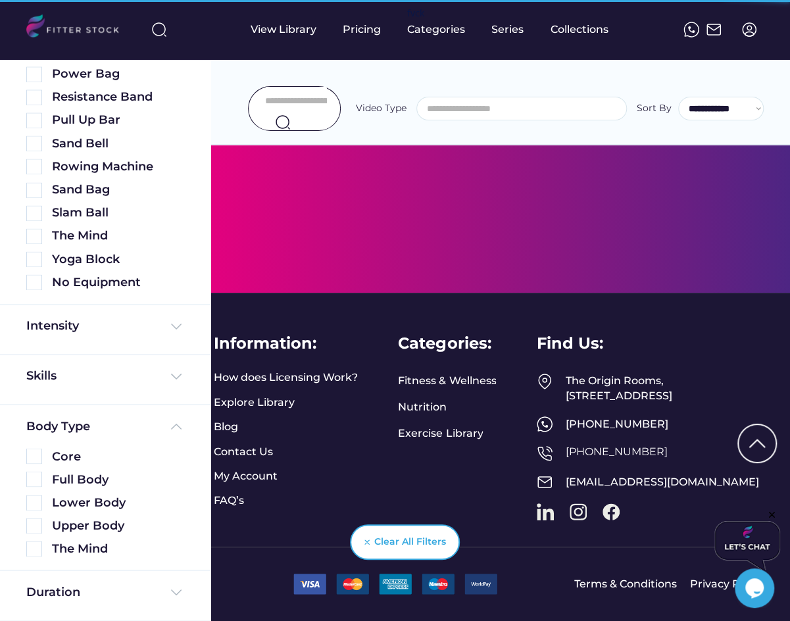
scroll to position [760, 0]
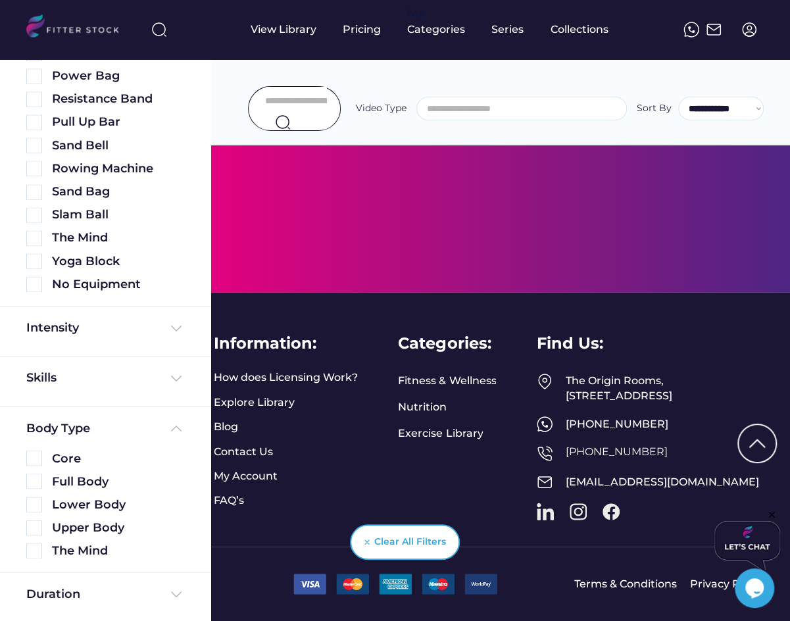
click at [294, 97] on input "input" at bounding box center [296, 101] width 62 height 28
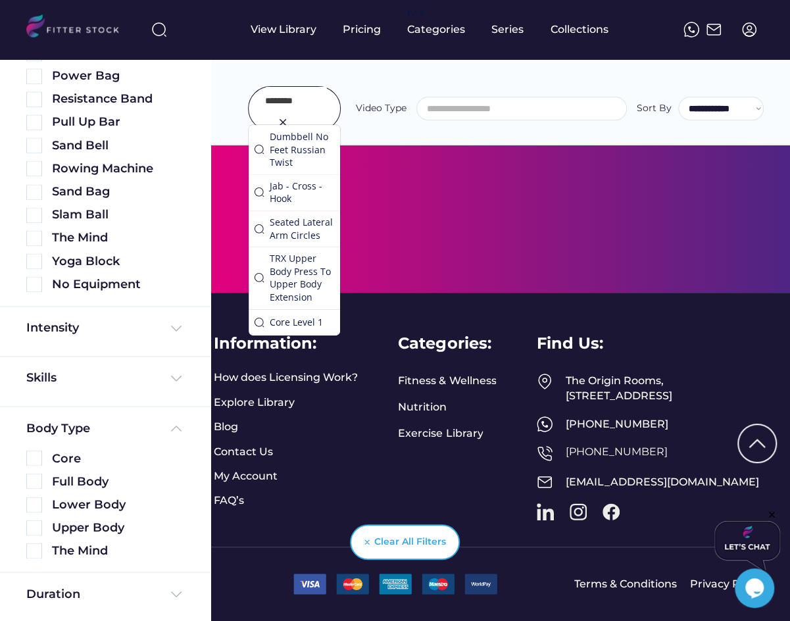
type input "********"
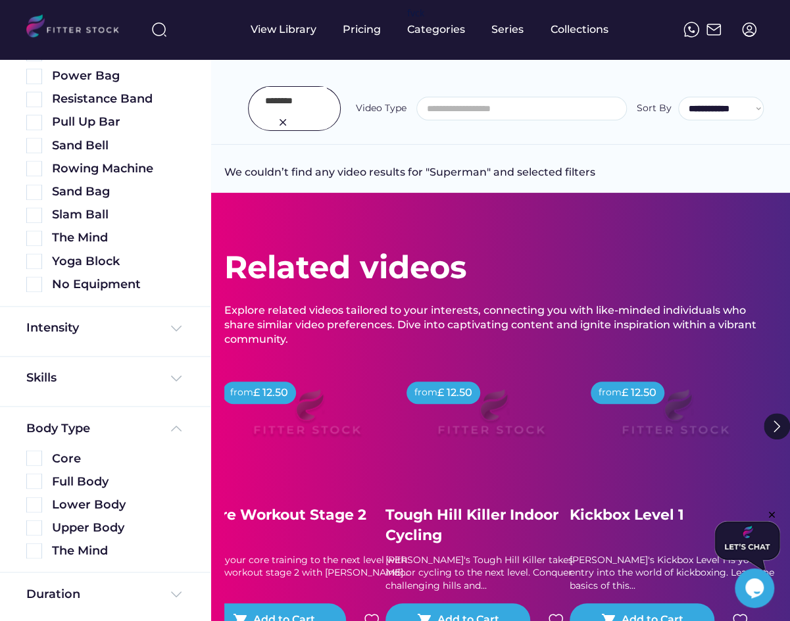
scroll to position [0, 0]
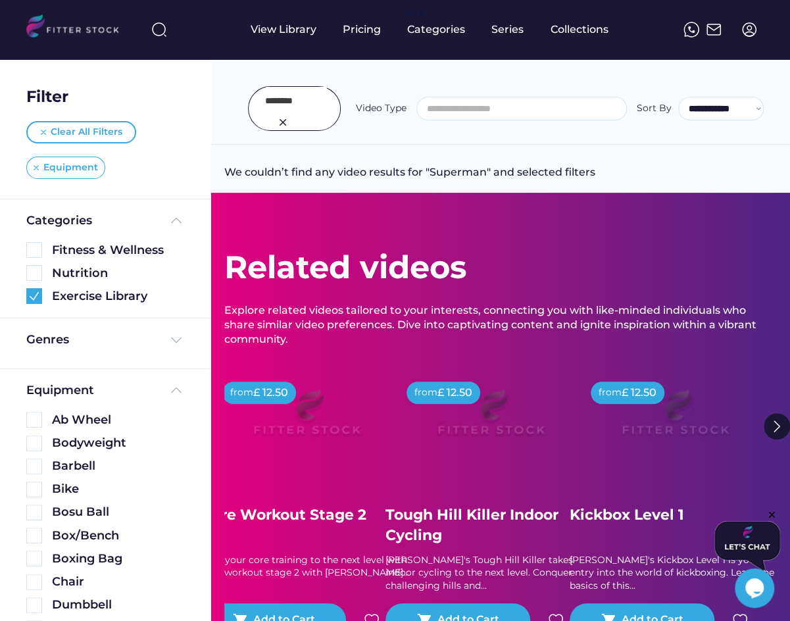
click at [35, 168] on img at bounding box center [36, 167] width 5 height 5
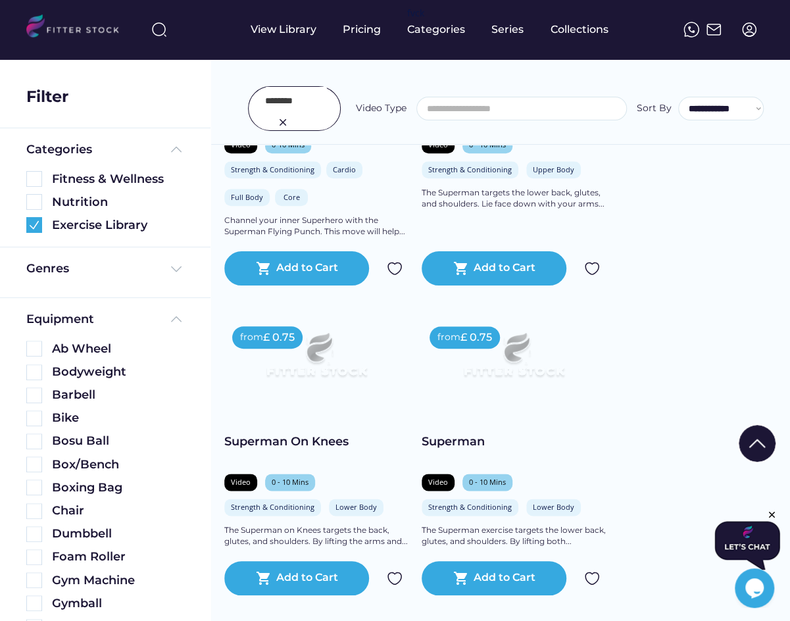
scroll to position [525, 0]
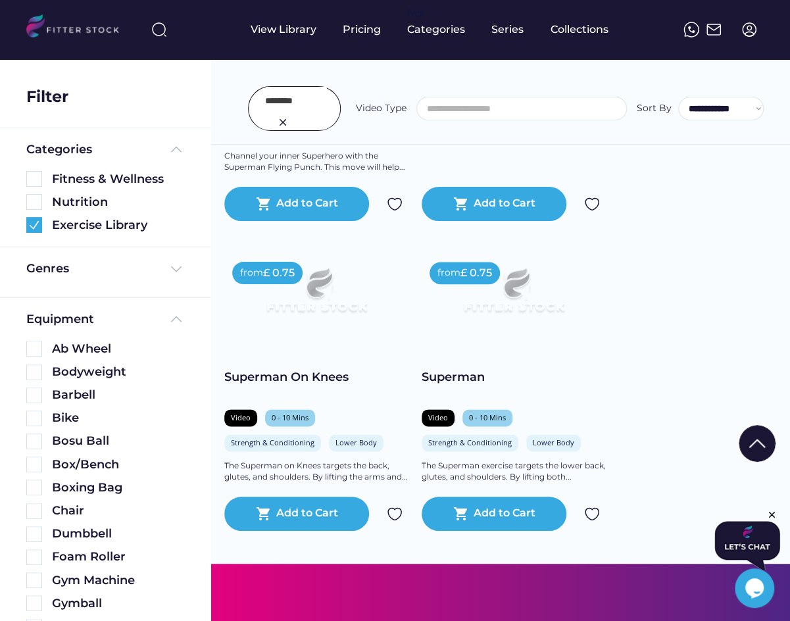
click at [507, 305] on img at bounding box center [513, 295] width 147 height 83
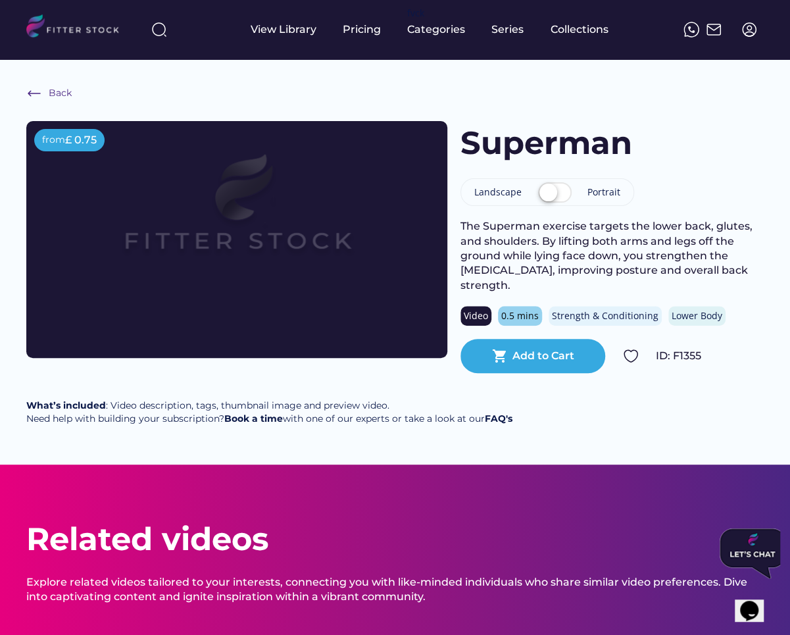
click at [55, 93] on div "Back" at bounding box center [60, 93] width 23 height 13
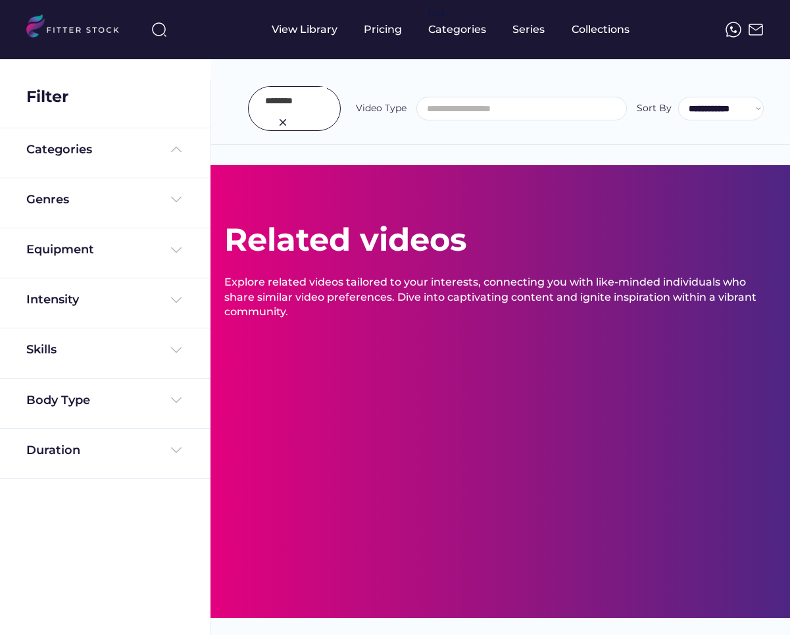
select select
select select "**********"
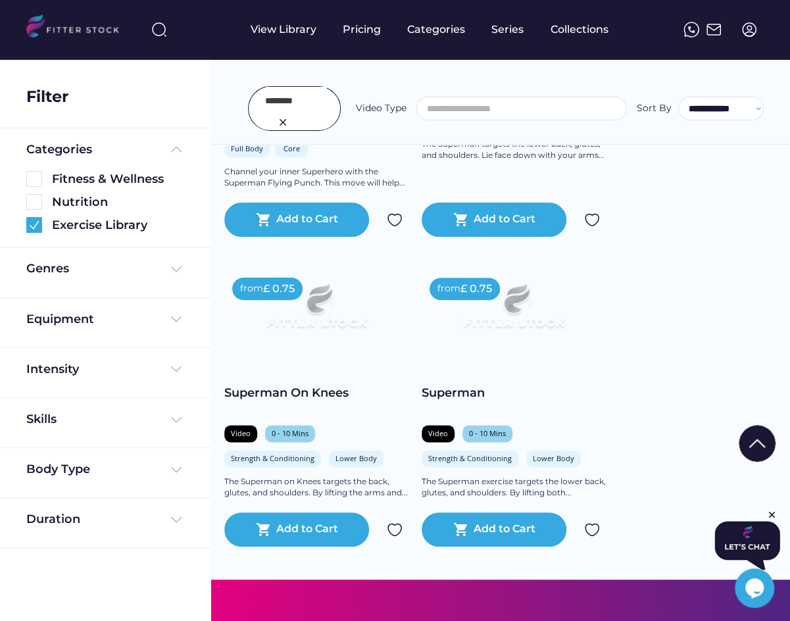
scroll to position [510, 0]
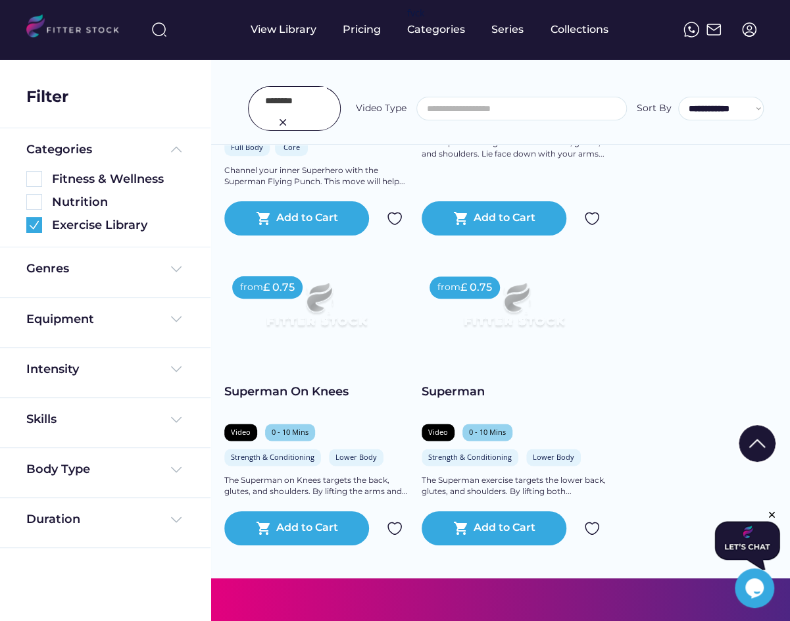
click at [278, 120] on img at bounding box center [283, 122] width 16 height 16
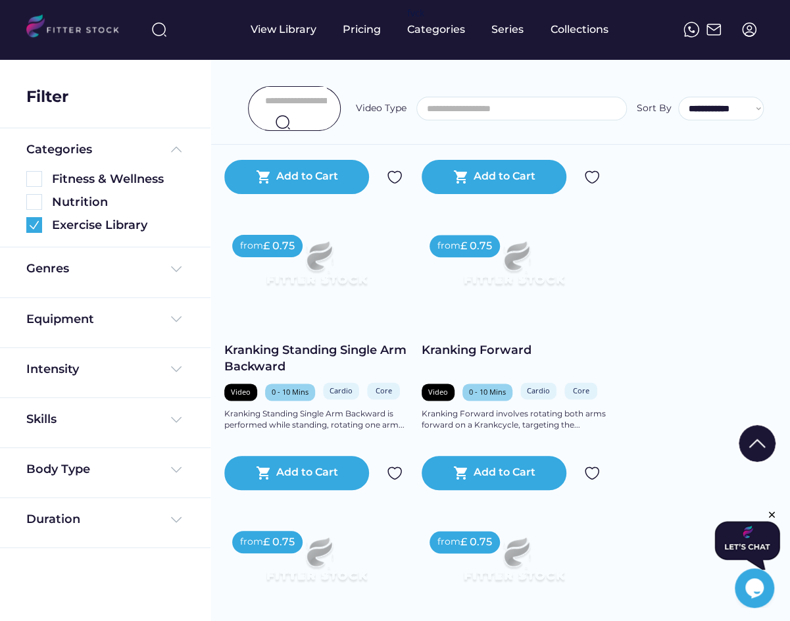
click at [297, 97] on input "input" at bounding box center [296, 101] width 62 height 28
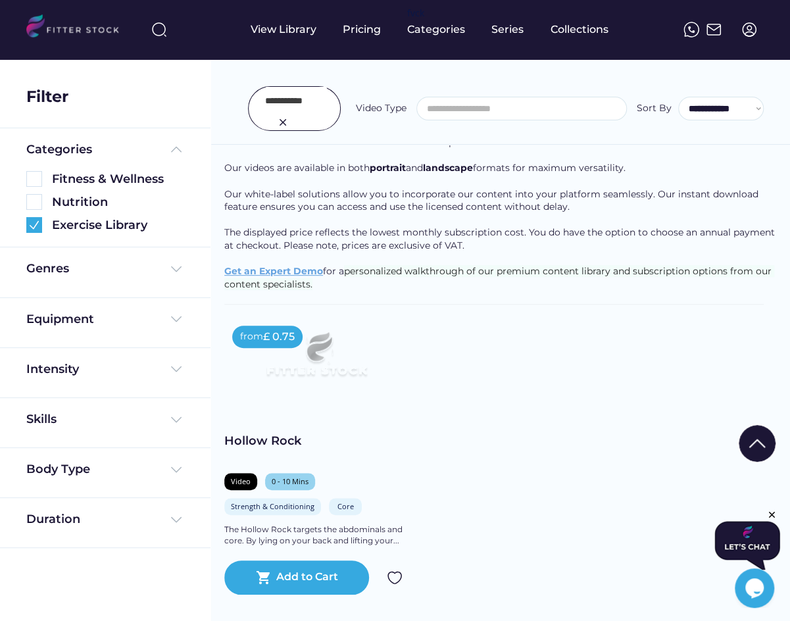
scroll to position [127, 0]
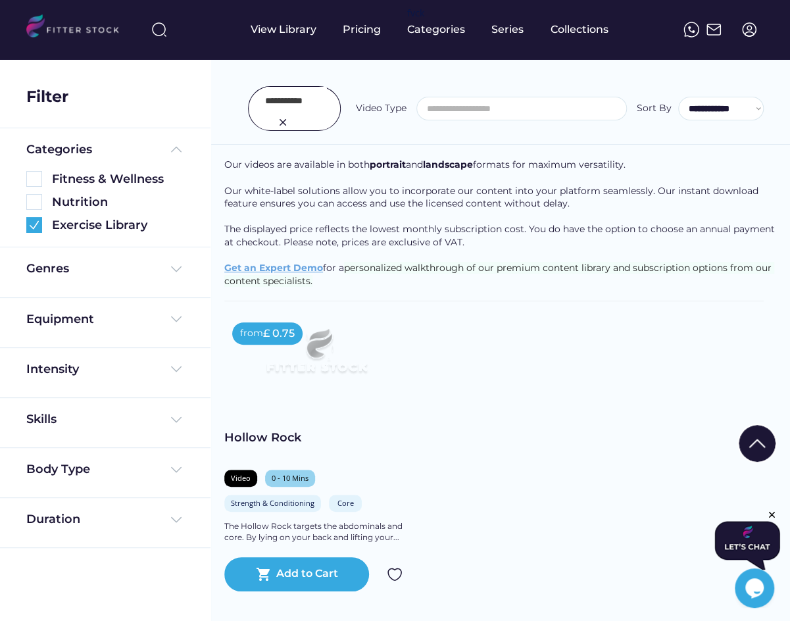
click at [301, 96] on input "input" at bounding box center [296, 101] width 62 height 28
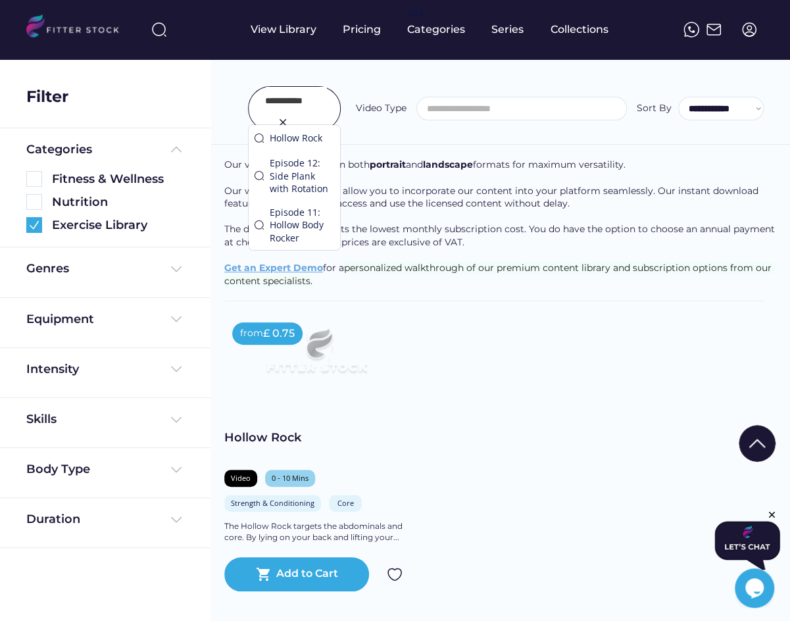
click at [301, 96] on input "input" at bounding box center [296, 101] width 62 height 28
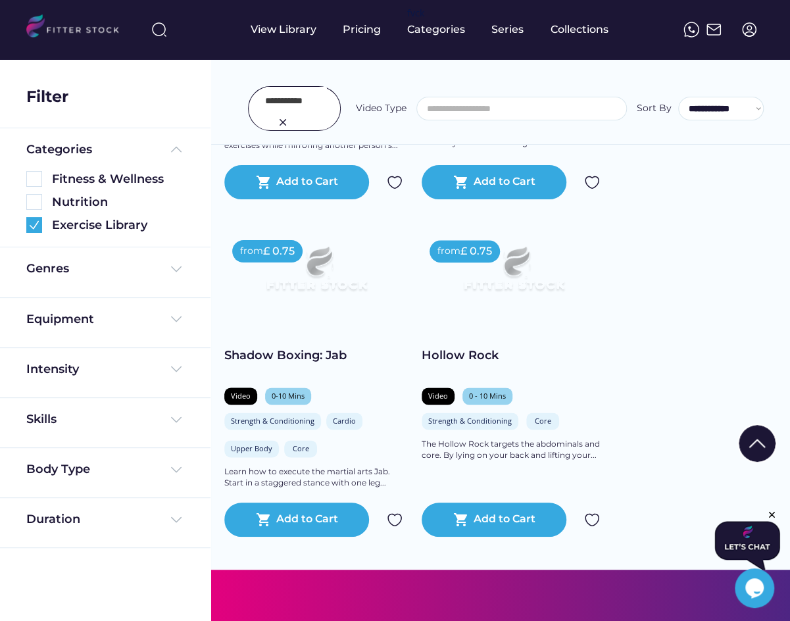
scroll to position [540, 0]
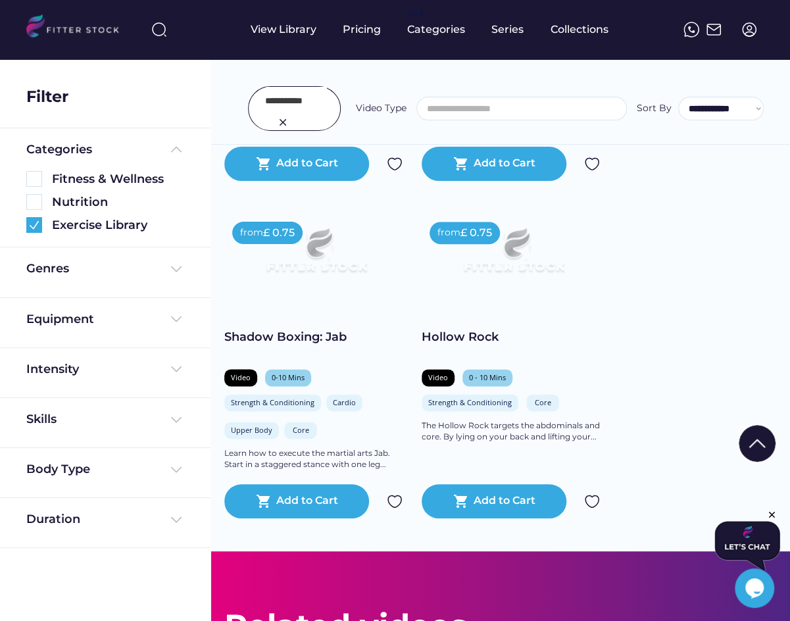
click at [285, 97] on input "input" at bounding box center [296, 101] width 62 height 28
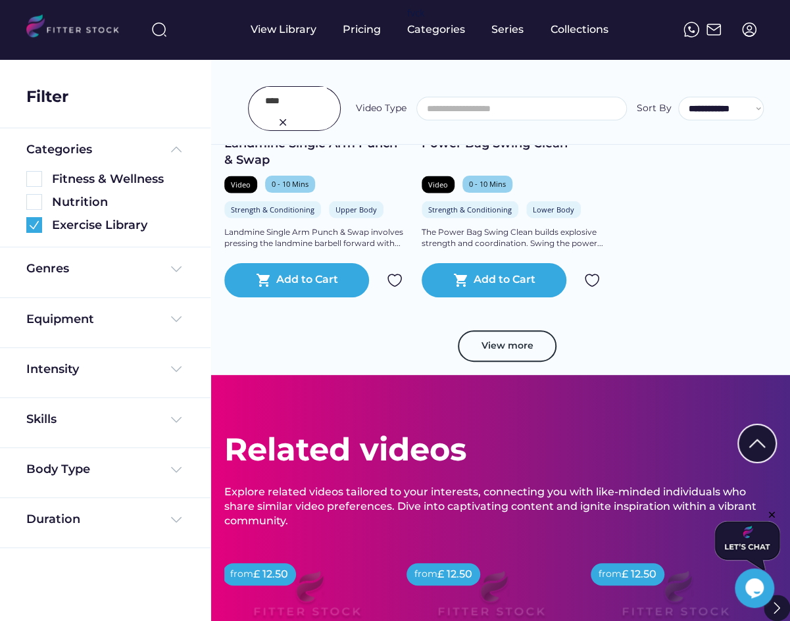
scroll to position [1053, 0]
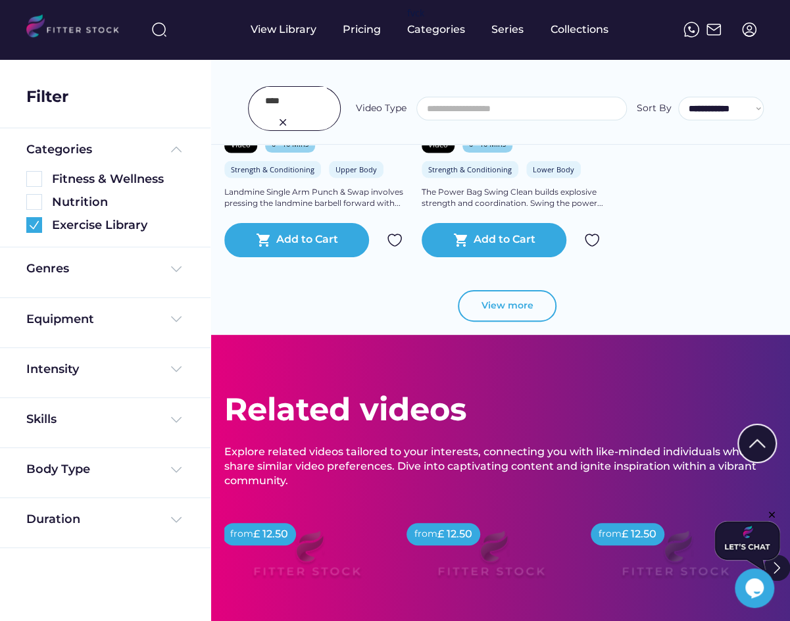
click at [522, 307] on button "View more" at bounding box center [507, 306] width 99 height 32
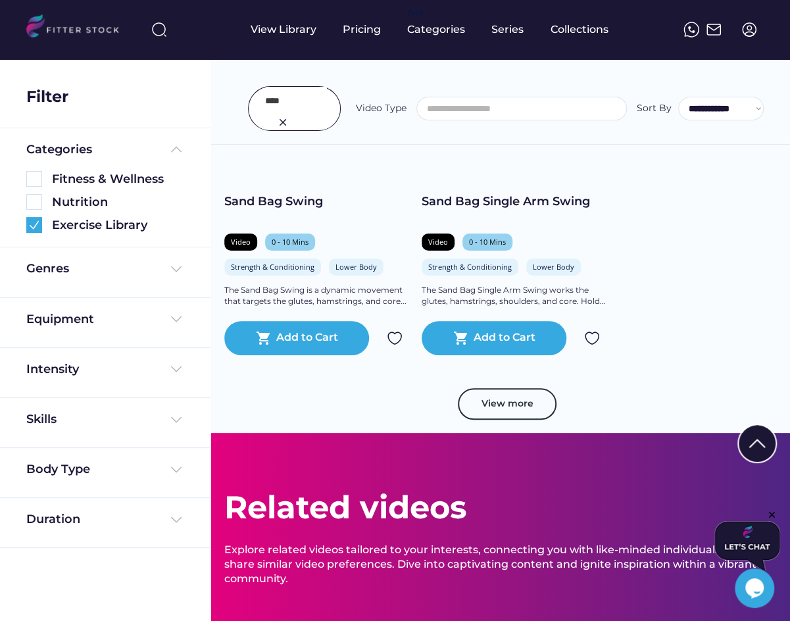
scroll to position [1891, 0]
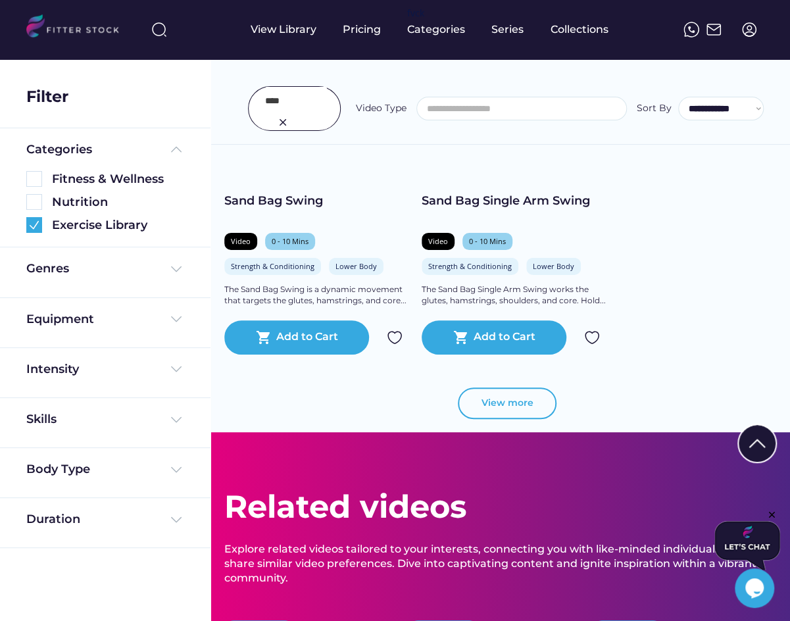
click at [495, 413] on button "View more" at bounding box center [507, 403] width 99 height 32
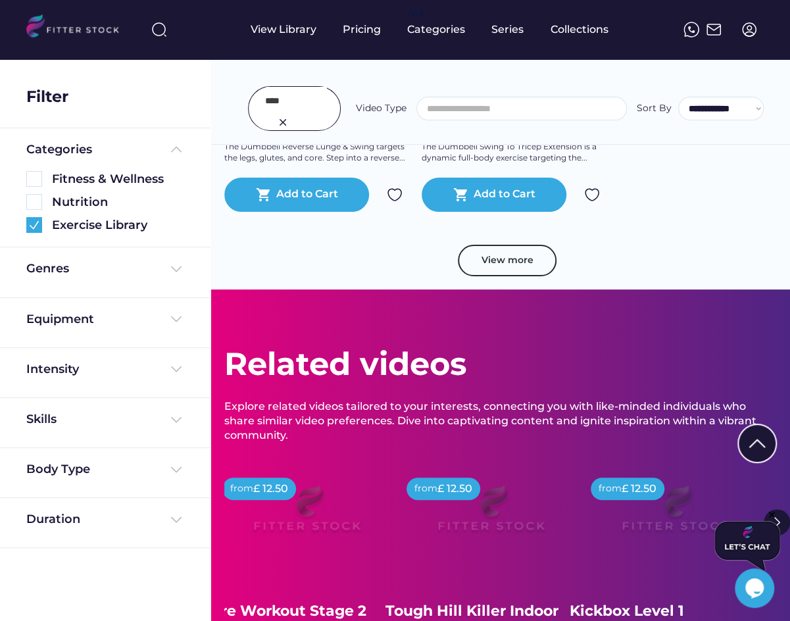
scroll to position [2971, 0]
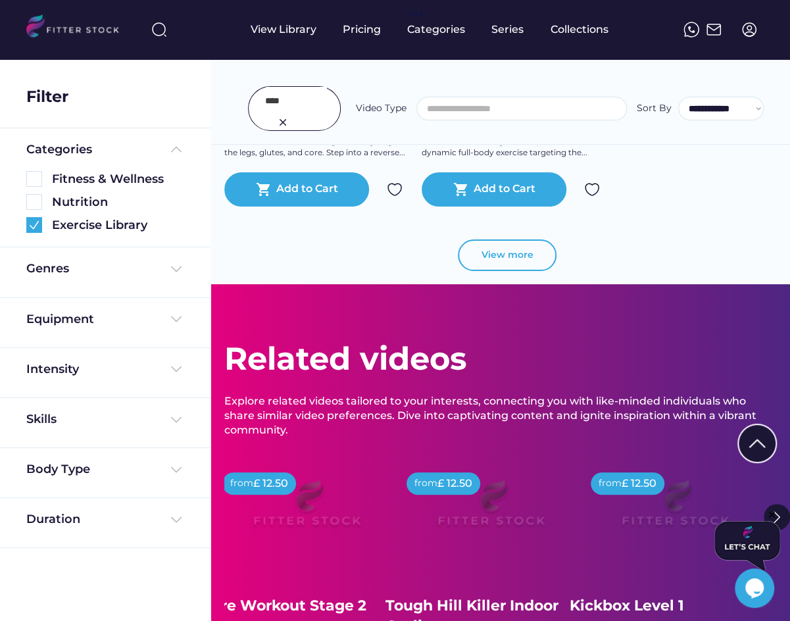
drag, startPoint x: 499, startPoint y: 243, endPoint x: 657, endPoint y: 263, distance: 159.1
click at [499, 243] on button "View more" at bounding box center [507, 255] width 99 height 32
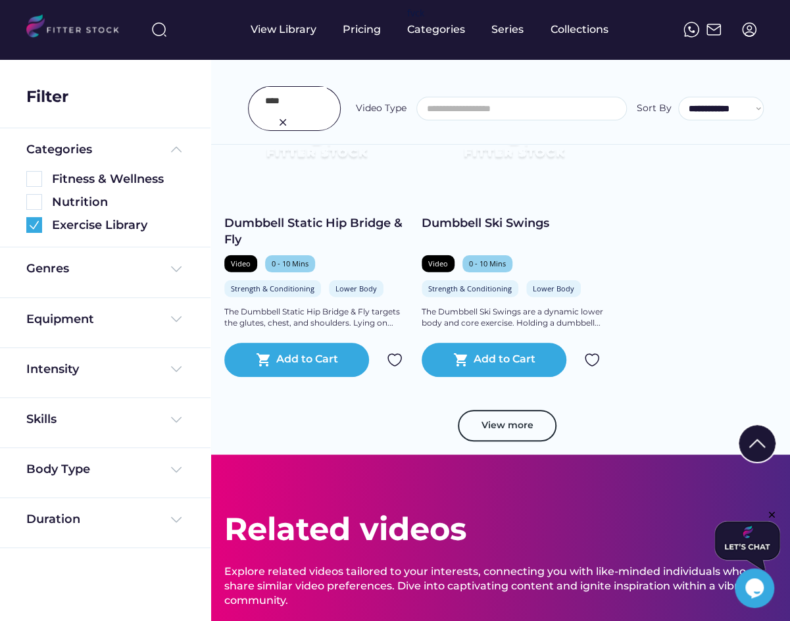
scroll to position [3745, 0]
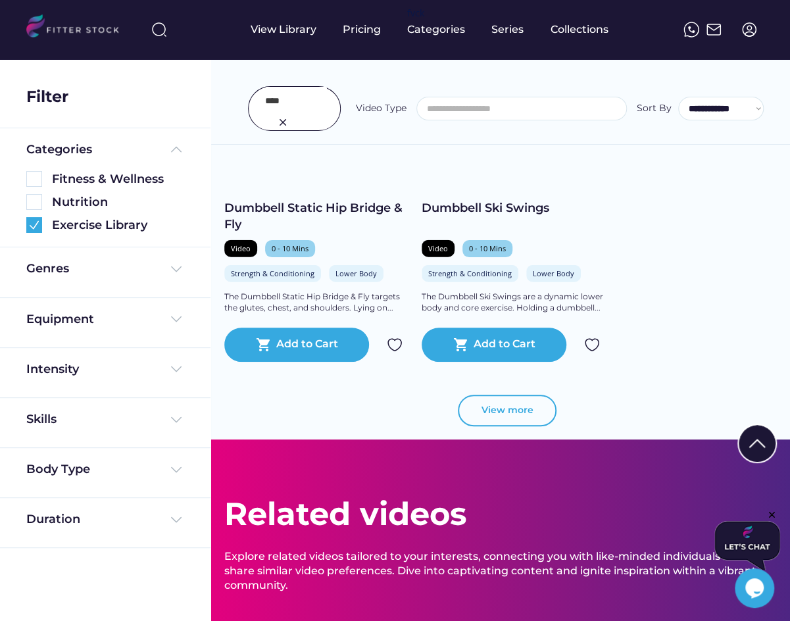
click at [545, 407] on button "View more" at bounding box center [507, 411] width 99 height 32
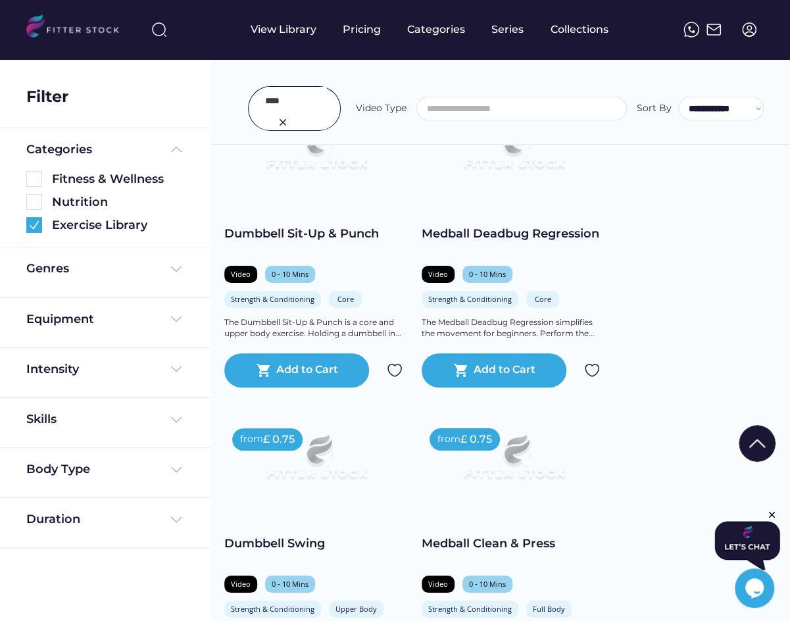
scroll to position [4565, 0]
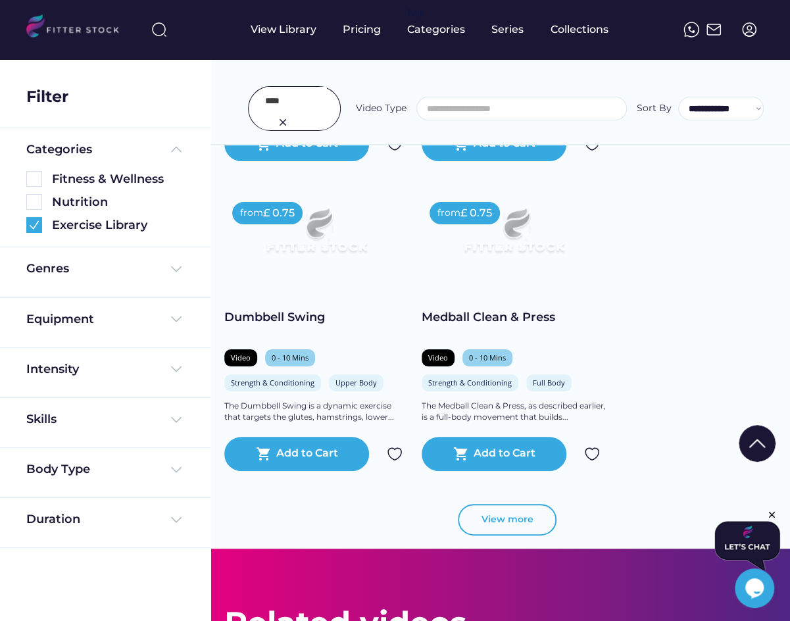
click at [514, 518] on button "View more" at bounding box center [507, 520] width 99 height 32
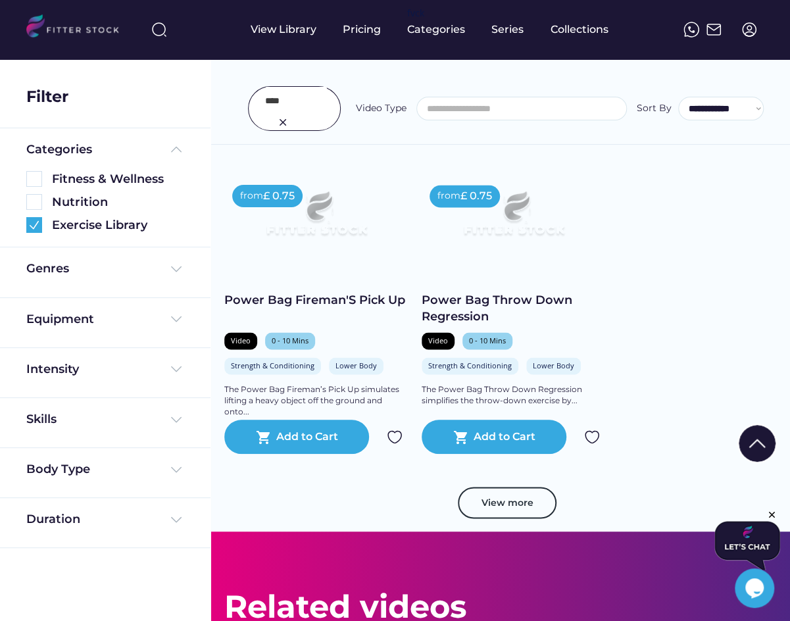
scroll to position [5544, 0]
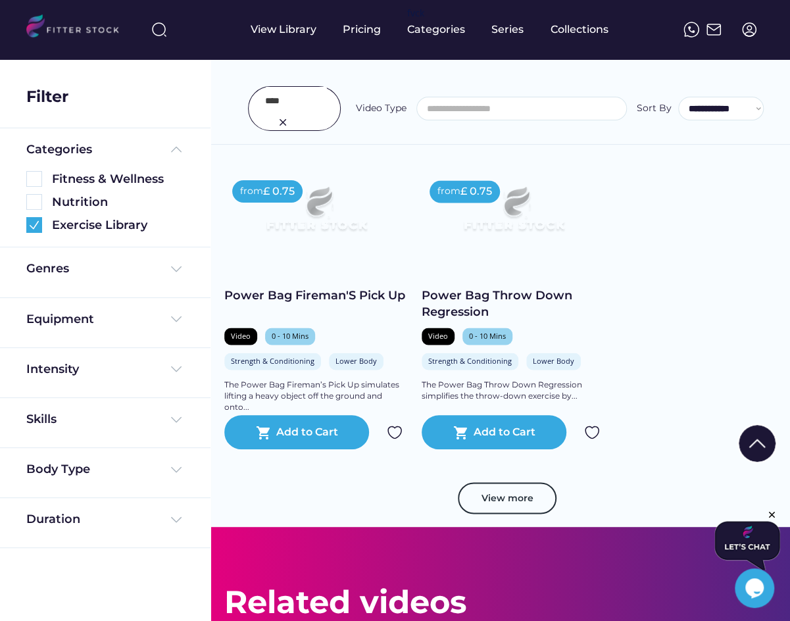
click at [503, 498] on button "View more" at bounding box center [507, 498] width 99 height 32
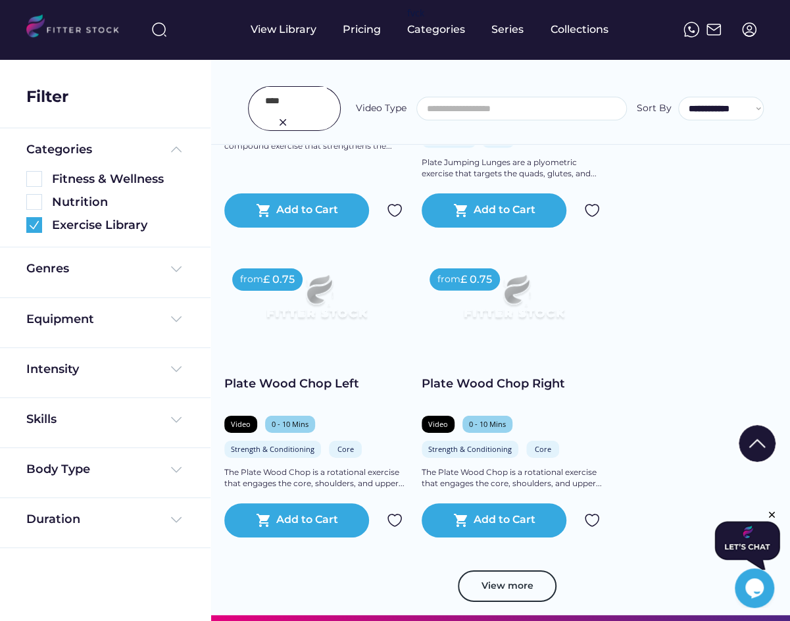
scroll to position [6455, 0]
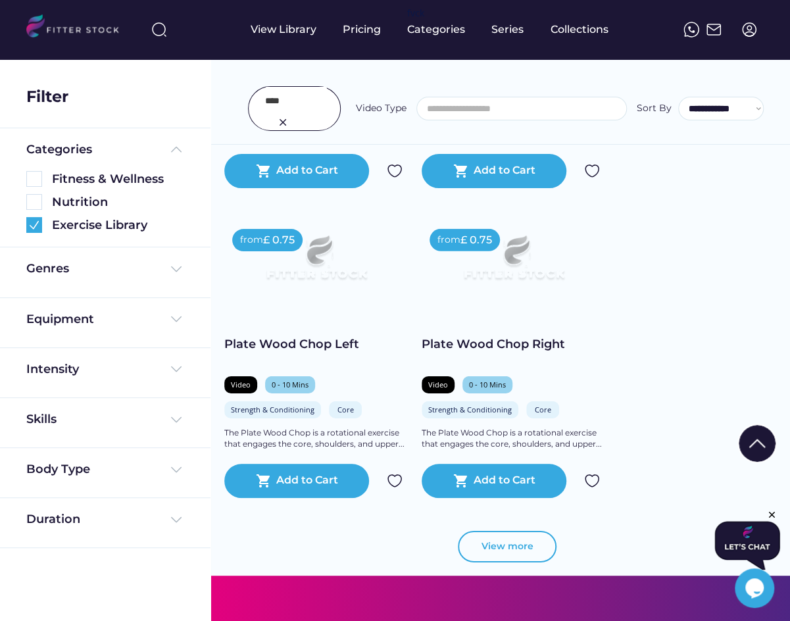
click at [523, 545] on button "View more" at bounding box center [507, 547] width 99 height 32
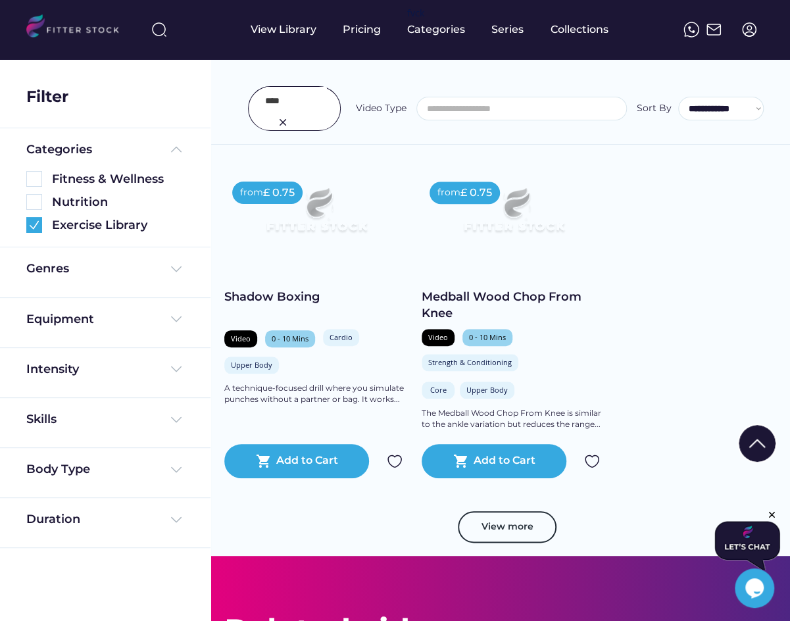
scroll to position [7463, 0]
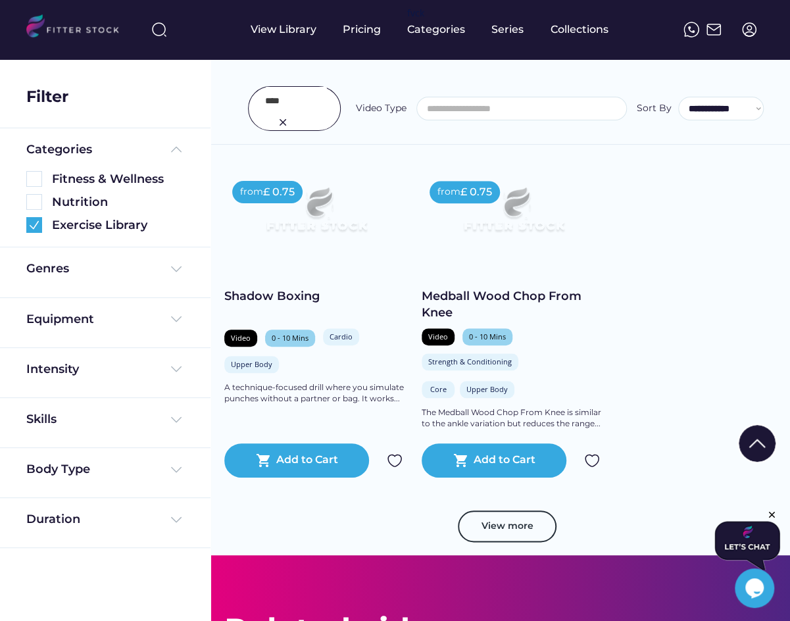
click at [489, 516] on button "View more" at bounding box center [507, 526] width 99 height 32
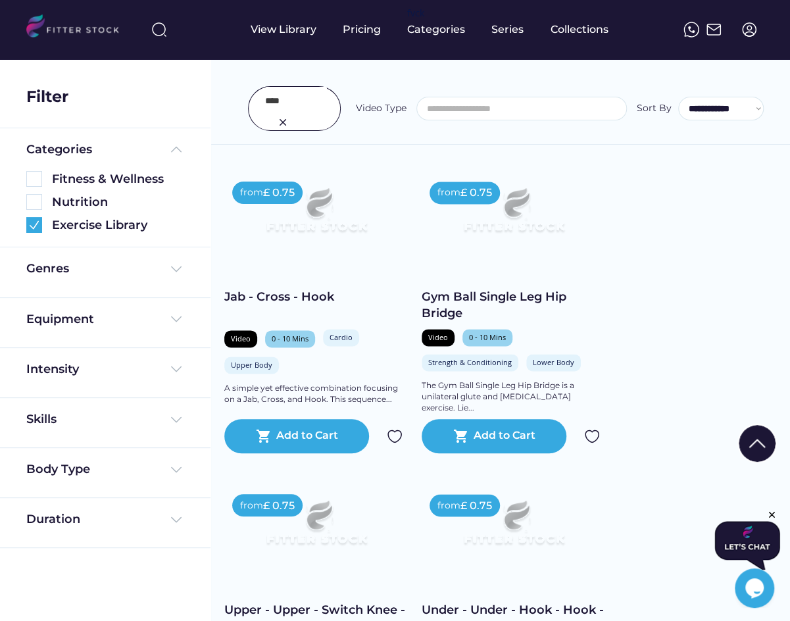
scroll to position [7803, 0]
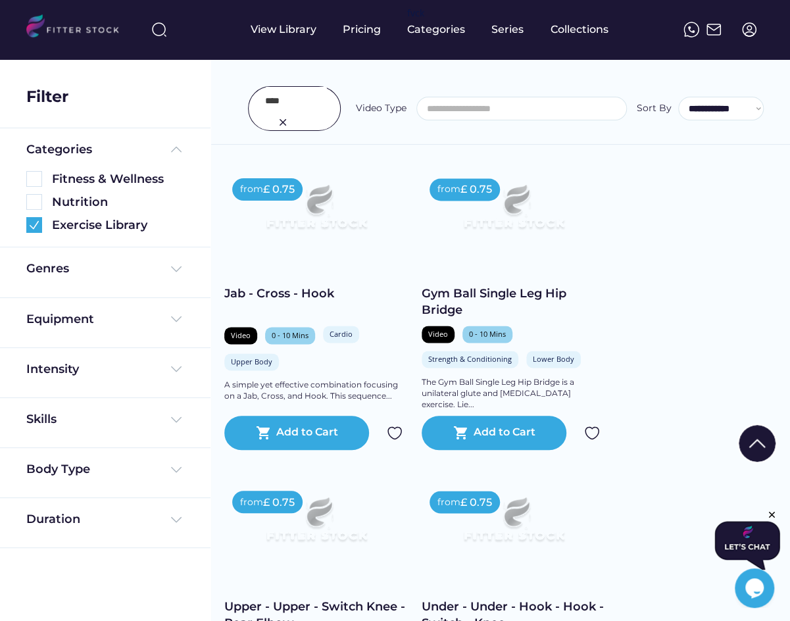
click at [318, 115] on div at bounding box center [294, 108] width 93 height 45
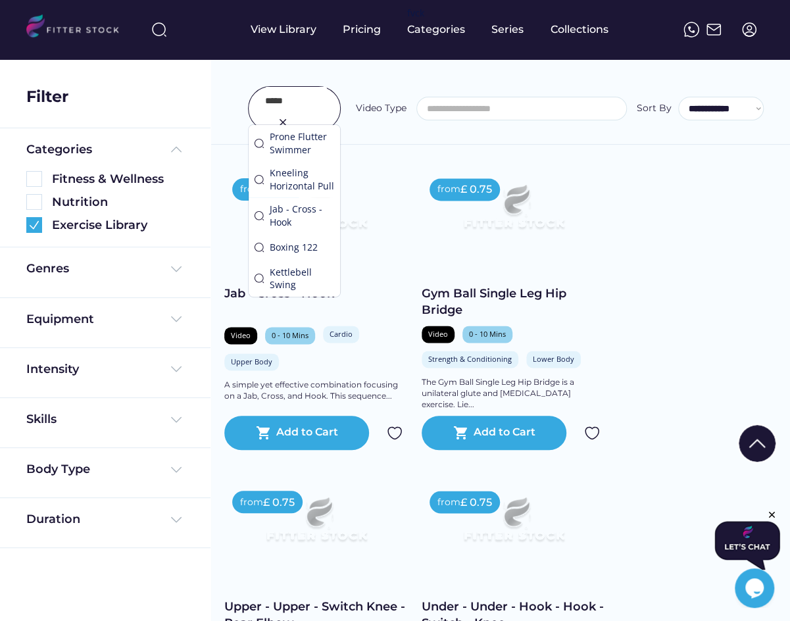
type input "*****"
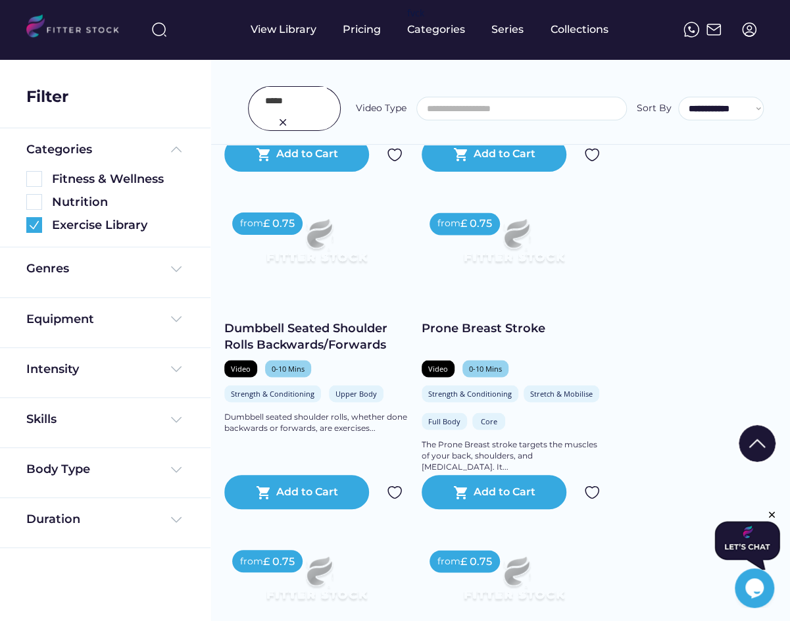
scroll to position [868, 0]
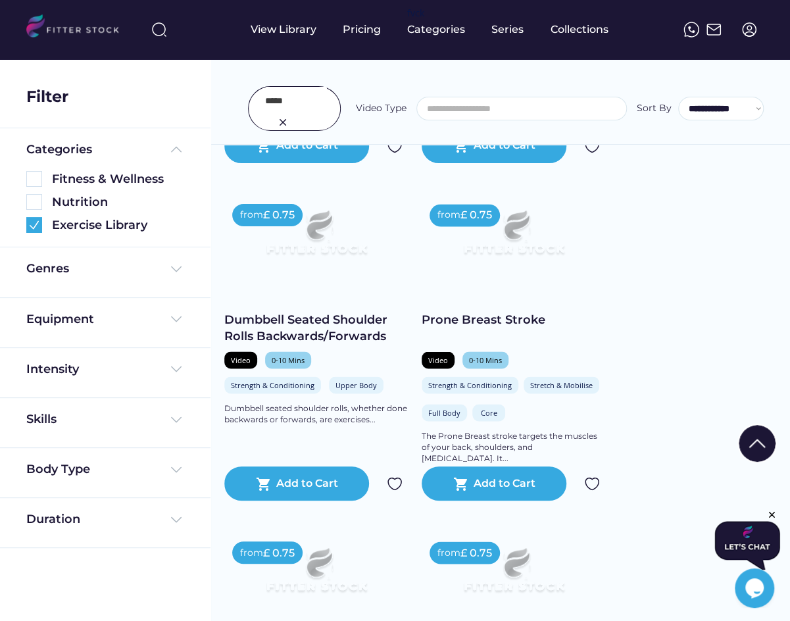
click at [519, 249] on img at bounding box center [513, 237] width 147 height 83
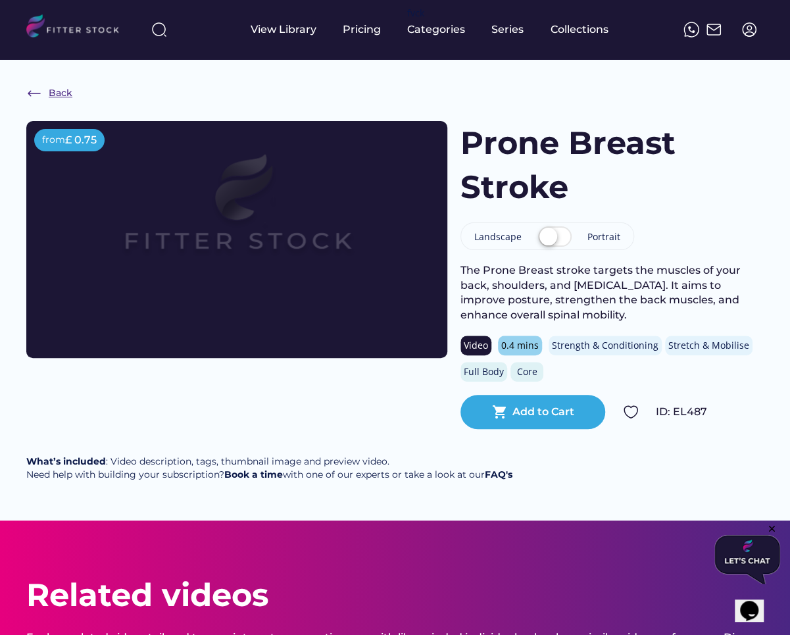
click at [54, 94] on div "Back" at bounding box center [61, 93] width 24 height 13
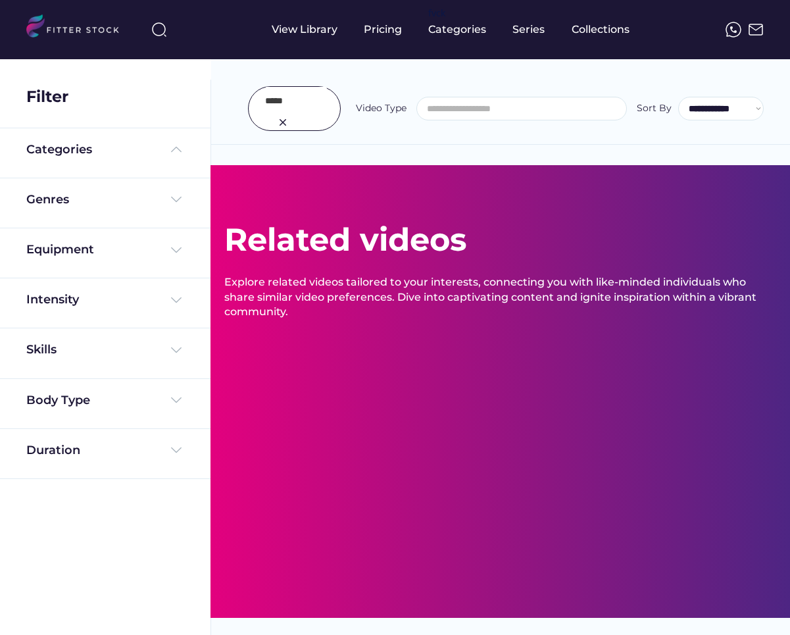
select select
select select "**********"
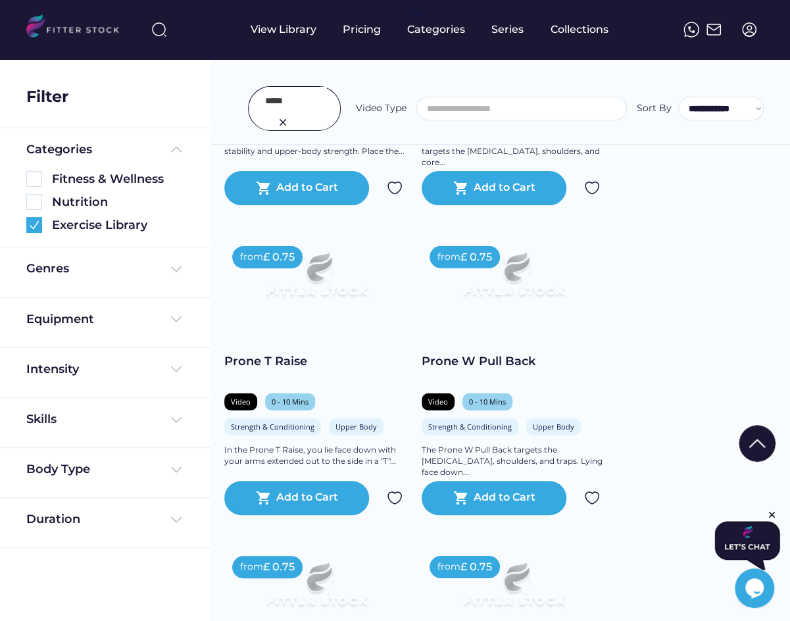
scroll to position [6610, 0]
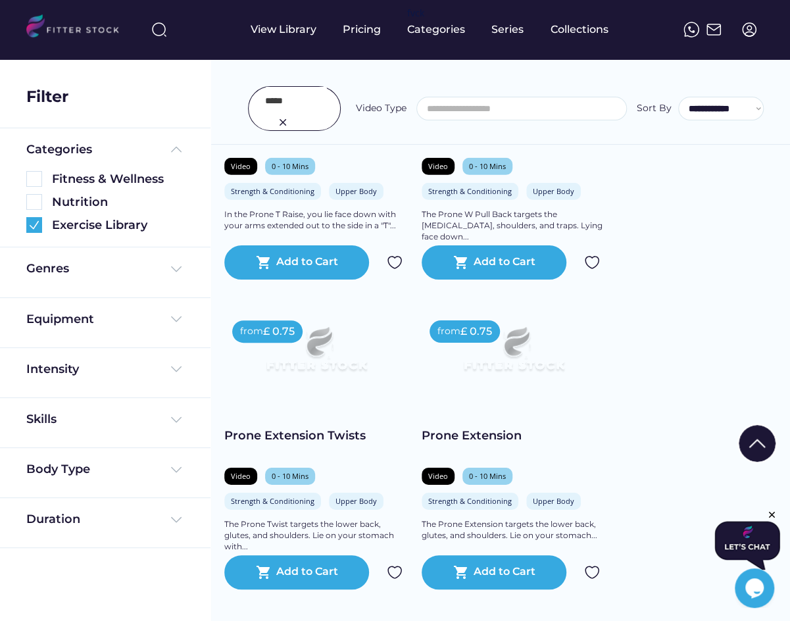
click at [275, 99] on input "input" at bounding box center [296, 101] width 62 height 28
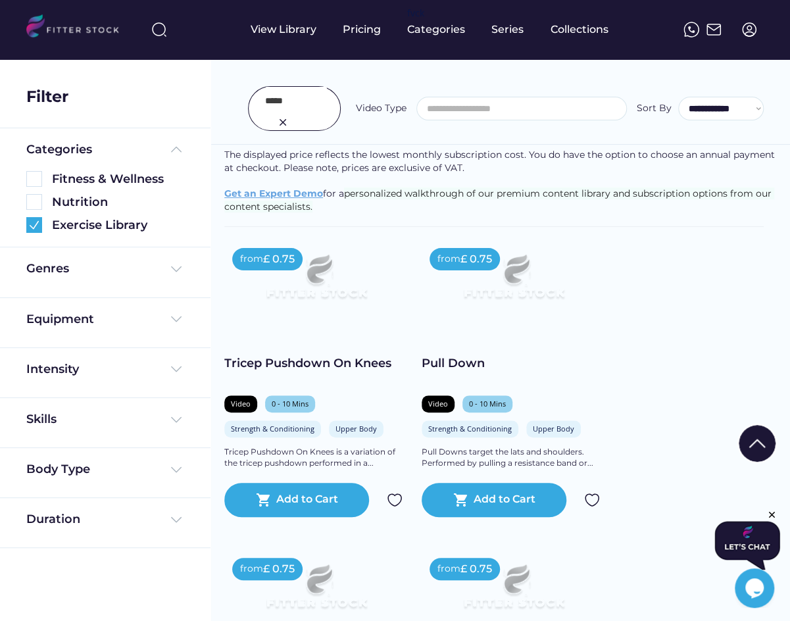
scroll to position [247, 0]
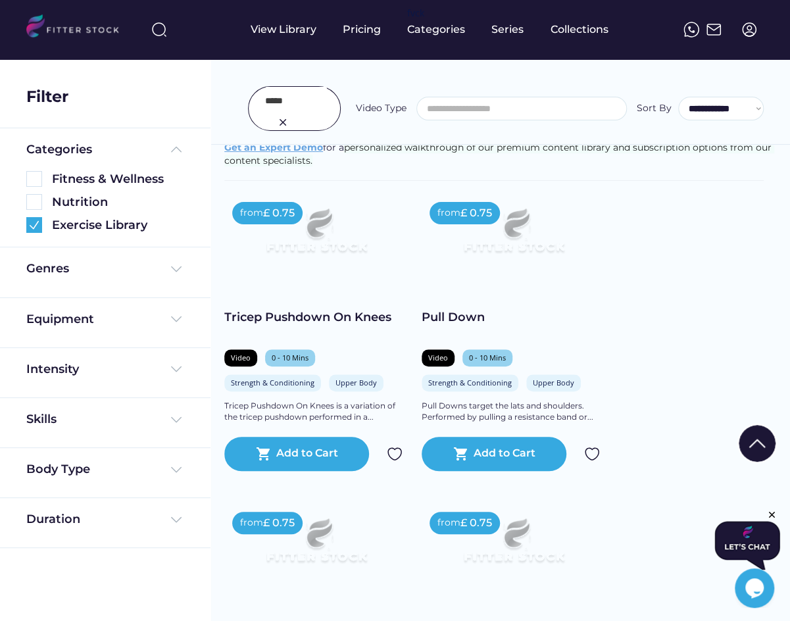
click at [284, 98] on input "input" at bounding box center [296, 101] width 62 height 28
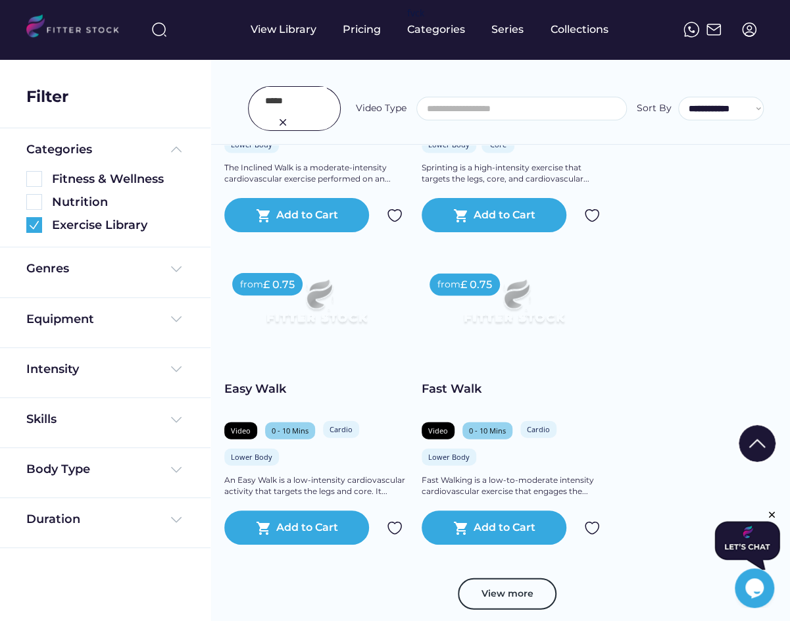
scroll to position [8254, 0]
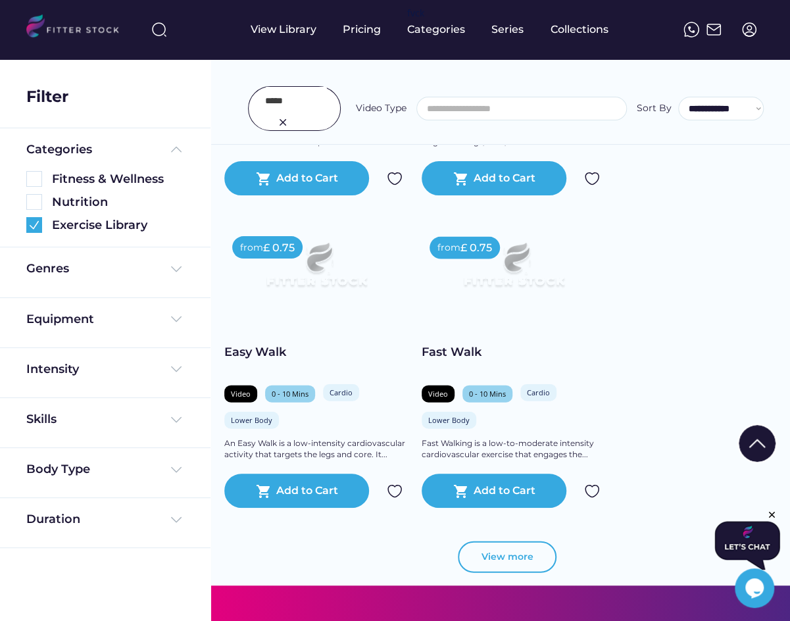
click at [522, 554] on button "View more" at bounding box center [507, 557] width 99 height 32
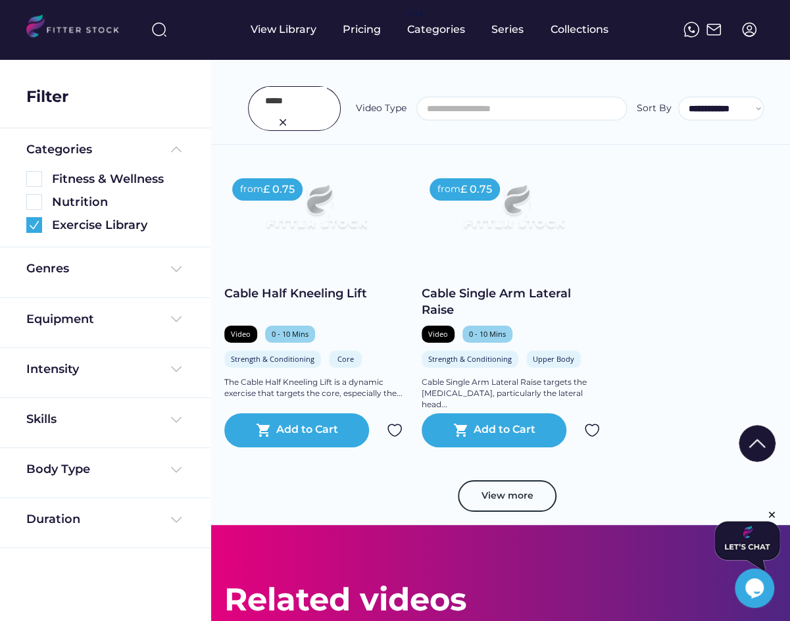
scroll to position [9248, 0]
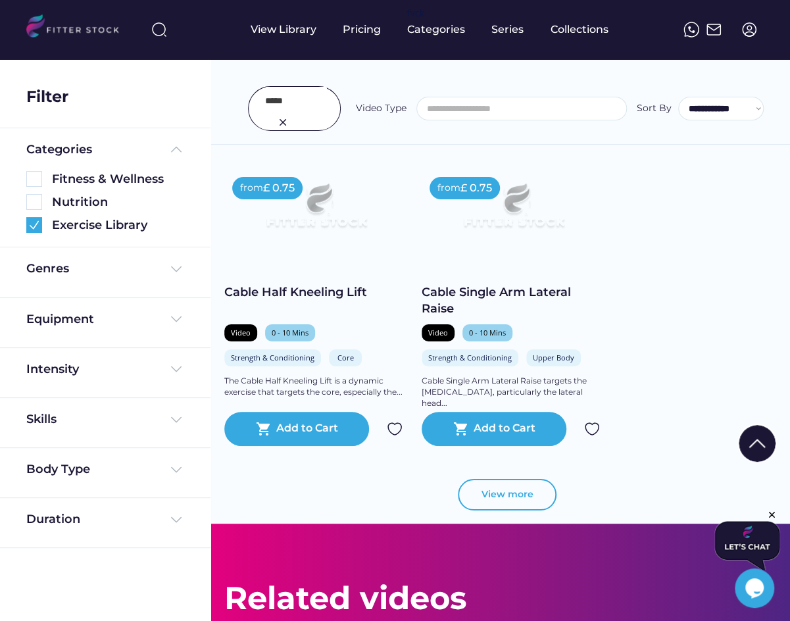
click at [509, 486] on button "View more" at bounding box center [507, 495] width 99 height 32
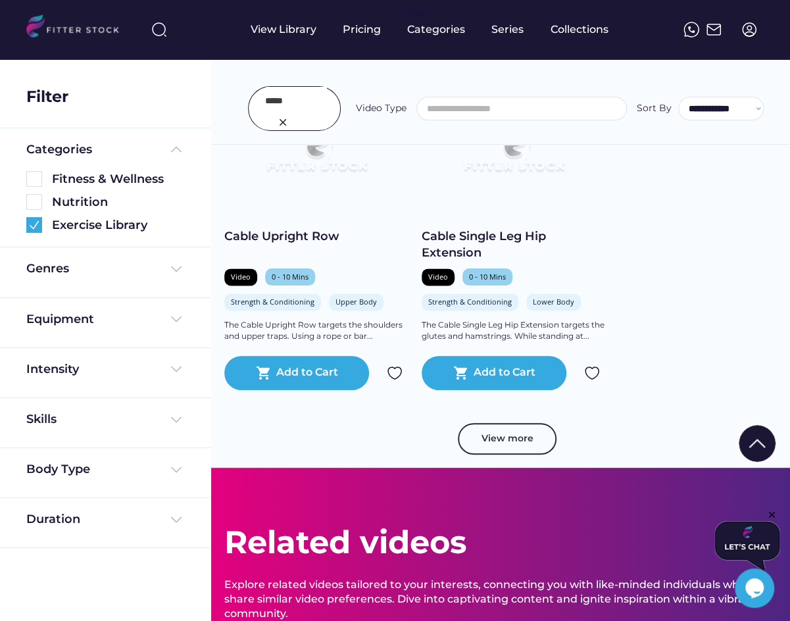
scroll to position [10270, 0]
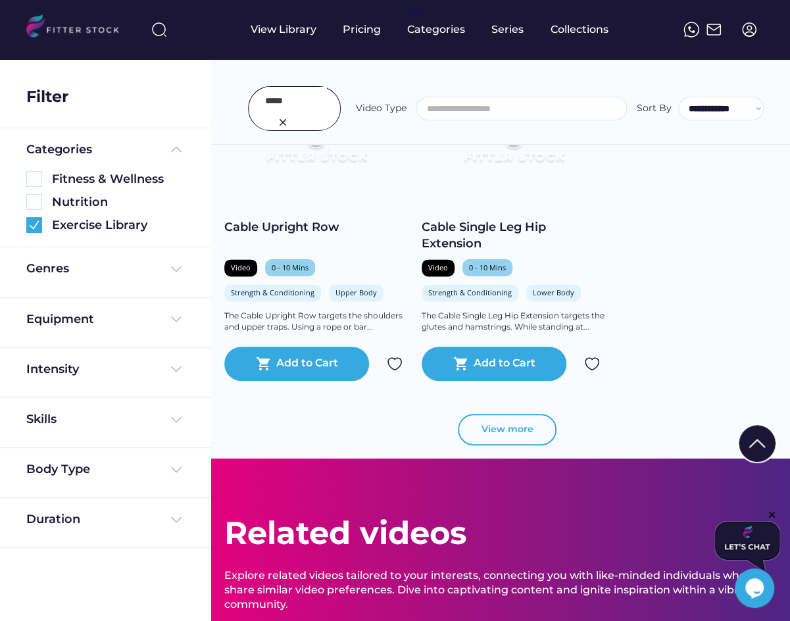
click at [526, 428] on button "View more" at bounding box center [507, 430] width 99 height 32
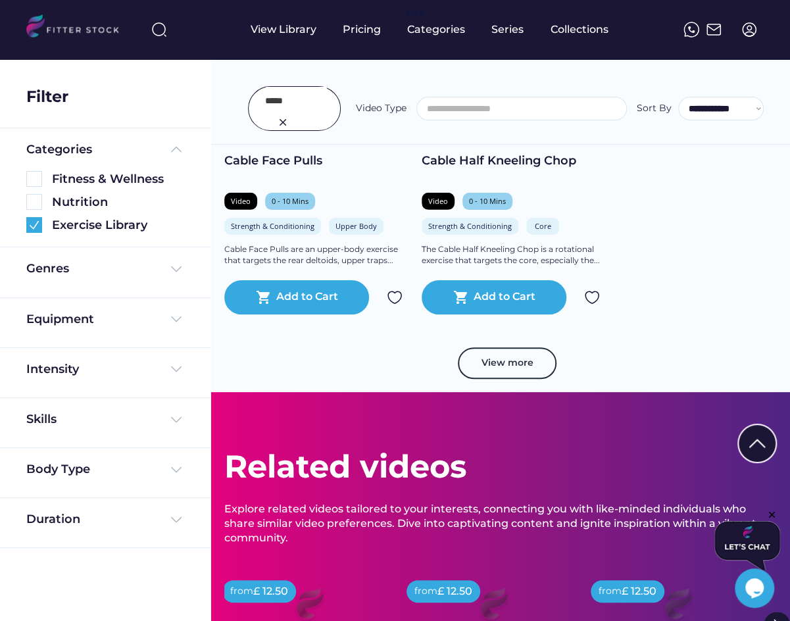
scroll to position [11306, 0]
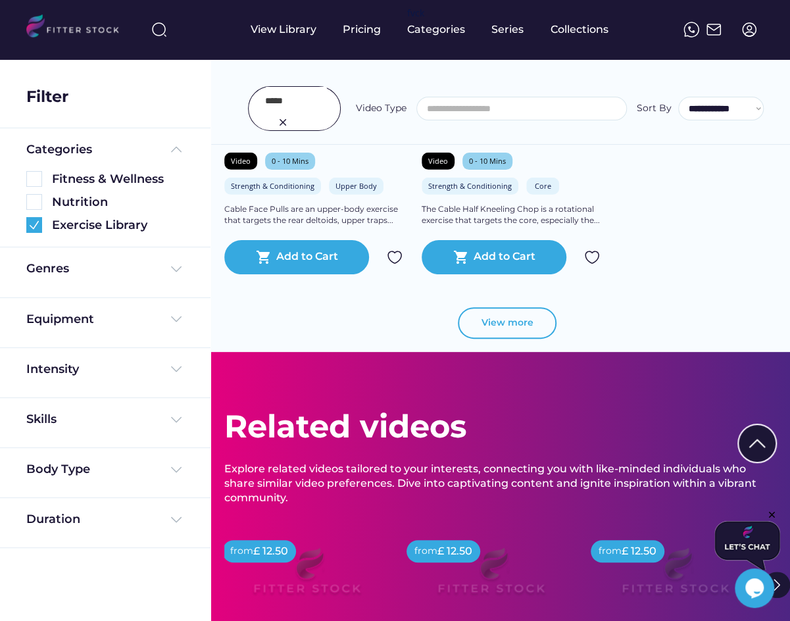
click at [514, 328] on button "View more" at bounding box center [507, 323] width 99 height 32
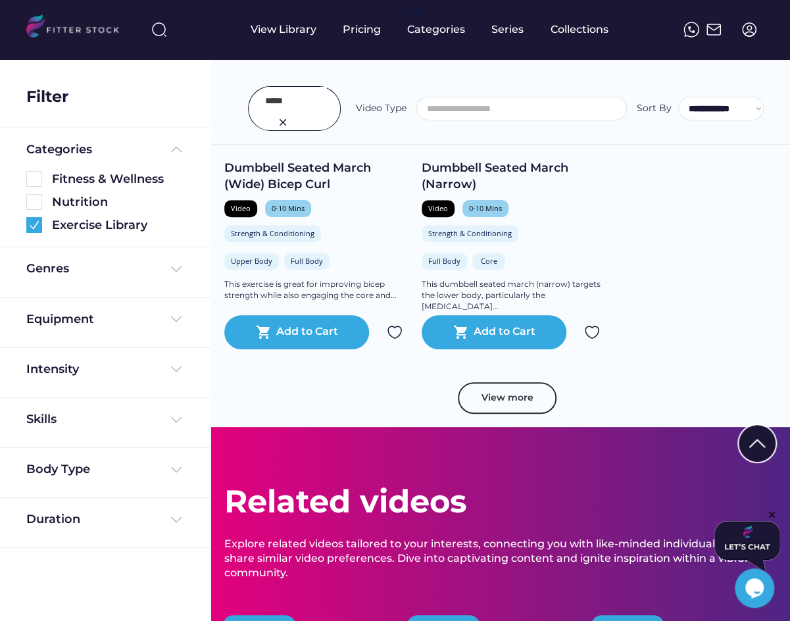
scroll to position [12362, 0]
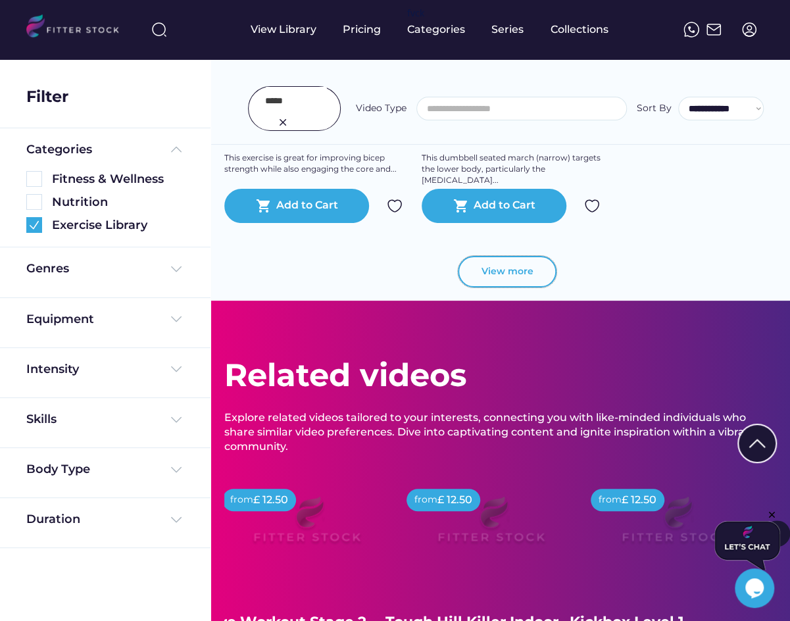
click at [509, 269] on button "View more" at bounding box center [507, 272] width 99 height 32
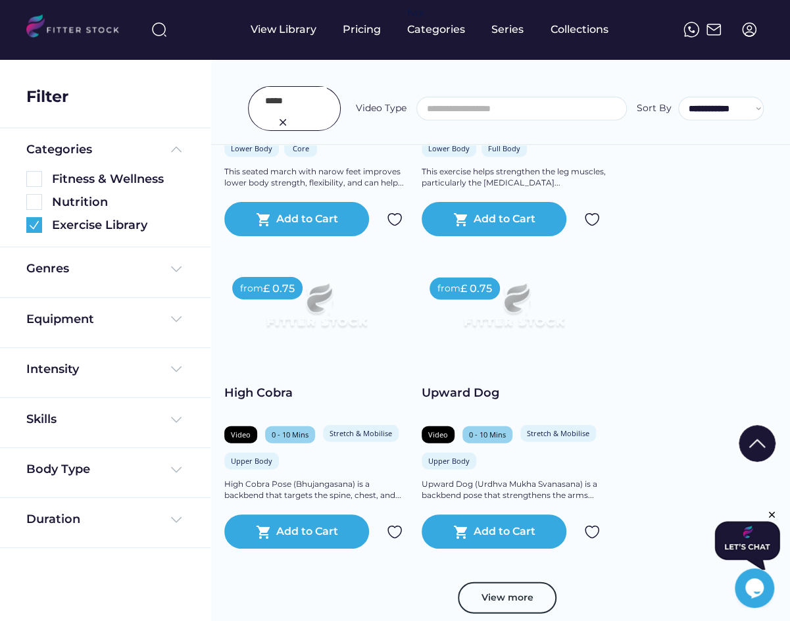
scroll to position [13025, 0]
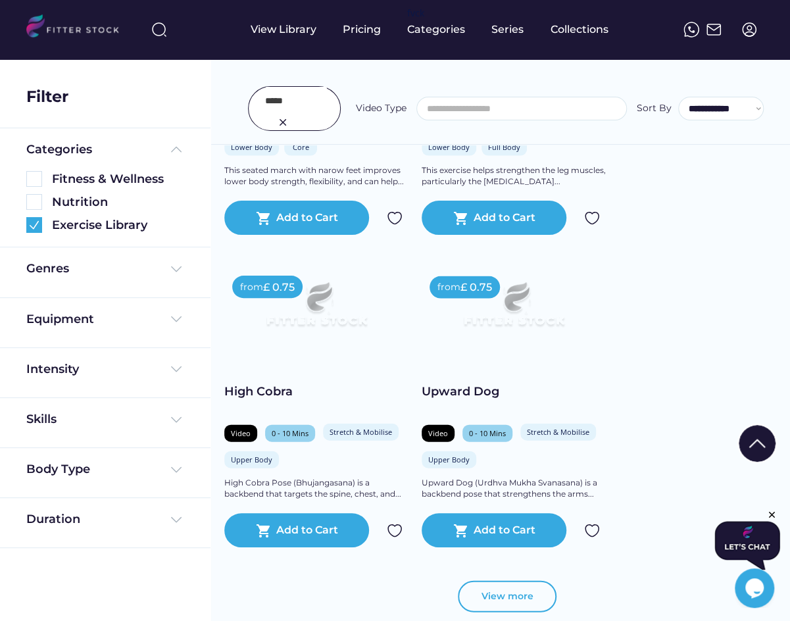
click at [484, 587] on button "View more" at bounding box center [507, 596] width 99 height 32
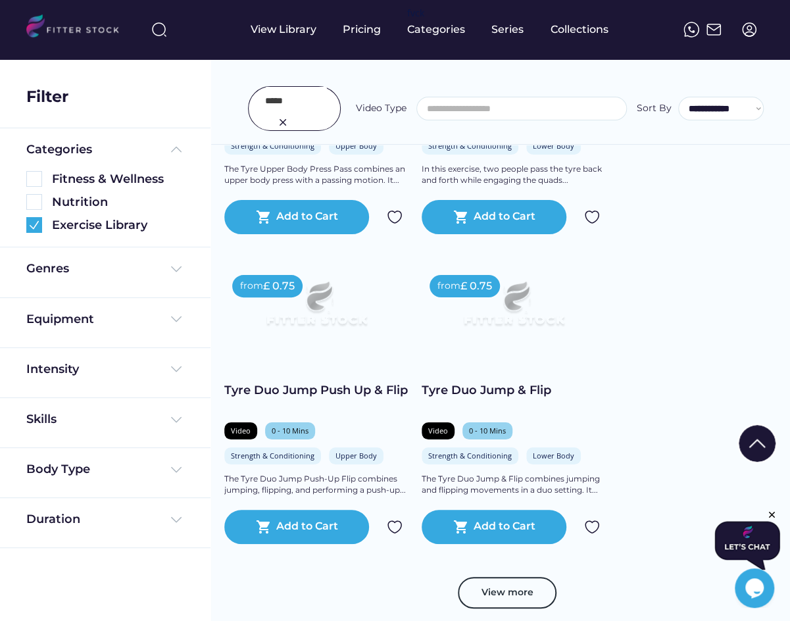
scroll to position [14045, 0]
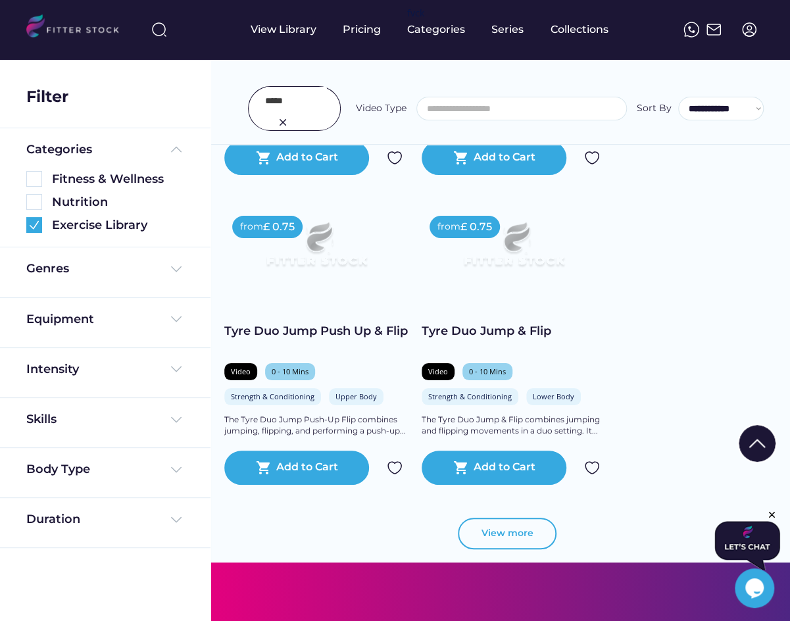
click at [495, 539] on button "View more" at bounding box center [507, 534] width 99 height 32
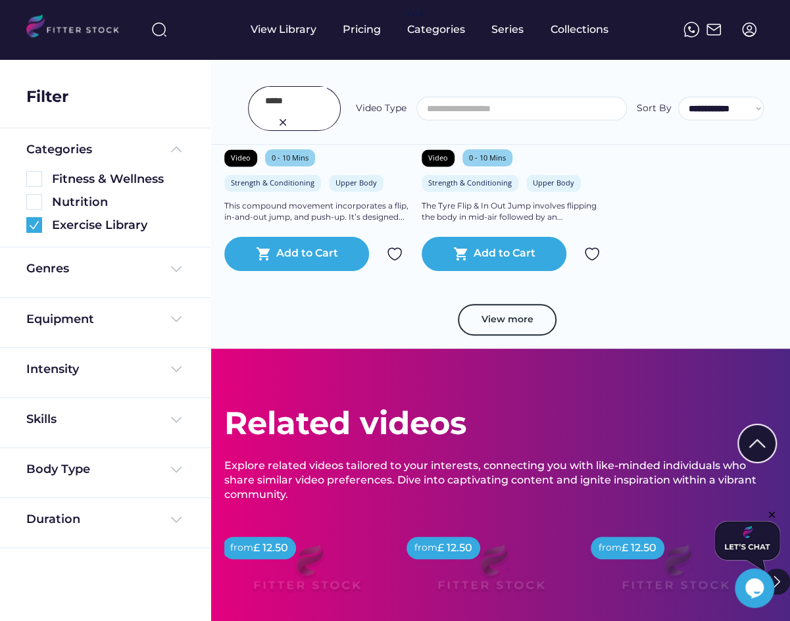
scroll to position [15195, 0]
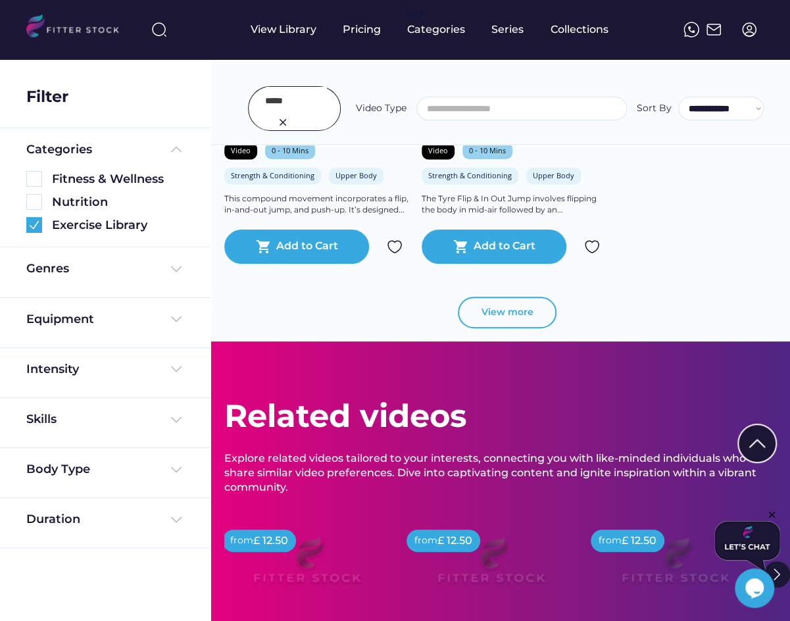
click at [514, 302] on button "View more" at bounding box center [507, 313] width 99 height 32
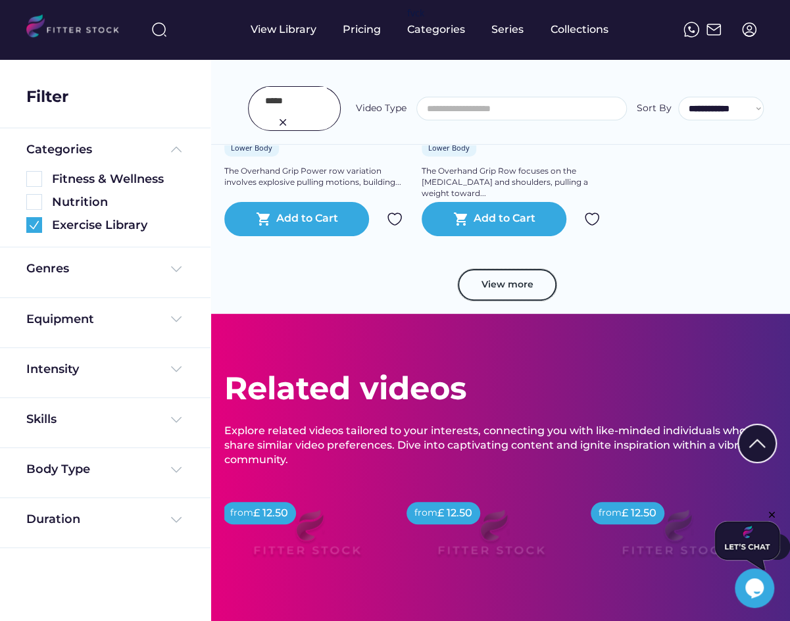
scroll to position [16190, 0]
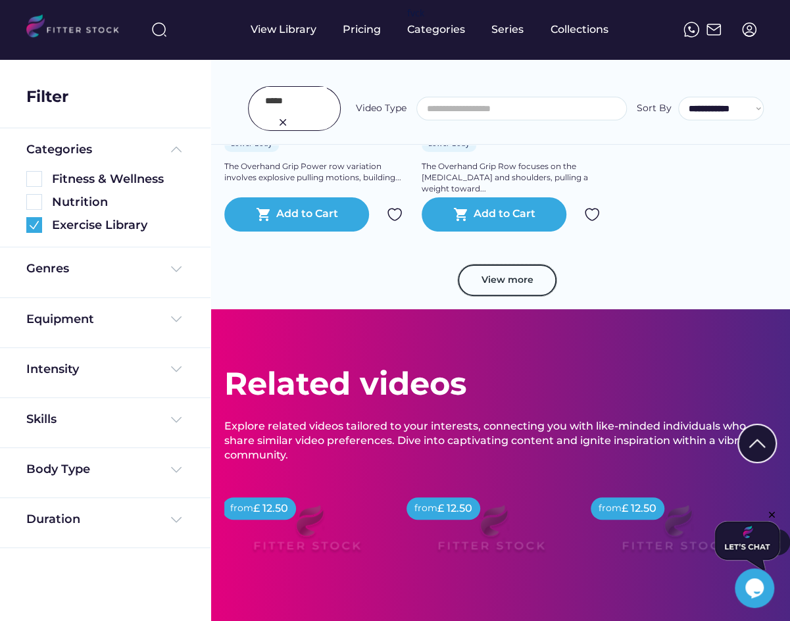
click at [519, 282] on button "View more" at bounding box center [507, 280] width 99 height 32
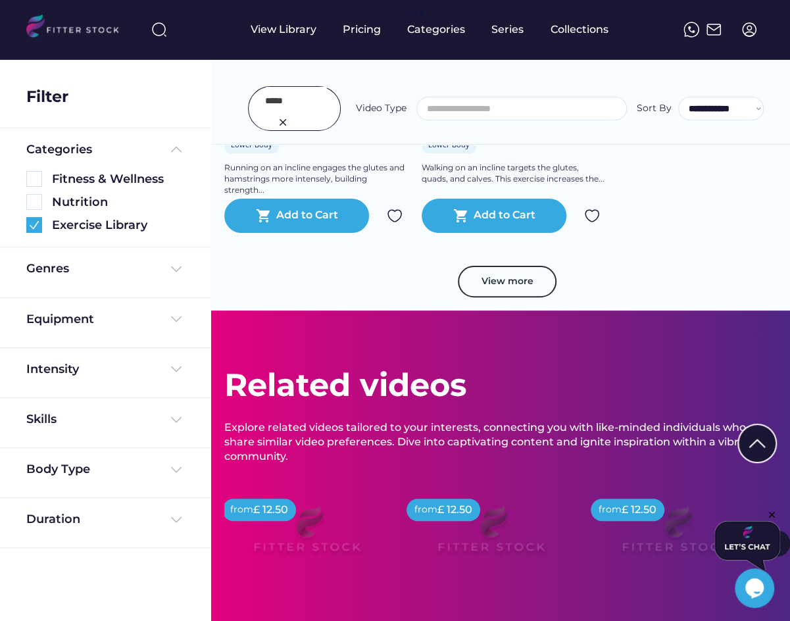
scroll to position [17145, 0]
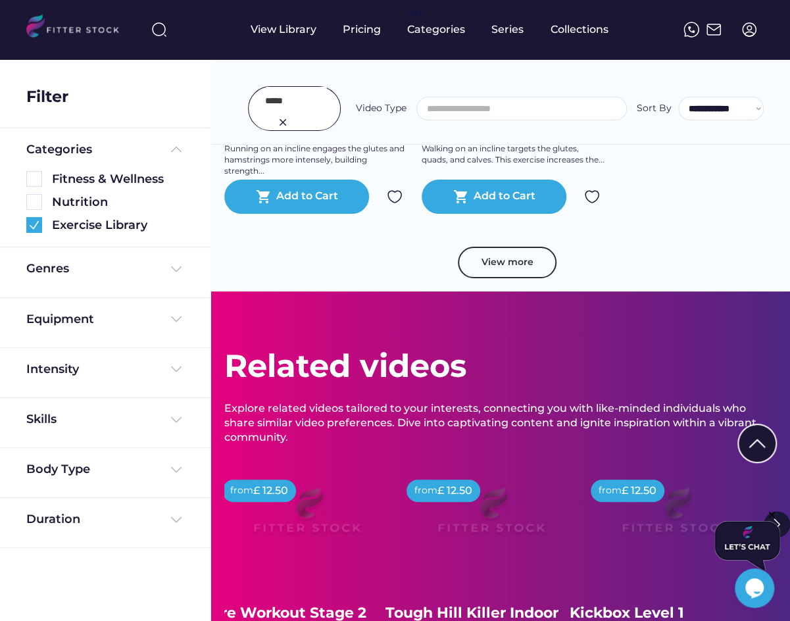
click at [516, 269] on button "View more" at bounding box center [507, 263] width 99 height 32
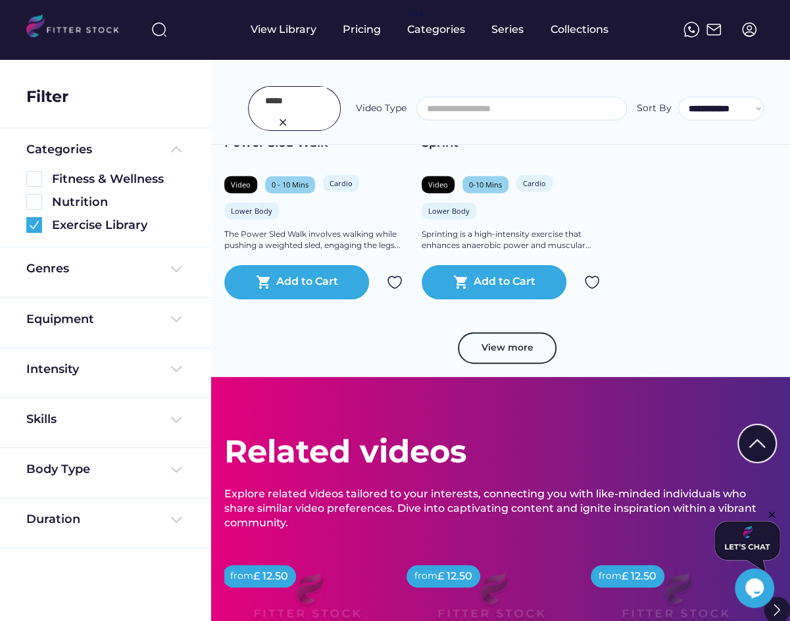
scroll to position [18016, 0]
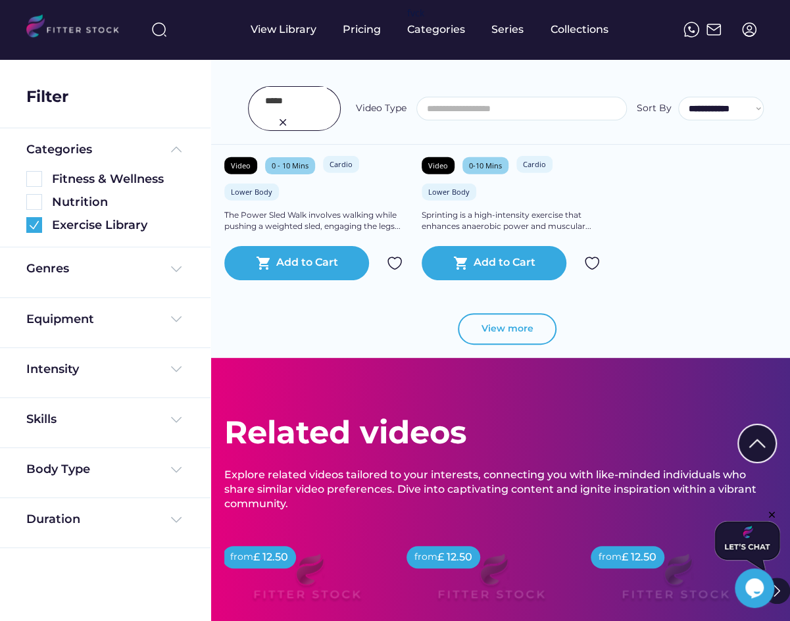
click at [533, 330] on button "View more" at bounding box center [507, 329] width 99 height 32
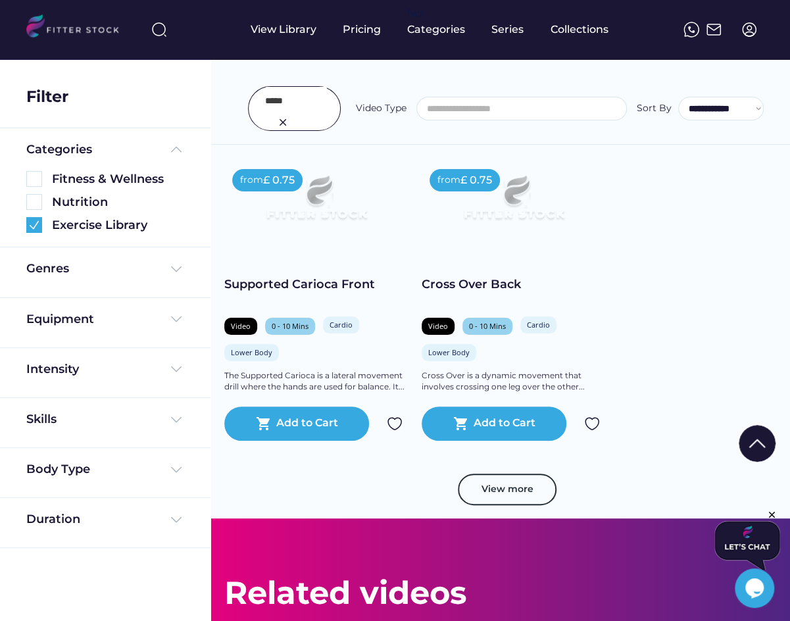
scroll to position [18944, 0]
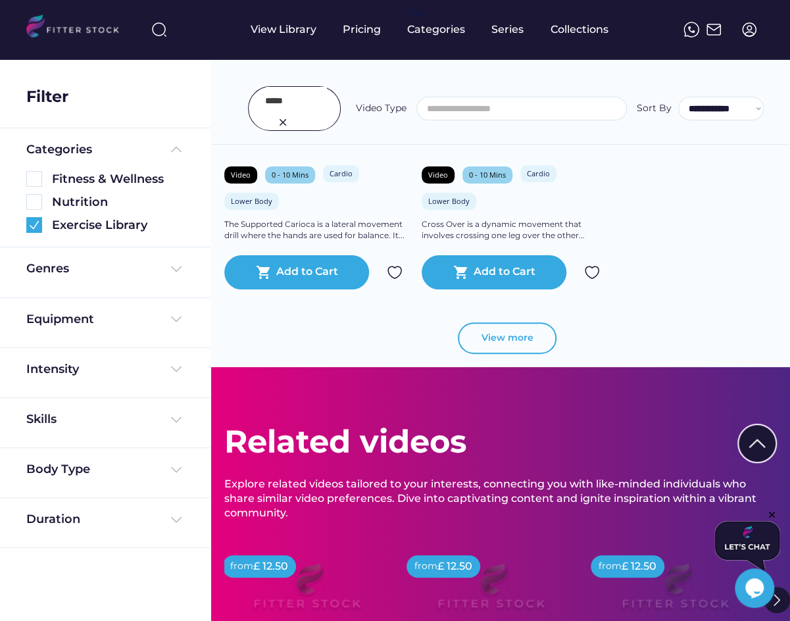
click at [485, 345] on button "View more" at bounding box center [507, 338] width 99 height 32
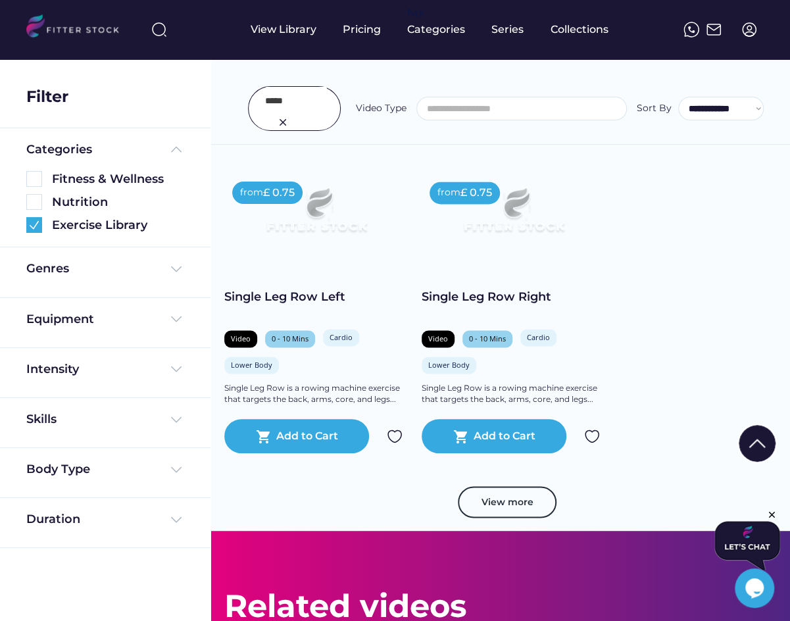
scroll to position [19723, 0]
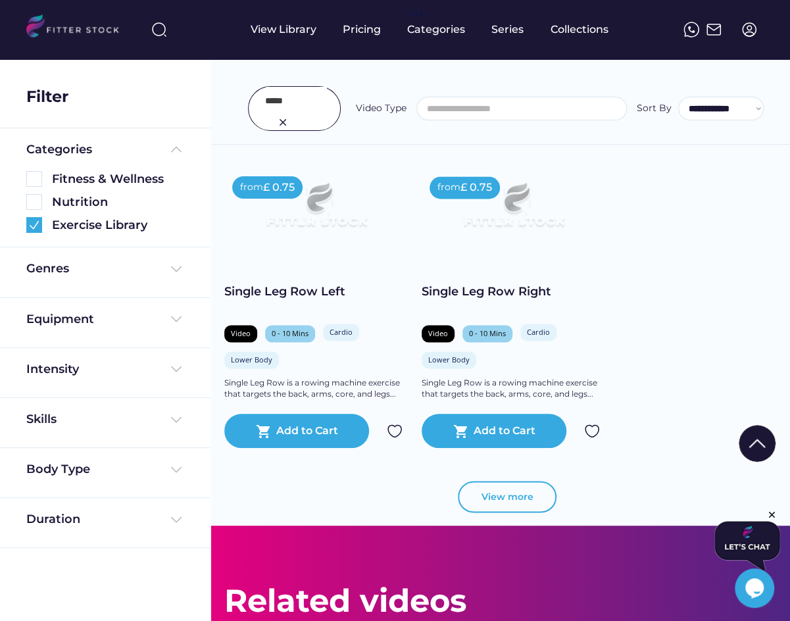
click at [526, 492] on button "View more" at bounding box center [507, 497] width 99 height 32
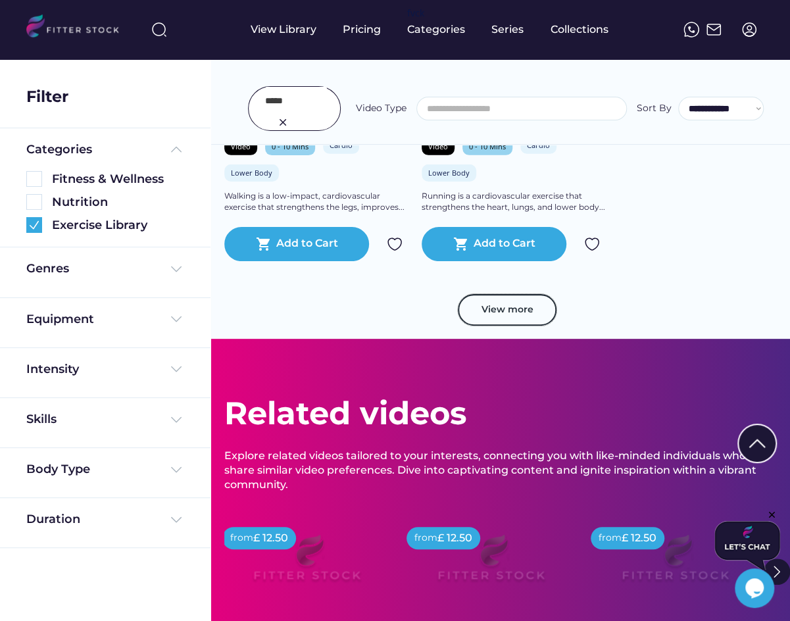
scroll to position [20860, 0]
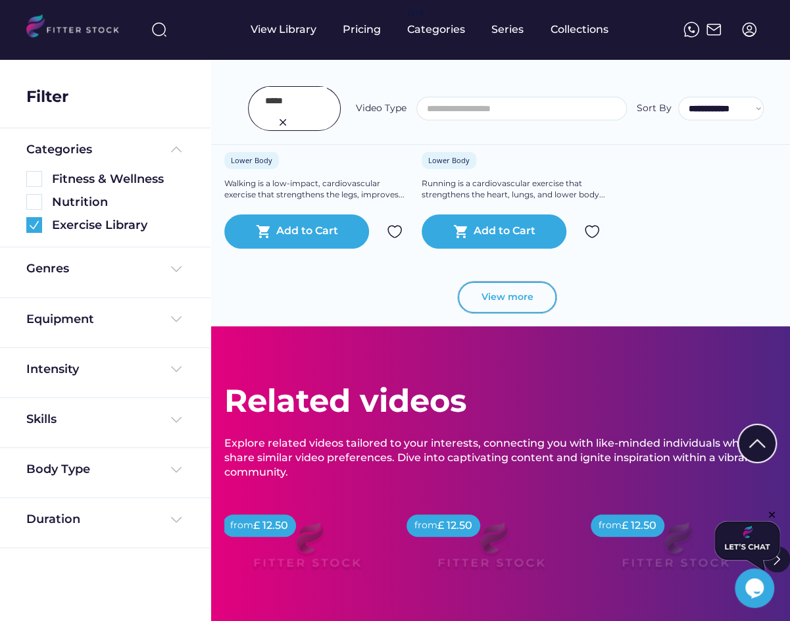
click at [509, 288] on button "View more" at bounding box center [507, 298] width 99 height 32
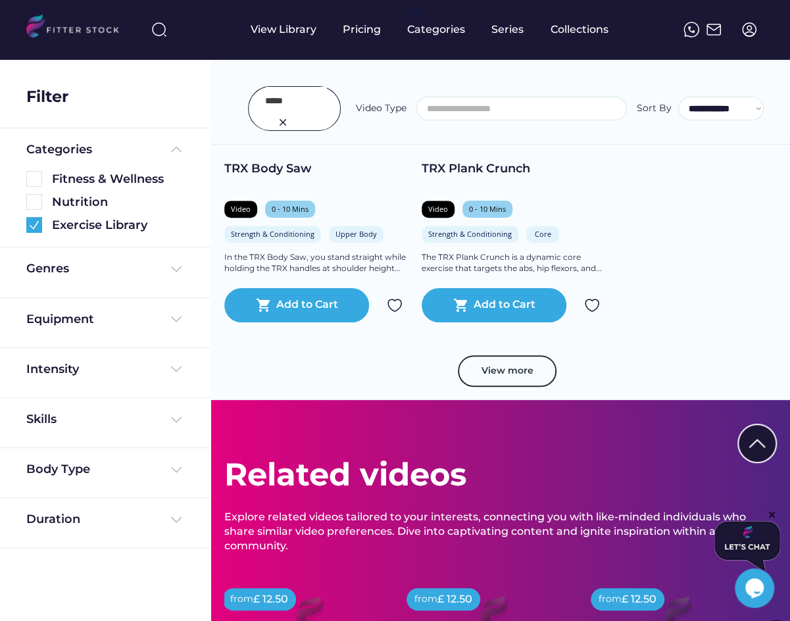
scroll to position [21716, 0]
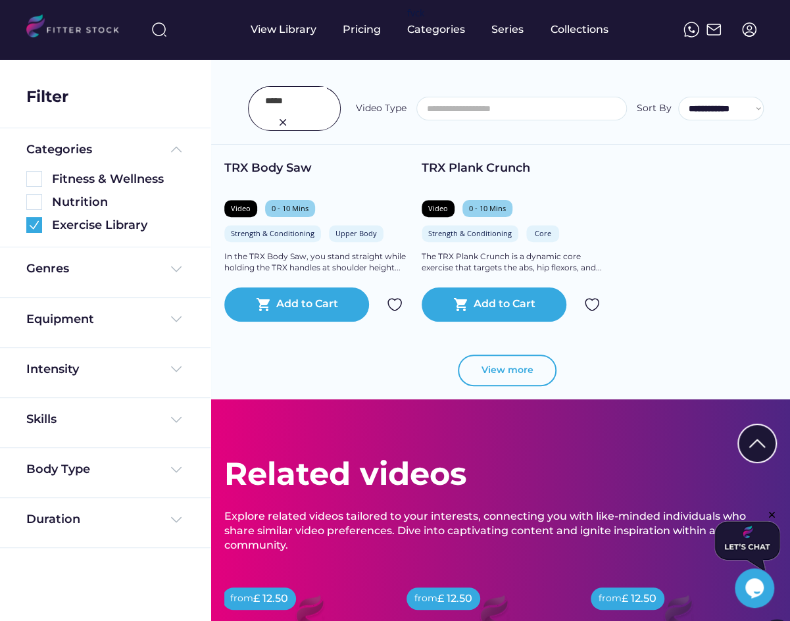
click at [538, 365] on button "View more" at bounding box center [507, 371] width 99 height 32
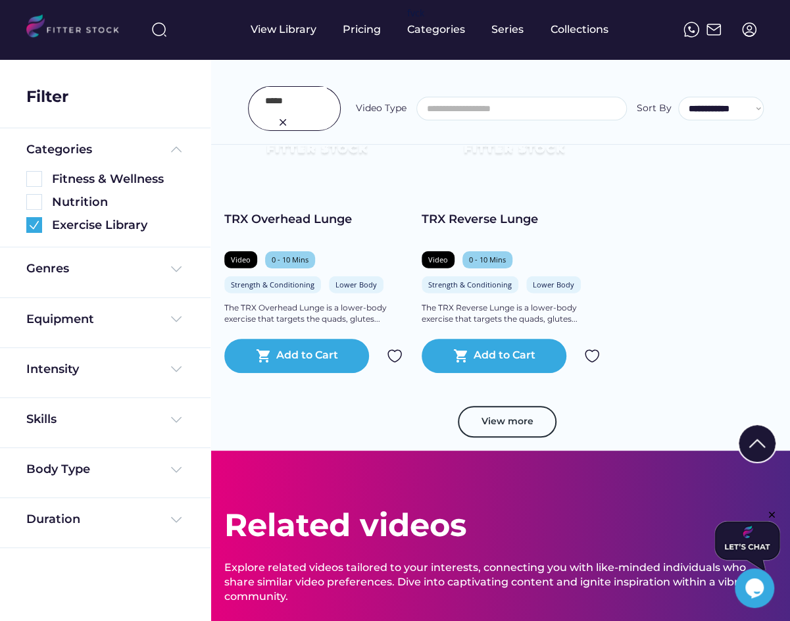
scroll to position [22596, 0]
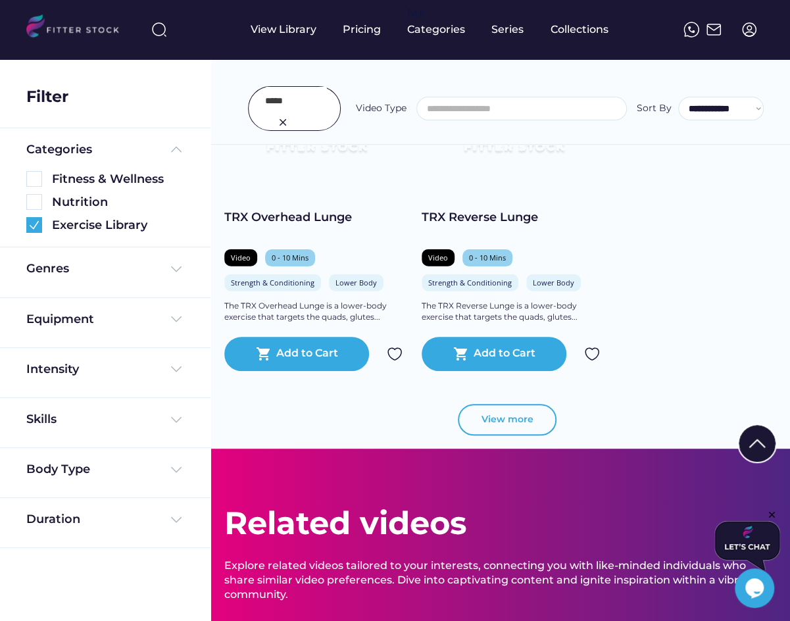
click at [502, 407] on button "View more" at bounding box center [507, 420] width 99 height 32
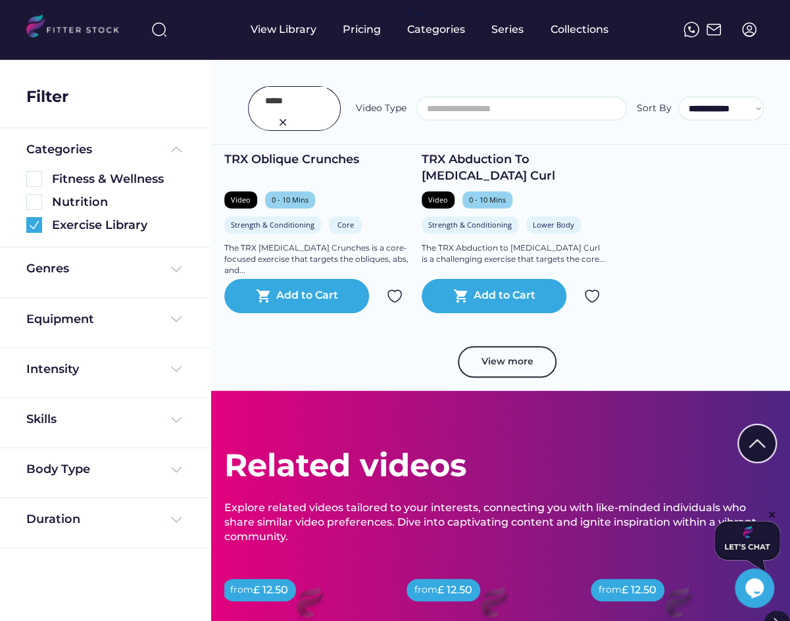
scroll to position [23650, 0]
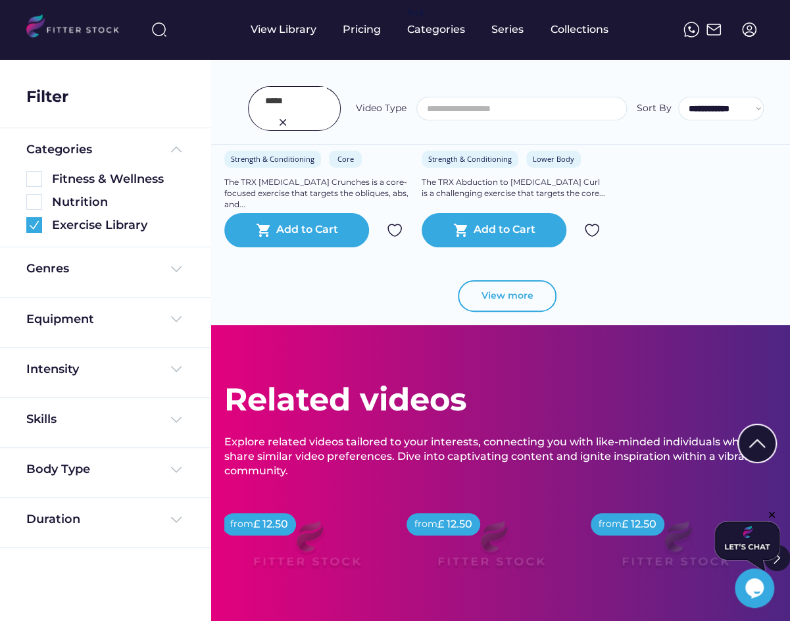
click at [544, 297] on button "View more" at bounding box center [507, 296] width 99 height 32
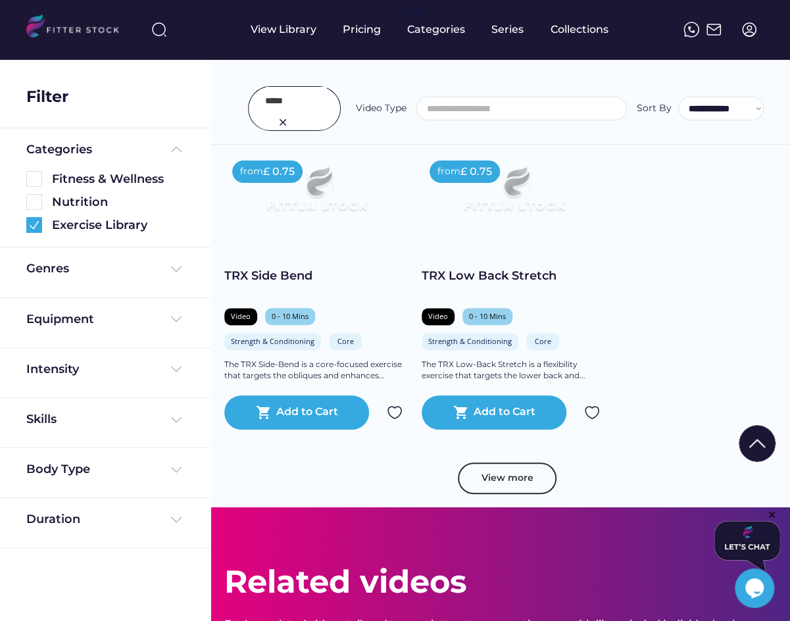
scroll to position [24398, 0]
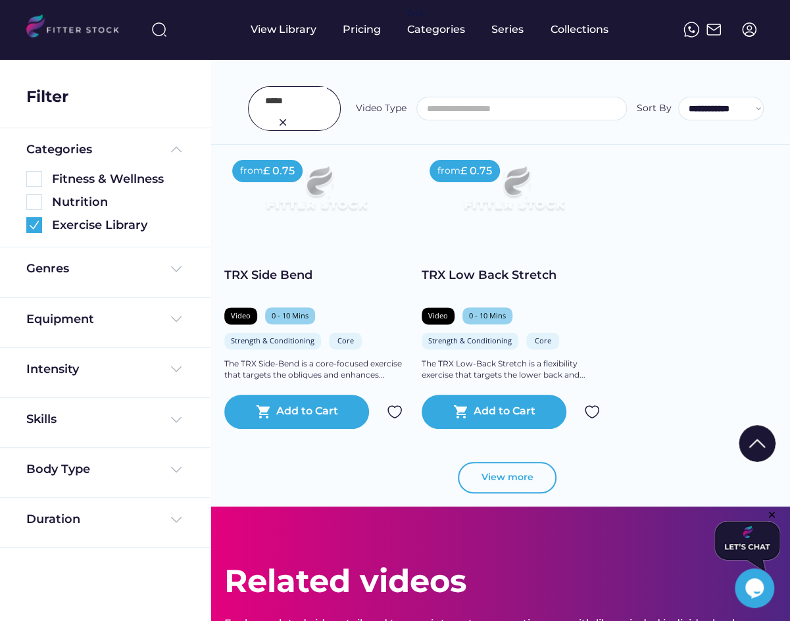
click at [532, 482] on button "View more" at bounding box center [507, 478] width 99 height 32
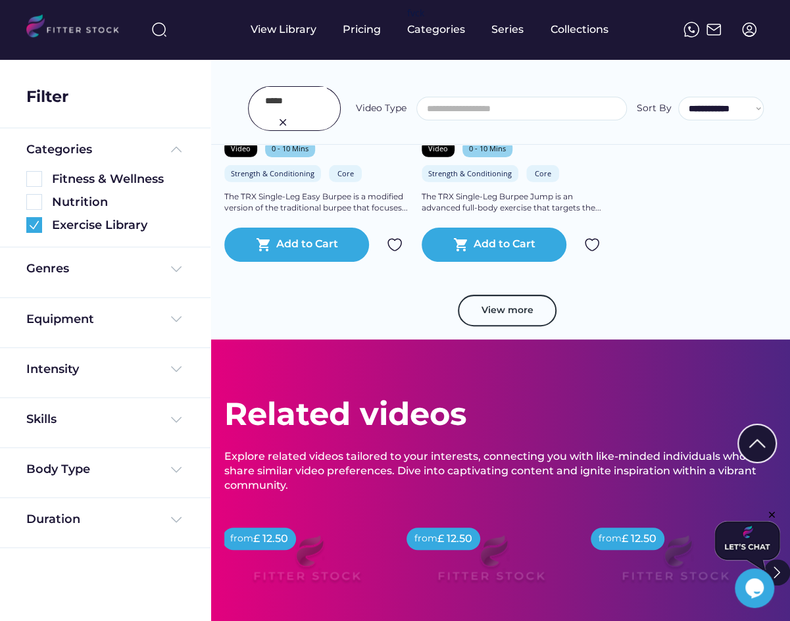
scroll to position [25524, 0]
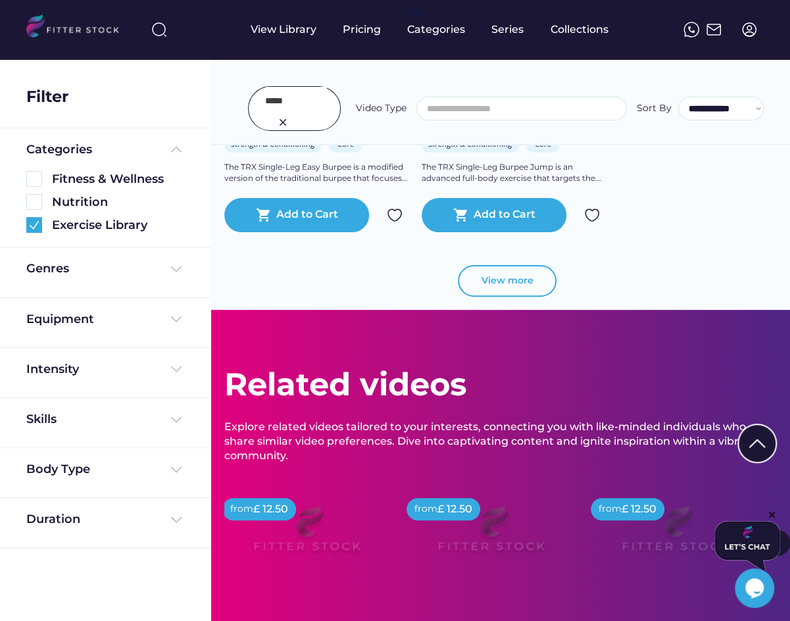
click at [534, 271] on button "View more" at bounding box center [507, 281] width 99 height 32
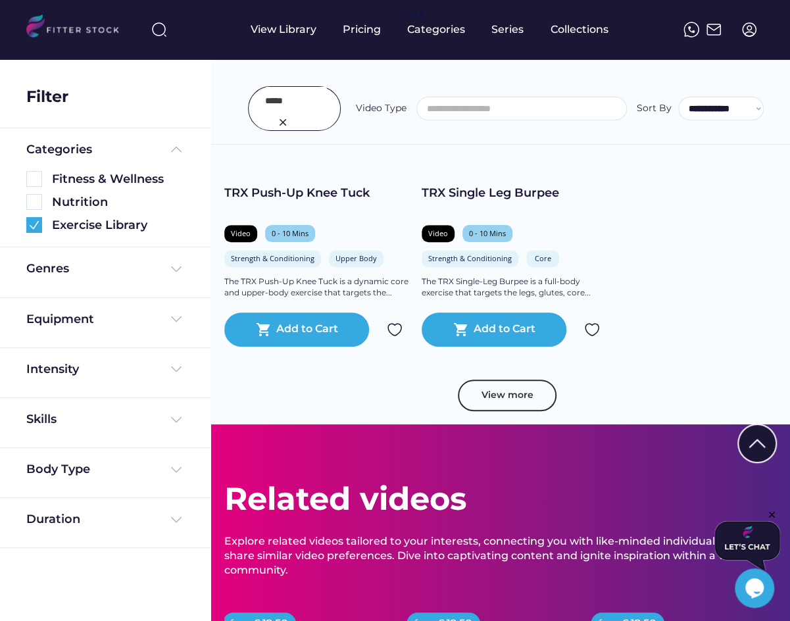
scroll to position [26357, 0]
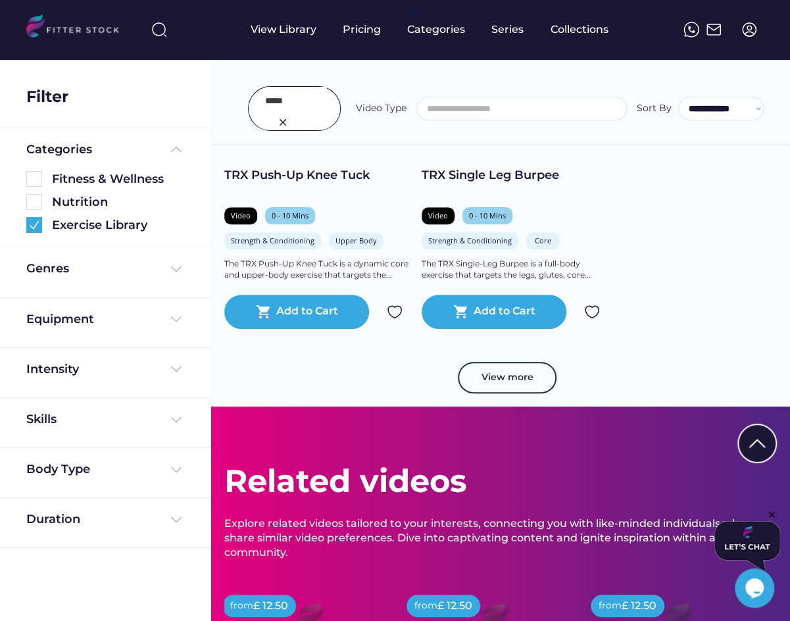
click at [524, 368] on button "View more" at bounding box center [507, 378] width 99 height 32
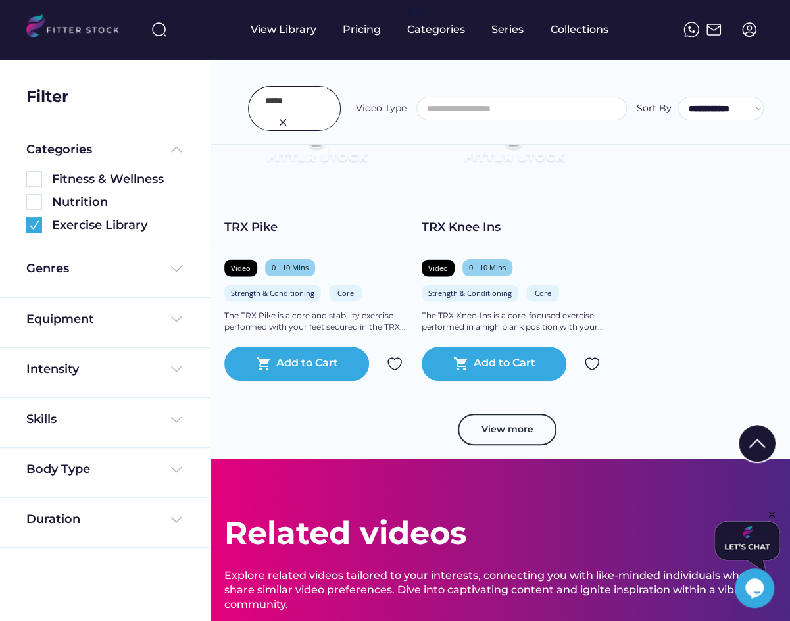
scroll to position [27252, 0]
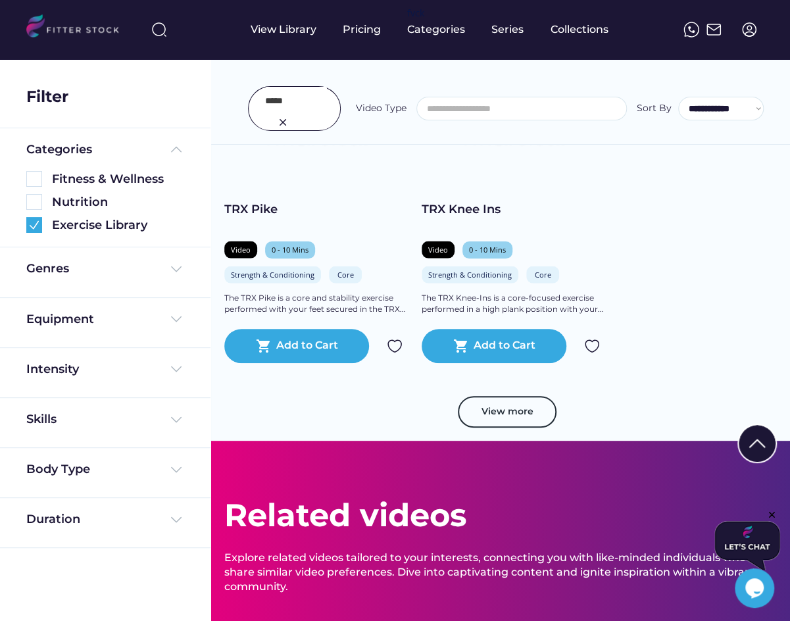
click at [532, 415] on button "View more" at bounding box center [507, 412] width 99 height 32
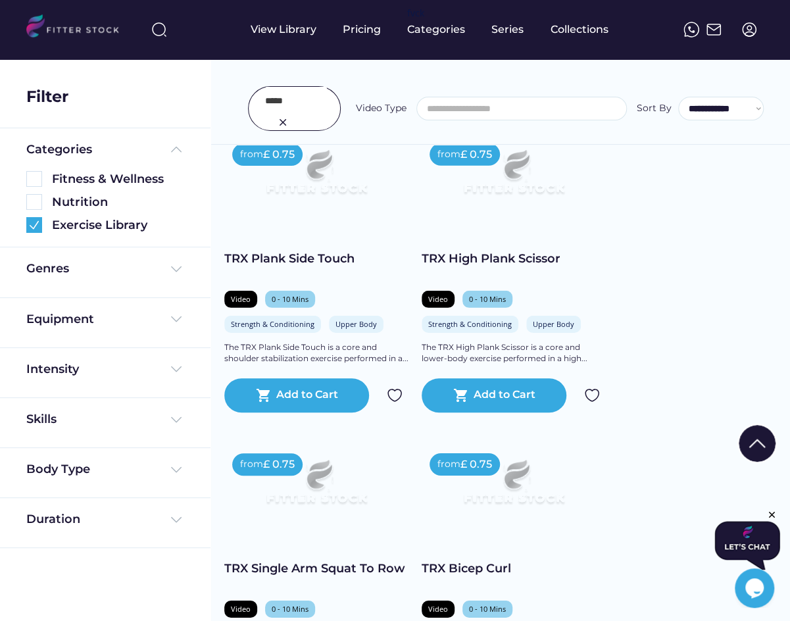
scroll to position [28020, 0]
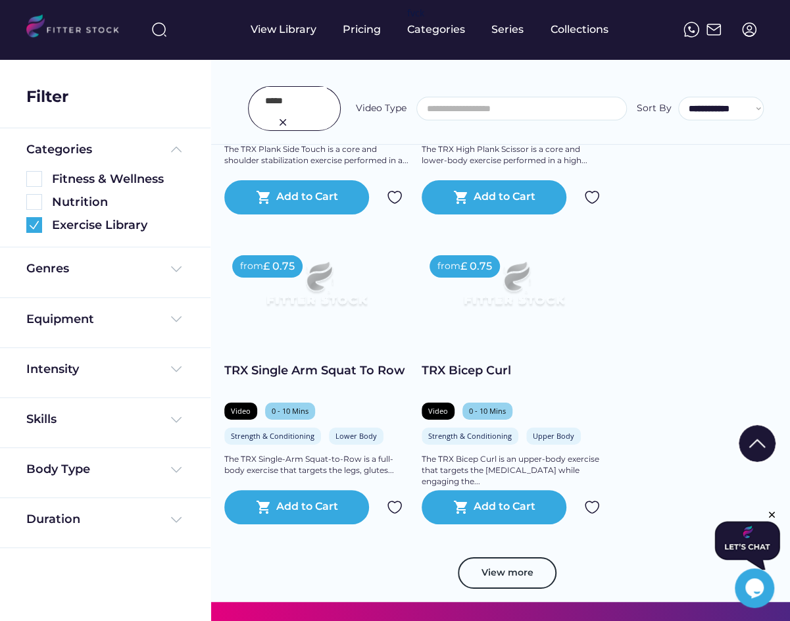
click at [527, 570] on button "View more" at bounding box center [507, 573] width 99 height 32
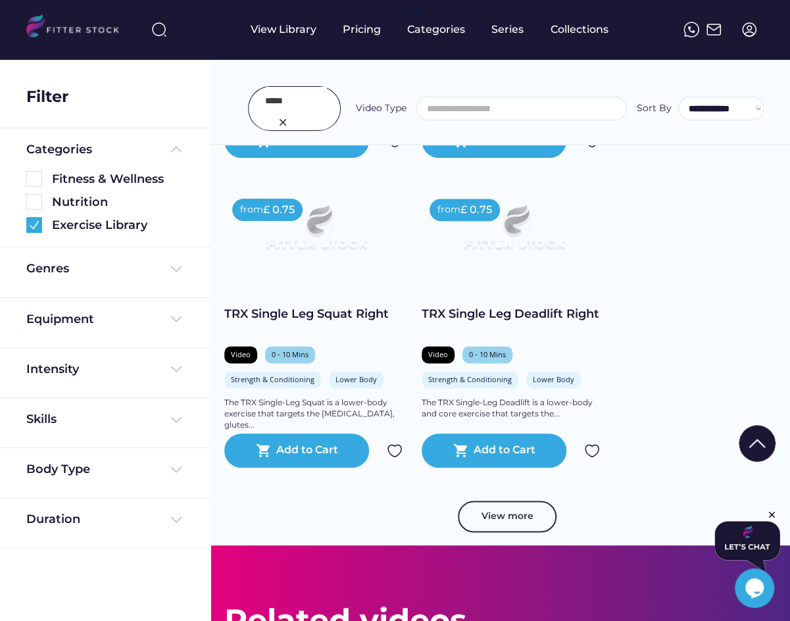
scroll to position [29016, 0]
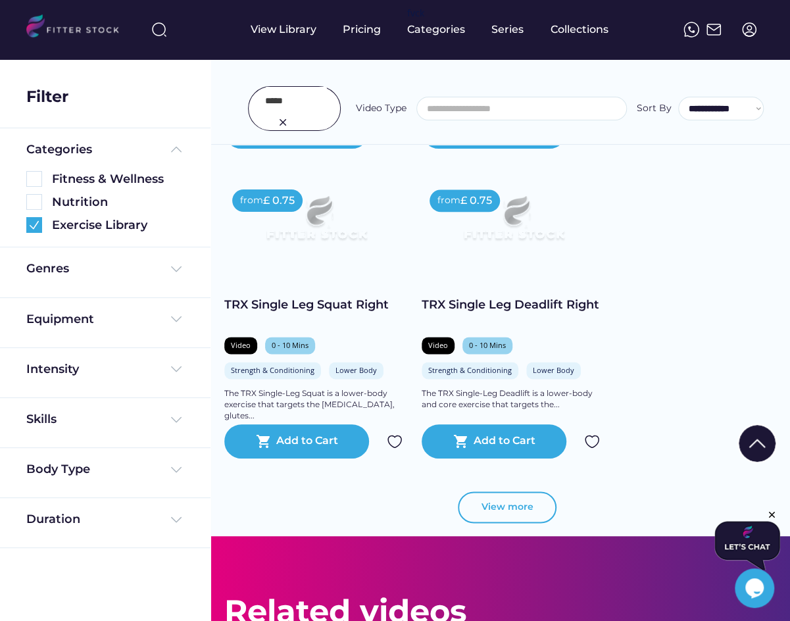
click at [490, 508] on button "View more" at bounding box center [507, 507] width 99 height 32
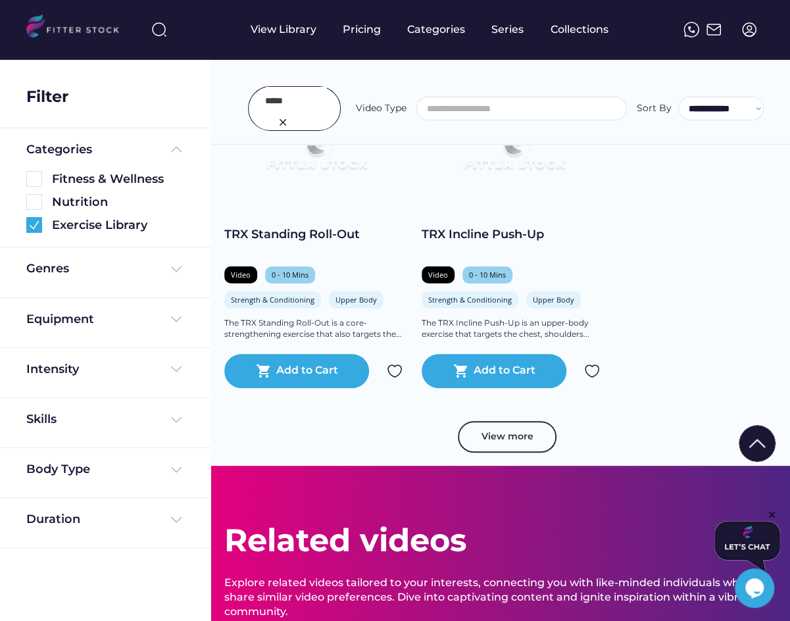
scroll to position [30040, 0]
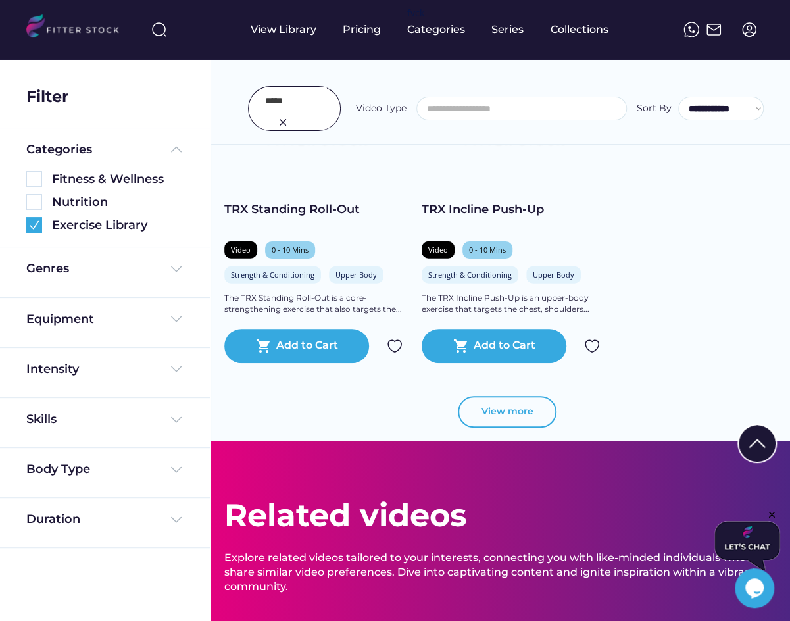
click at [506, 406] on button "View more" at bounding box center [507, 412] width 99 height 32
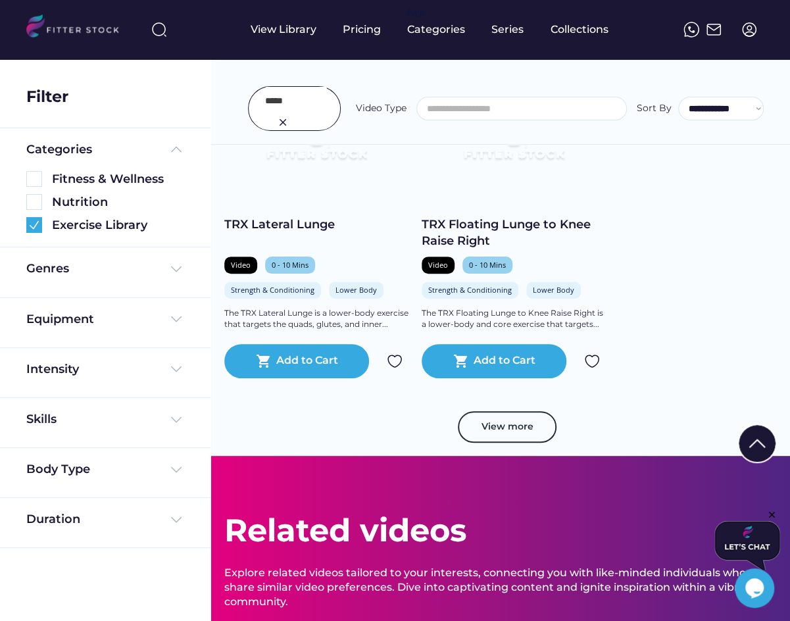
scroll to position [30956, 0]
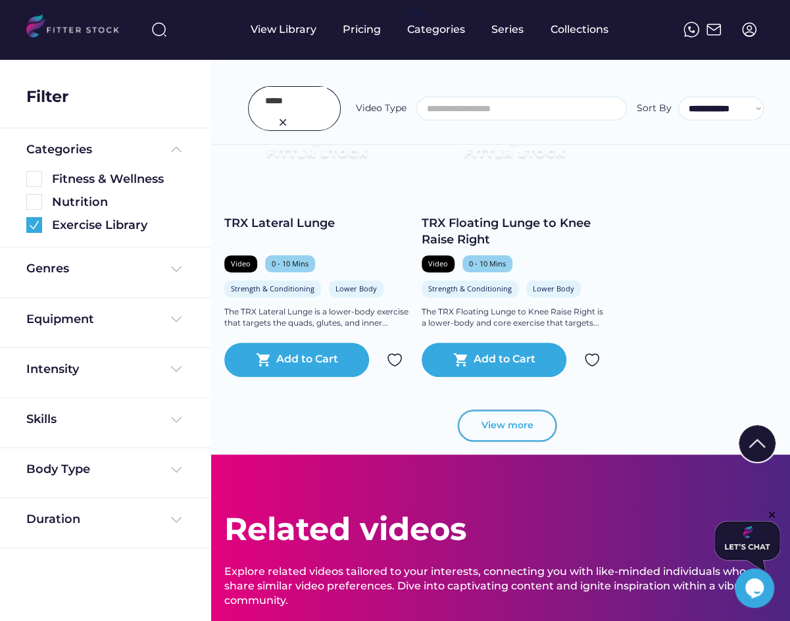
click at [518, 430] on button "View more" at bounding box center [507, 426] width 99 height 32
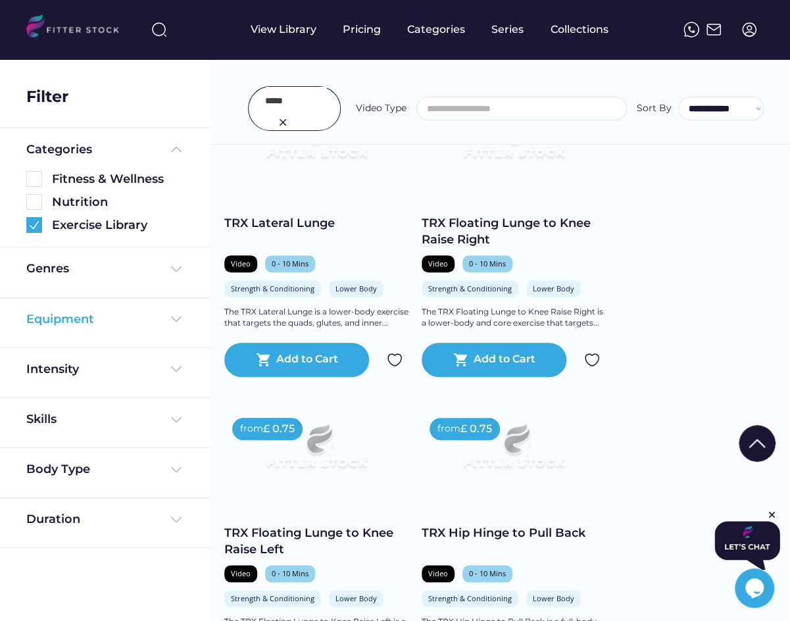
click at [81, 318] on div "Equipment" at bounding box center [60, 319] width 68 height 16
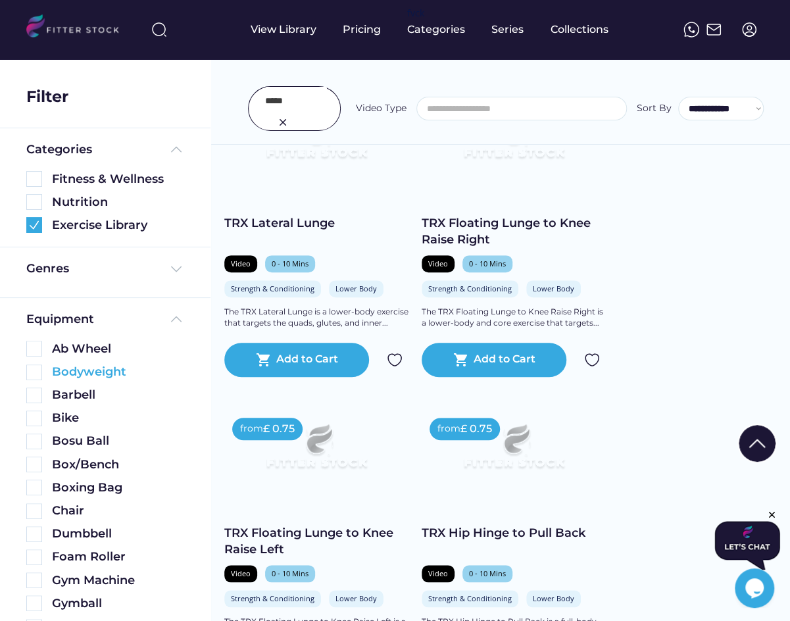
click at [32, 374] on img at bounding box center [34, 372] width 16 height 16
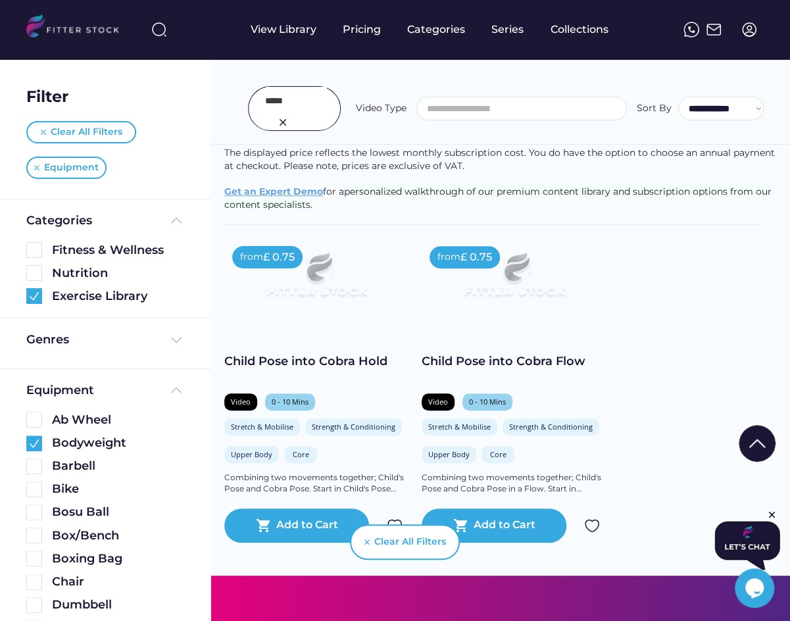
scroll to position [246, 0]
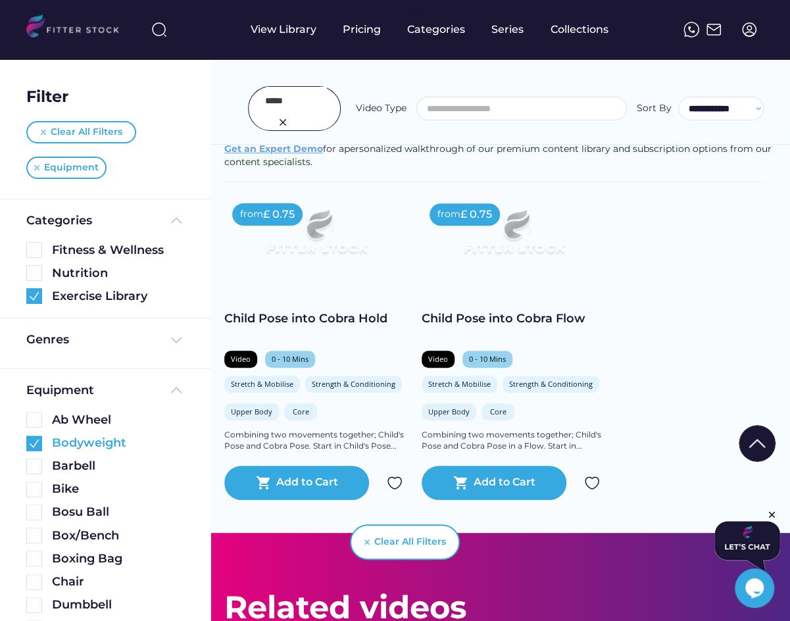
click at [34, 441] on img at bounding box center [34, 443] width 16 height 16
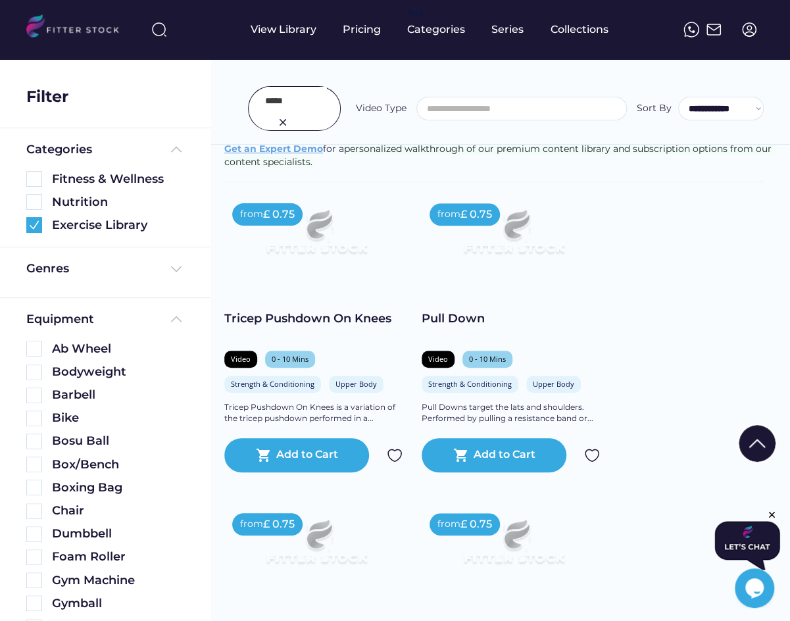
scroll to position [372, 0]
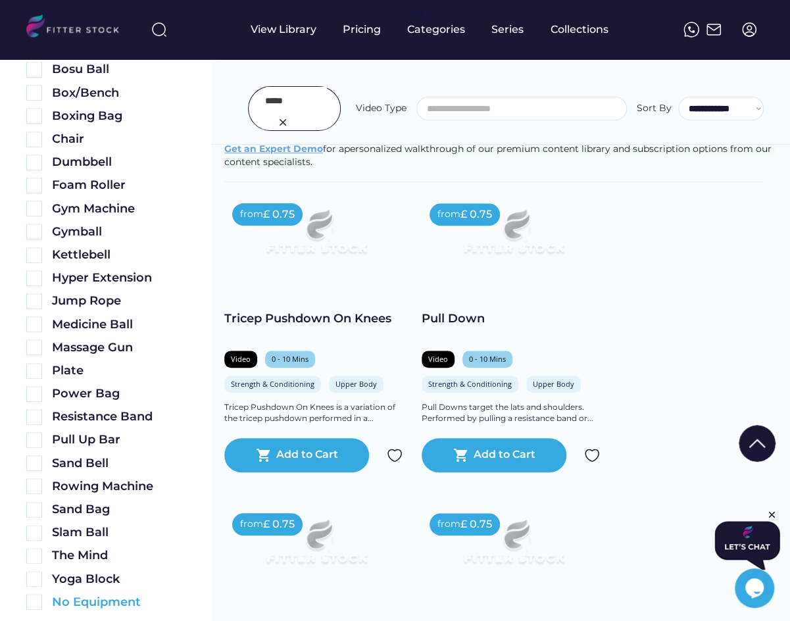
click at [34, 605] on img at bounding box center [34, 602] width 16 height 16
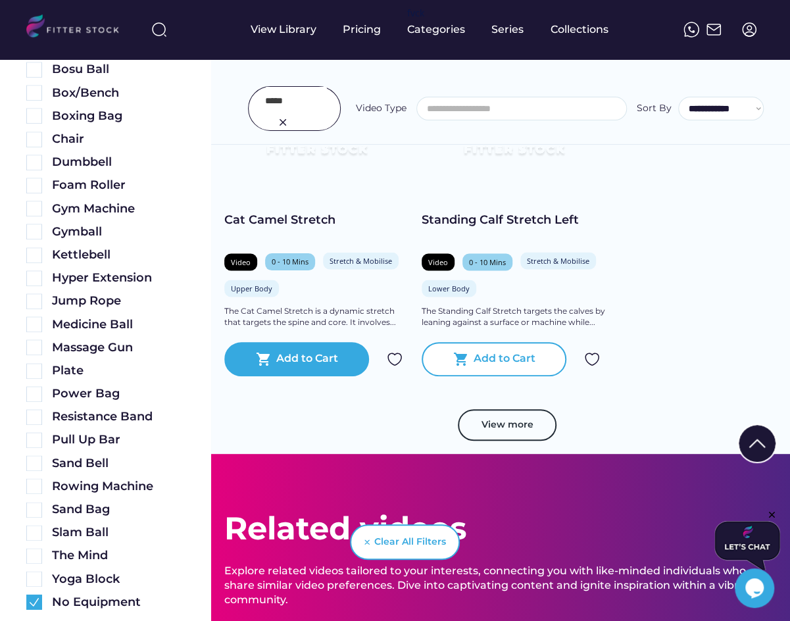
scroll to position [1003, 0]
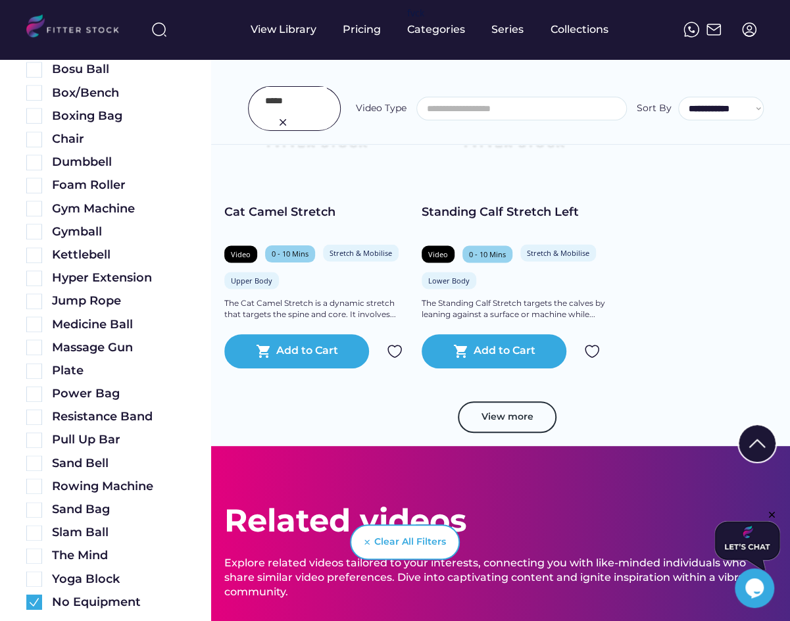
click at [518, 418] on button "View more" at bounding box center [507, 417] width 99 height 32
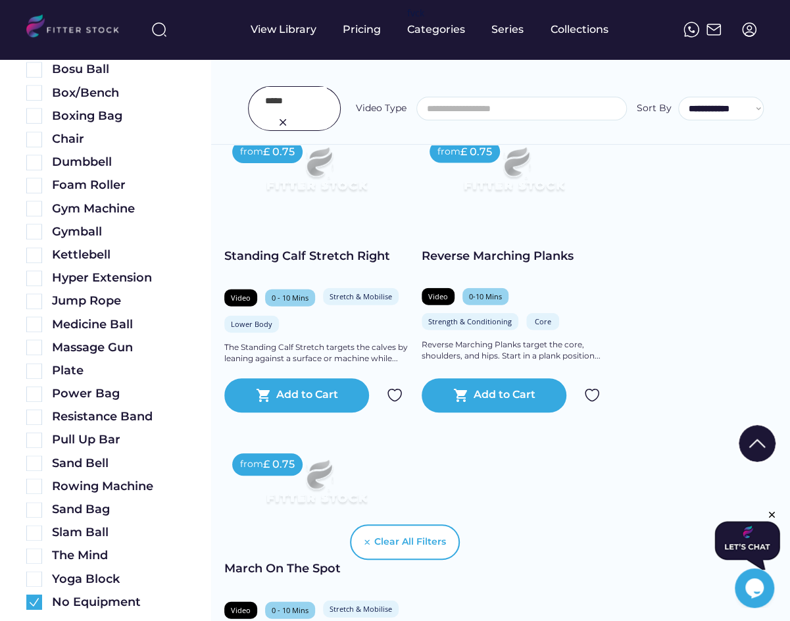
scroll to position [1255, 0]
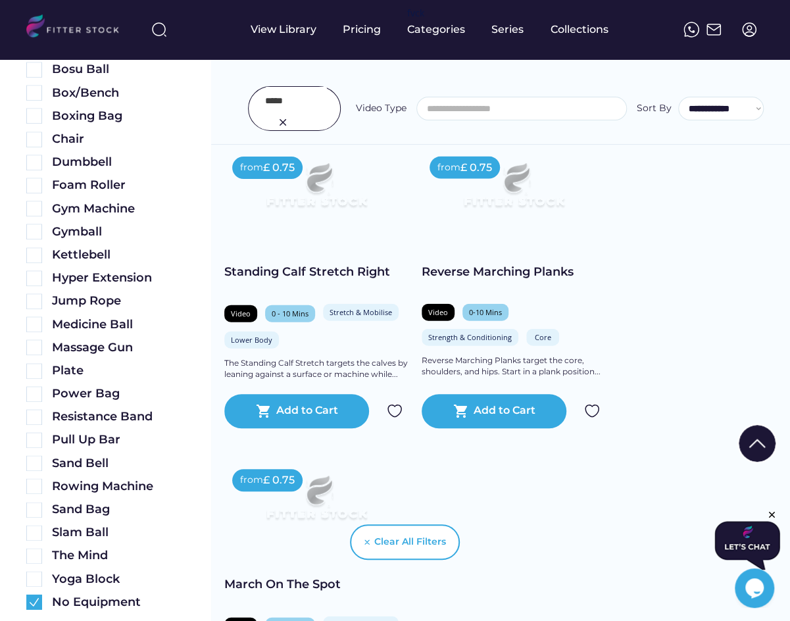
click at [266, 102] on input "input" at bounding box center [296, 101] width 62 height 28
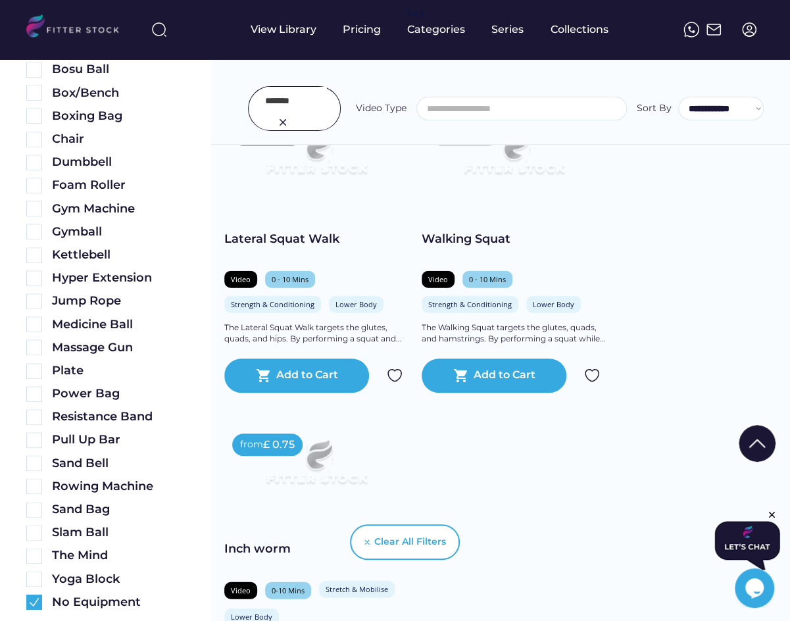
scroll to position [1224, 0]
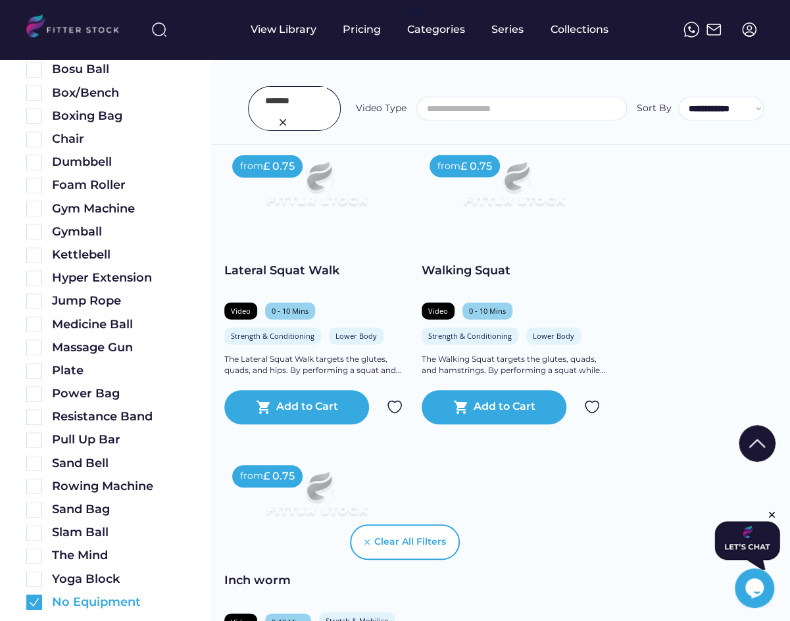
click at [31, 597] on img at bounding box center [34, 602] width 16 height 16
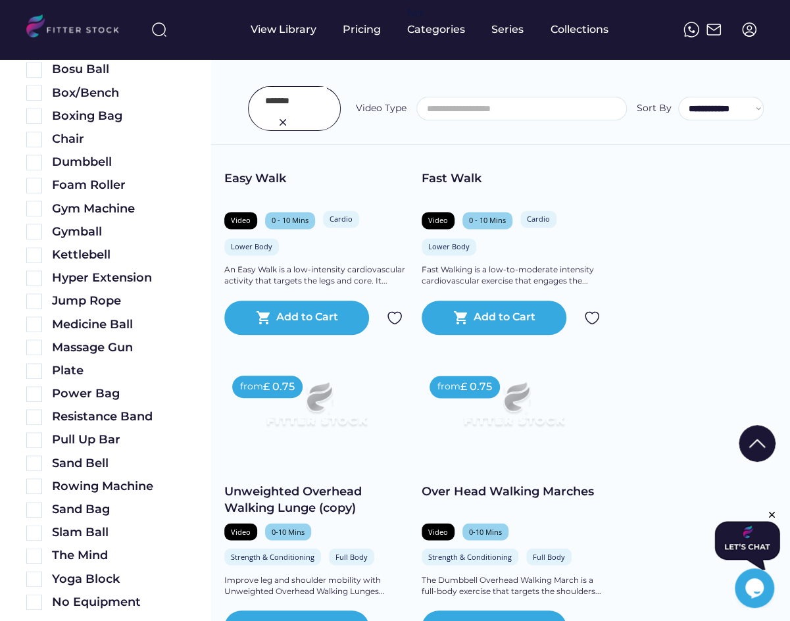
scroll to position [818, 0]
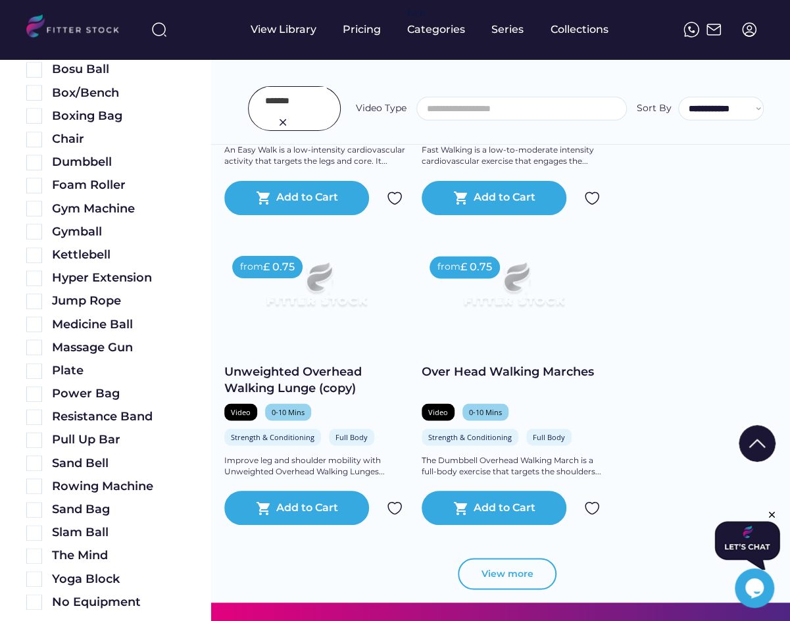
click at [499, 576] on button "View more" at bounding box center [507, 574] width 99 height 32
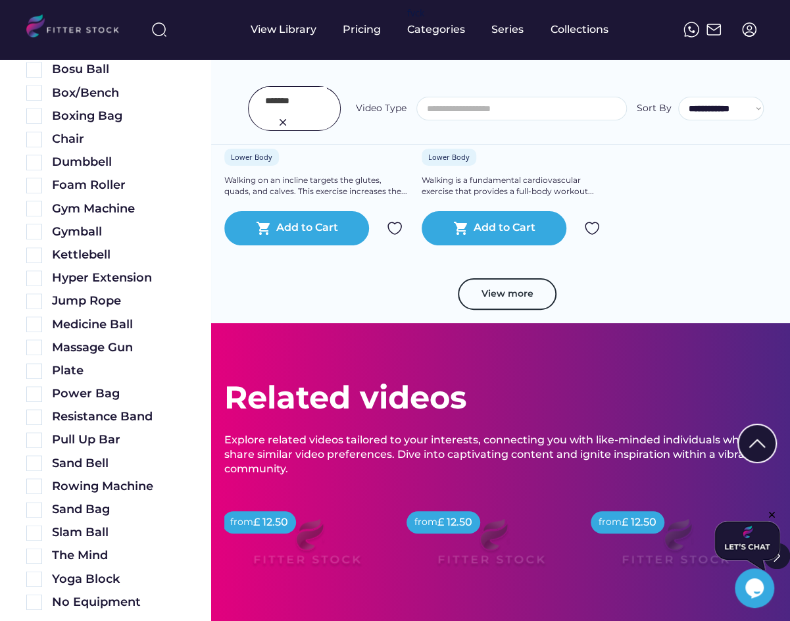
scroll to position [2062, 0]
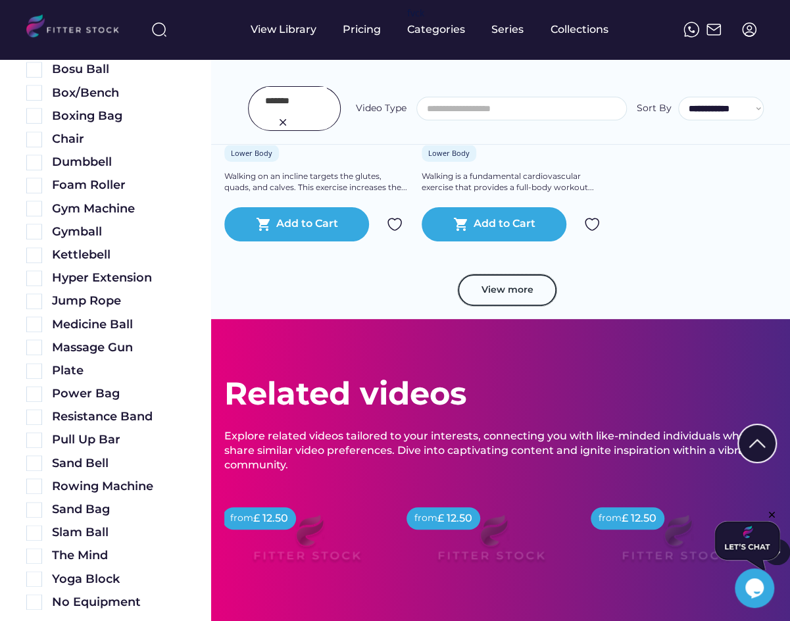
click at [505, 299] on button "View more" at bounding box center [507, 290] width 99 height 32
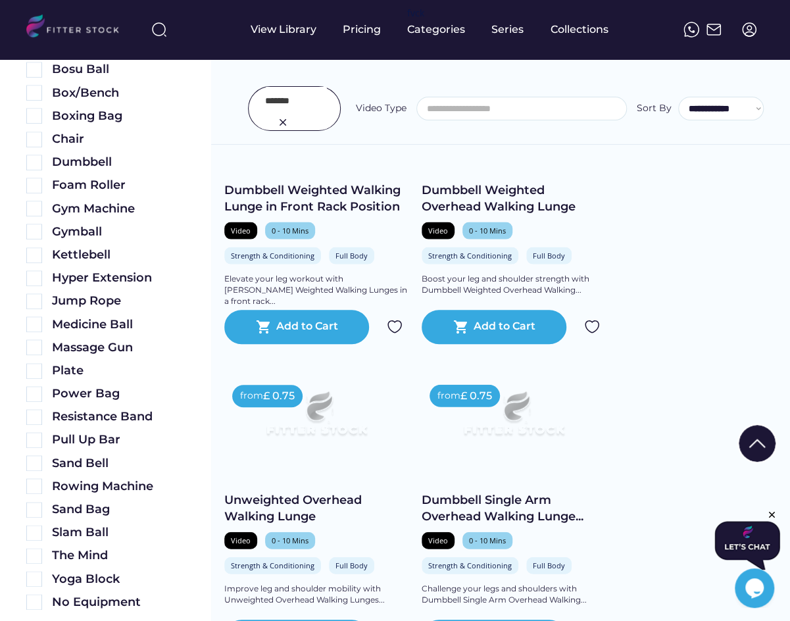
scroll to position [3581, 0]
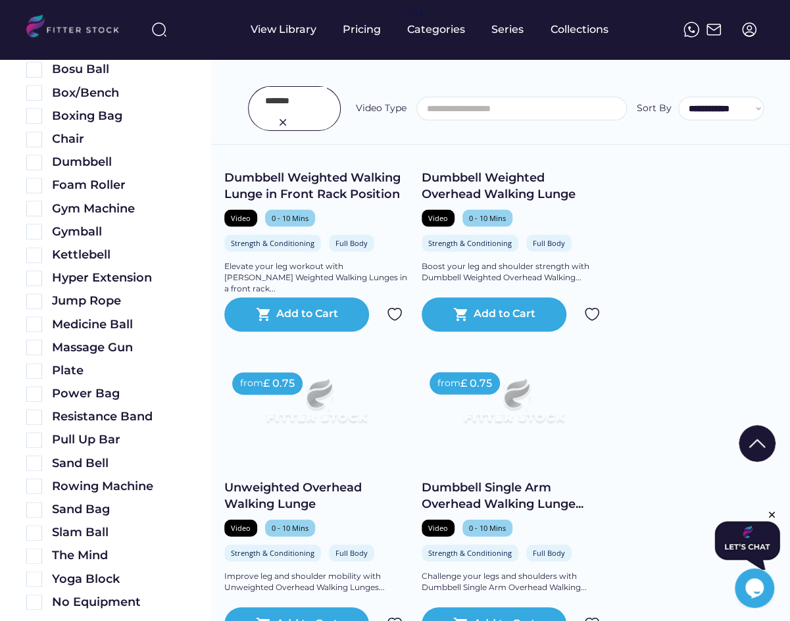
click at [278, 103] on input "input" at bounding box center [296, 101] width 62 height 28
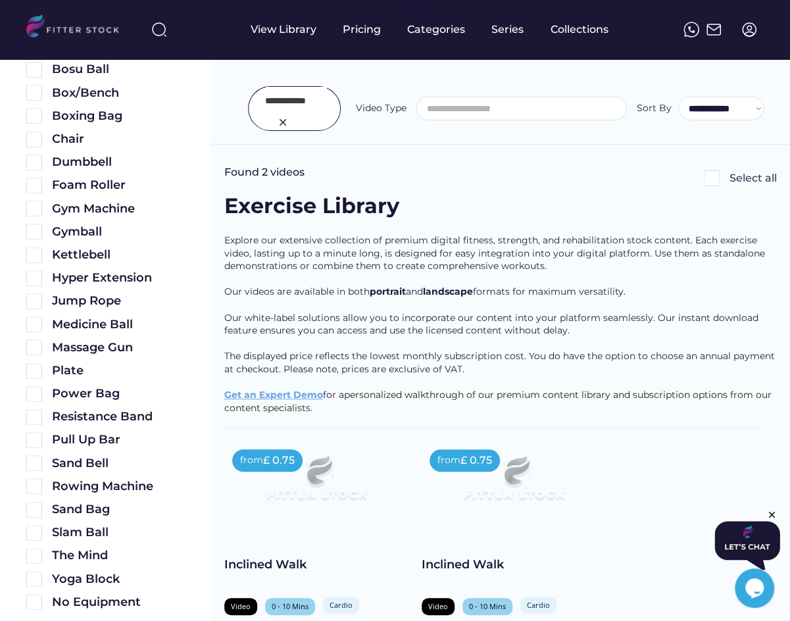
scroll to position [61, 0]
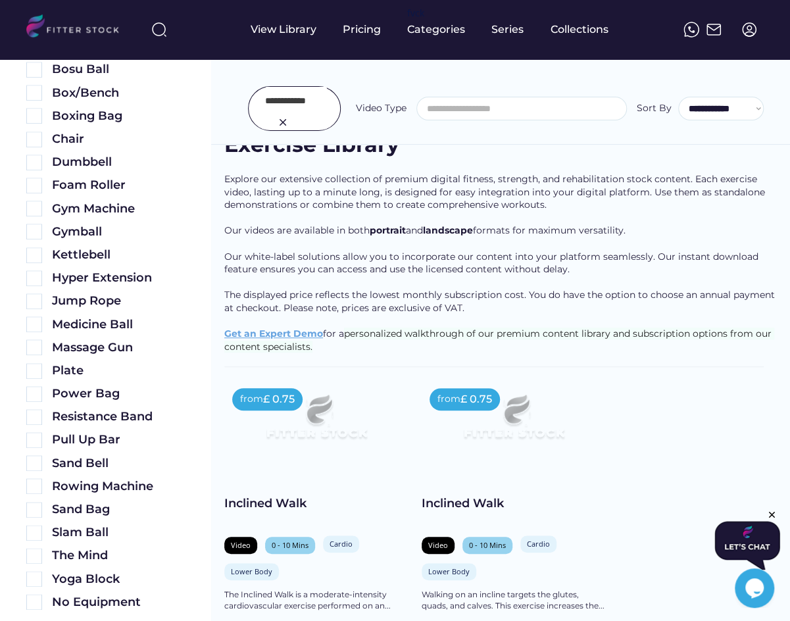
click at [294, 109] on input "input" at bounding box center [296, 101] width 62 height 28
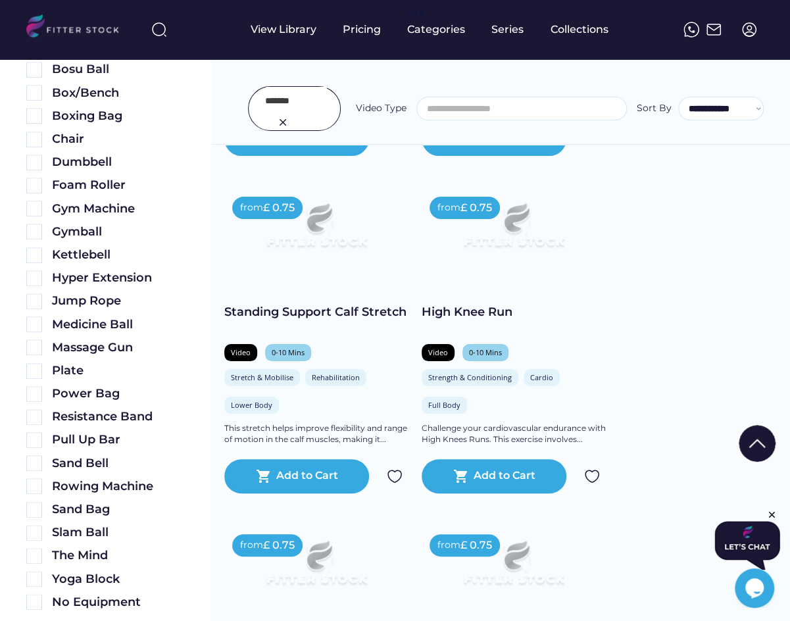
scroll to position [2444, 0]
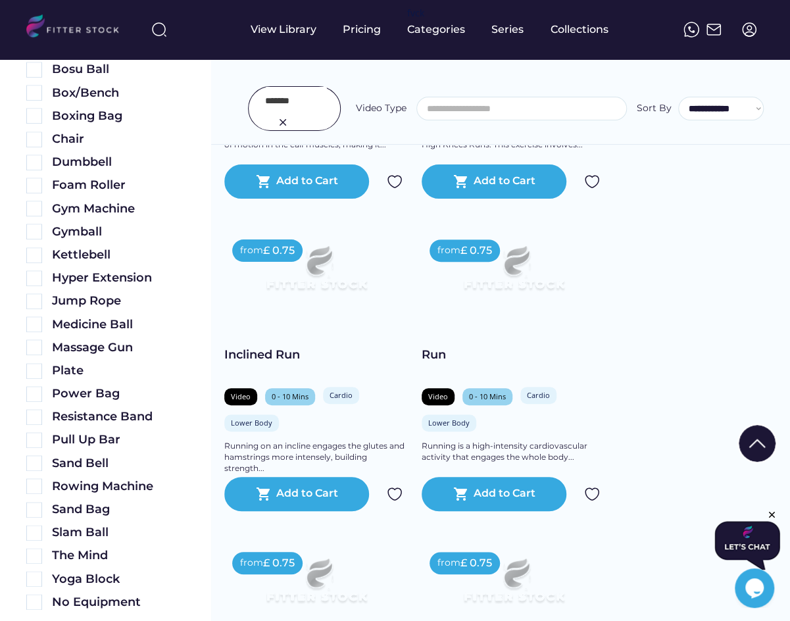
click at [285, 99] on input "input" at bounding box center [296, 101] width 62 height 28
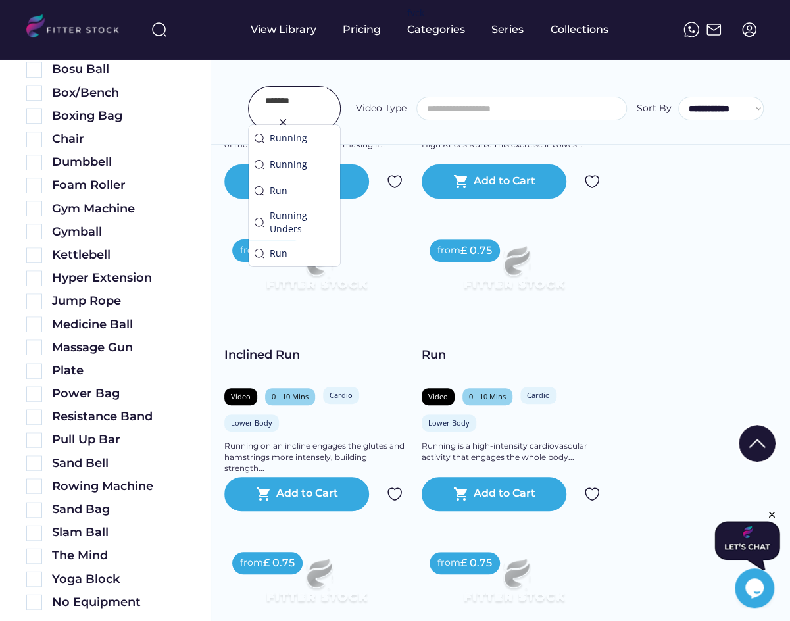
click at [285, 99] on input "input" at bounding box center [296, 101] width 62 height 28
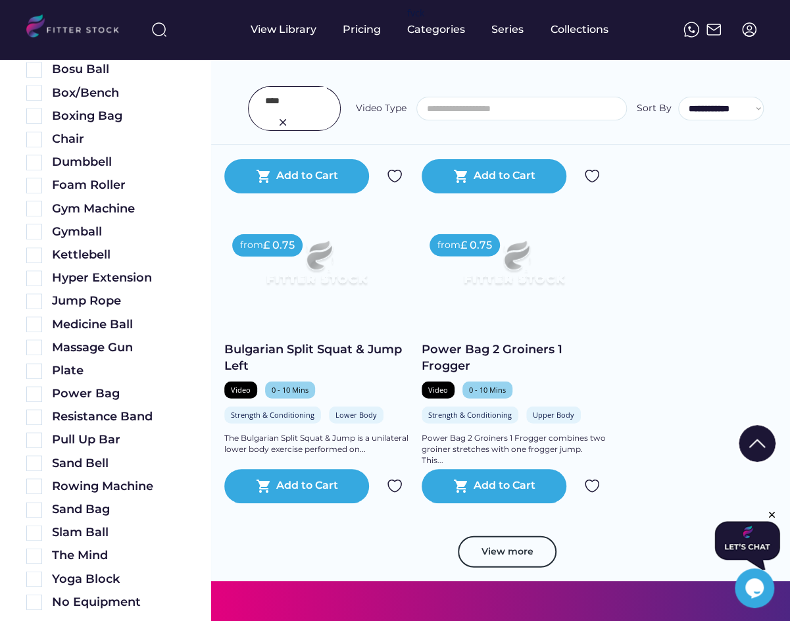
scroll to position [3684, 0]
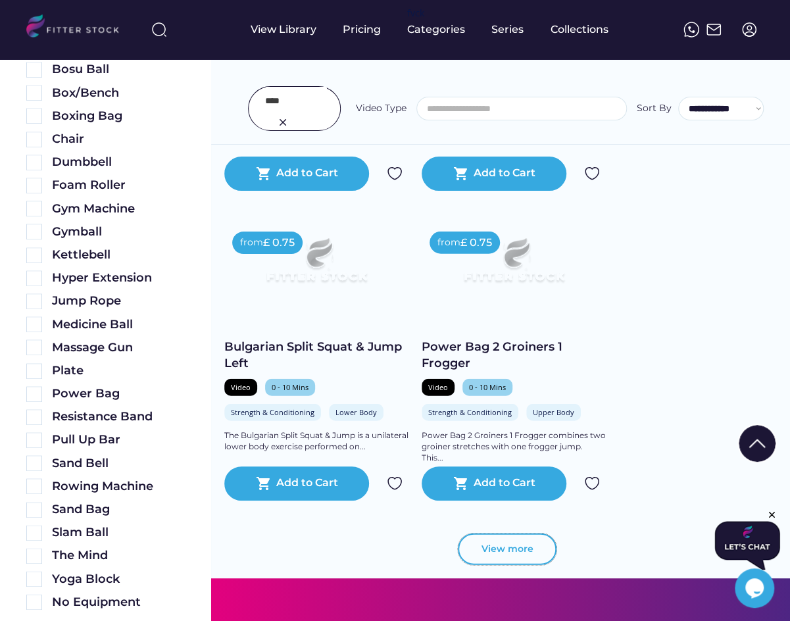
click at [523, 547] on button "View more" at bounding box center [507, 549] width 99 height 32
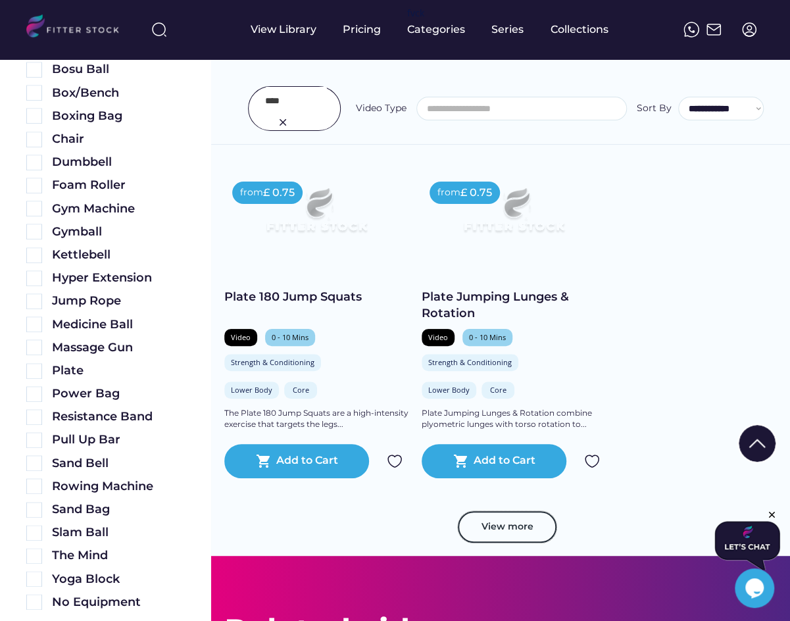
scroll to position [4692, 0]
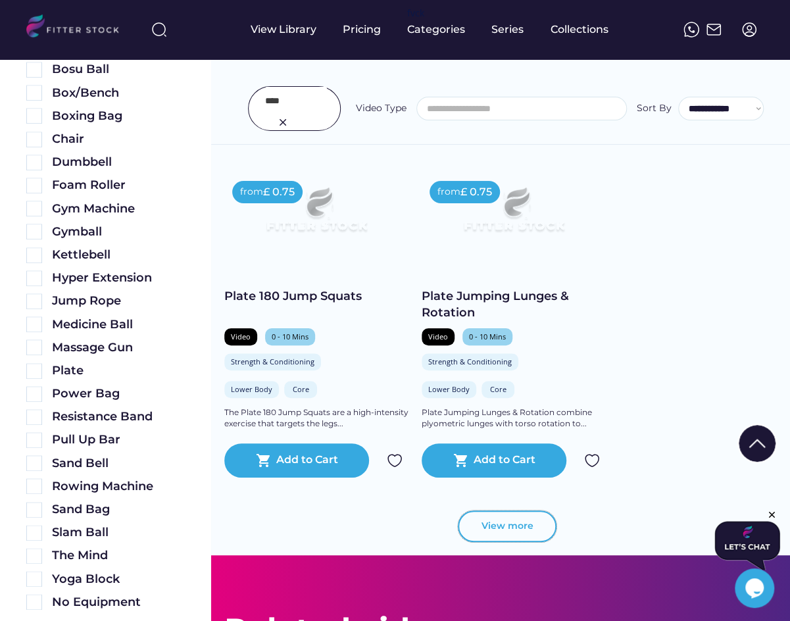
click at [495, 519] on button "View more" at bounding box center [507, 526] width 99 height 32
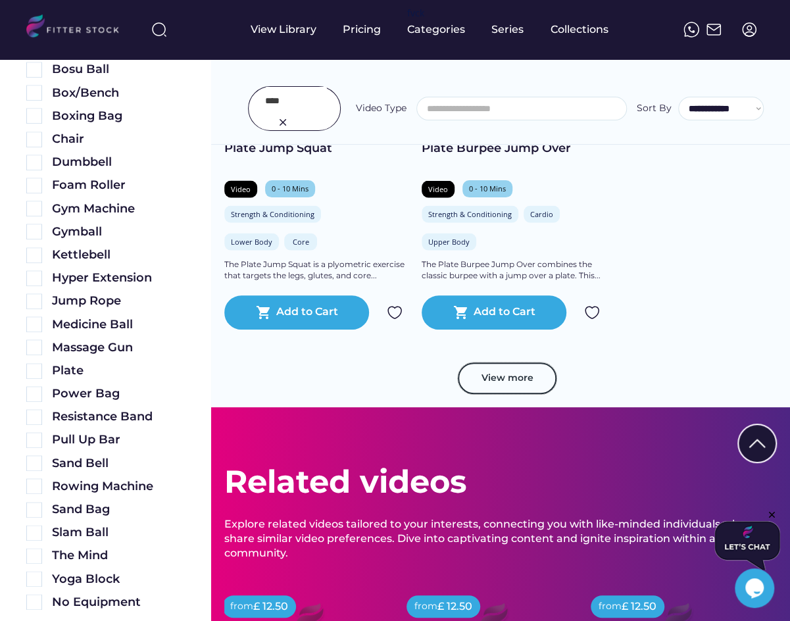
scroll to position [5872, 0]
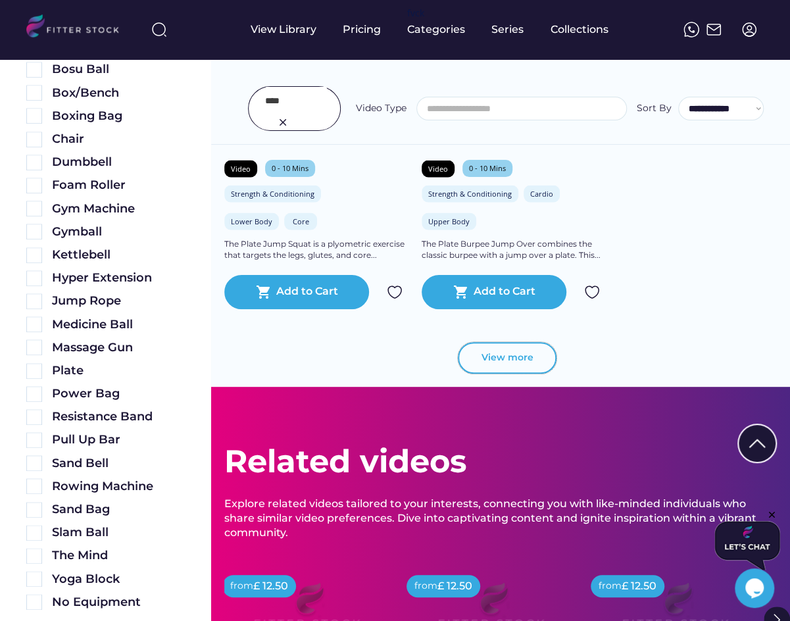
click at [481, 353] on button "View more" at bounding box center [507, 358] width 99 height 32
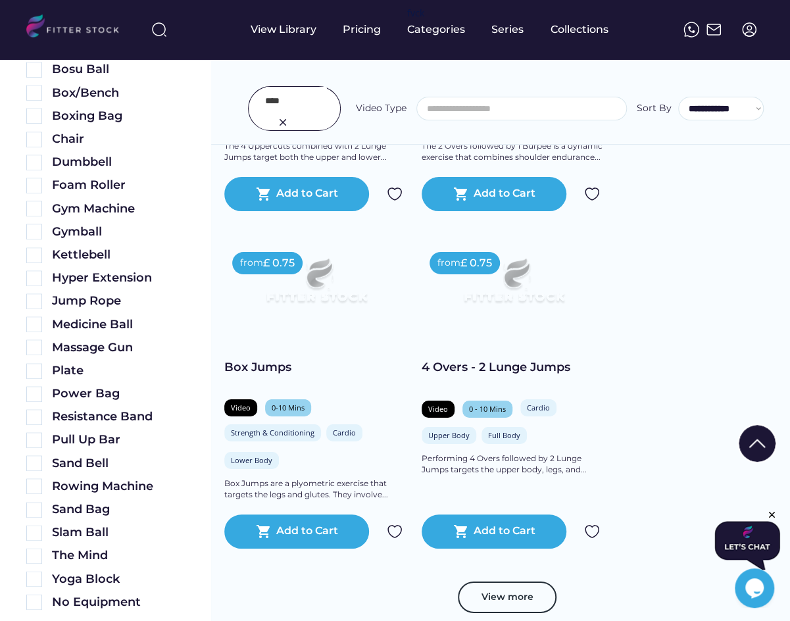
scroll to position [6631, 0]
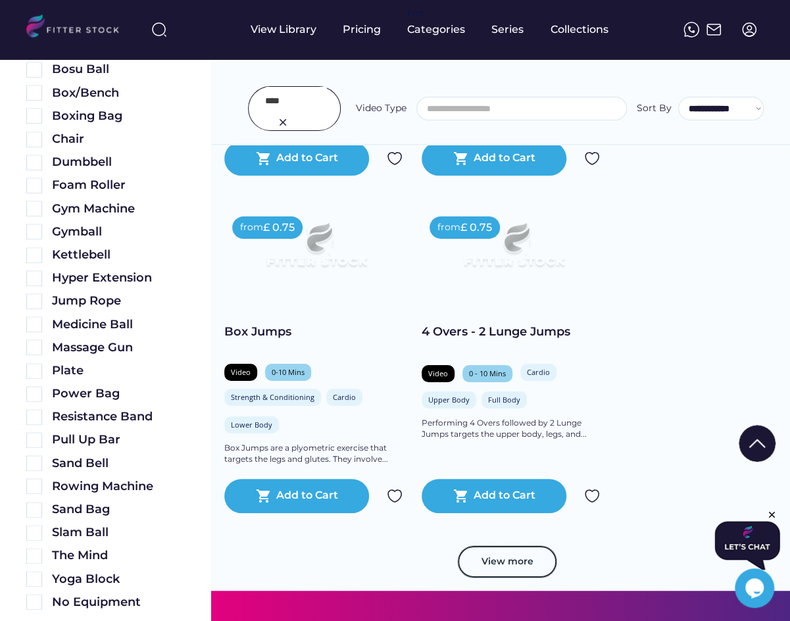
click at [510, 564] on button "View more" at bounding box center [507, 562] width 99 height 32
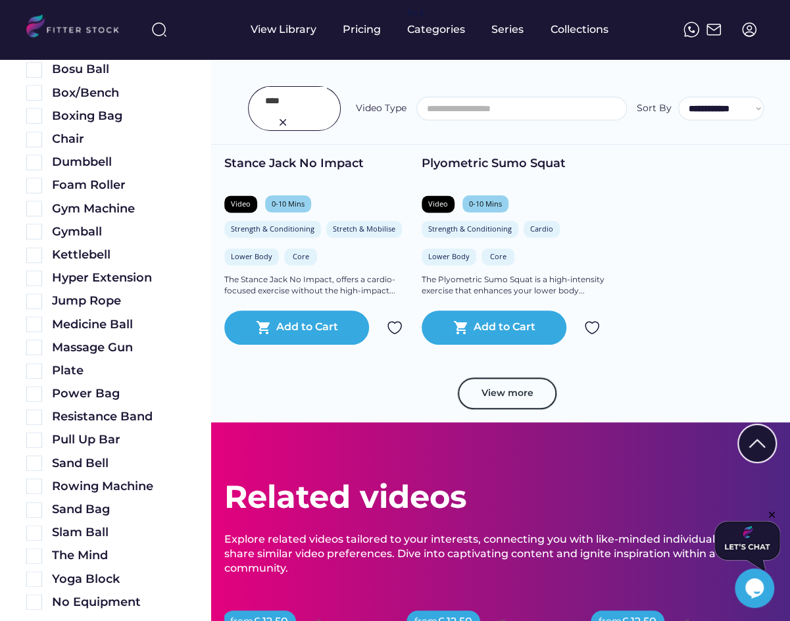
scroll to position [7845, 0]
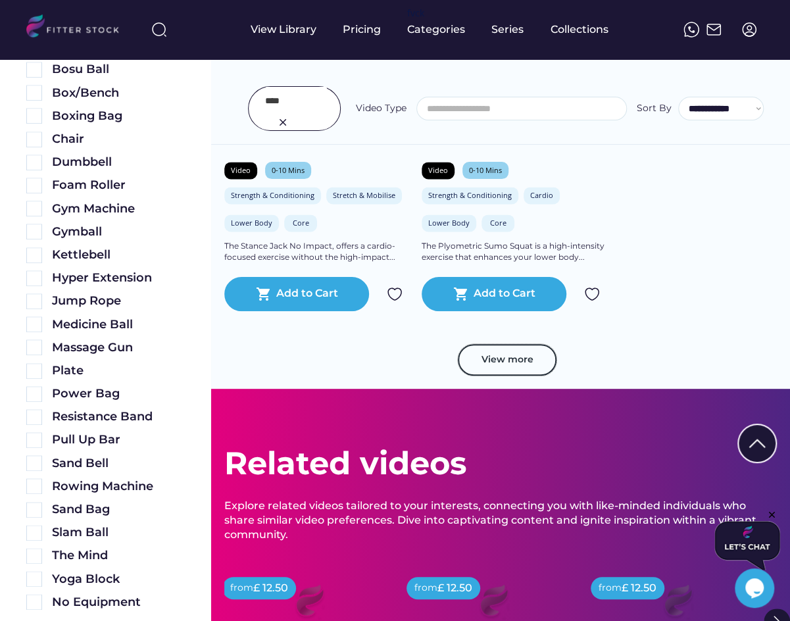
click at [498, 351] on button "View more" at bounding box center [507, 360] width 99 height 32
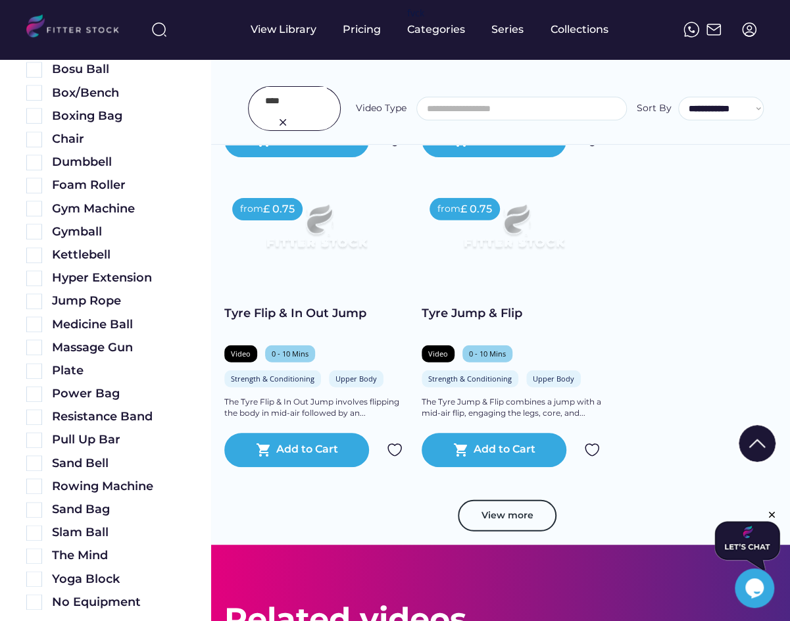
scroll to position [8661, 0]
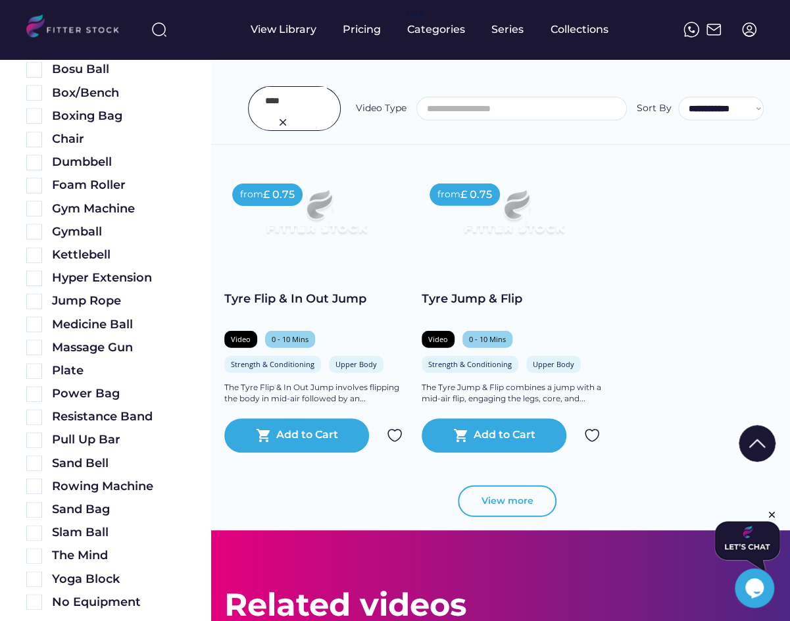
click at [519, 504] on button "View more" at bounding box center [507, 501] width 99 height 32
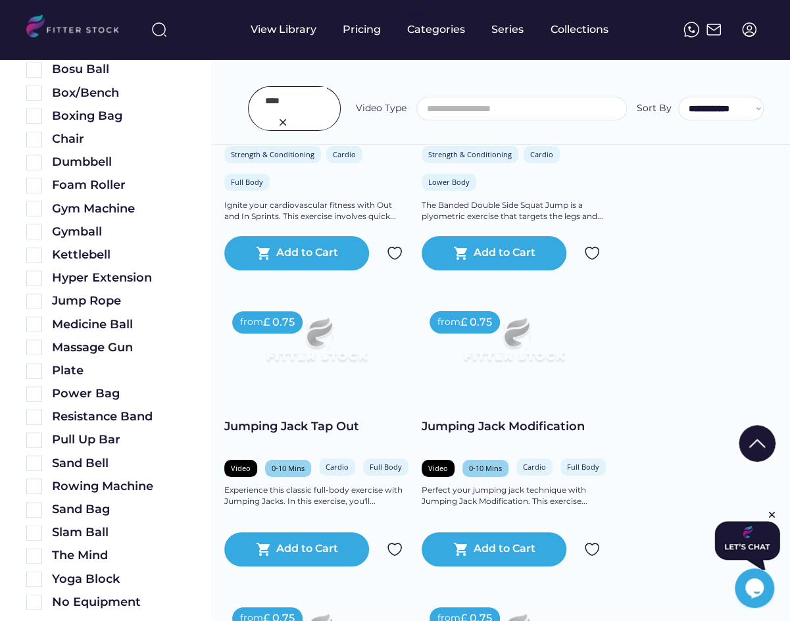
scroll to position [9182, 0]
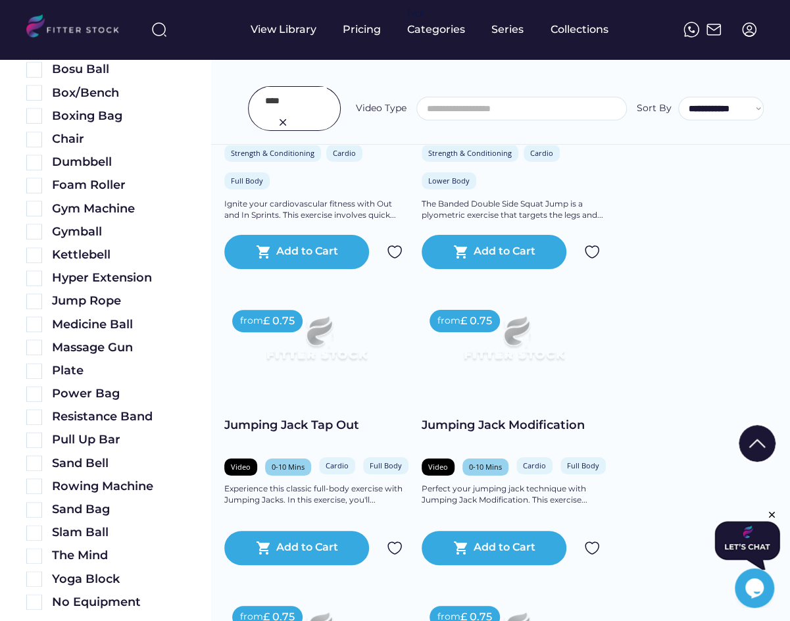
click at [282, 95] on input "input" at bounding box center [296, 101] width 62 height 28
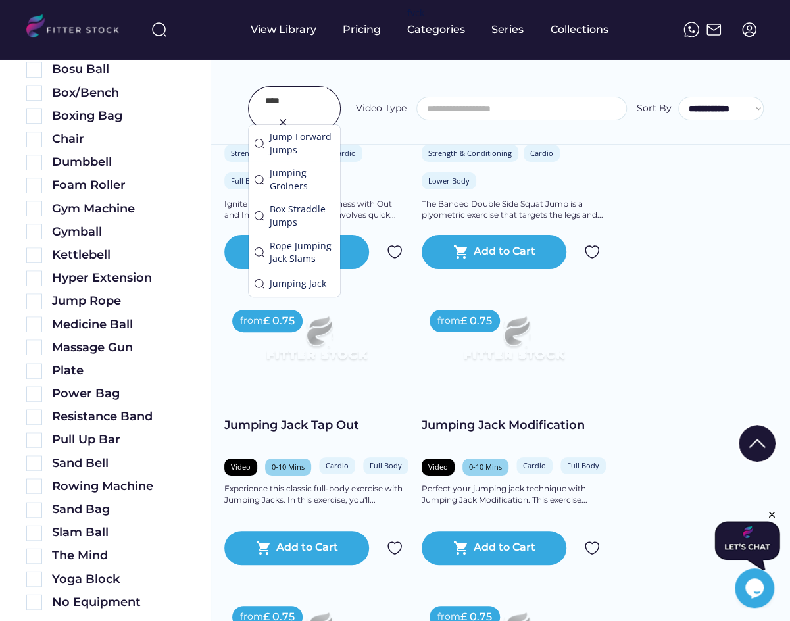
click at [282, 95] on input "input" at bounding box center [296, 101] width 62 height 28
type input "*****"
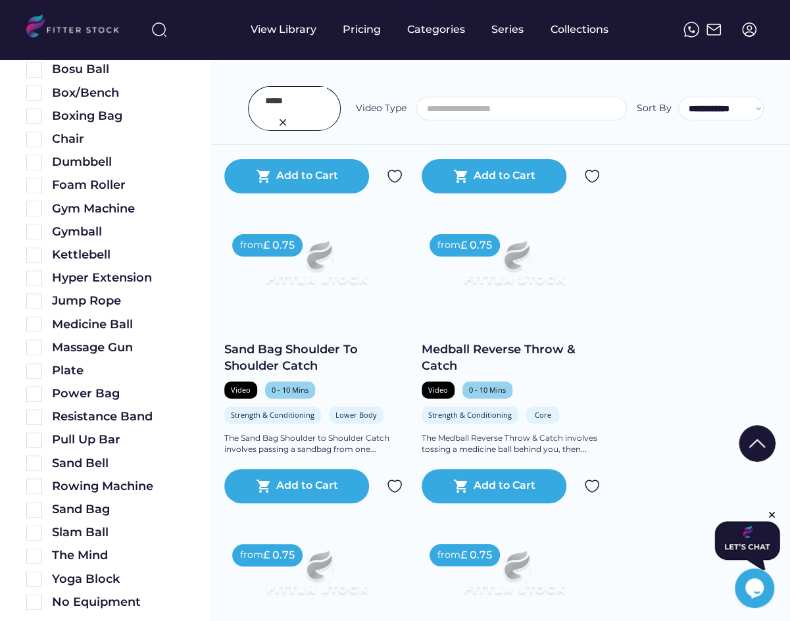
scroll to position [2108, 0]
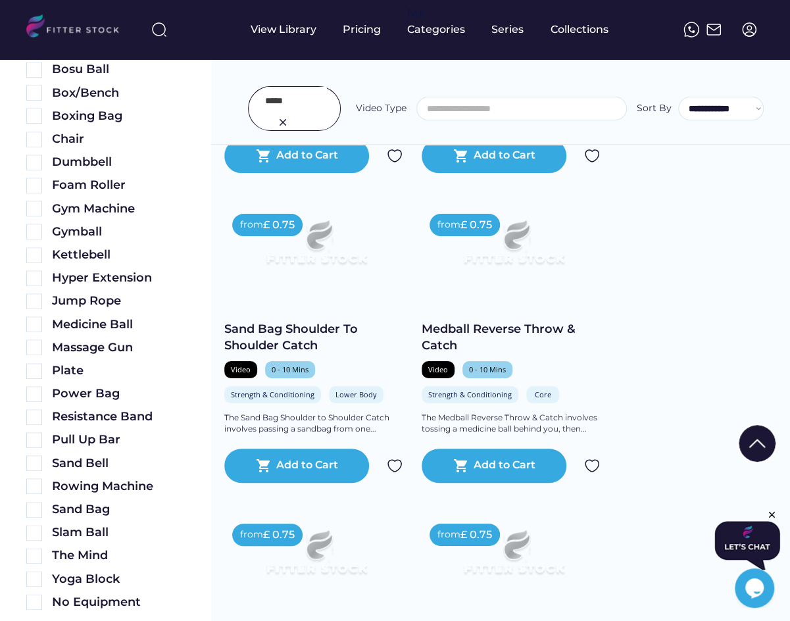
click at [281, 92] on input "input" at bounding box center [296, 101] width 62 height 28
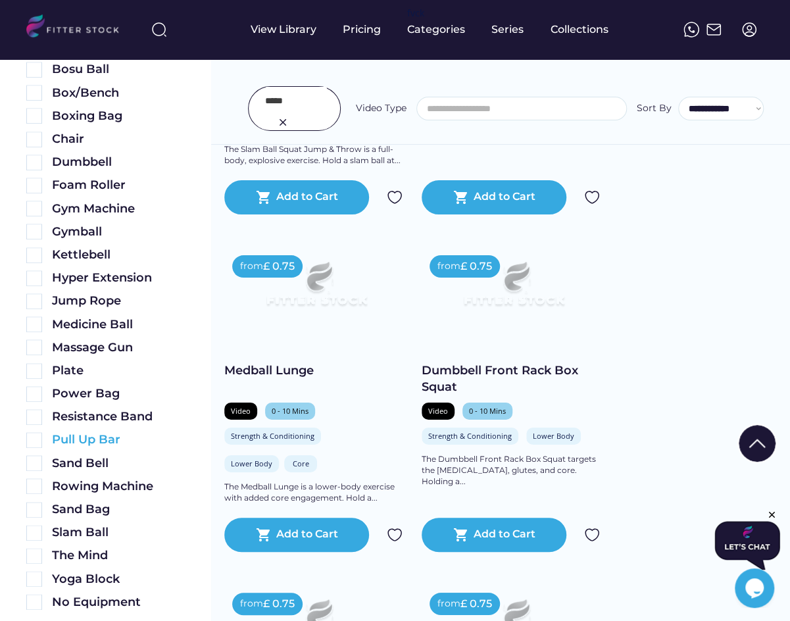
scroll to position [574, 0]
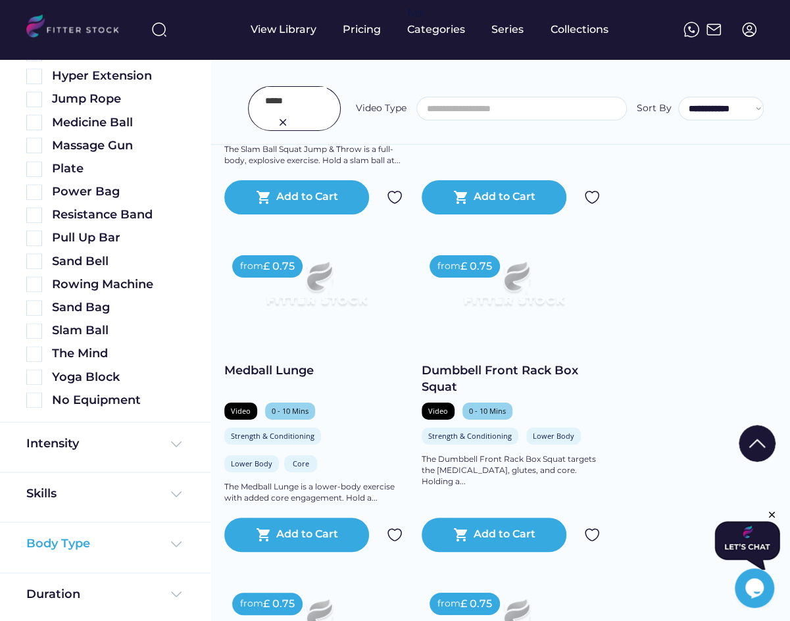
click at [73, 537] on div "Body Type" at bounding box center [58, 543] width 64 height 16
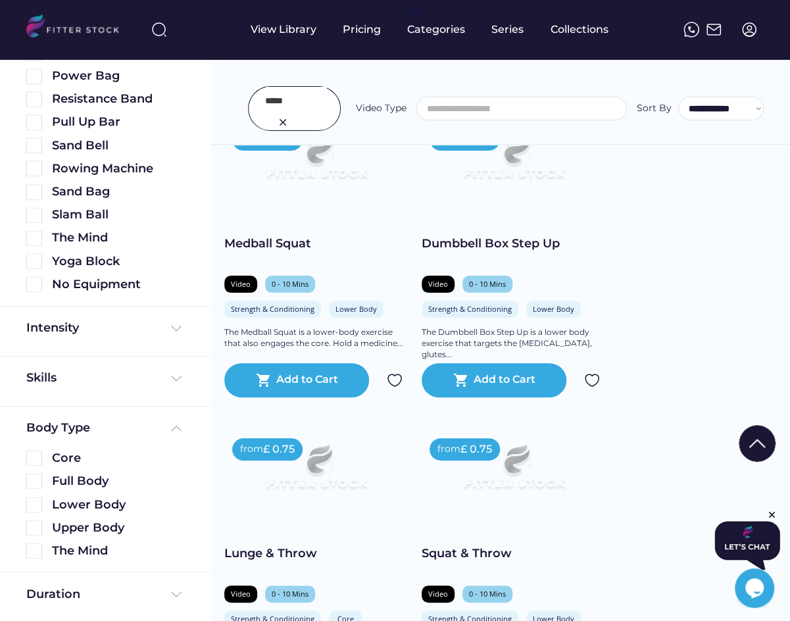
scroll to position [6982, 0]
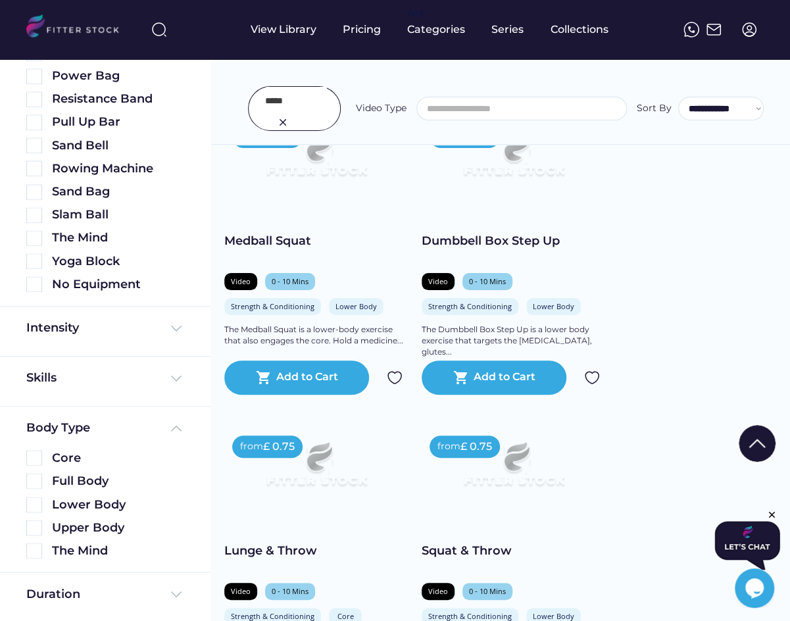
click at [277, 97] on input "input" at bounding box center [296, 101] width 62 height 28
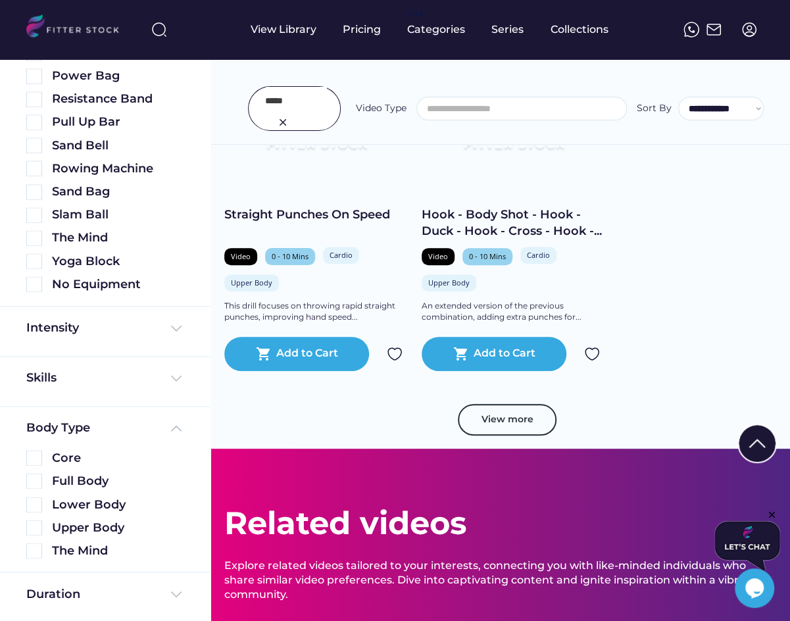
scroll to position [9628, 0]
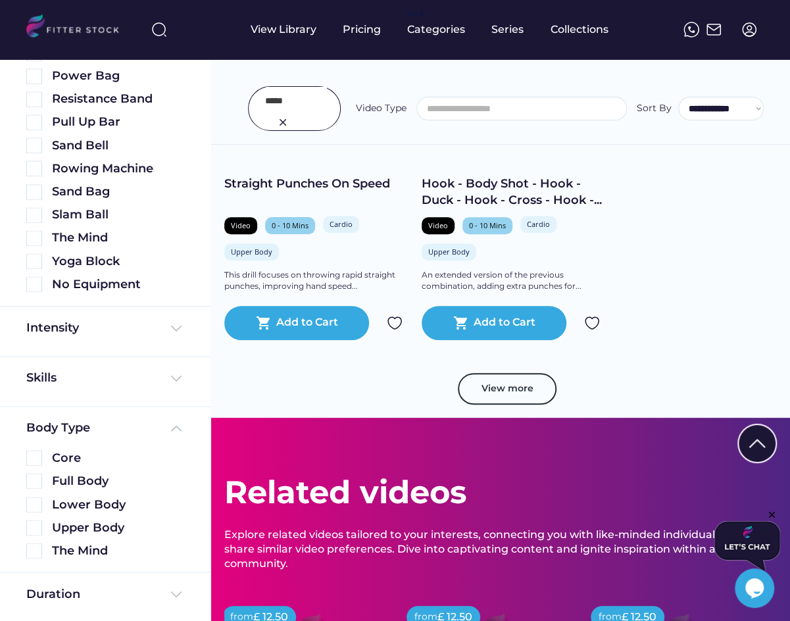
click at [504, 374] on button "View more" at bounding box center [507, 389] width 99 height 32
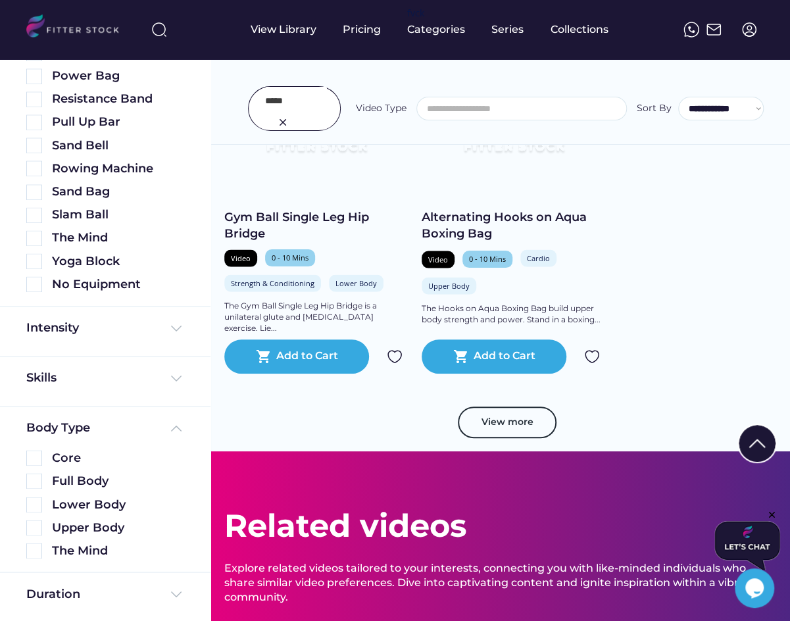
scroll to position [10547, 0]
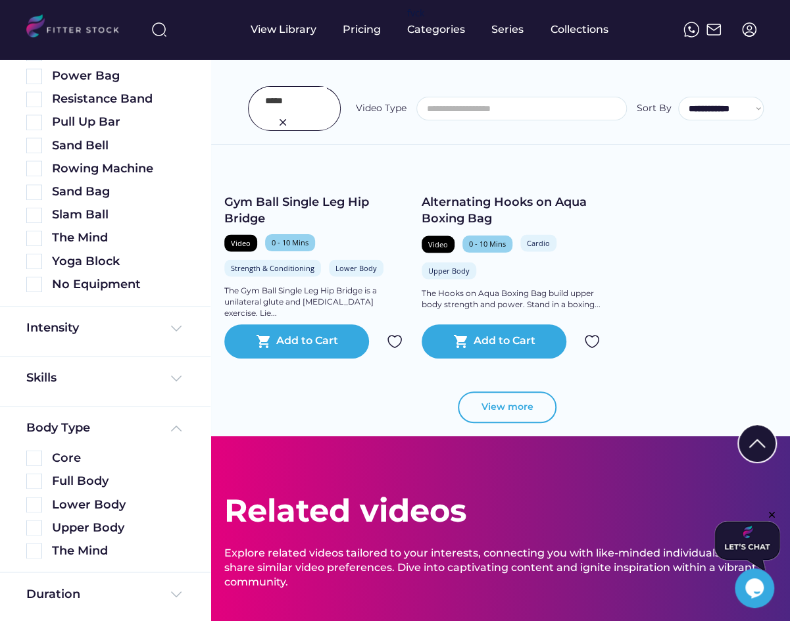
click at [509, 391] on button "View more" at bounding box center [507, 407] width 99 height 32
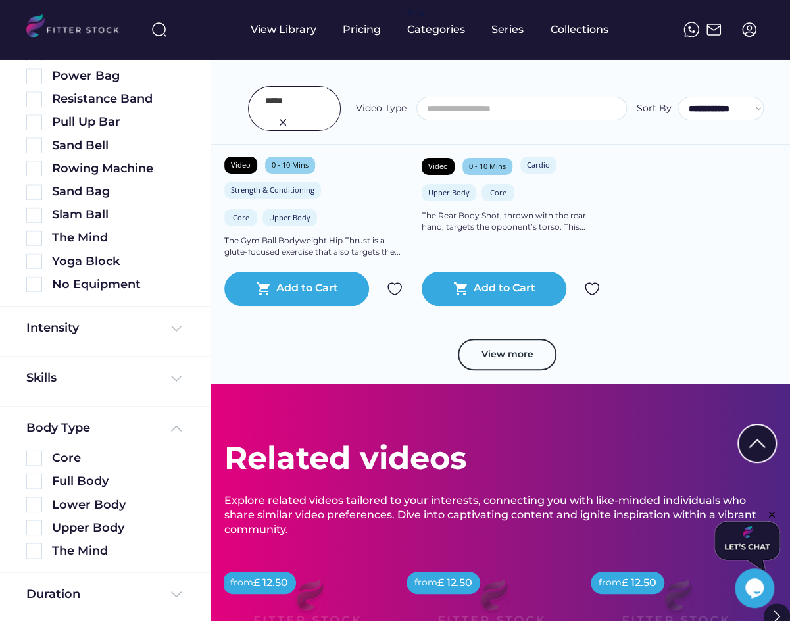
scroll to position [11569, 0]
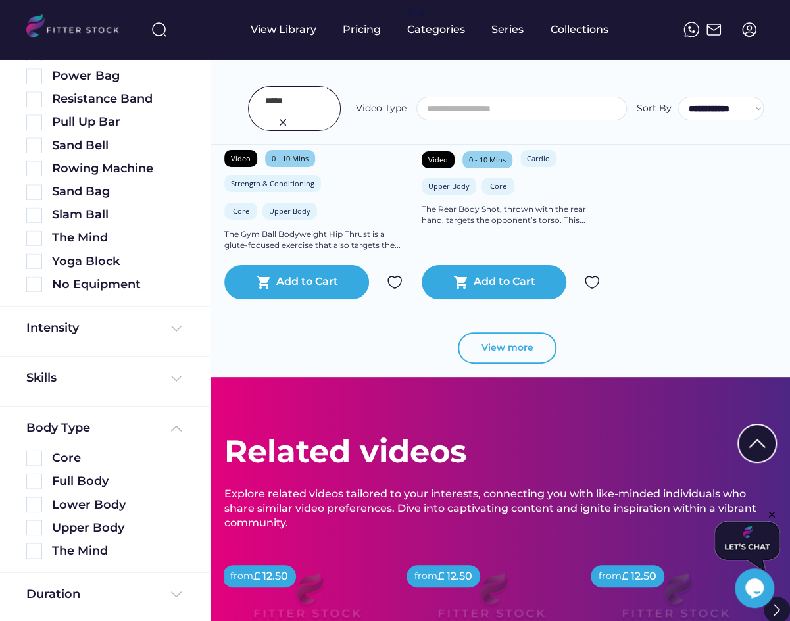
click at [543, 341] on button "View more" at bounding box center [507, 348] width 99 height 32
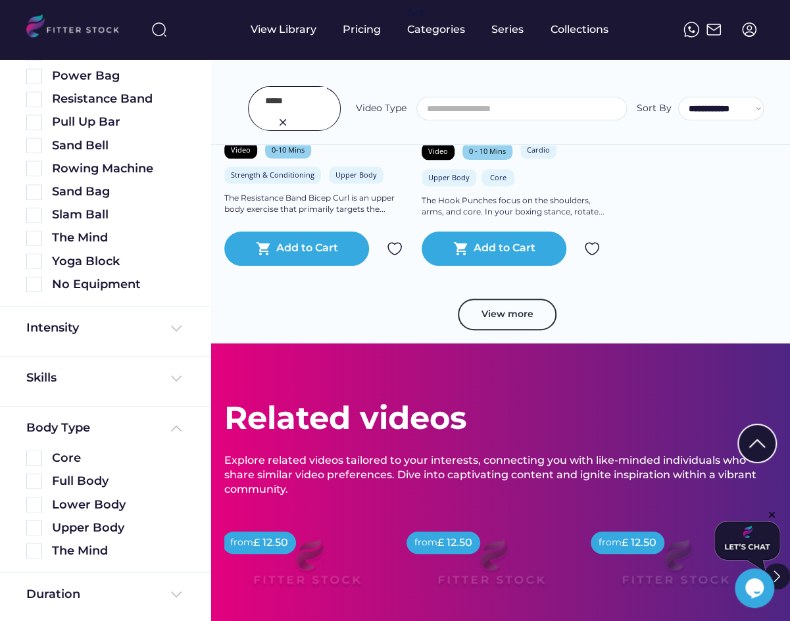
scroll to position [12542, 0]
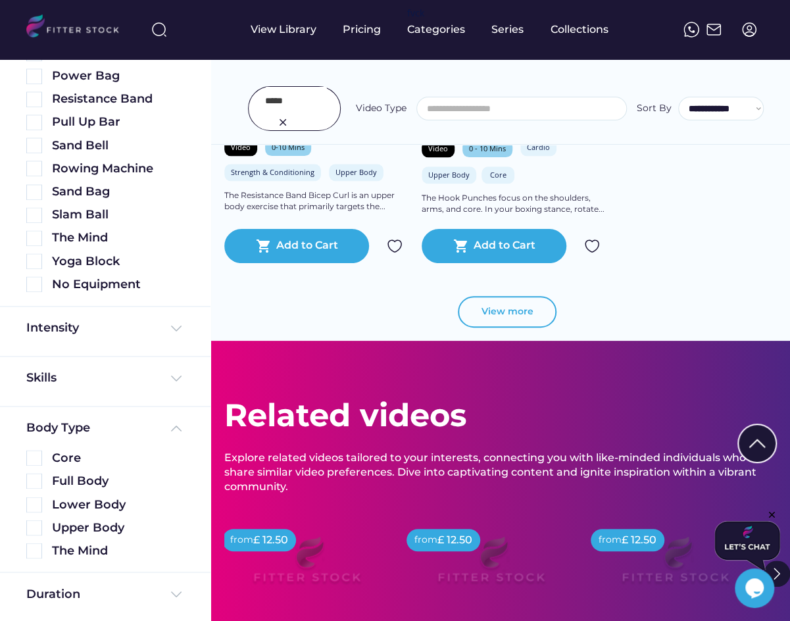
click at [522, 313] on button "View more" at bounding box center [507, 312] width 99 height 32
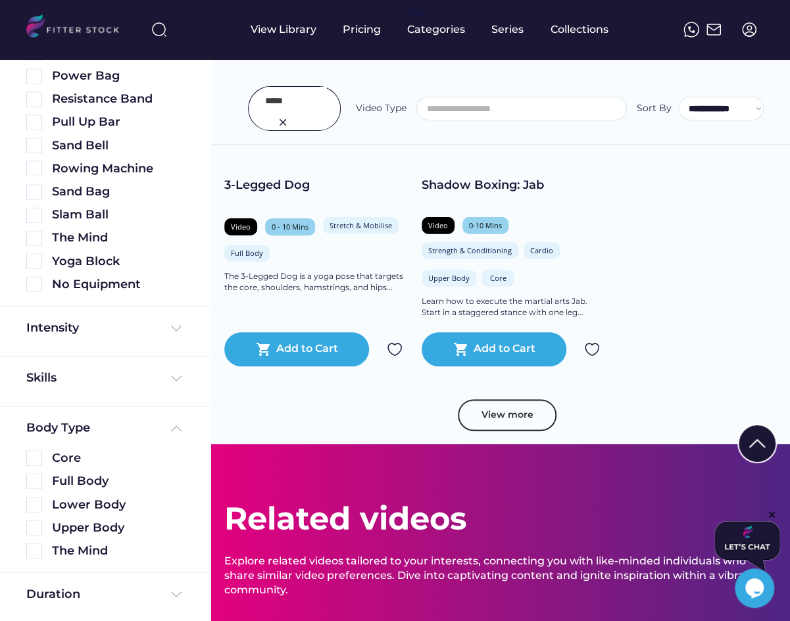
scroll to position [13426, 0]
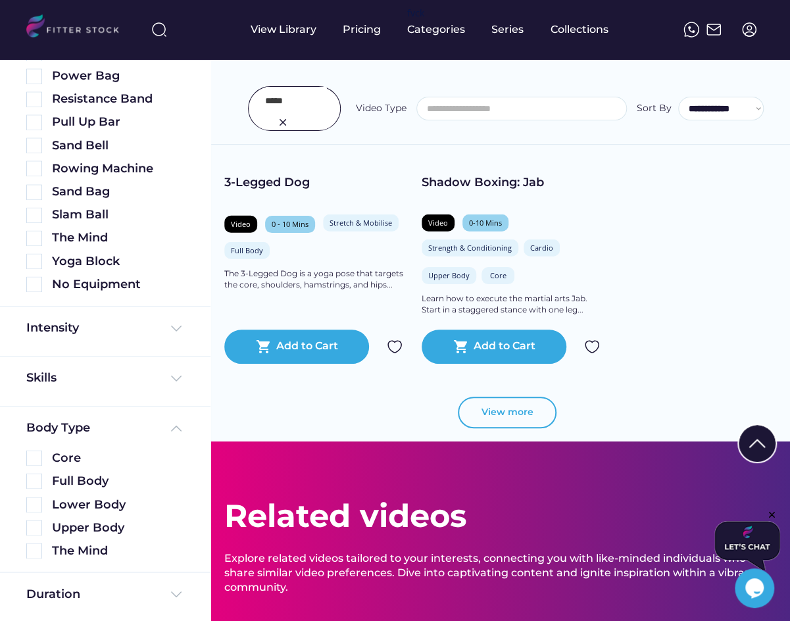
click at [536, 407] on button "View more" at bounding box center [507, 413] width 99 height 32
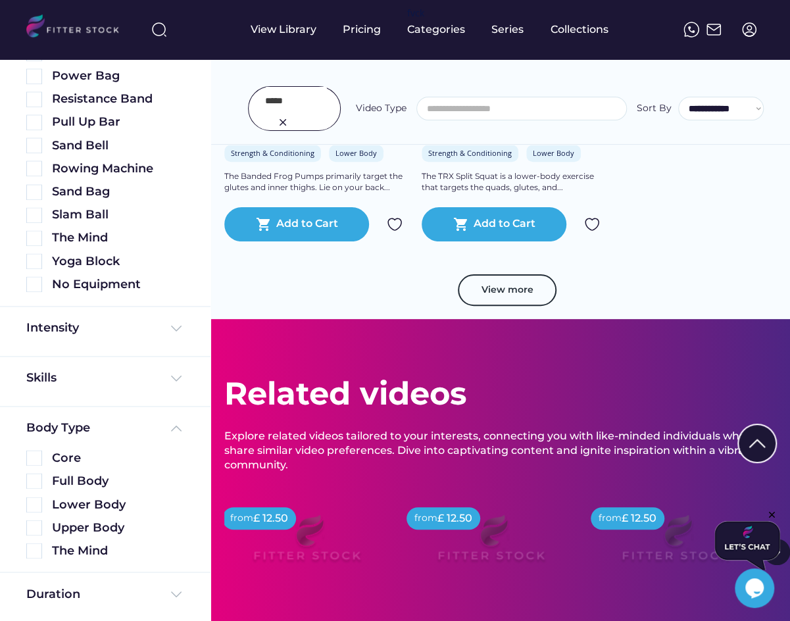
scroll to position [14539, 0]
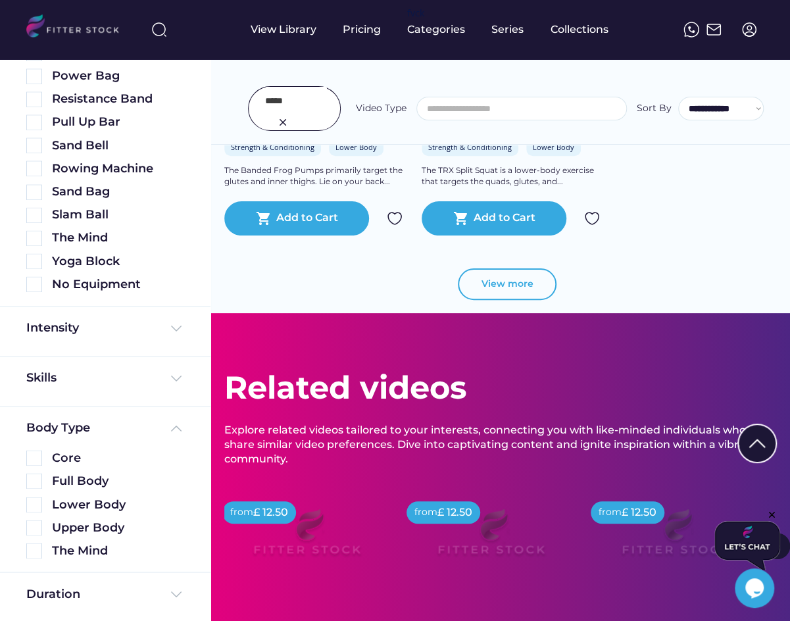
click at [524, 283] on button "View more" at bounding box center [507, 284] width 99 height 32
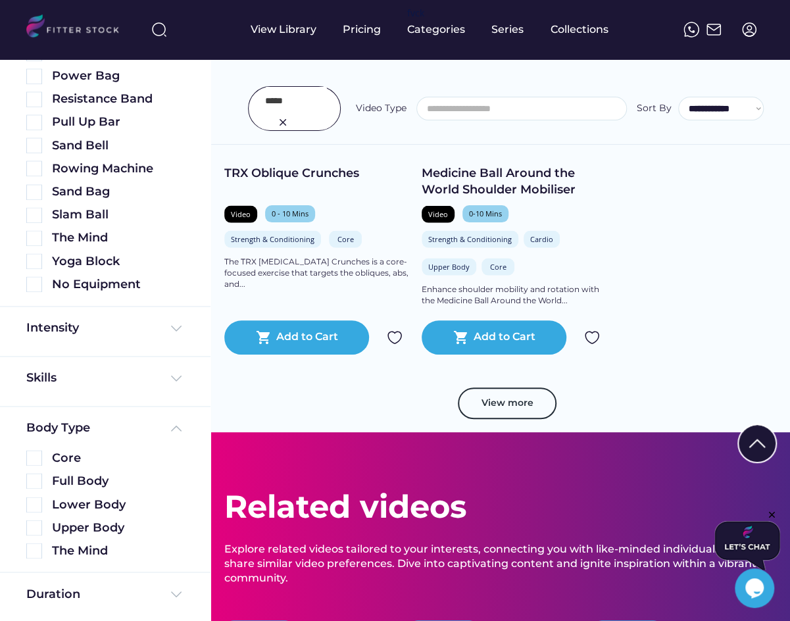
scroll to position [15381, 0]
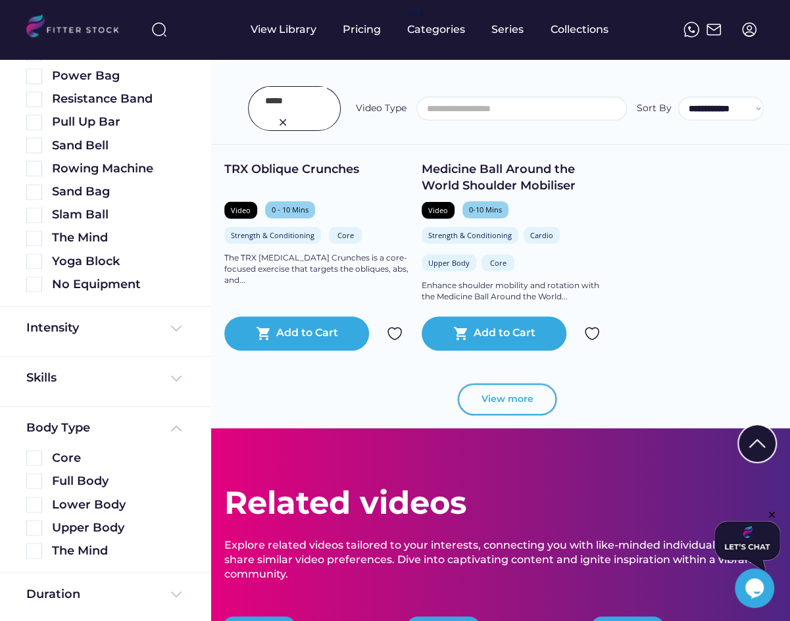
click at [509, 399] on button "View more" at bounding box center [507, 400] width 99 height 32
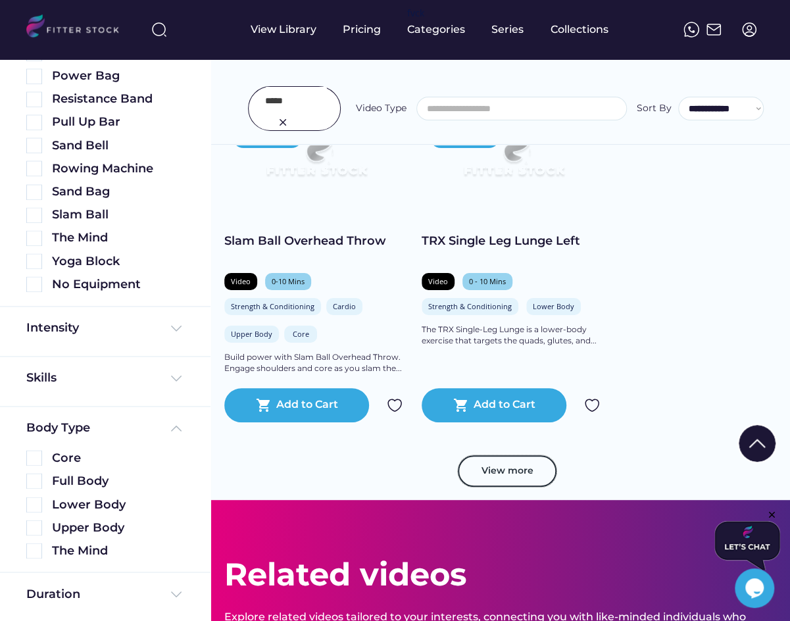
scroll to position [16343, 0]
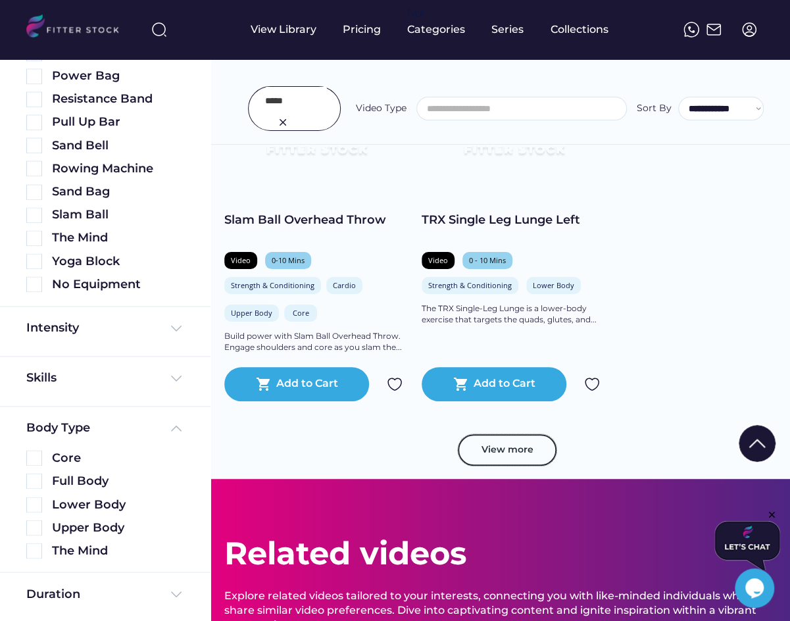
click at [498, 451] on button "View more" at bounding box center [507, 450] width 99 height 32
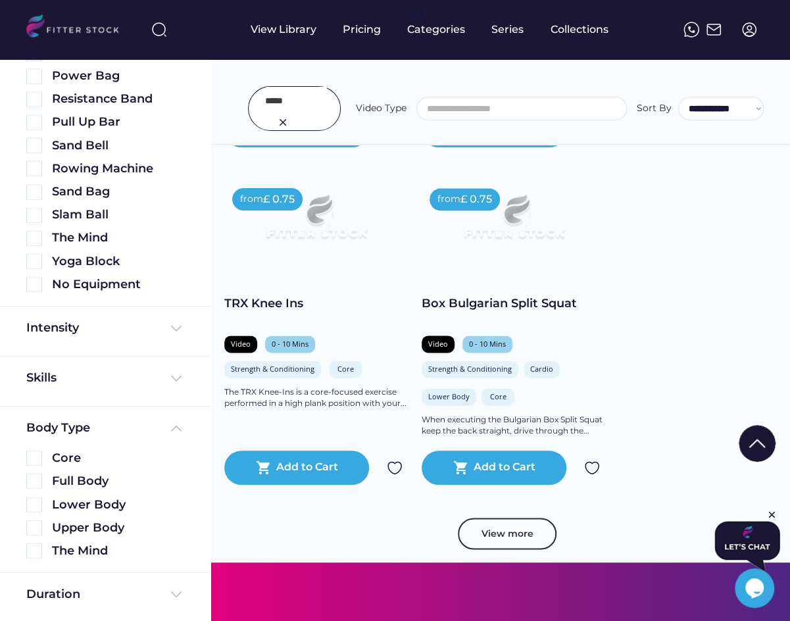
scroll to position [17246, 0]
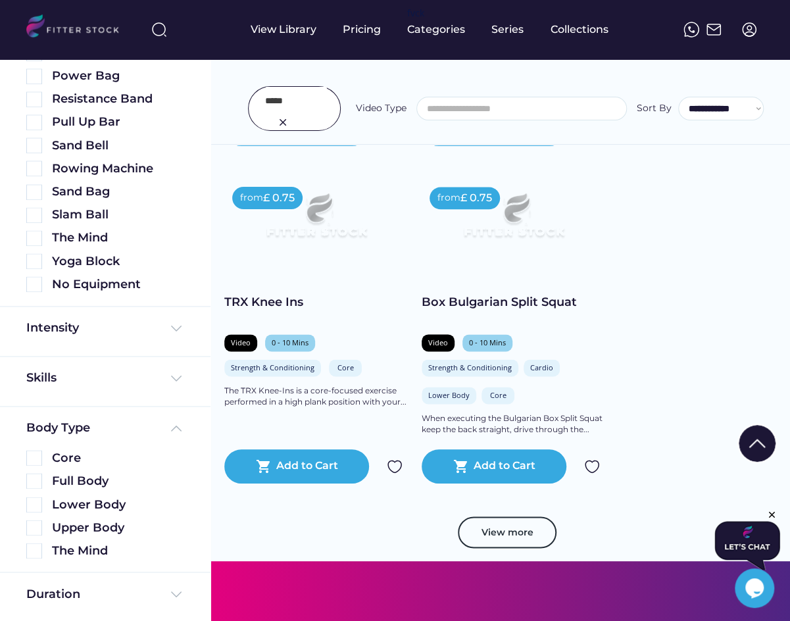
click at [530, 537] on button "View more" at bounding box center [507, 532] width 99 height 32
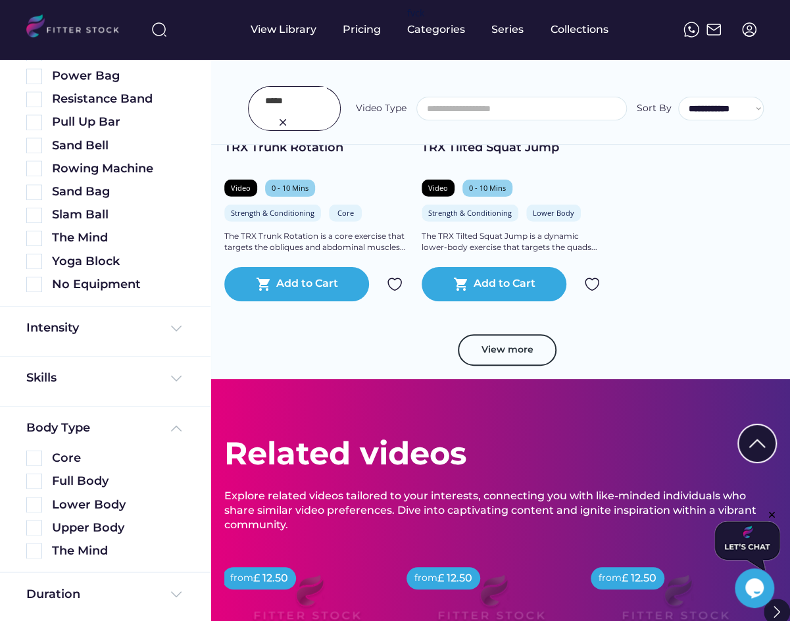
scroll to position [18423, 0]
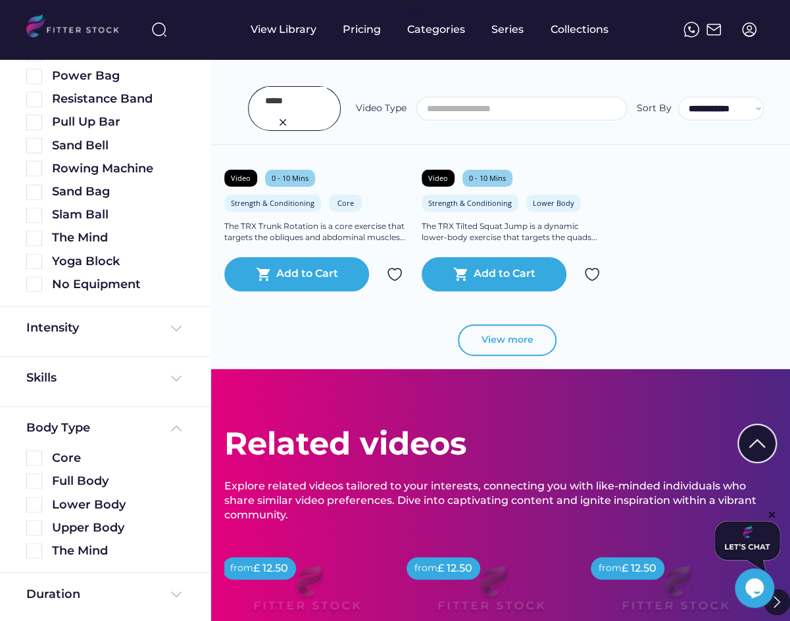
click at [532, 334] on button "View more" at bounding box center [507, 340] width 99 height 32
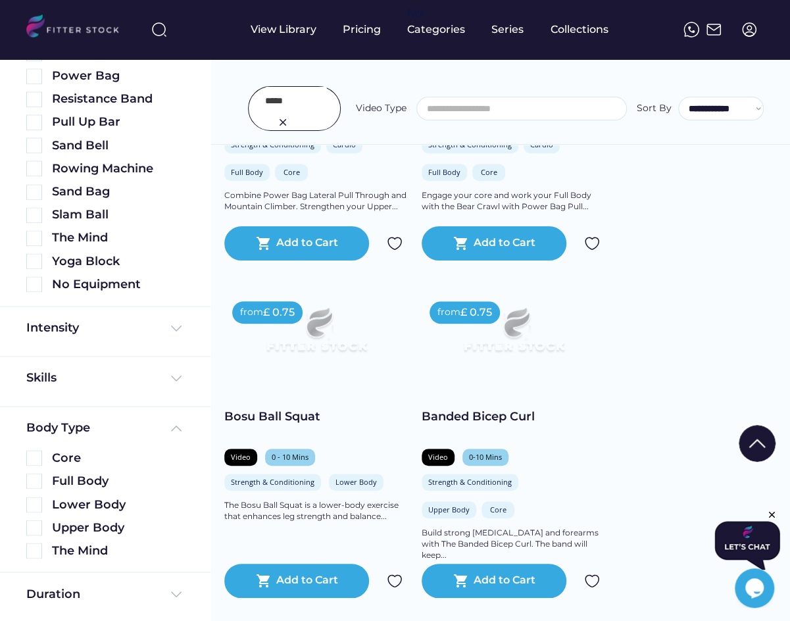
scroll to position [19113, 0]
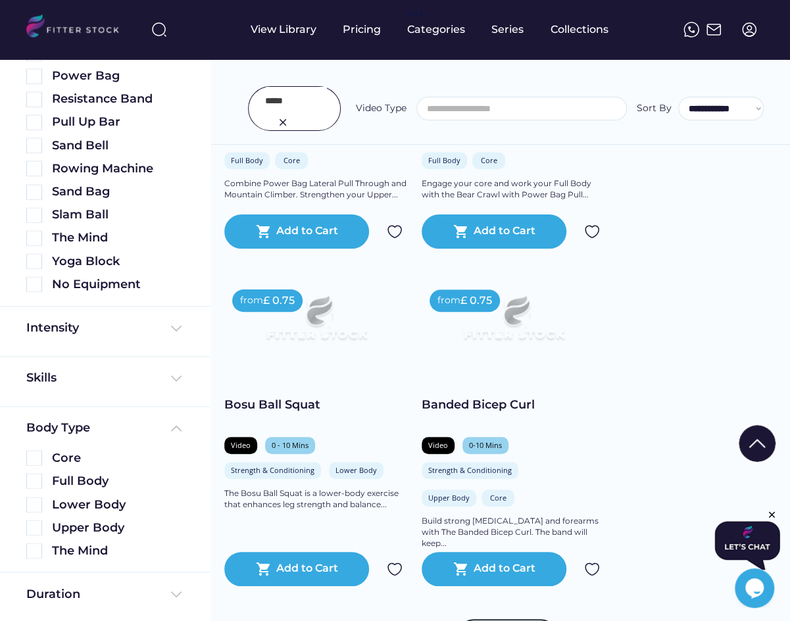
drag, startPoint x: 284, startPoint y: 121, endPoint x: 204, endPoint y: 178, distance: 98.0
click at [284, 121] on img at bounding box center [283, 122] width 16 height 16
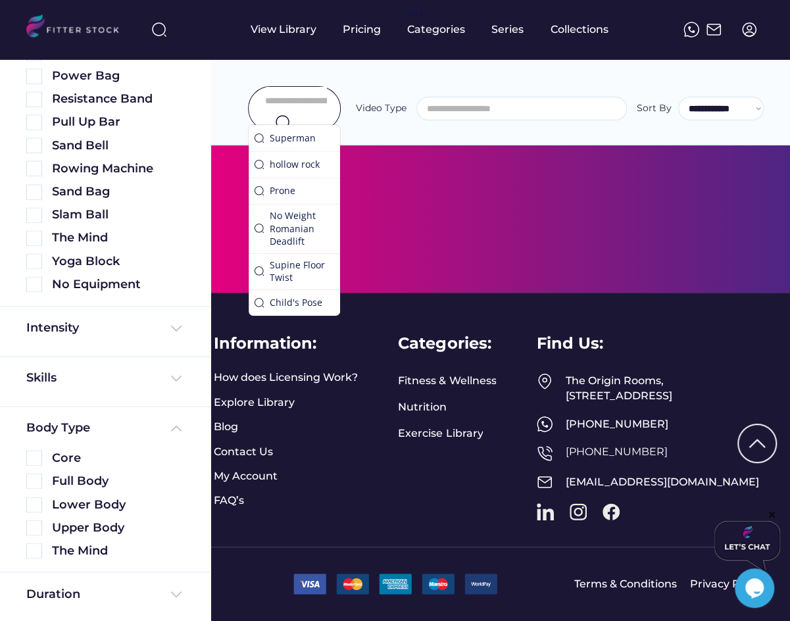
scroll to position [458, 0]
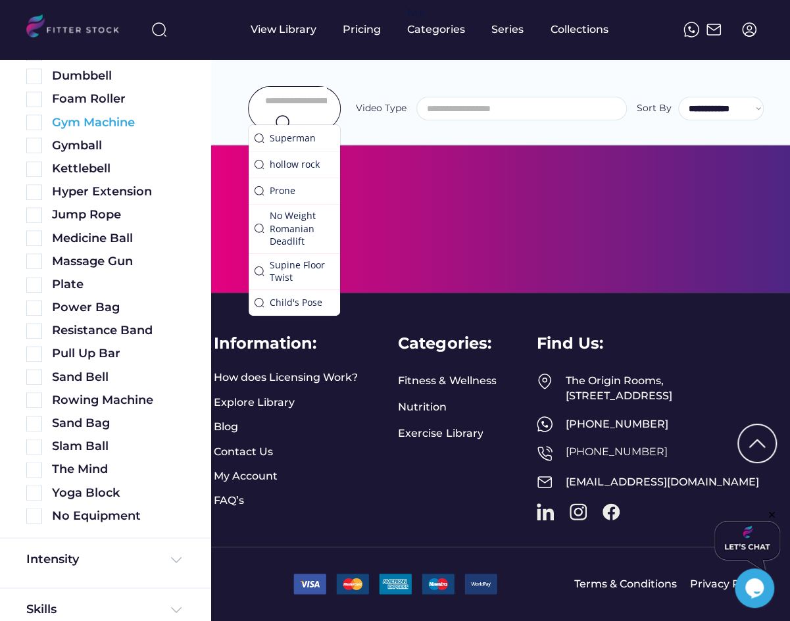
click at [30, 125] on img at bounding box center [34, 122] width 16 height 16
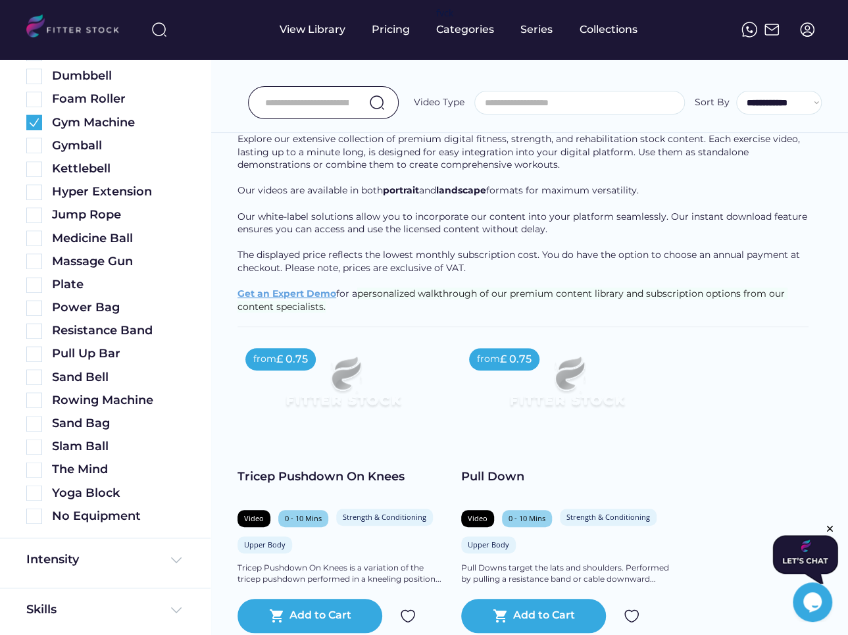
scroll to position [0, 0]
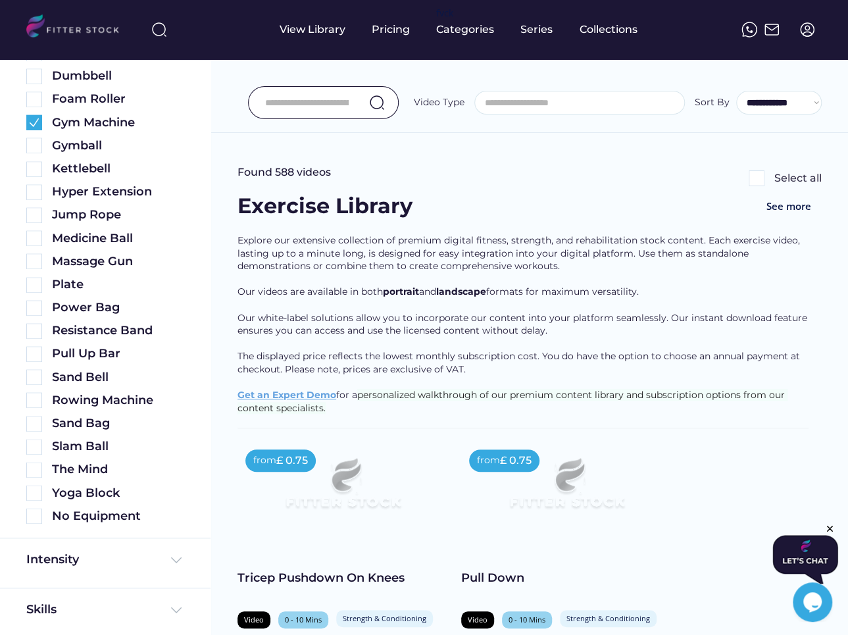
click at [292, 91] on input "input" at bounding box center [307, 103] width 84 height 28
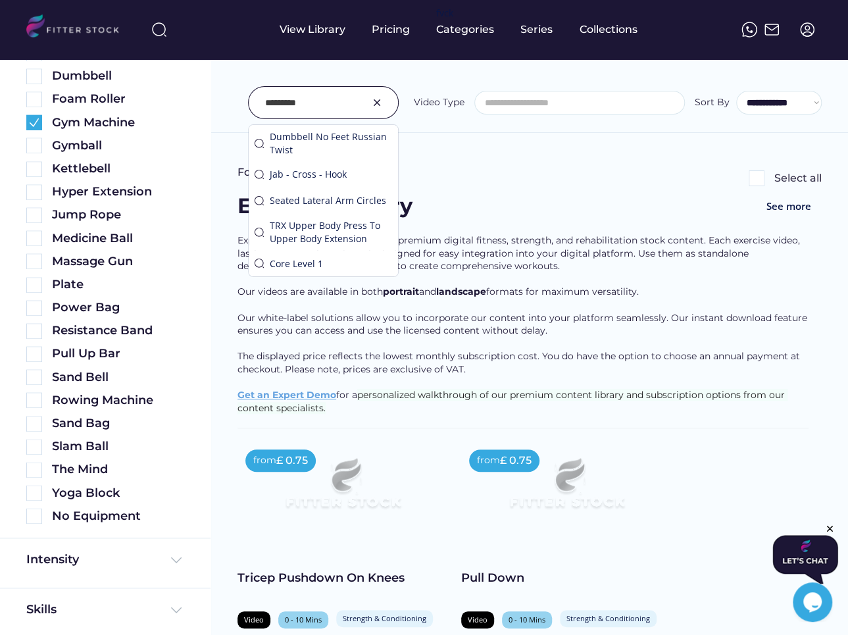
type input "*********"
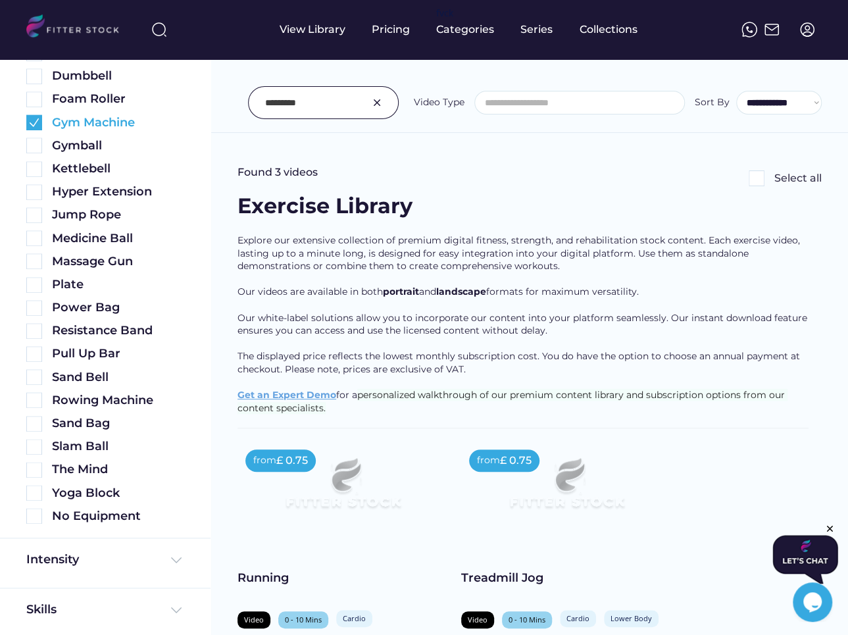
click at [35, 122] on img at bounding box center [34, 122] width 16 height 16
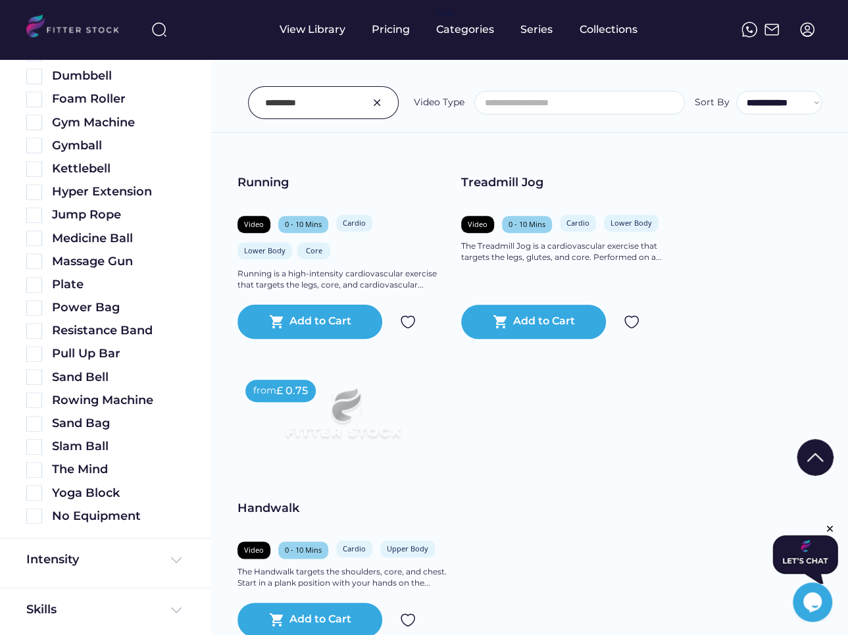
scroll to position [396, 0]
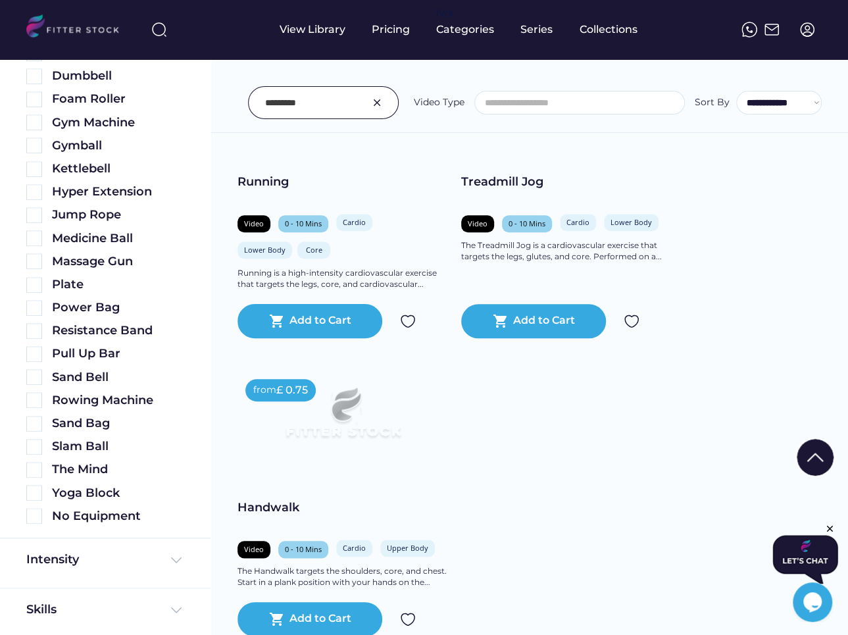
click at [282, 112] on input "input" at bounding box center [307, 103] width 84 height 28
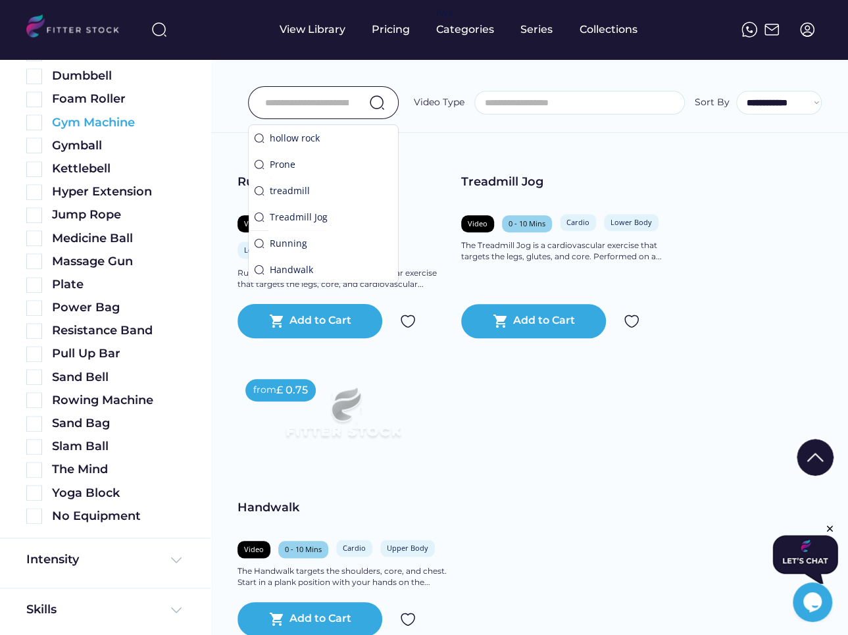
drag, startPoint x: 34, startPoint y: 123, endPoint x: 426, endPoint y: 310, distance: 434.3
click at [34, 123] on img at bounding box center [34, 122] width 16 height 16
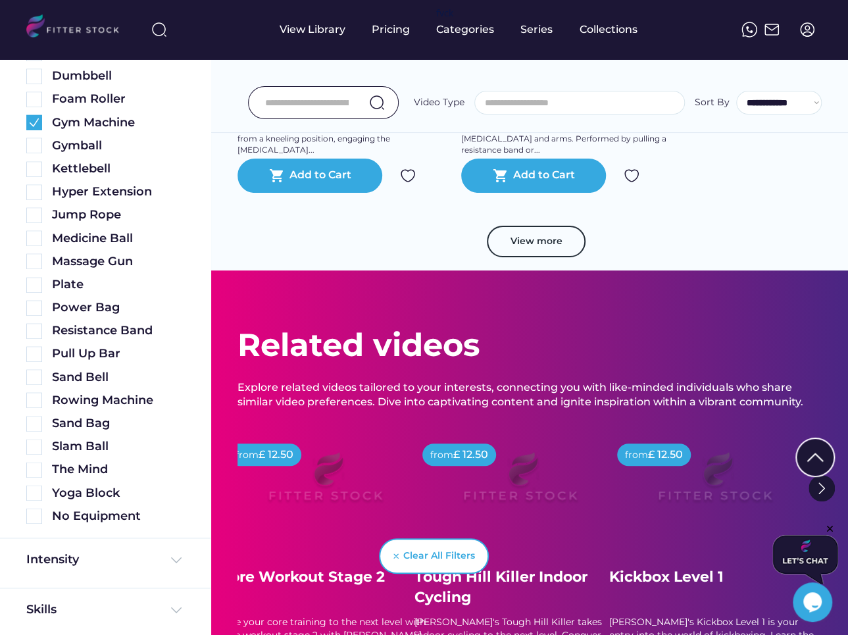
scroll to position [1176, 0]
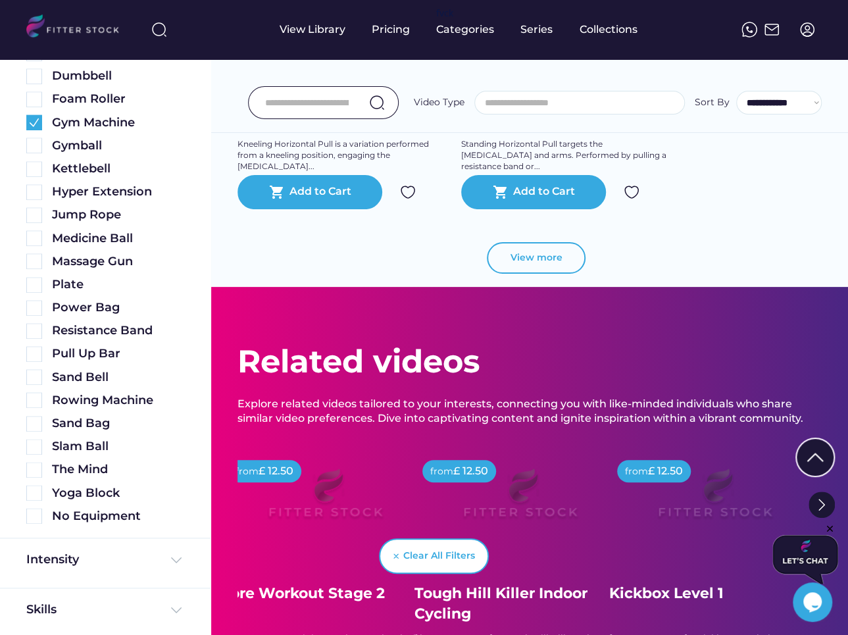
click at [509, 265] on button "View more" at bounding box center [536, 258] width 99 height 32
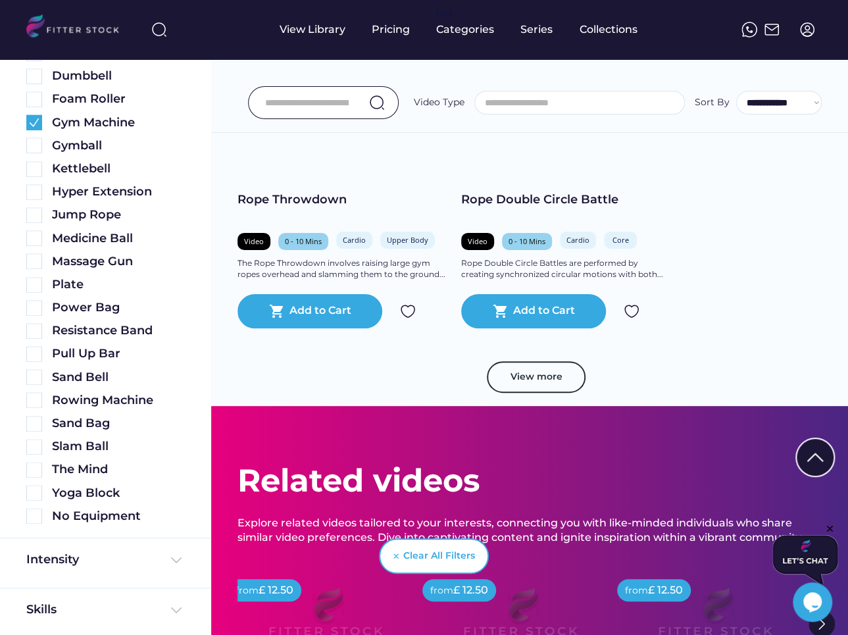
scroll to position [2042, 0]
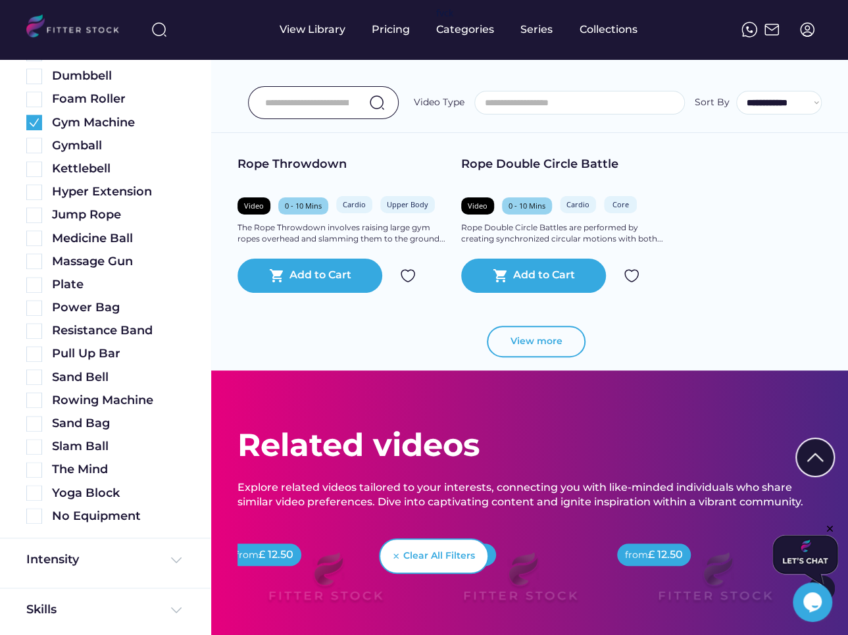
click at [556, 334] on button "View more" at bounding box center [536, 342] width 99 height 32
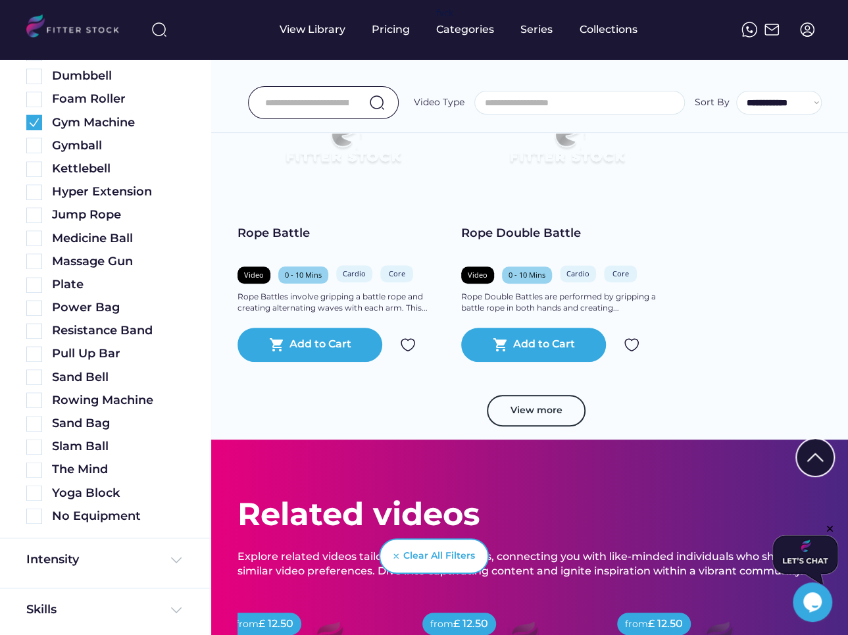
scroll to position [2880, 0]
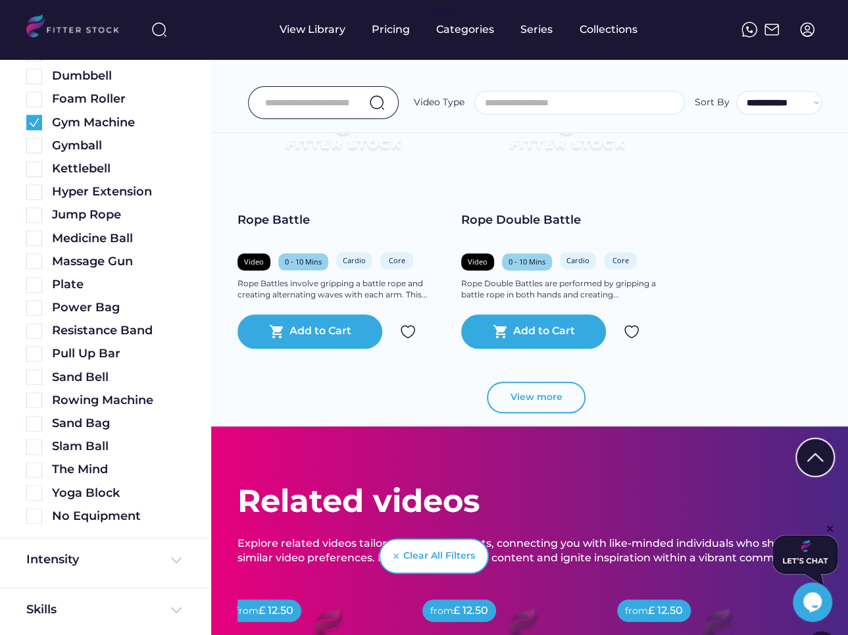
click at [560, 397] on button "View more" at bounding box center [536, 398] width 99 height 32
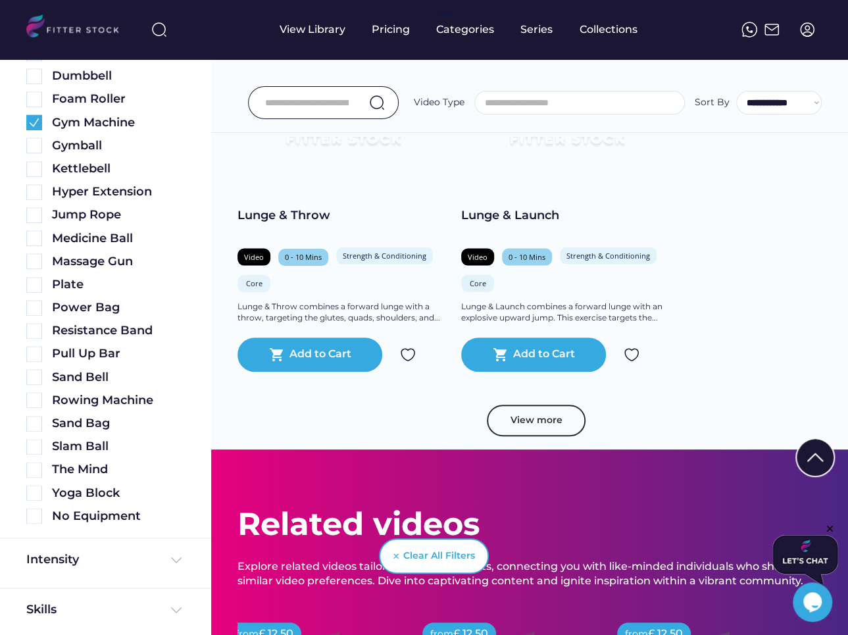
scroll to position [3863, 0]
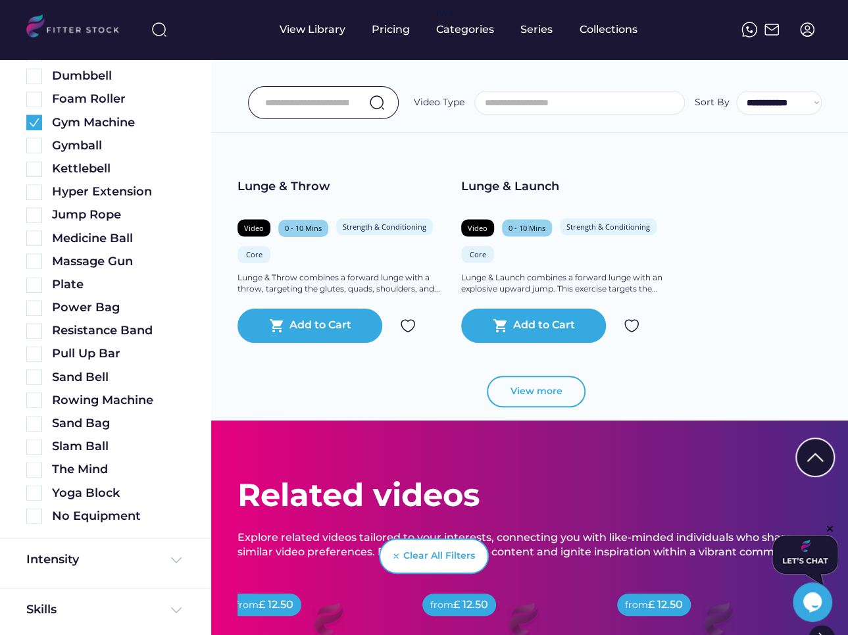
click at [567, 391] on button "View more" at bounding box center [536, 392] width 99 height 32
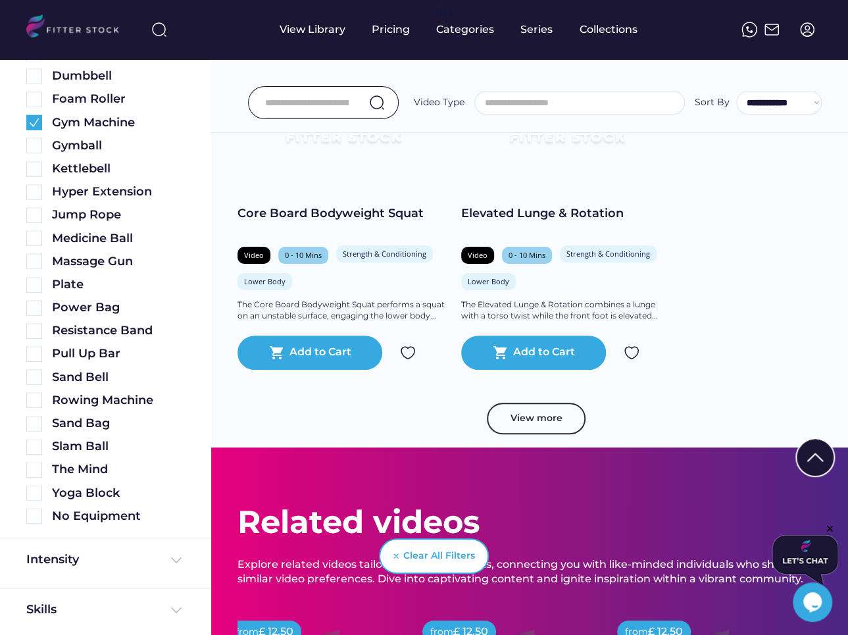
scroll to position [4822, 0]
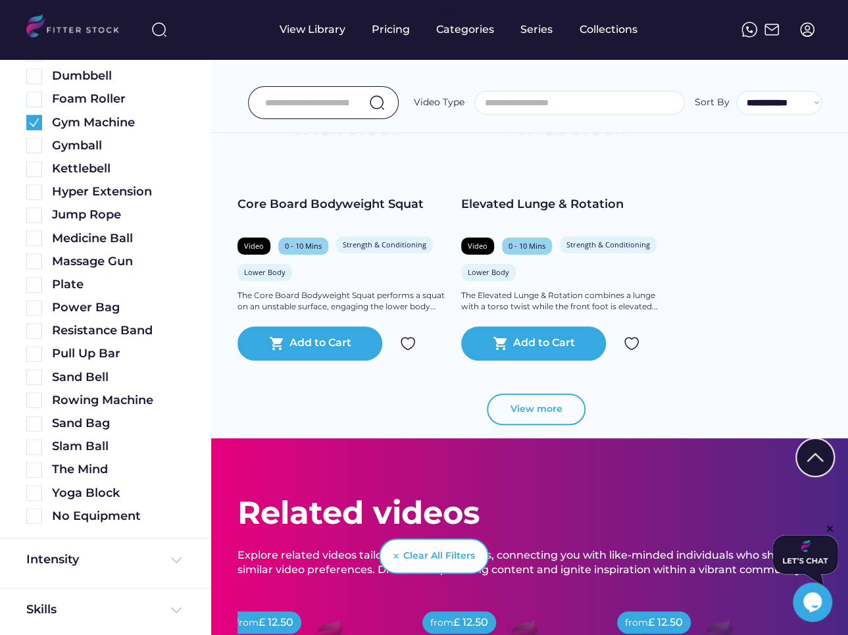
drag, startPoint x: 550, startPoint y: 408, endPoint x: 729, endPoint y: 382, distance: 180.8
click at [549, 407] on button "View more" at bounding box center [536, 409] width 99 height 32
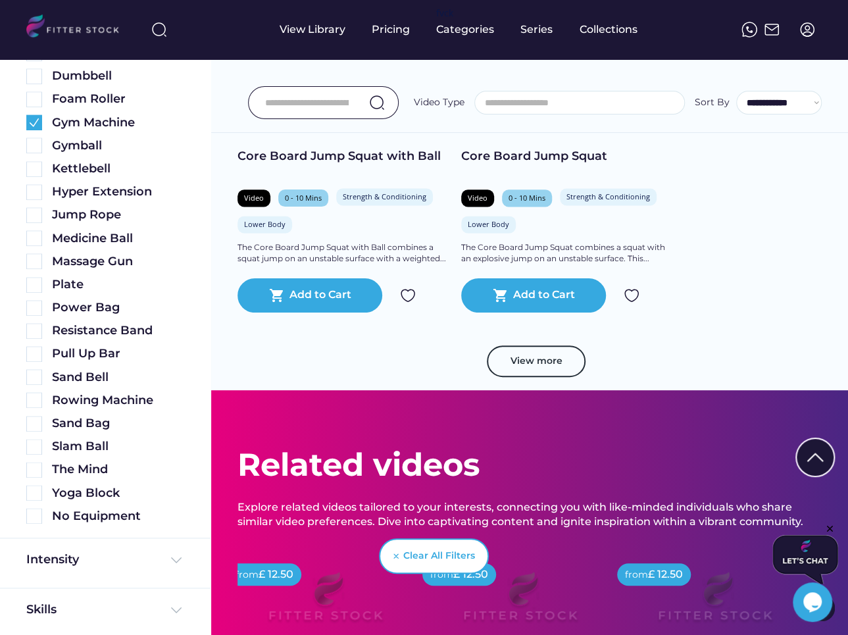
scroll to position [5857, 0]
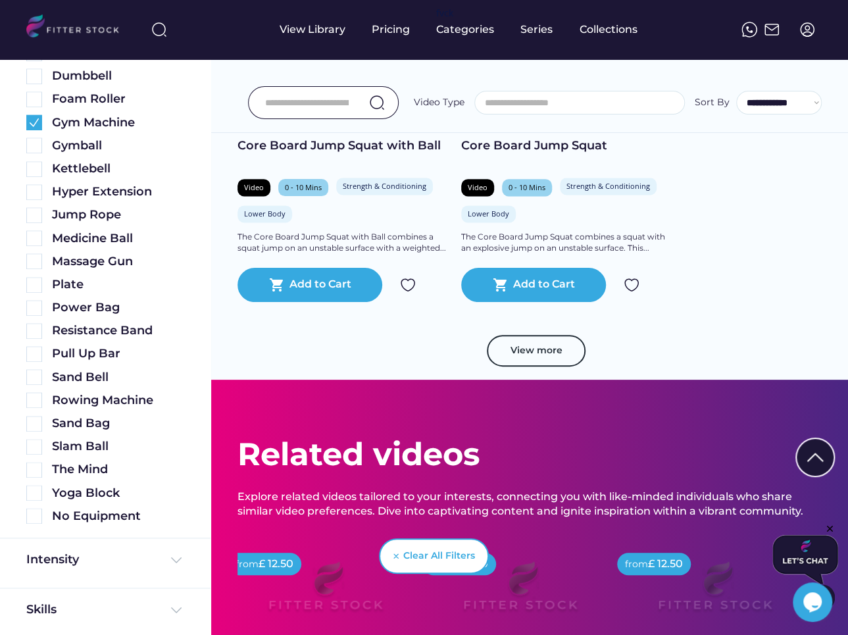
click at [566, 366] on div "View more" at bounding box center [529, 357] width 584 height 45
click at [546, 345] on button "View more" at bounding box center [536, 351] width 99 height 32
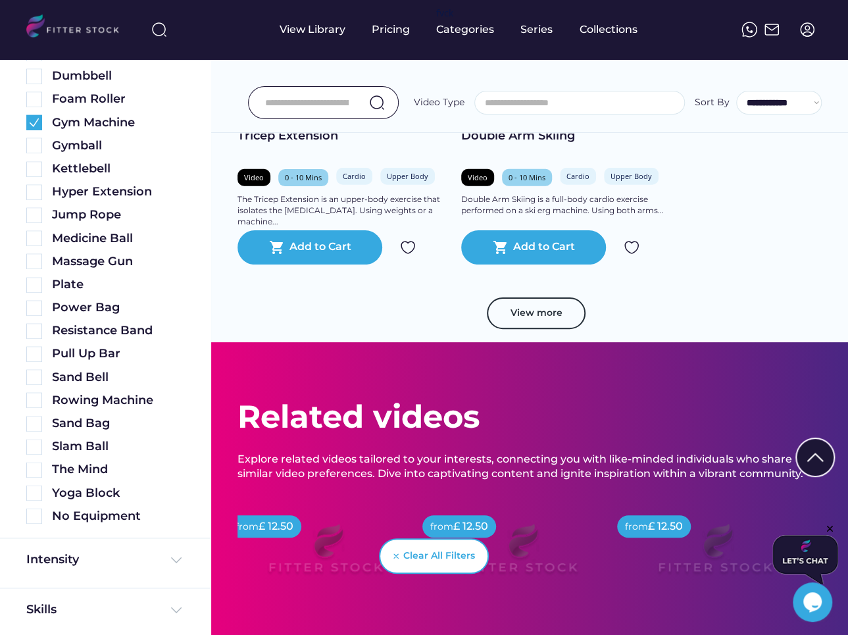
scroll to position [6830, 0]
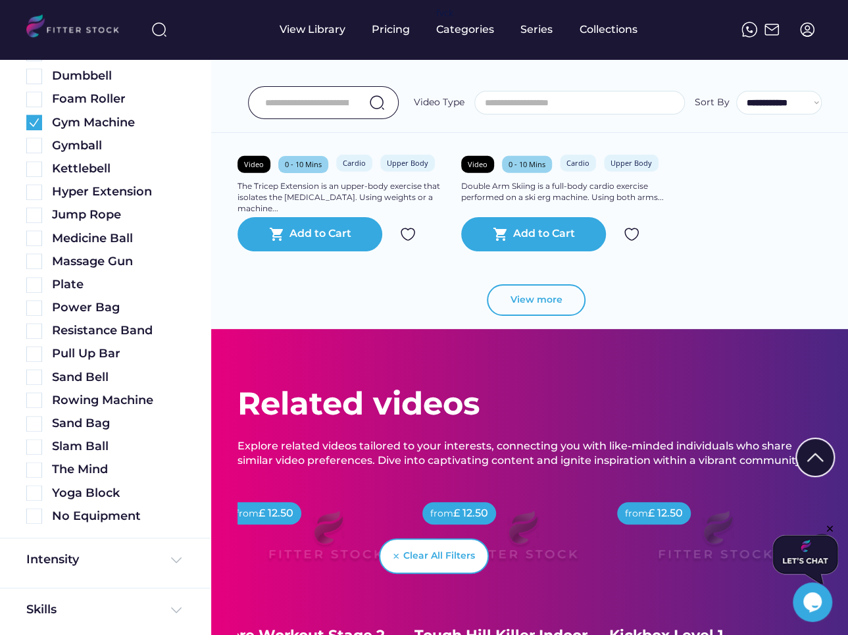
click at [560, 305] on button "View more" at bounding box center [536, 300] width 99 height 32
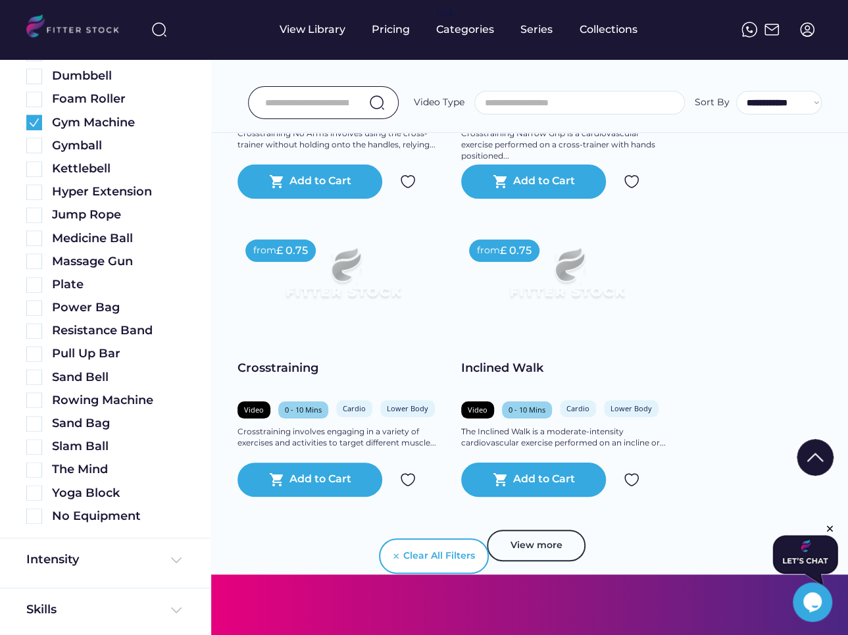
scroll to position [7494, 0]
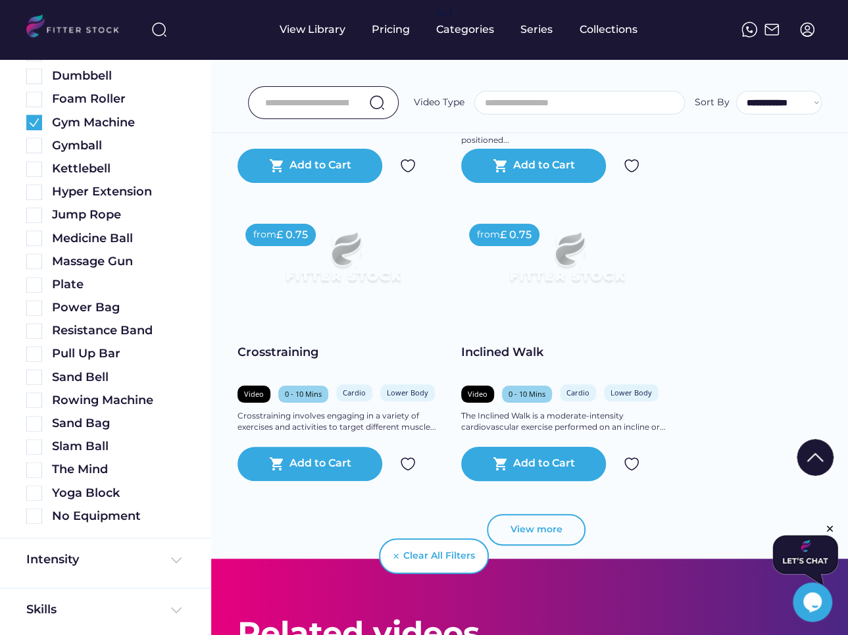
click at [551, 529] on button "View more" at bounding box center [536, 530] width 99 height 32
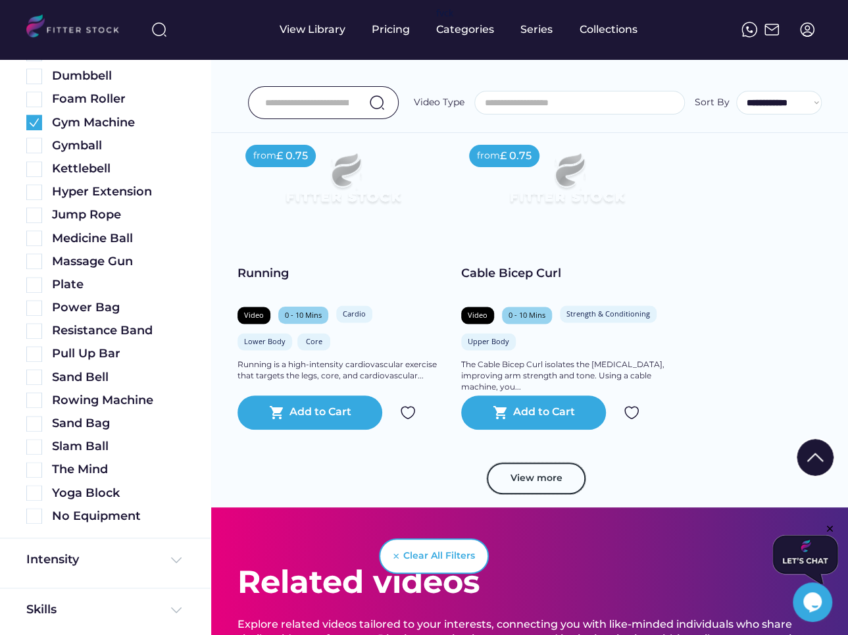
scroll to position [8494, 0]
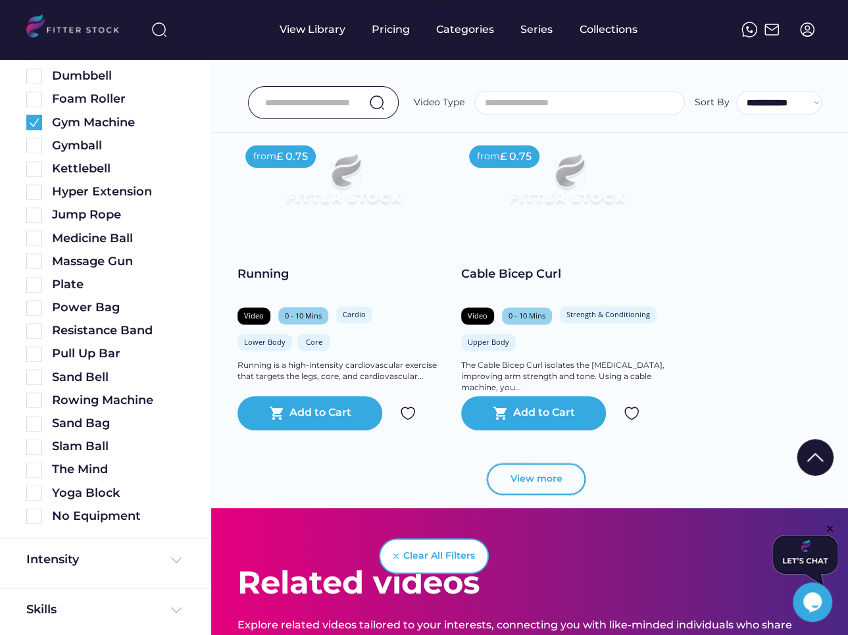
click at [524, 475] on button "View more" at bounding box center [536, 479] width 99 height 32
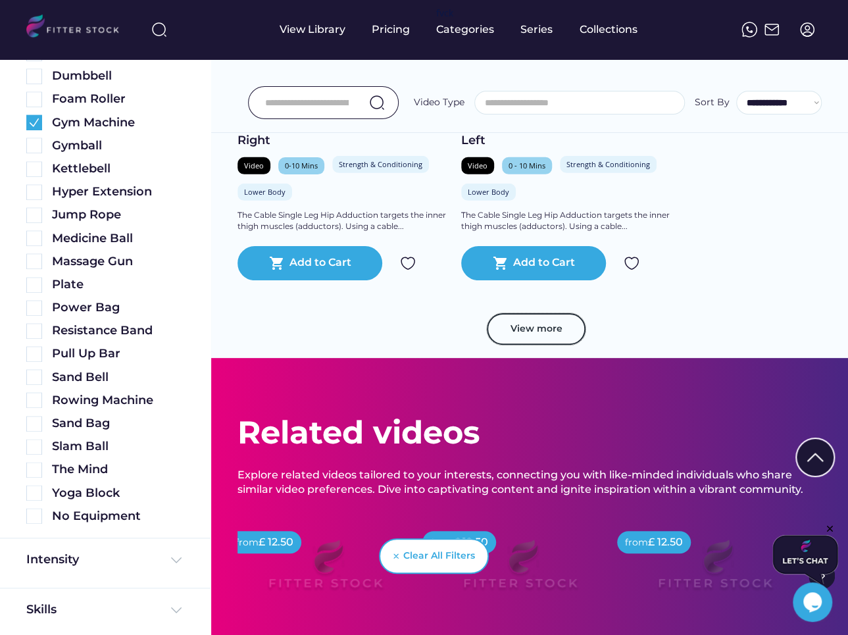
scroll to position [9635, 0]
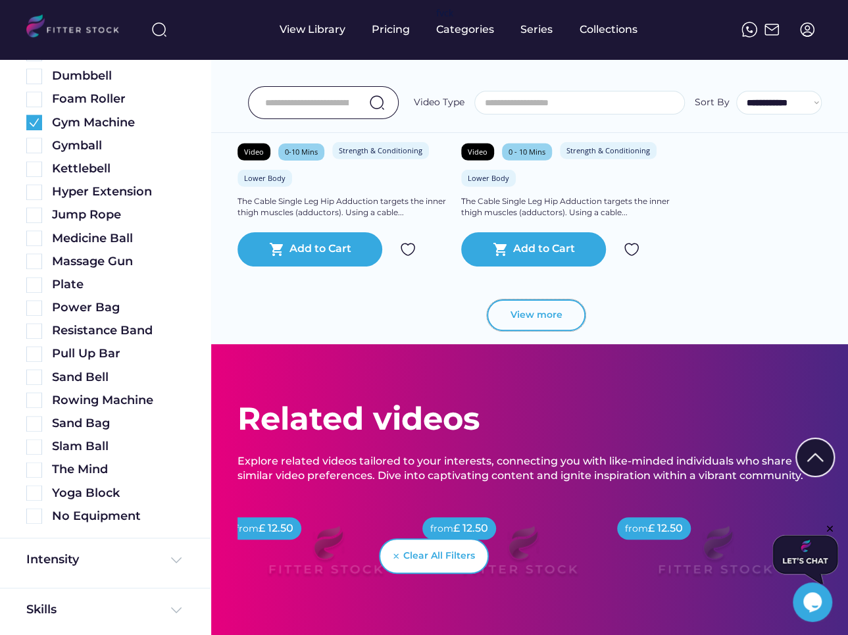
click at [533, 317] on button "View more" at bounding box center [536, 315] width 99 height 32
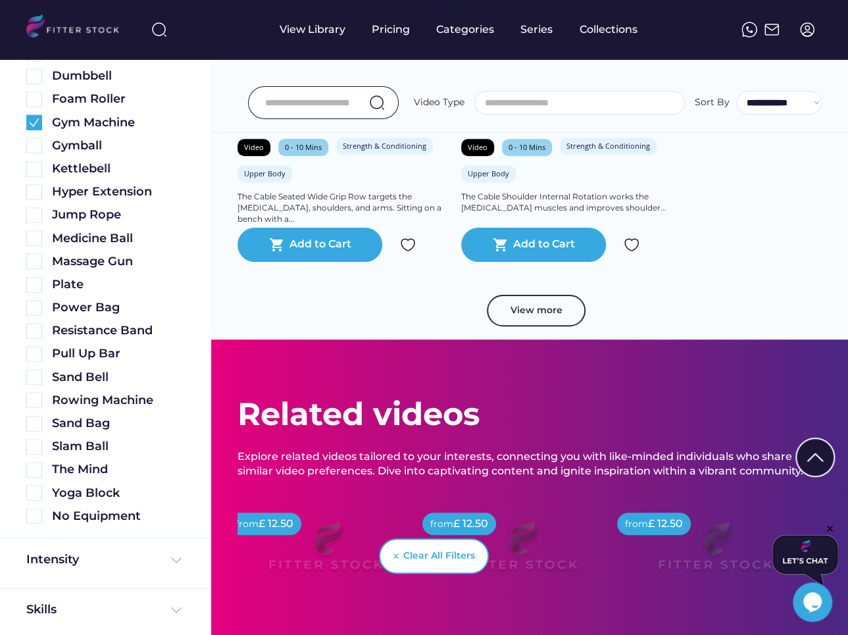
scroll to position [10658, 0]
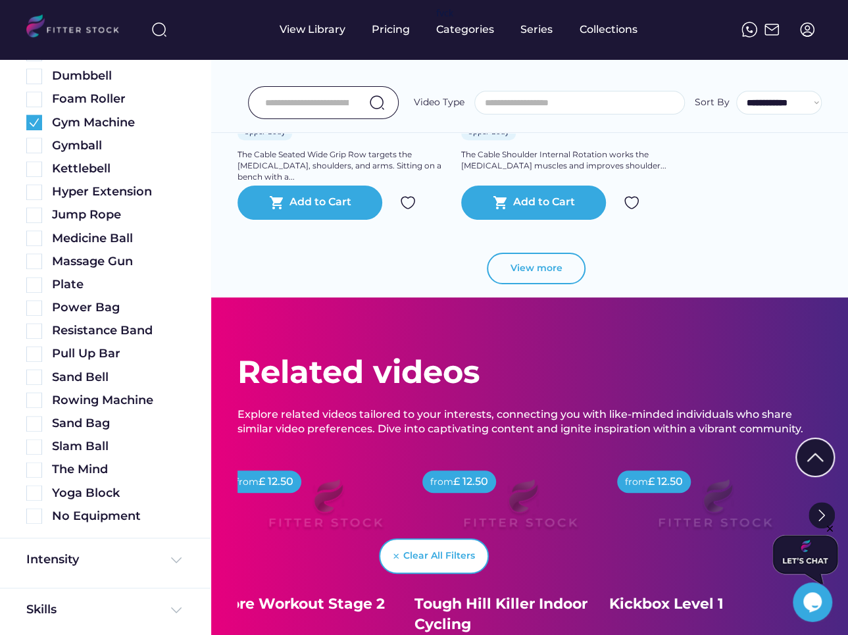
click at [538, 261] on button "View more" at bounding box center [536, 269] width 99 height 32
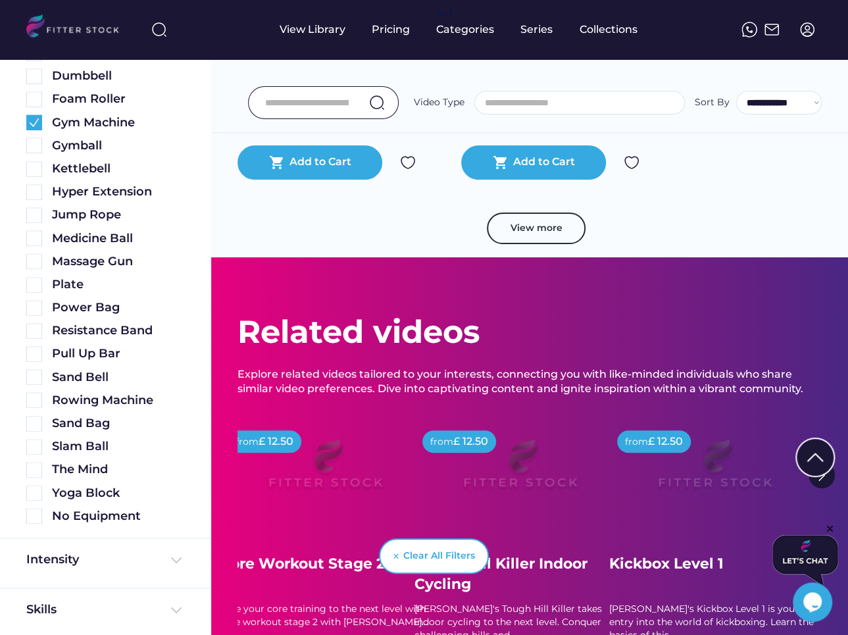
scroll to position [11681, 0]
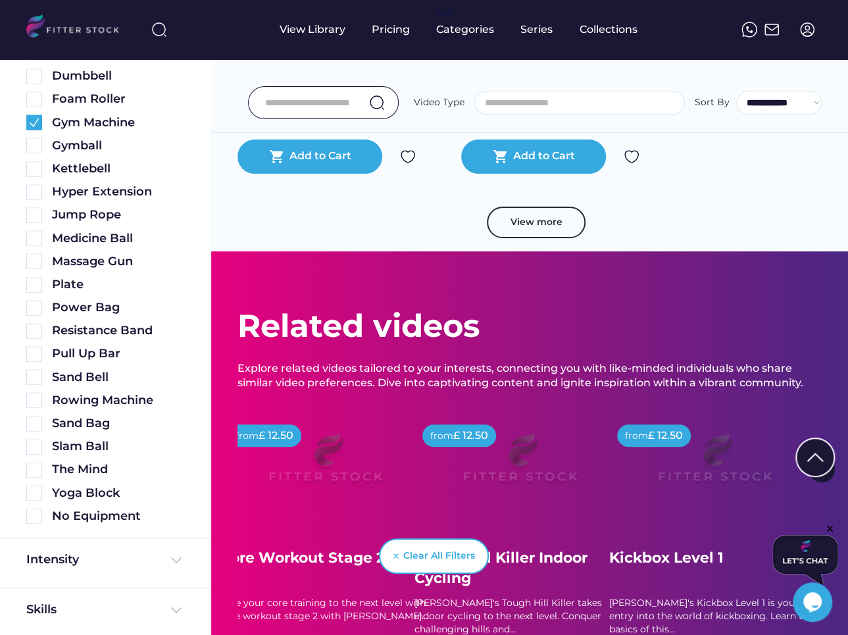
click at [551, 231] on button "View more" at bounding box center [536, 223] width 99 height 32
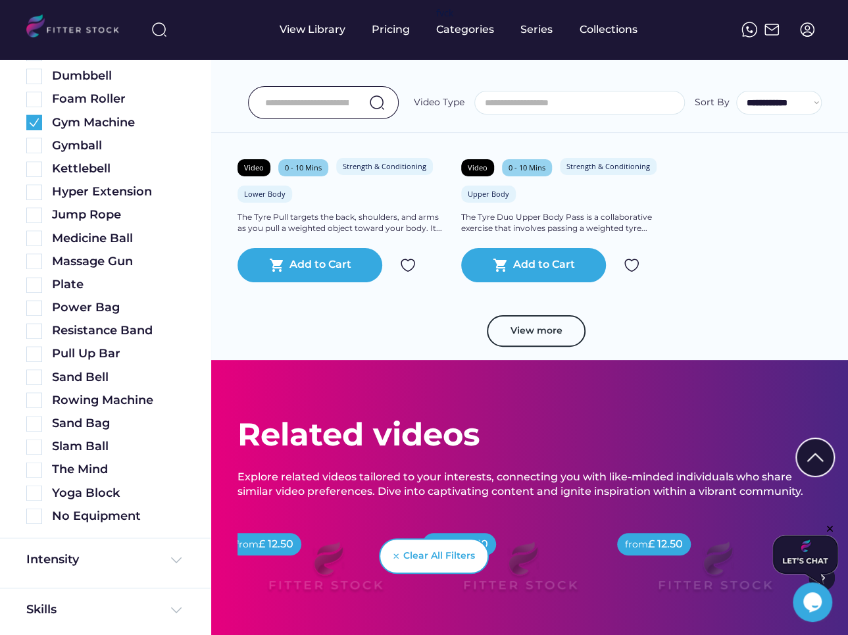
scroll to position [12586, 0]
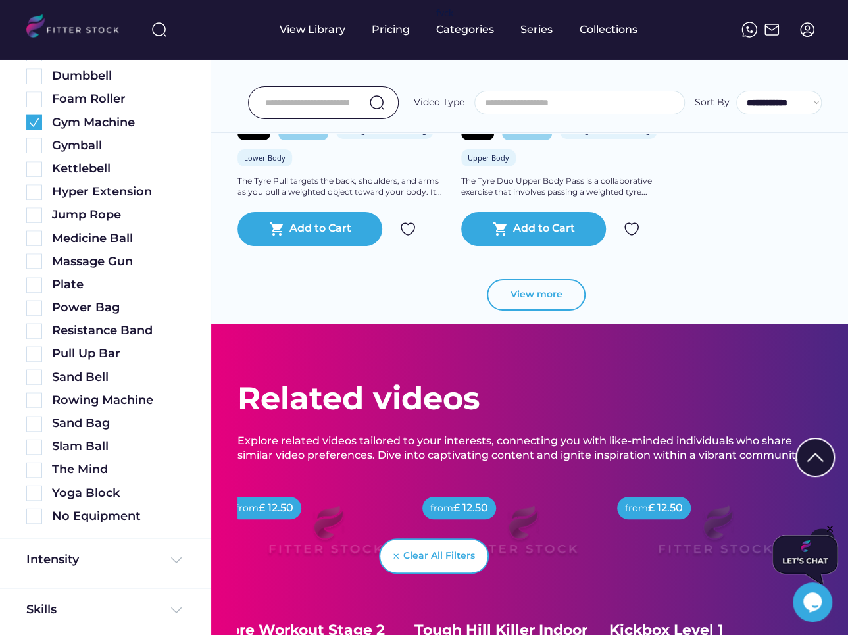
click at [545, 297] on button "View more" at bounding box center [536, 295] width 99 height 32
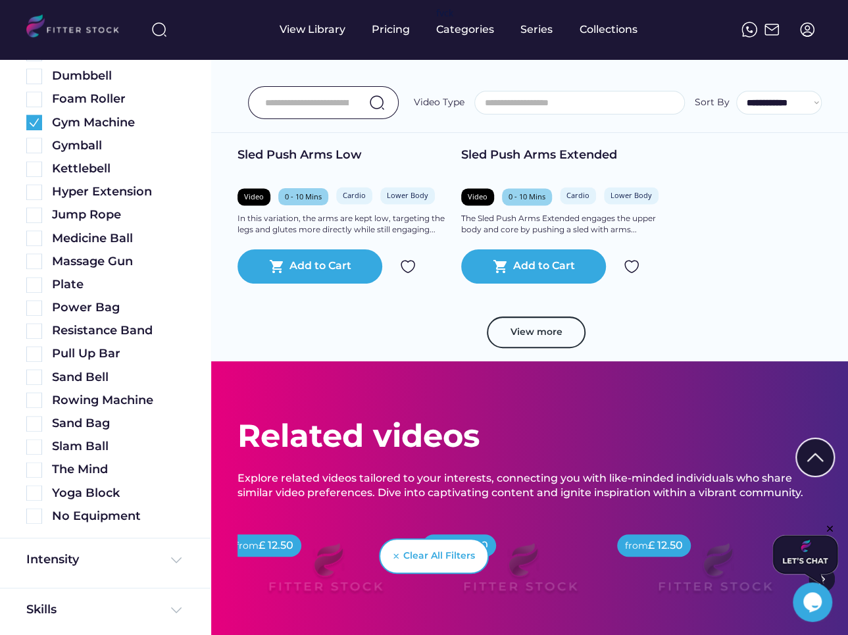
scroll to position [13518, 0]
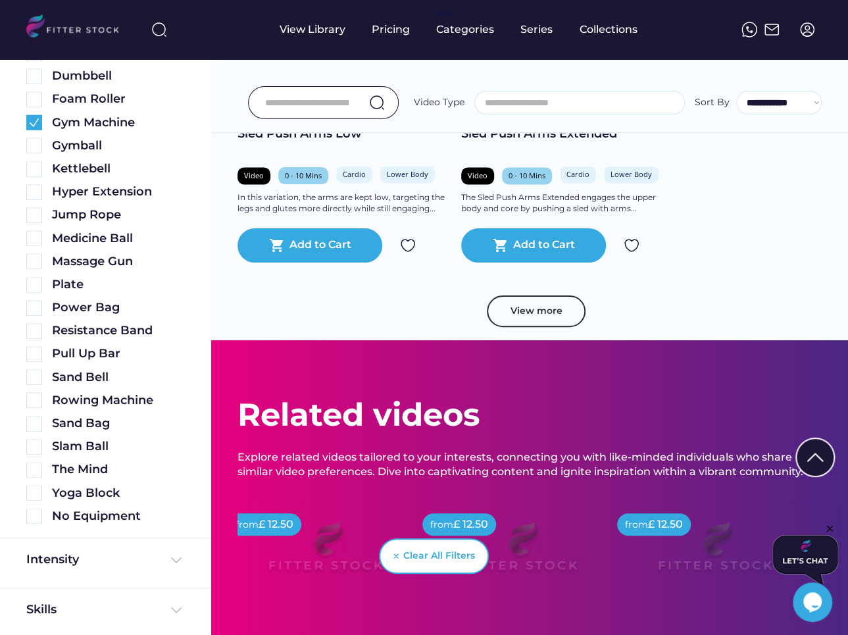
click at [512, 307] on button "View more" at bounding box center [536, 311] width 99 height 32
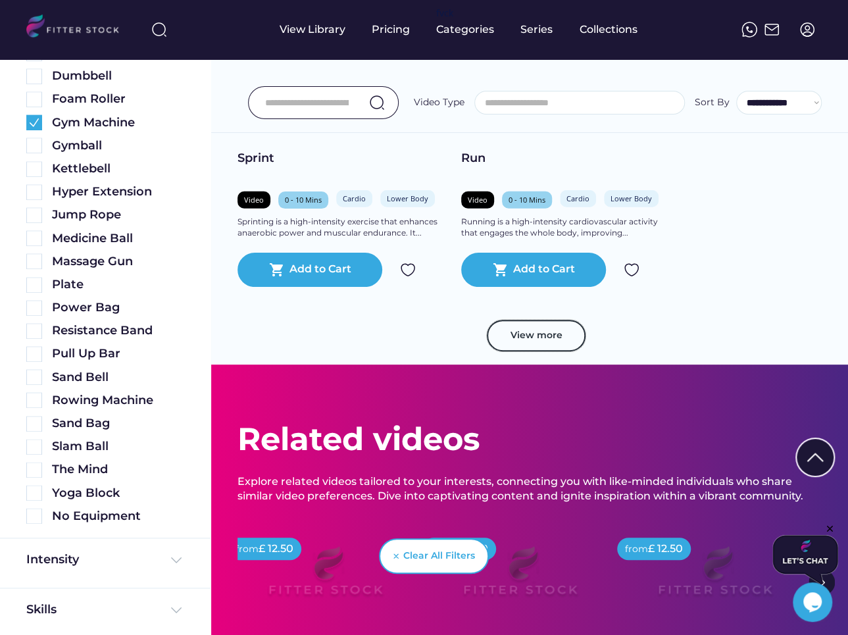
scroll to position [14474, 0]
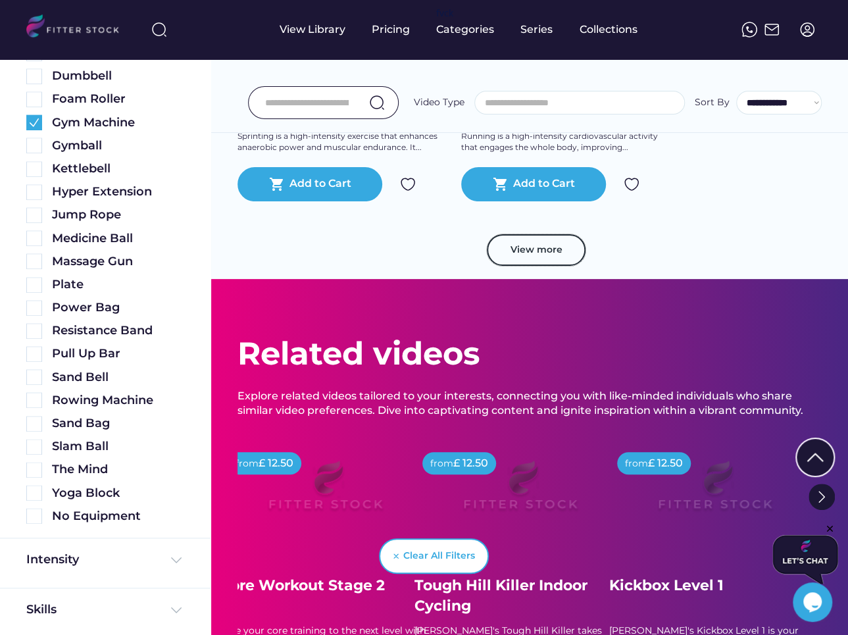
click at [331, 110] on input "input" at bounding box center [307, 103] width 84 height 28
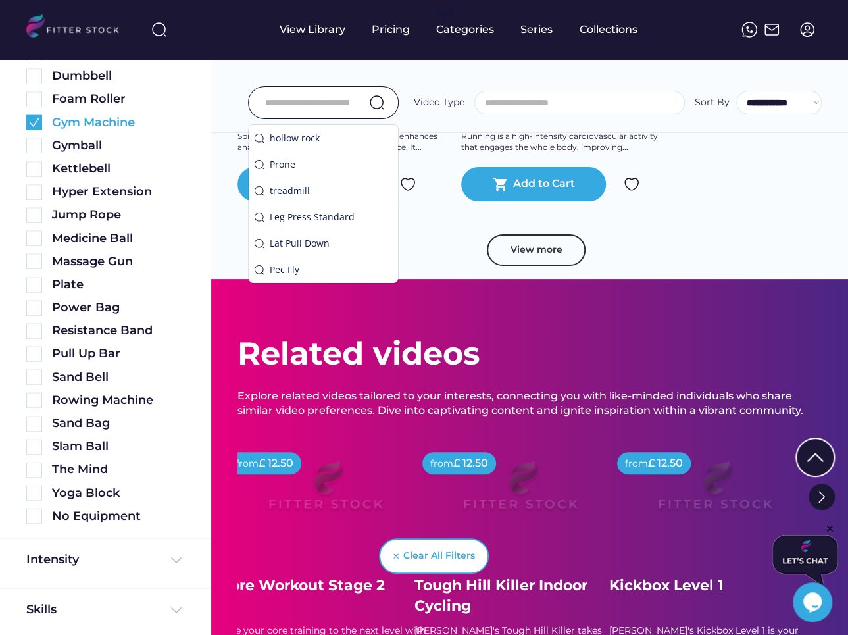
click at [36, 126] on img at bounding box center [34, 122] width 16 height 16
click at [280, 95] on input "input" at bounding box center [307, 103] width 84 height 28
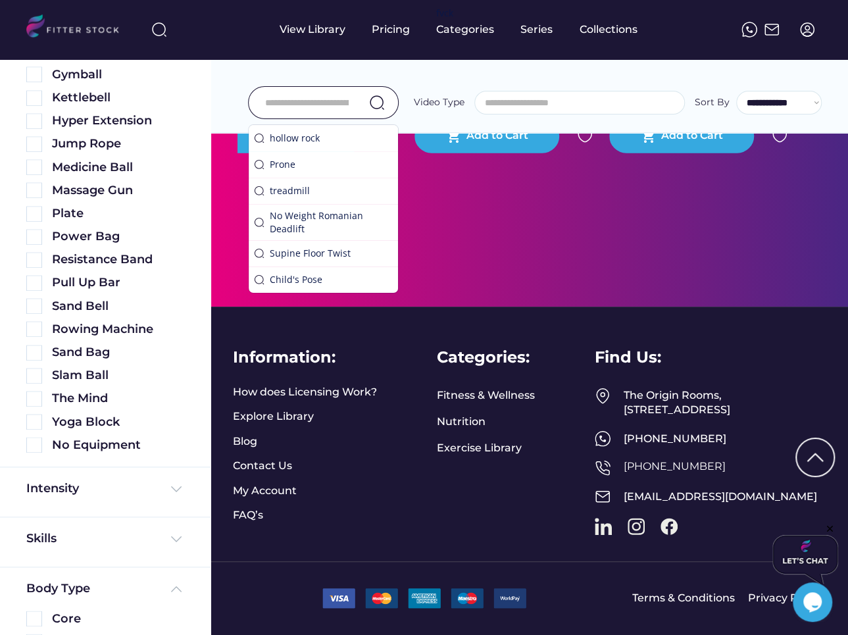
click at [309, 107] on input "input" at bounding box center [307, 103] width 84 height 28
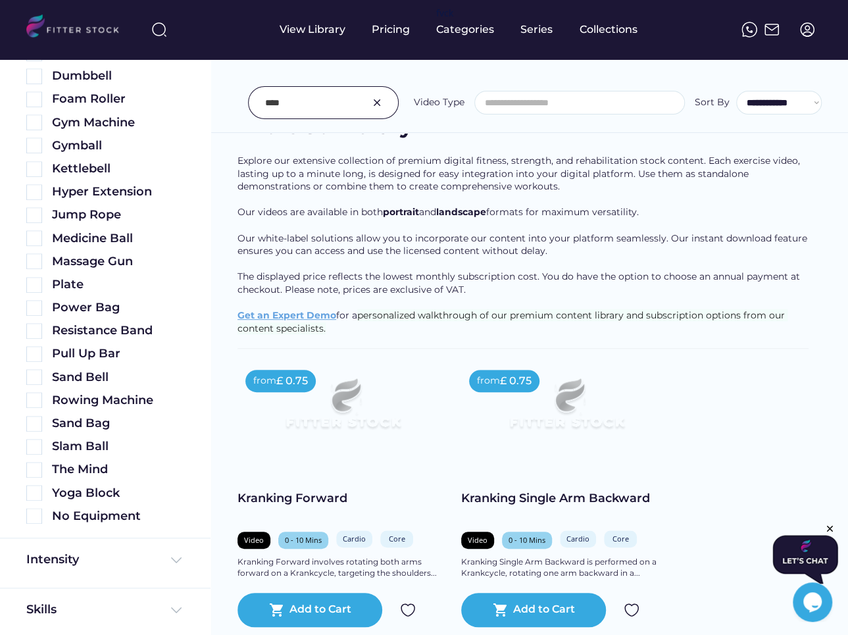
scroll to position [0, 0]
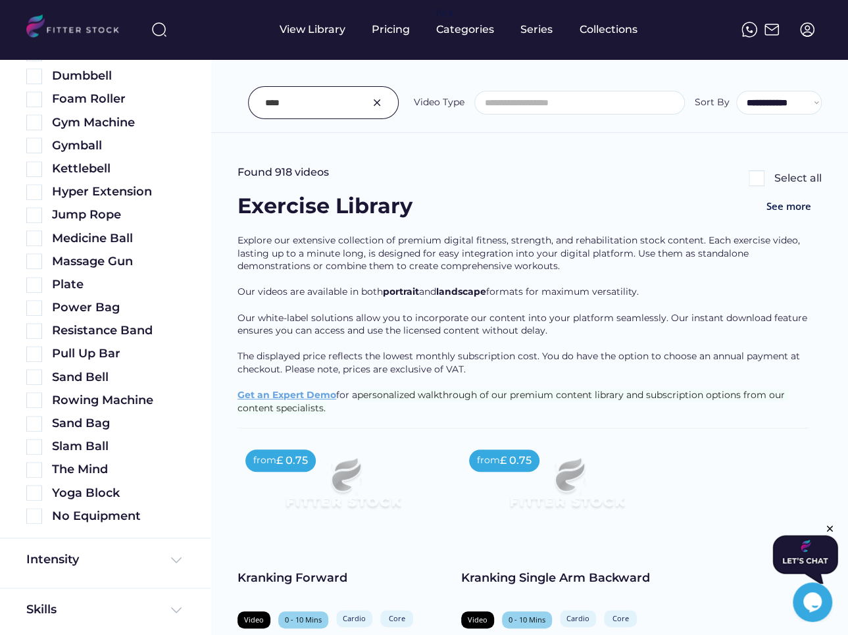
click at [323, 102] on input "input" at bounding box center [307, 103] width 84 height 28
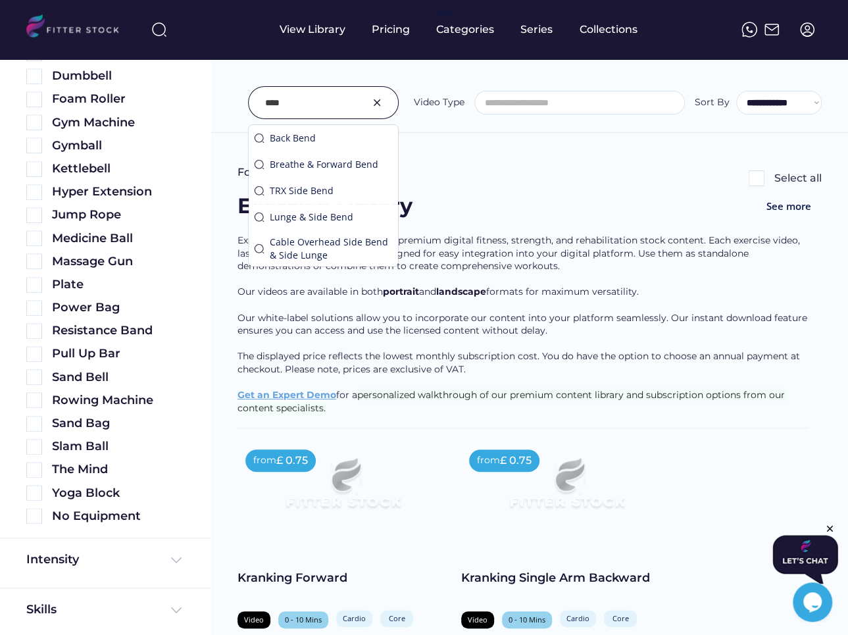
click at [24, 510] on div "Equipment Ab Wheel Bodyweight Barbell Bike Bosu Ball Box/Bench Boxing Bag Chair…" at bounding box center [105, 189] width 211 height 698
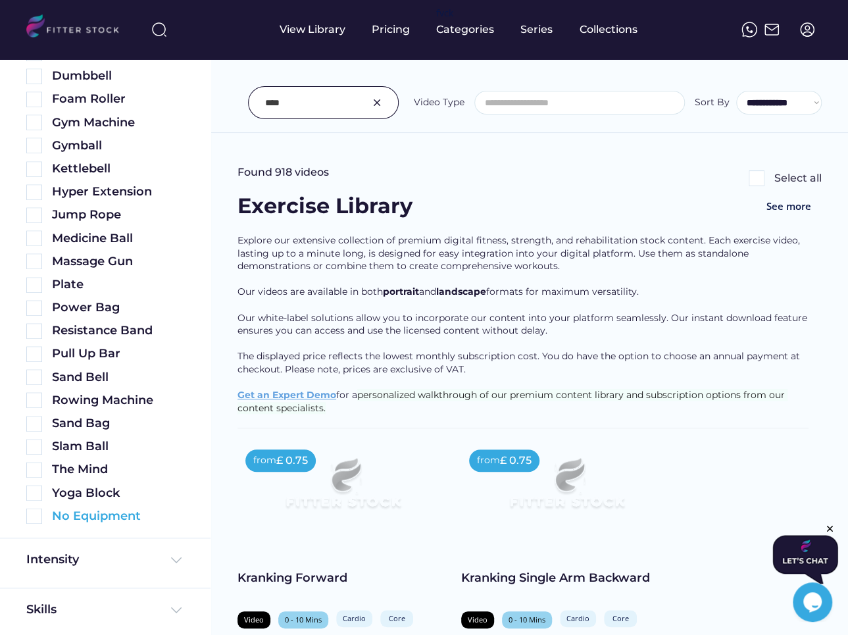
click at [39, 515] on img at bounding box center [34, 516] width 16 height 16
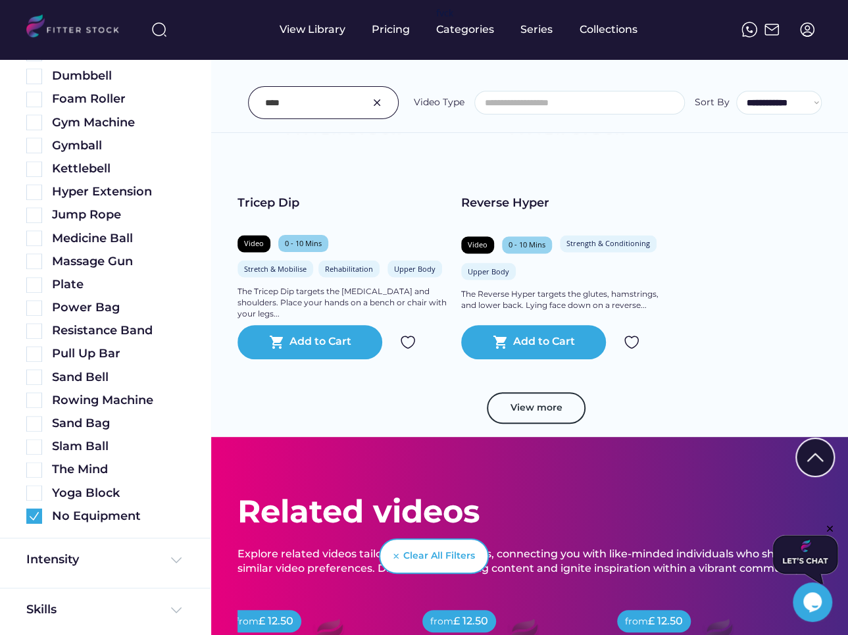
scroll to position [1022, 0]
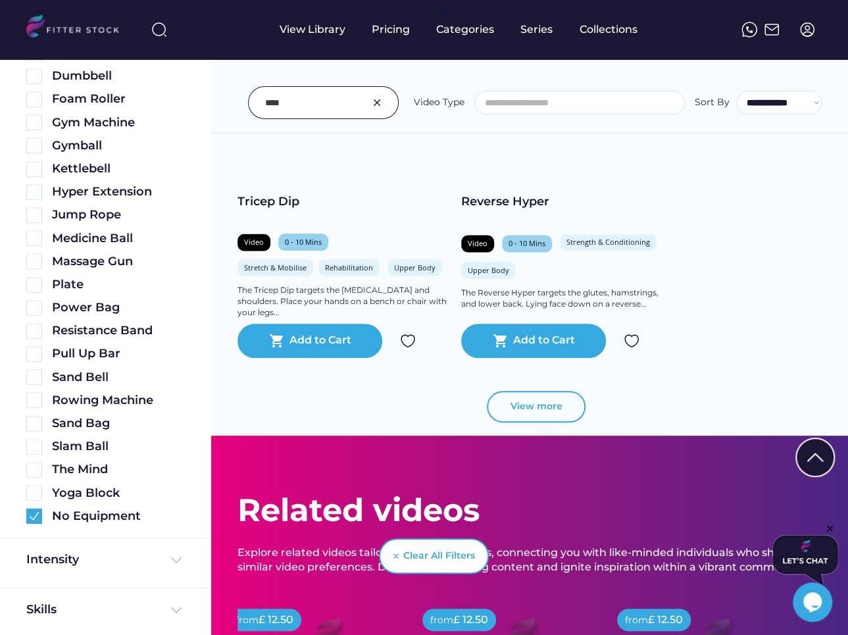
click at [533, 398] on button "View more" at bounding box center [536, 407] width 99 height 32
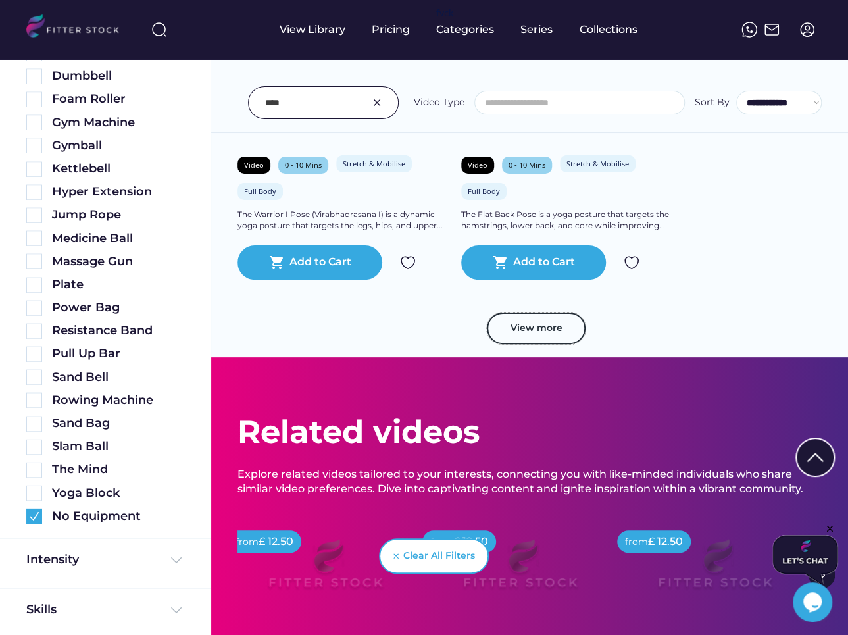
scroll to position [2087, 0]
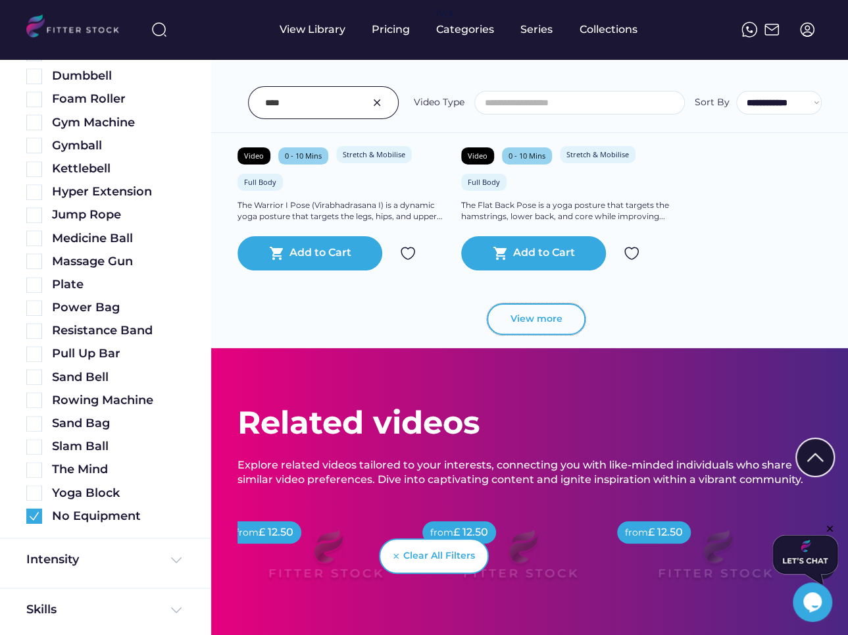
click at [543, 322] on button "View more" at bounding box center [536, 319] width 99 height 32
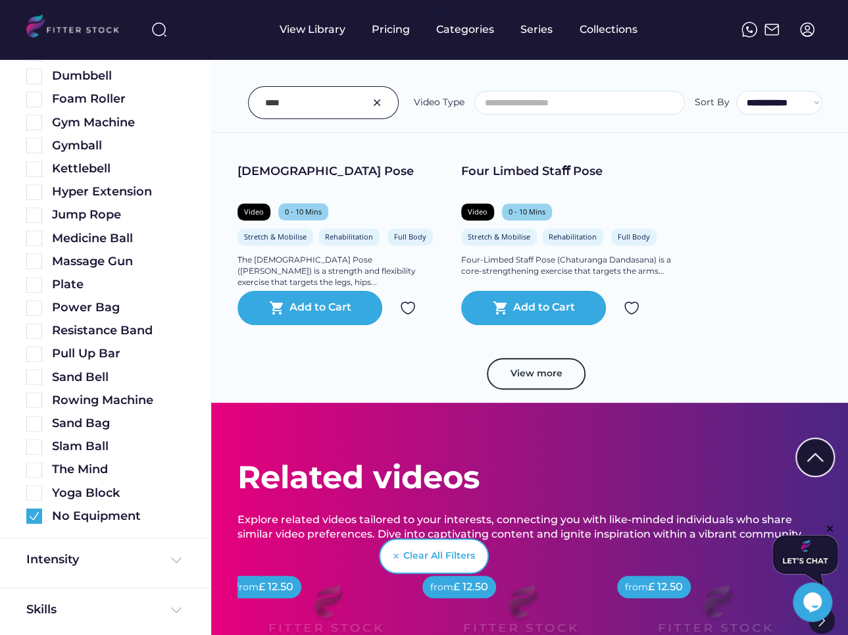
scroll to position [3005, 0]
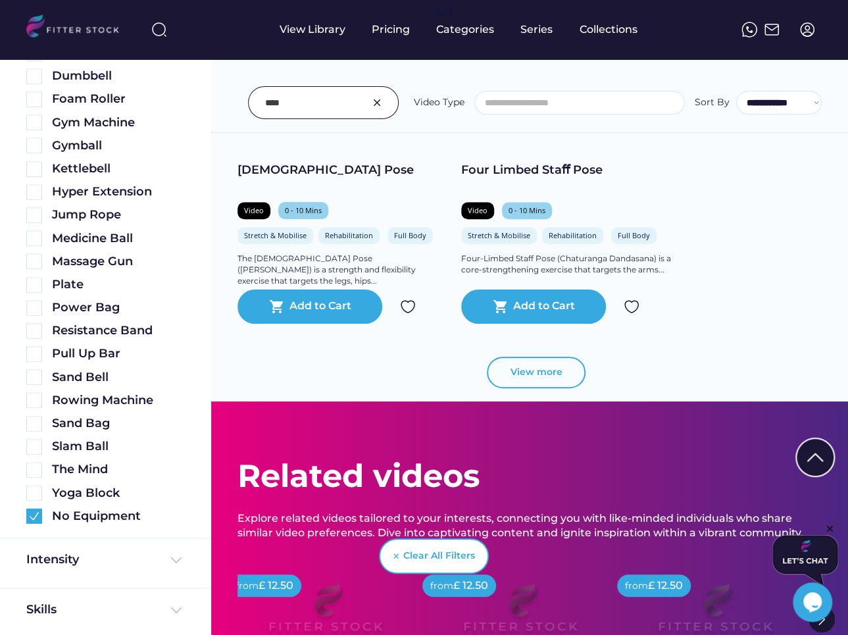
click at [550, 372] on button "View more" at bounding box center [536, 373] width 99 height 32
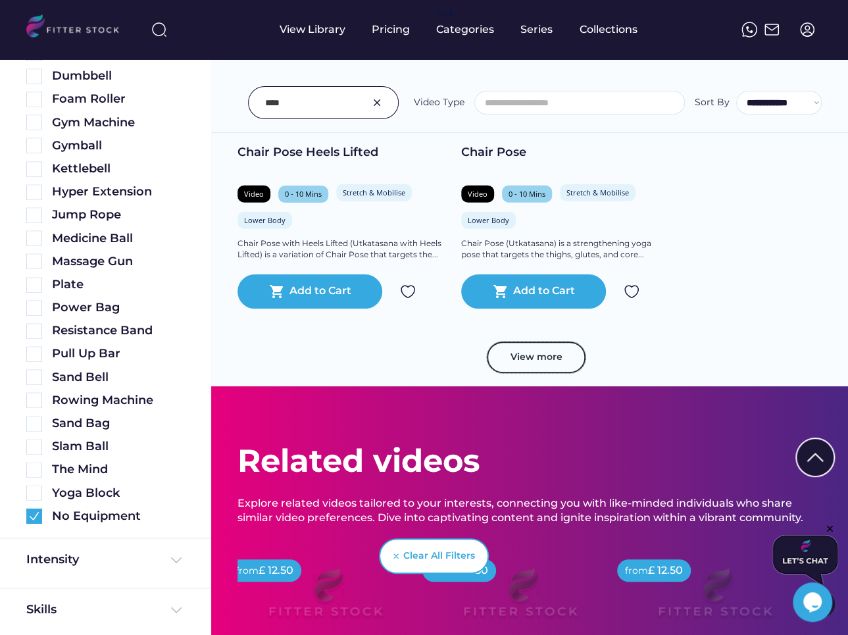
scroll to position [4008, 0]
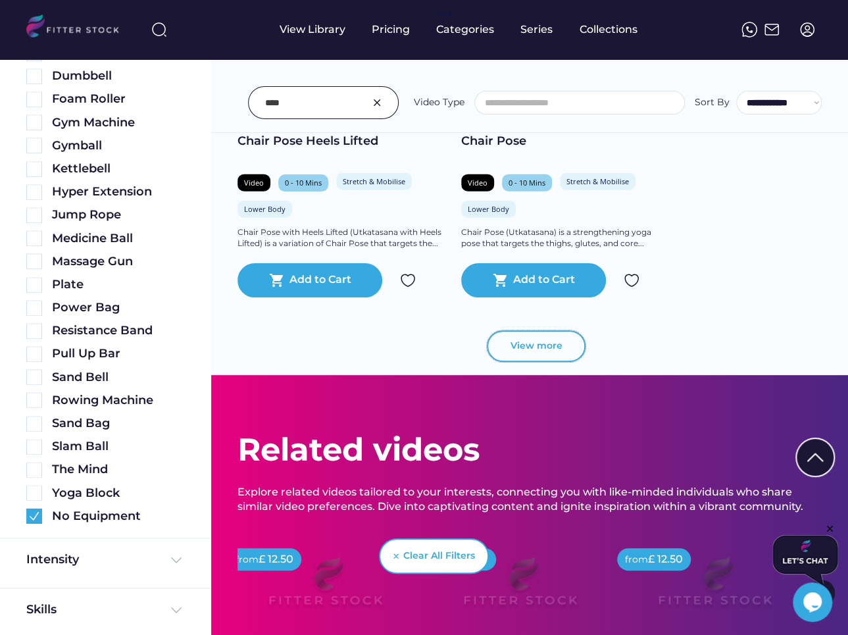
click at [526, 341] on button "View more" at bounding box center [536, 346] width 99 height 32
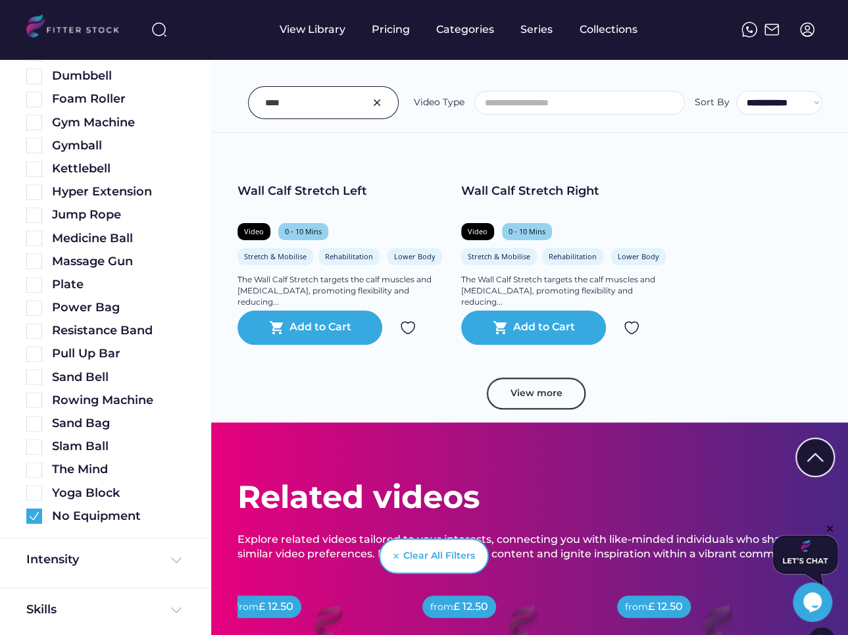
scroll to position [4961, 0]
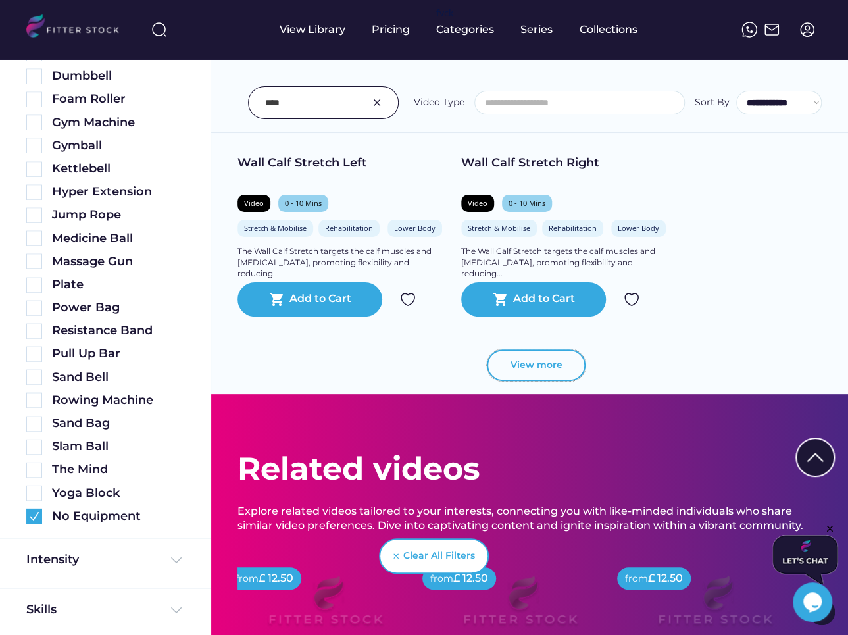
click at [530, 356] on button "View more" at bounding box center [536, 365] width 99 height 32
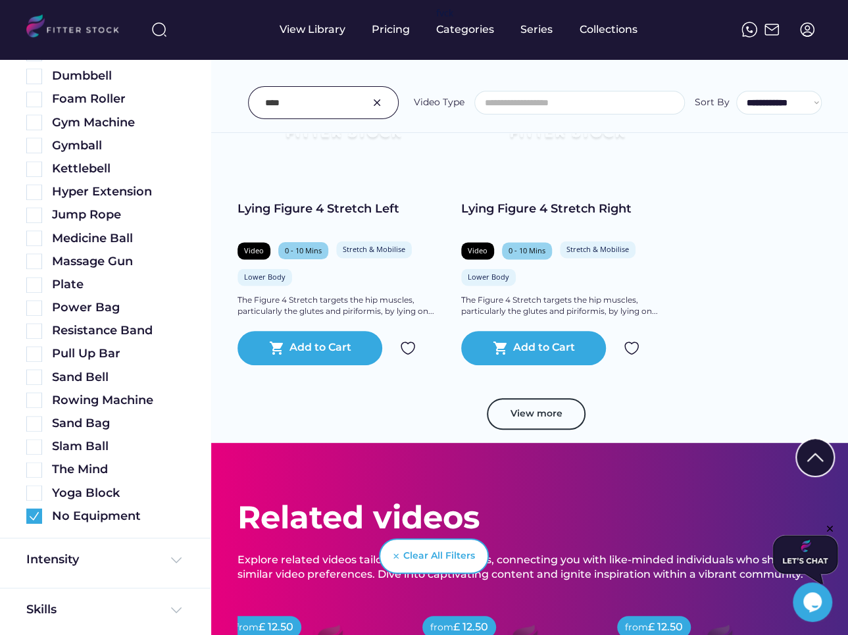
scroll to position [5902, 0]
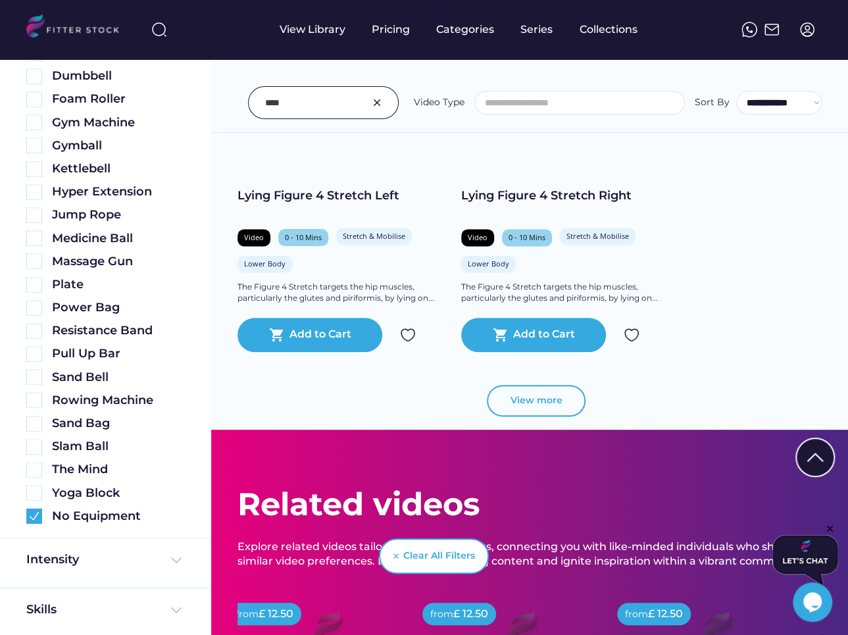
click at [543, 399] on button "View more" at bounding box center [536, 401] width 99 height 32
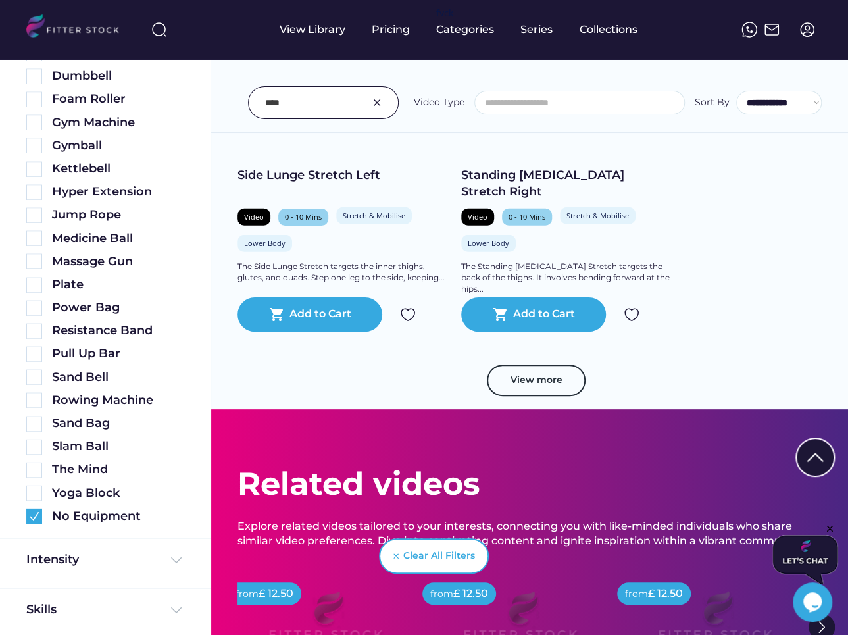
scroll to position [6935, 0]
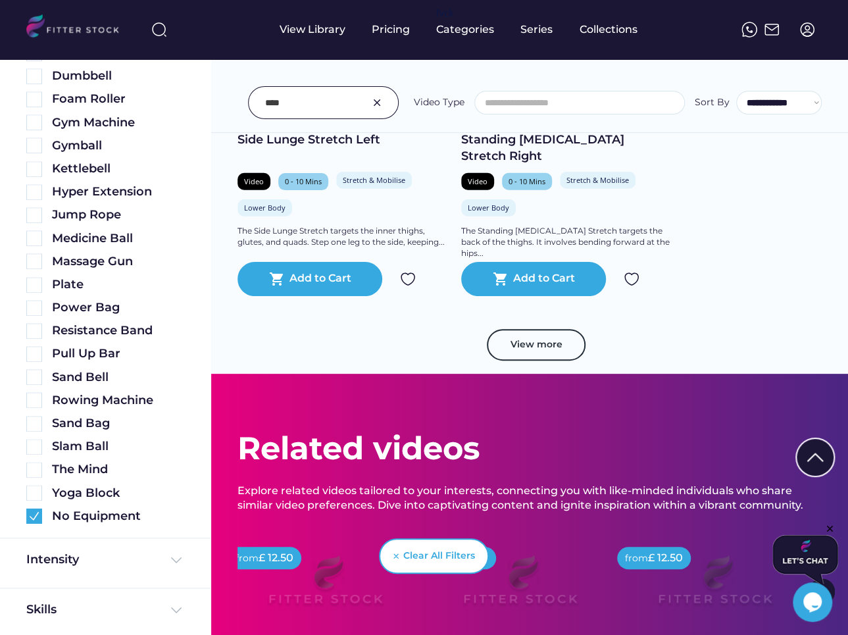
click at [541, 361] on div "View more" at bounding box center [529, 351] width 584 height 45
click at [537, 355] on button "View more" at bounding box center [536, 345] width 99 height 32
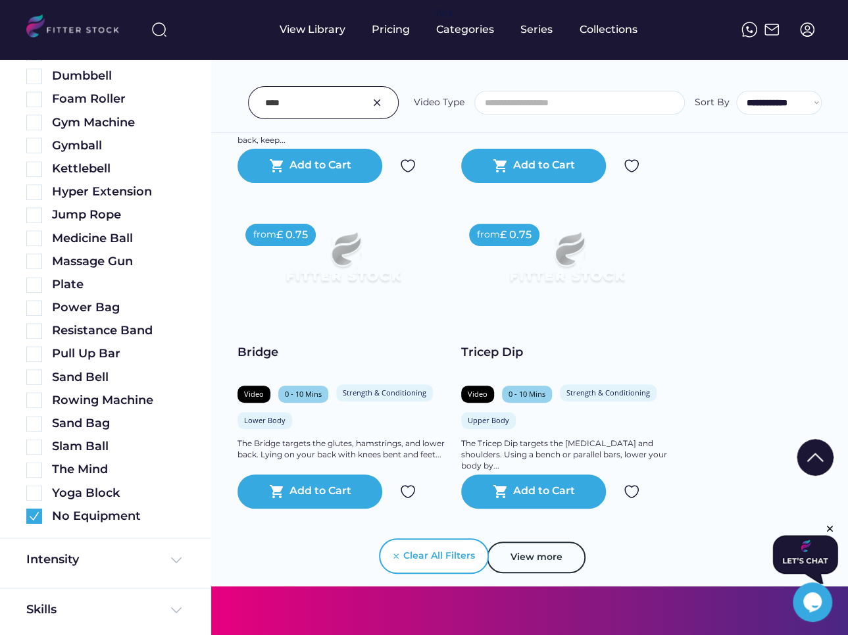
scroll to position [7731, 0]
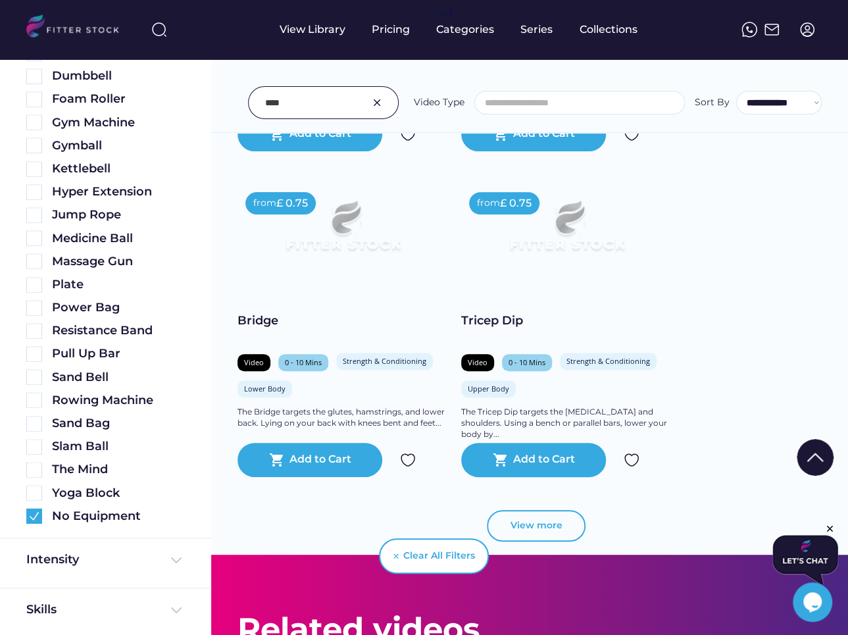
click at [550, 530] on button "View more" at bounding box center [536, 526] width 99 height 32
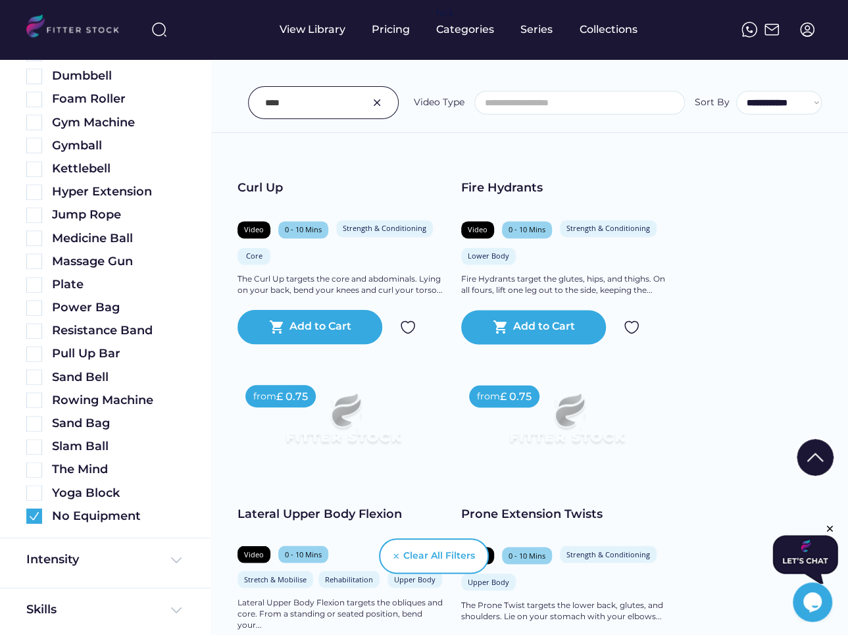
scroll to position [8575, 0]
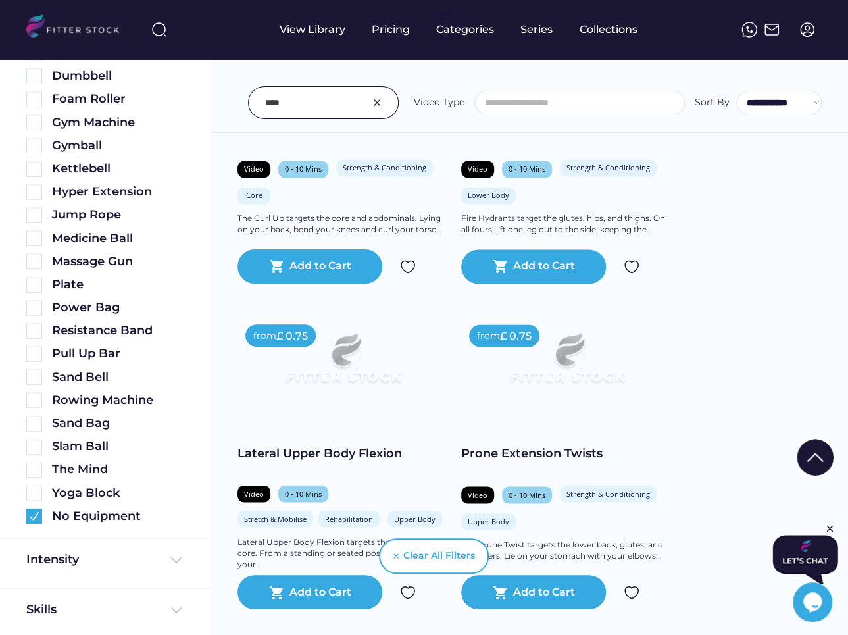
click at [335, 93] on input "input" at bounding box center [307, 103] width 84 height 28
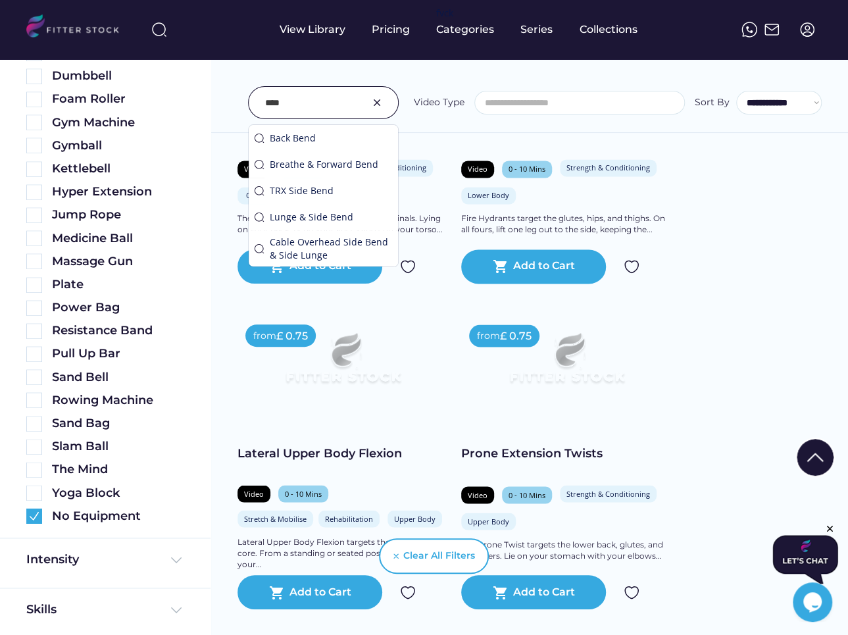
click at [335, 93] on input "input" at bounding box center [307, 103] width 84 height 28
drag, startPoint x: 41, startPoint y: 516, endPoint x: 295, endPoint y: 109, distance: 479.3
click at [41, 516] on img at bounding box center [34, 516] width 16 height 16
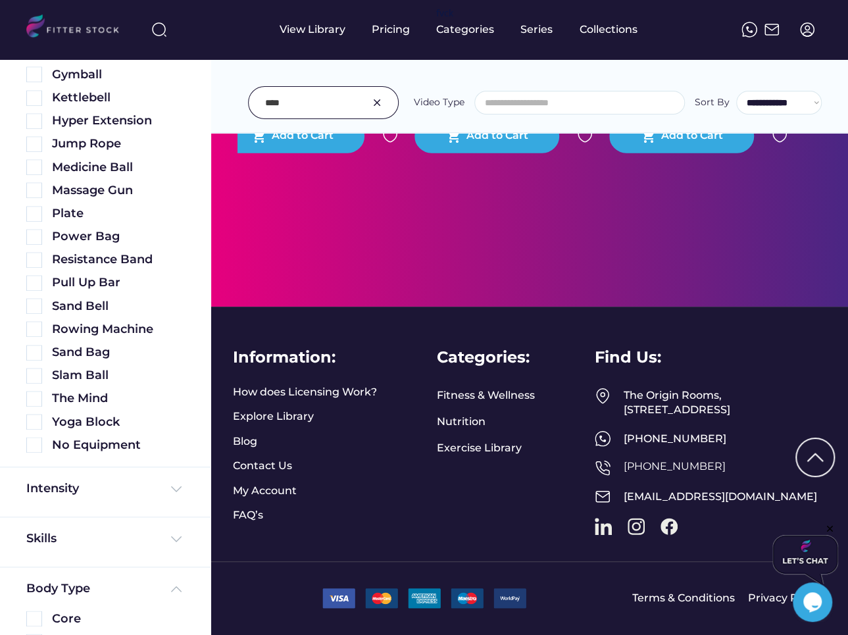
click at [295, 109] on input "input" at bounding box center [307, 103] width 84 height 28
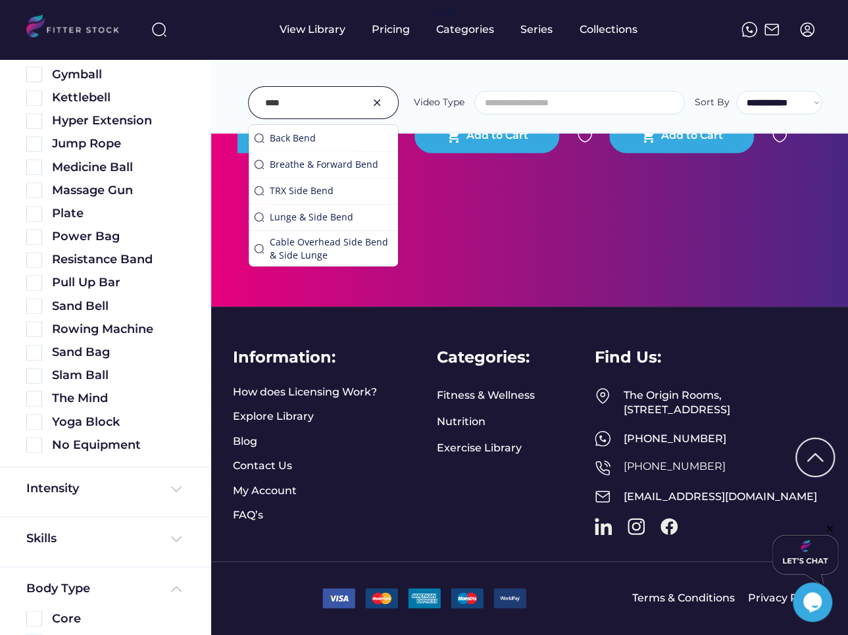
scroll to position [458, 0]
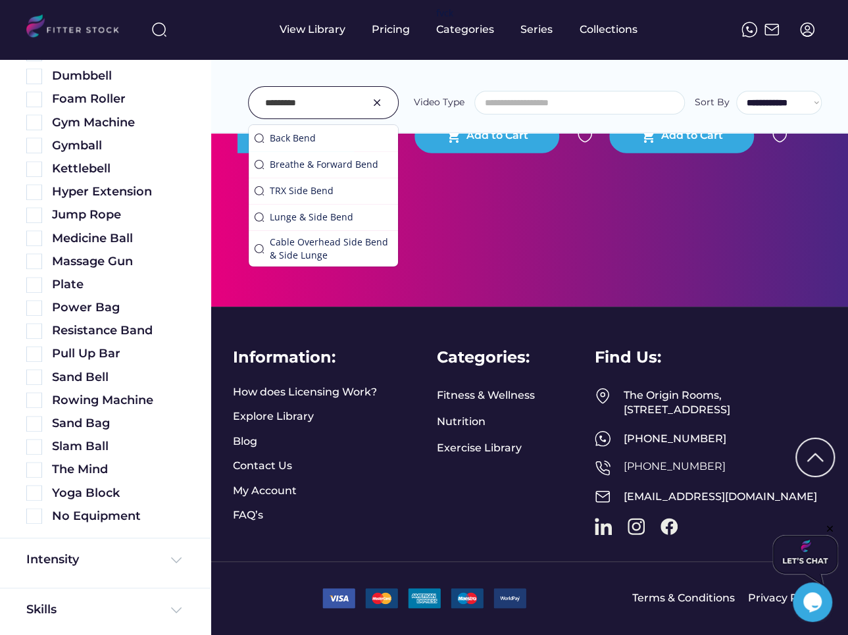
type input "*********"
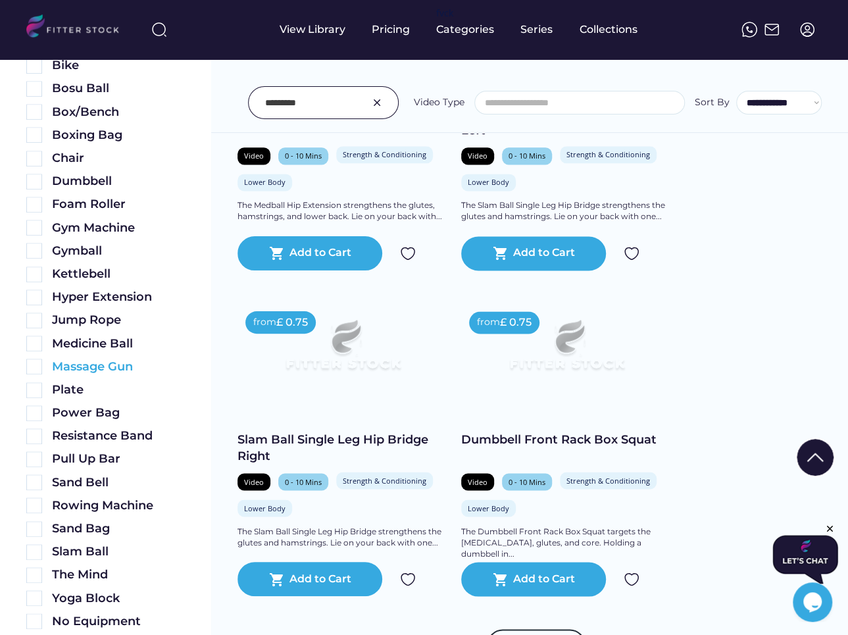
scroll to position [343, 0]
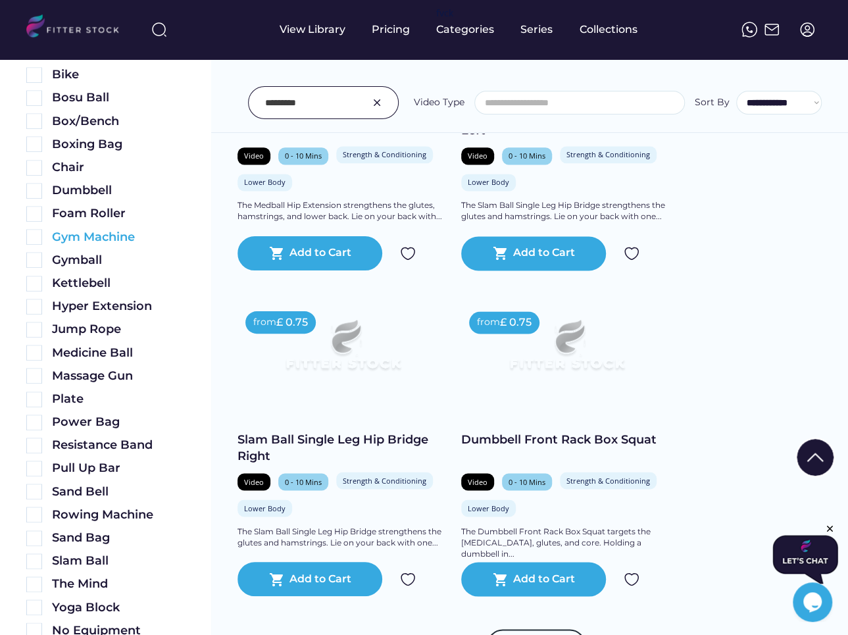
click at [30, 235] on img at bounding box center [34, 237] width 16 height 16
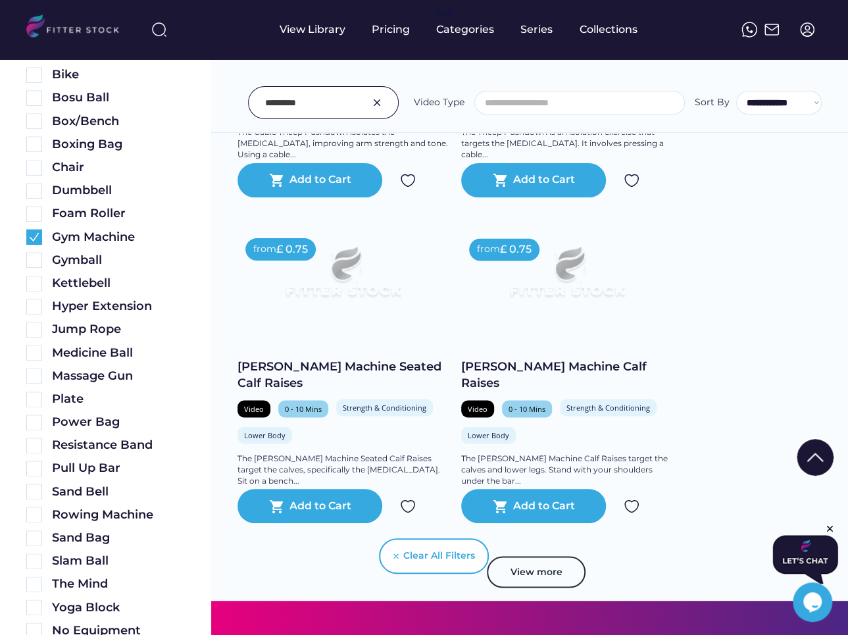
scroll to position [862, 0]
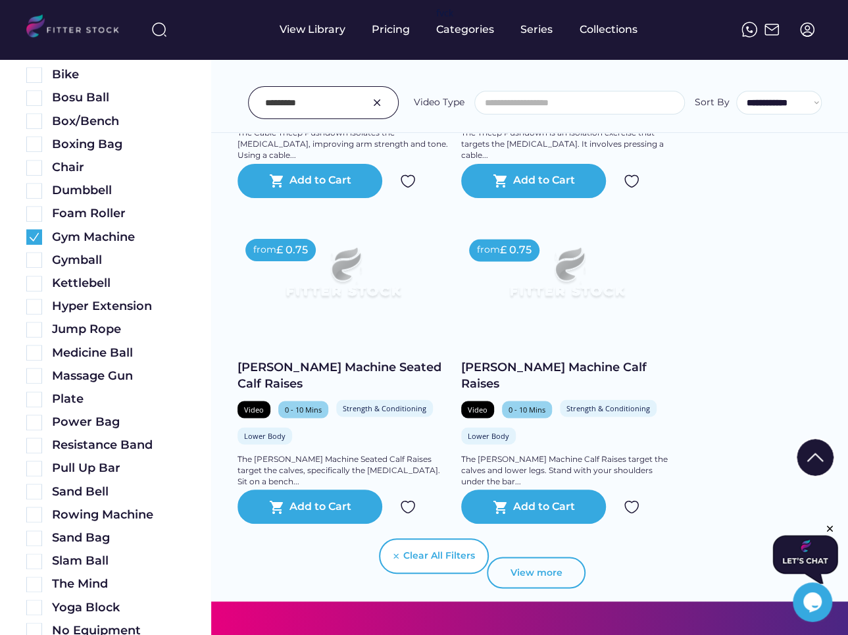
click at [557, 574] on button "View more" at bounding box center [536, 573] width 99 height 32
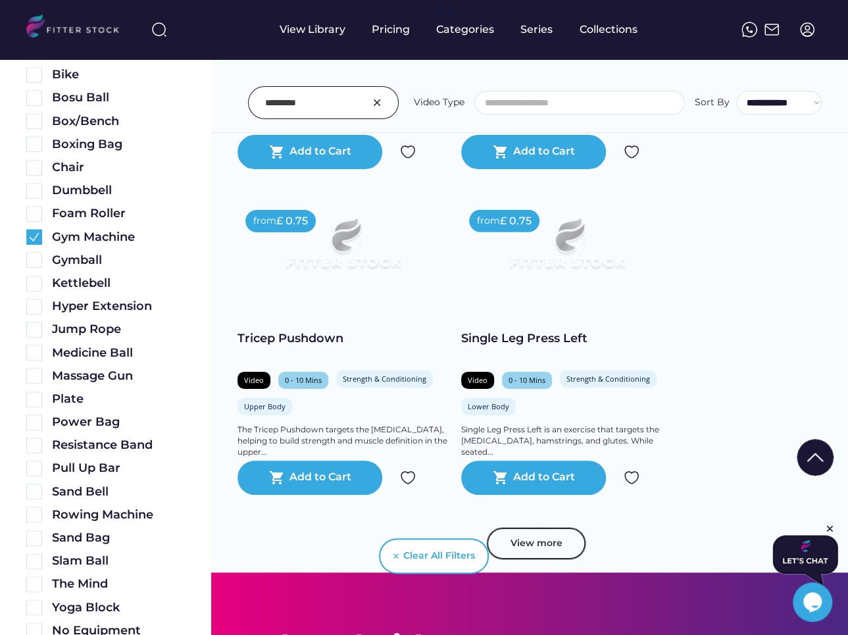
scroll to position [1868, 0]
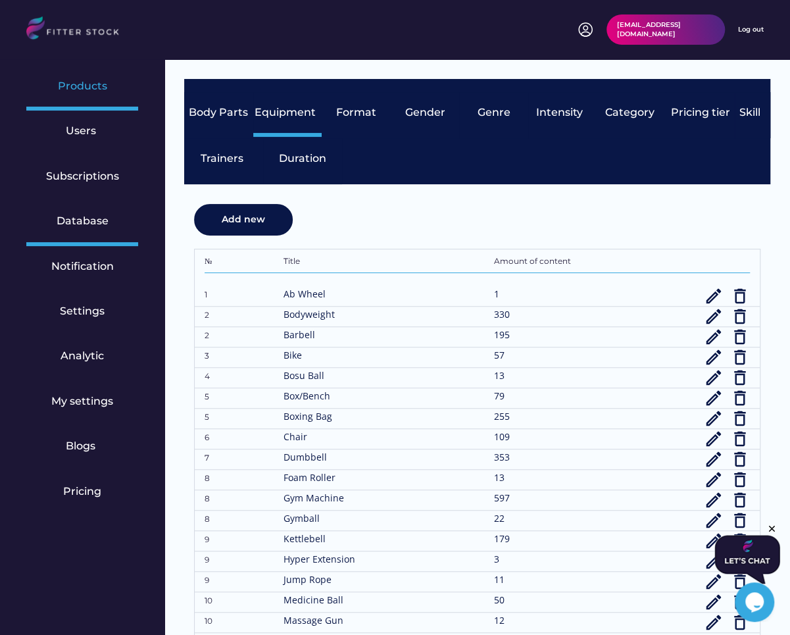
click at [49, 83] on div "Products" at bounding box center [82, 88] width 112 height 45
select select "**********"
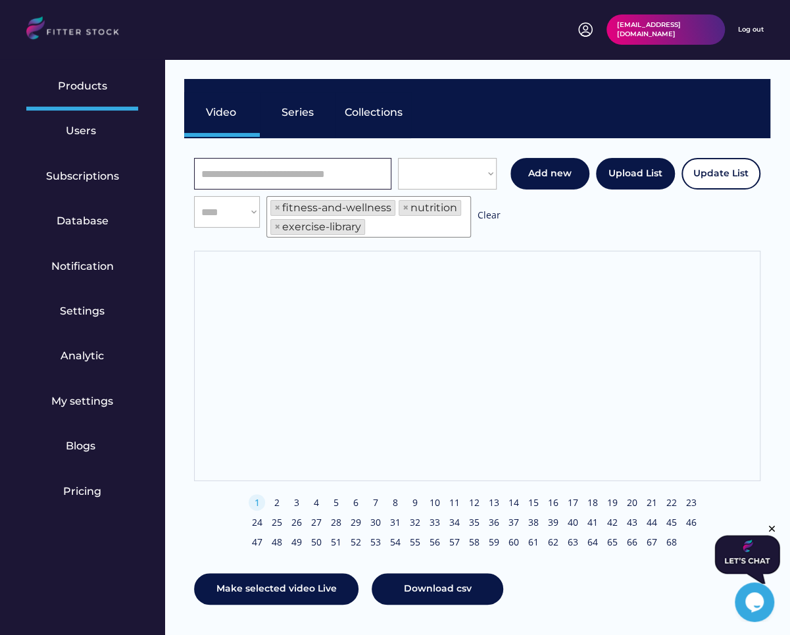
click at [249, 162] on input "input" at bounding box center [292, 174] width 197 height 32
type input "*****"
select select "**********"
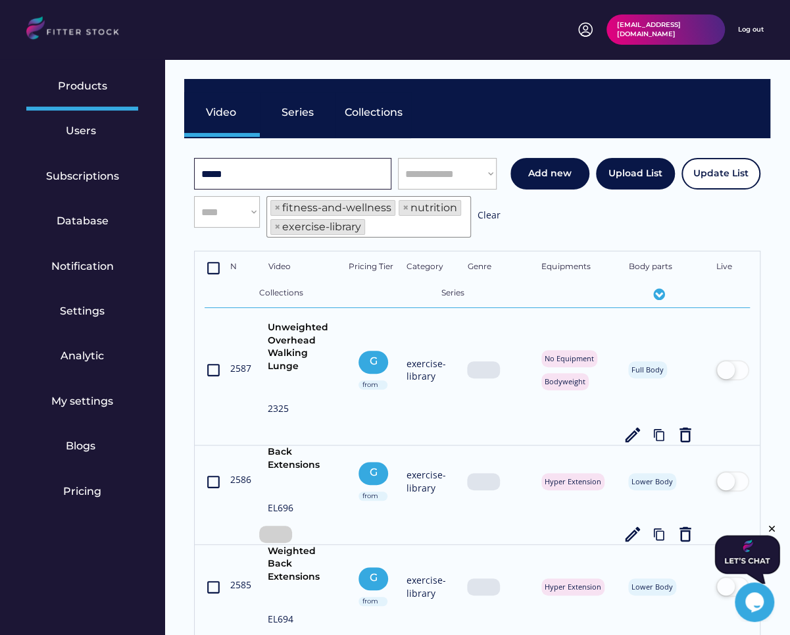
scroll to position [22, 0]
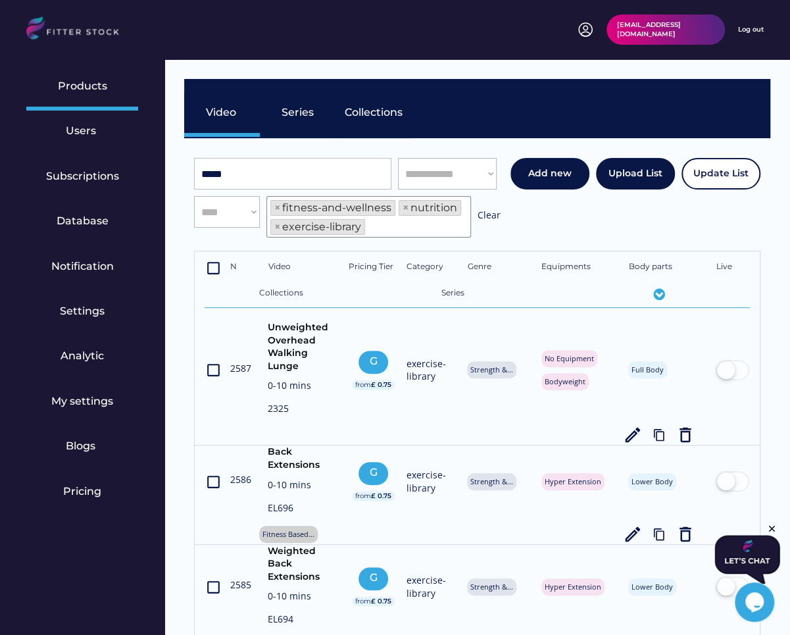
click at [264, 251] on div "crop_din N Video Pricing Tier Category Genre Equipments Body parts Live Collect…" at bounding box center [477, 347] width 565 height 193
click at [264, 179] on input "input" at bounding box center [292, 174] width 197 height 32
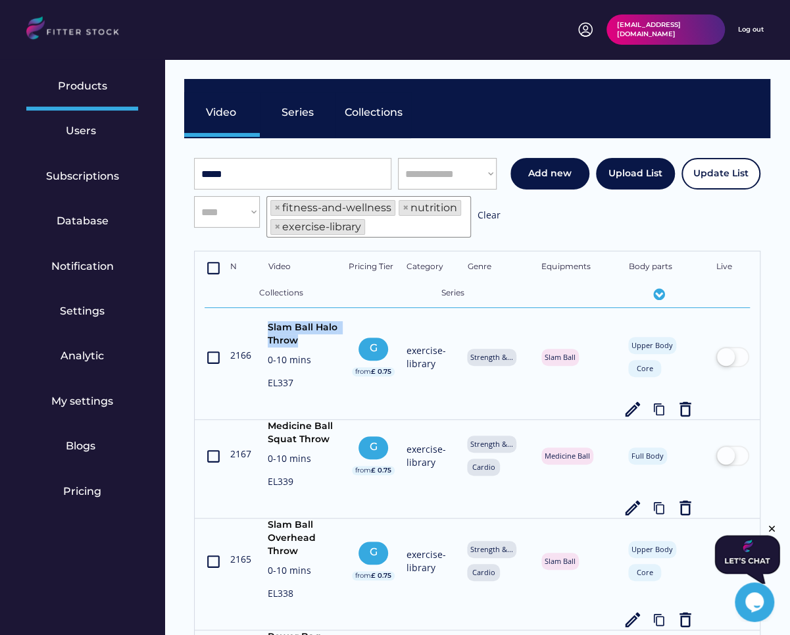
drag, startPoint x: 303, startPoint y: 342, endPoint x: 262, endPoint y: 324, distance: 45.1
click at [262, 324] on div "crop_din 2166 Slam Ball Halo Throw 0-10 mins EL337 G from £ 0.75 exercise-libra…" at bounding box center [477, 370] width 545 height 98
copy div "Slam Ball Halo Throw"
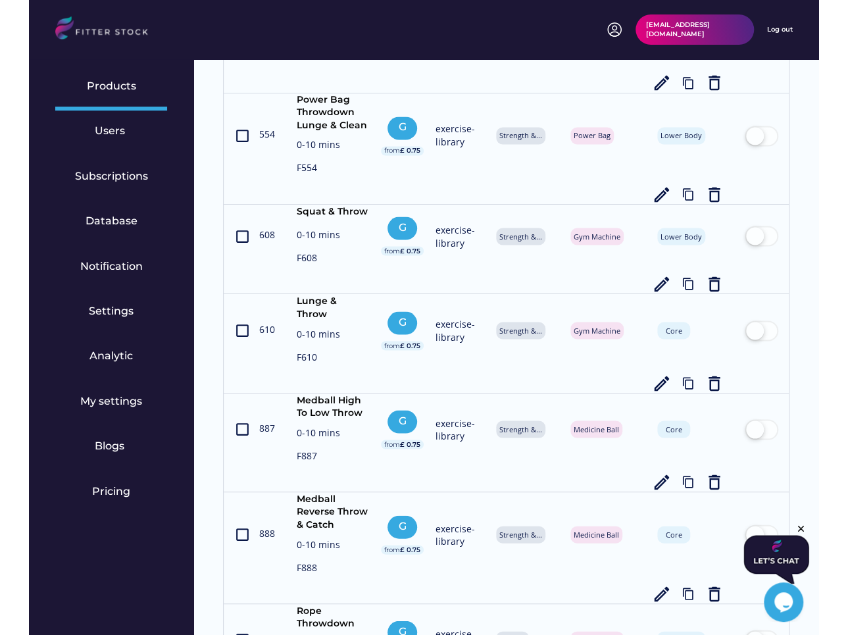
scroll to position [1006, 0]
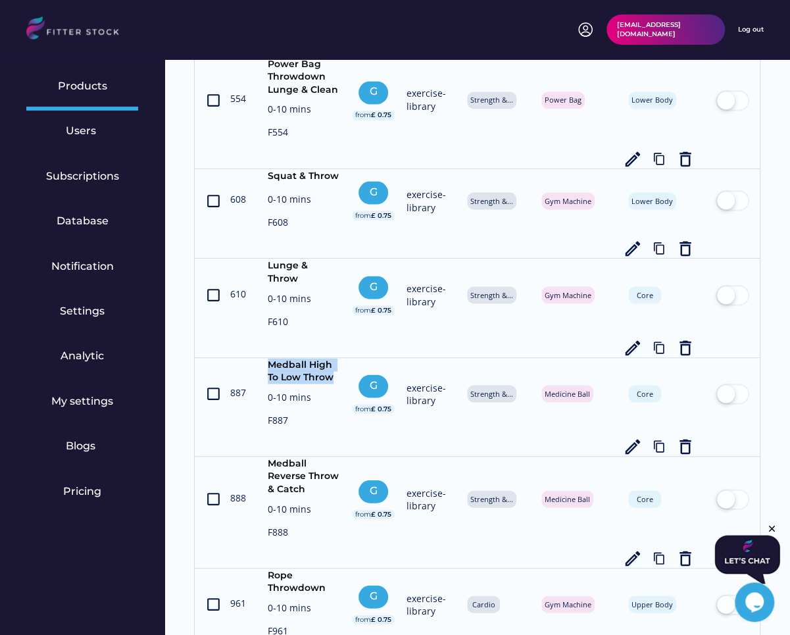
drag, startPoint x: 338, startPoint y: 359, endPoint x: 266, endPoint y: 347, distance: 73.4
click at [266, 358] on div "crop_din 887 Medball High To Low Throw 0-10 mins F887 G from £ 0.75 exercise-li…" at bounding box center [477, 407] width 545 height 98
copy div "Medball High To Low Throw"
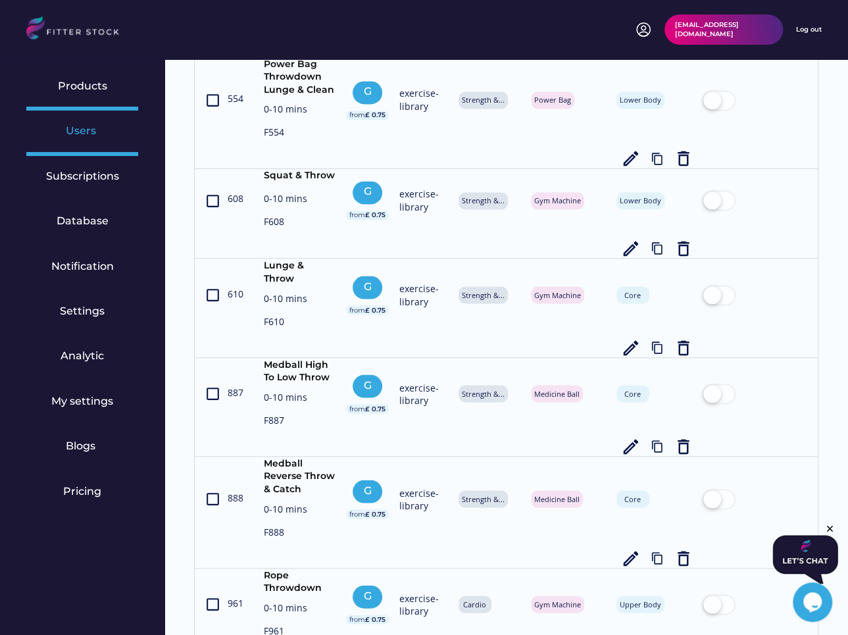
click at [76, 137] on div "Users" at bounding box center [82, 131] width 33 height 14
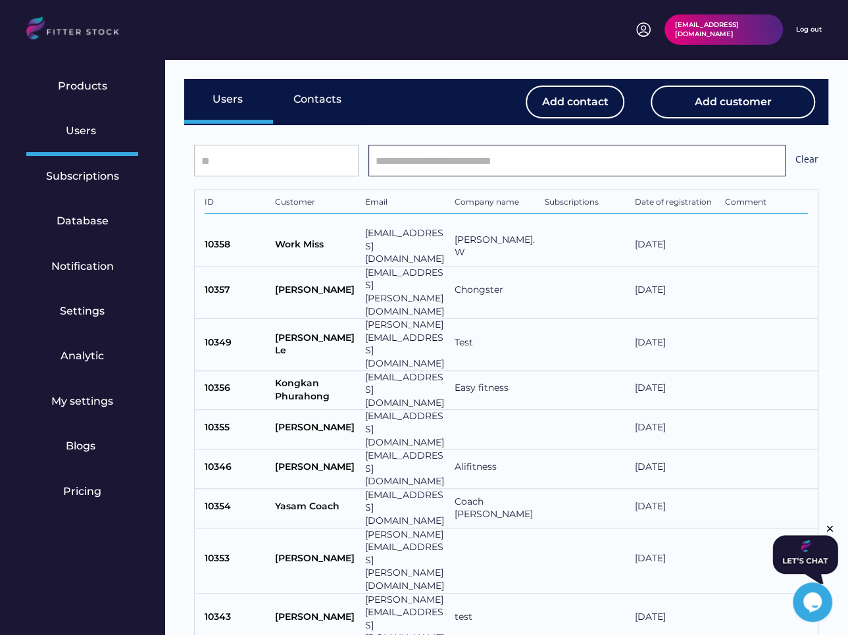
click at [450, 163] on input "input" at bounding box center [576, 161] width 417 height 32
type input "*****"
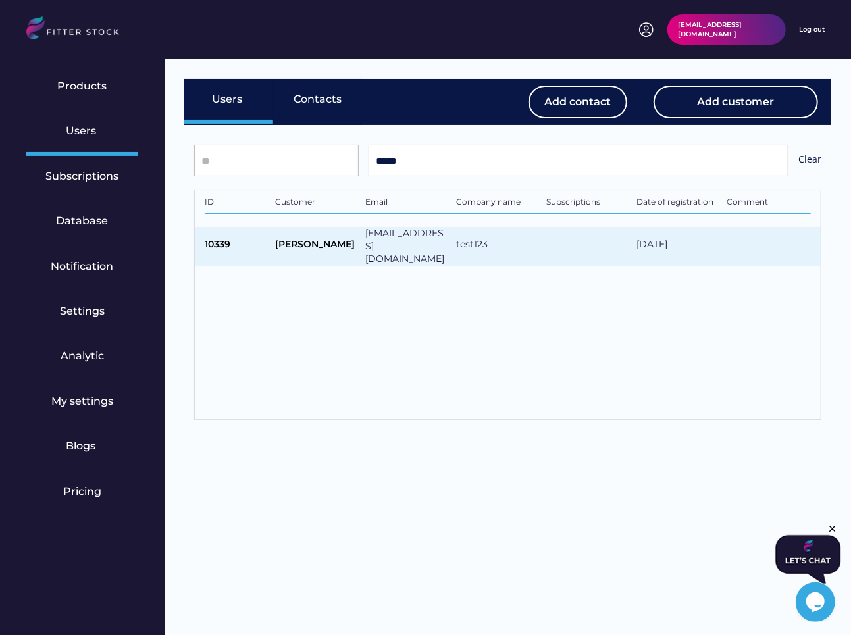
click at [511, 240] on div "test123" at bounding box center [498, 246] width 84 height 16
type input "**********"
select select "*****"
type input "*****"
type input "*******"
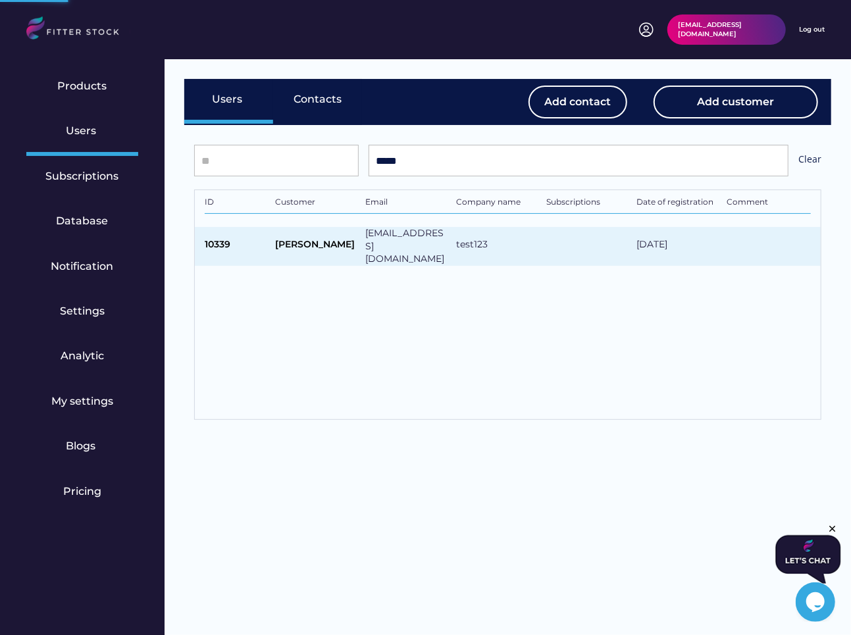
type input "**********"
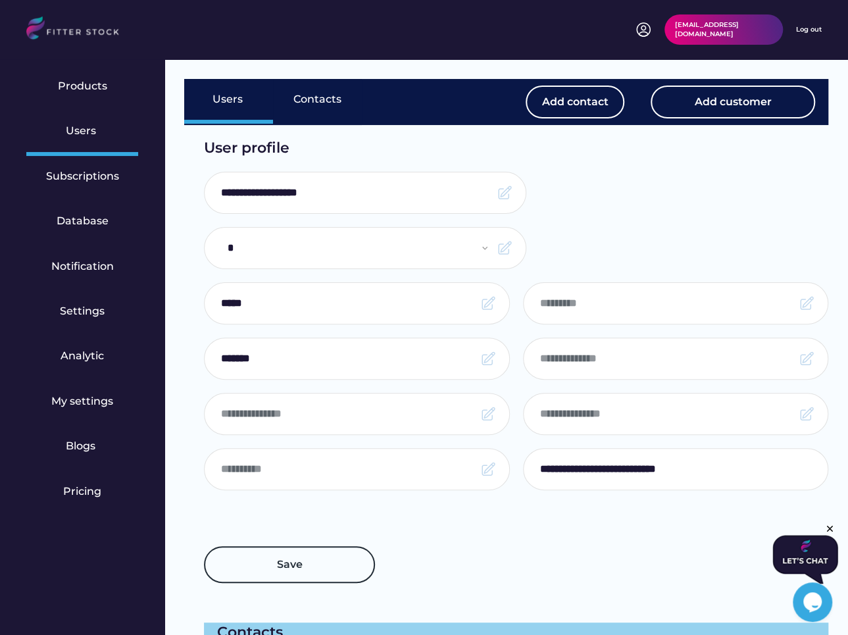
drag, startPoint x: 368, startPoint y: 194, endPoint x: 186, endPoint y: 192, distance: 181.6
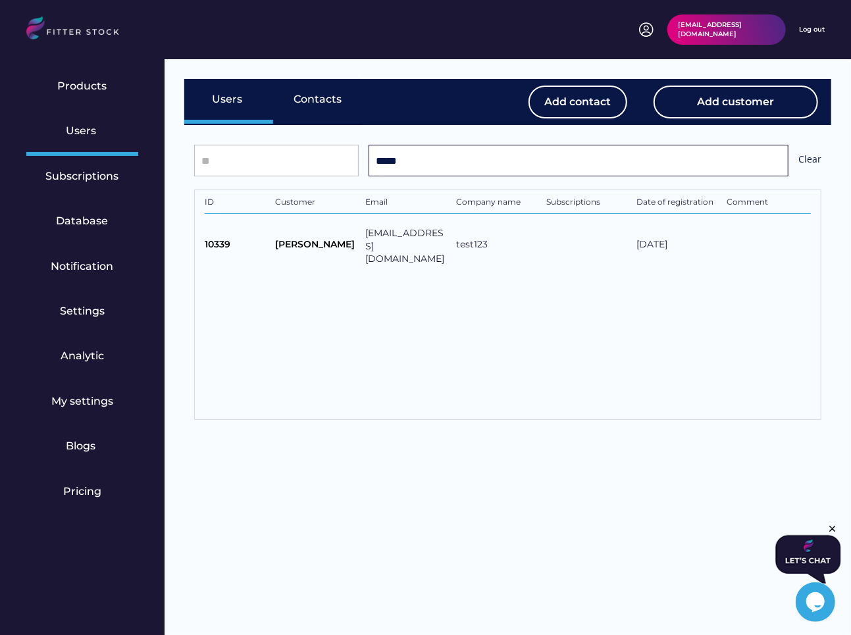
click at [439, 167] on input "input" at bounding box center [578, 161] width 420 height 32
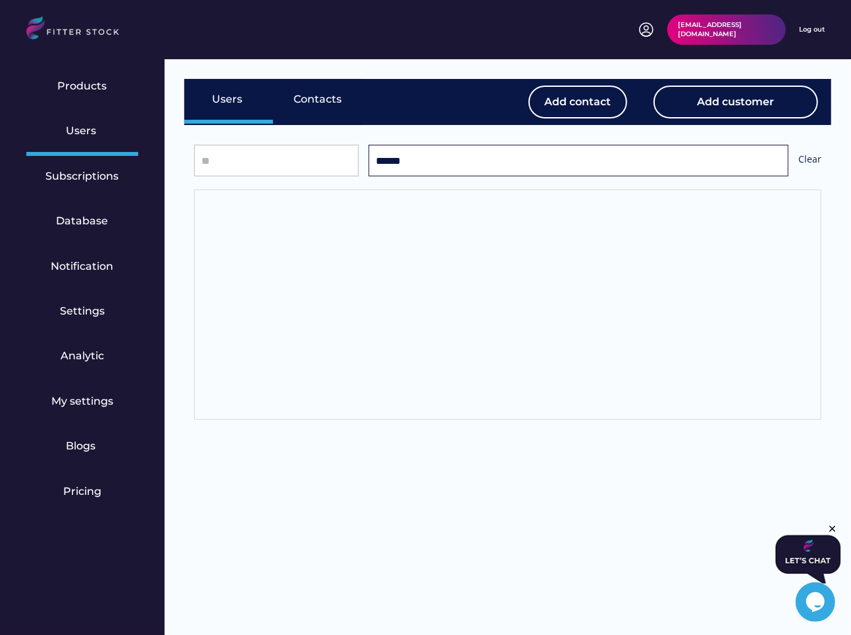
click at [420, 163] on input "input" at bounding box center [578, 161] width 420 height 32
click at [415, 161] on input "input" at bounding box center [578, 161] width 420 height 32
type input "******"
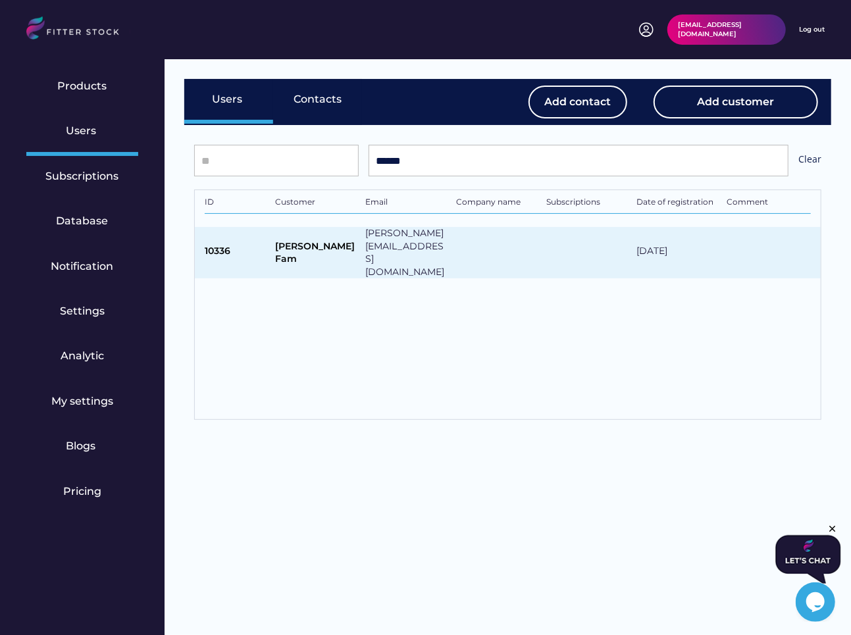
click at [328, 246] on div "[PERSON_NAME] Fam" at bounding box center [317, 253] width 84 height 26
type input "**********"
select select "*****"
type input "******"
type input "***"
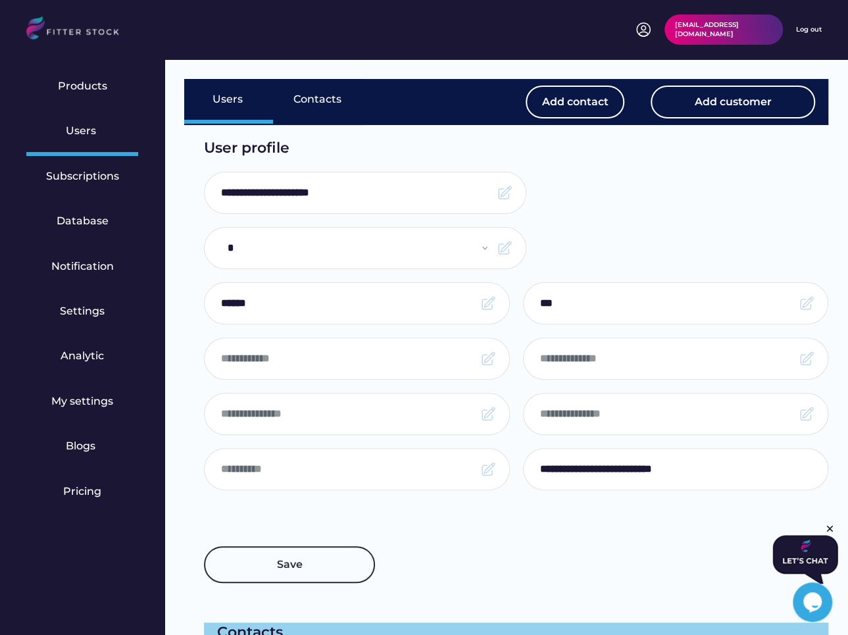
drag, startPoint x: 389, startPoint y: 187, endPoint x: 189, endPoint y: 187, distance: 200.0
